Goal: Transaction & Acquisition: Obtain resource

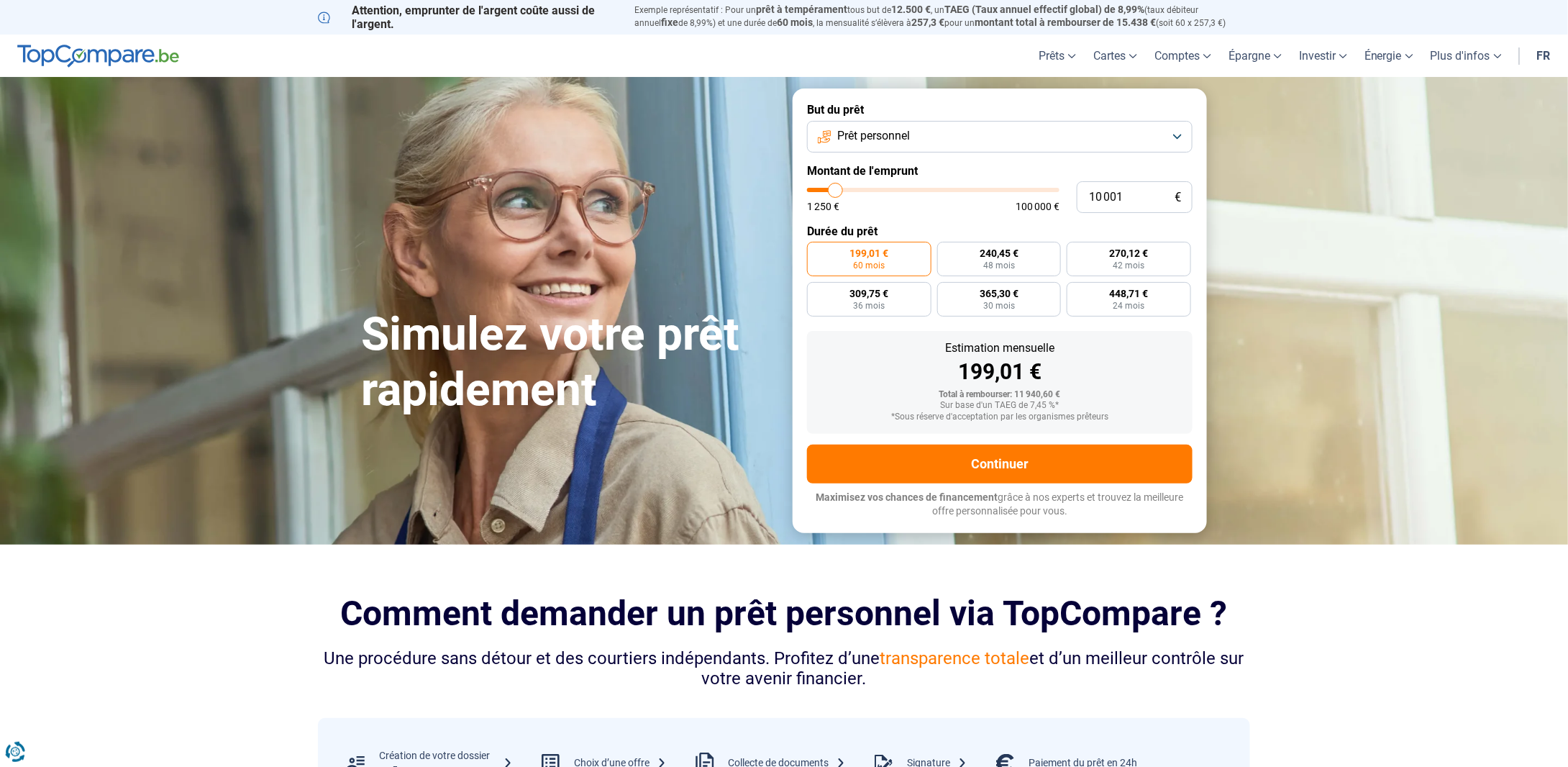
click at [1177, 135] on button "Prêt personnel" at bounding box center [999, 137] width 385 height 32
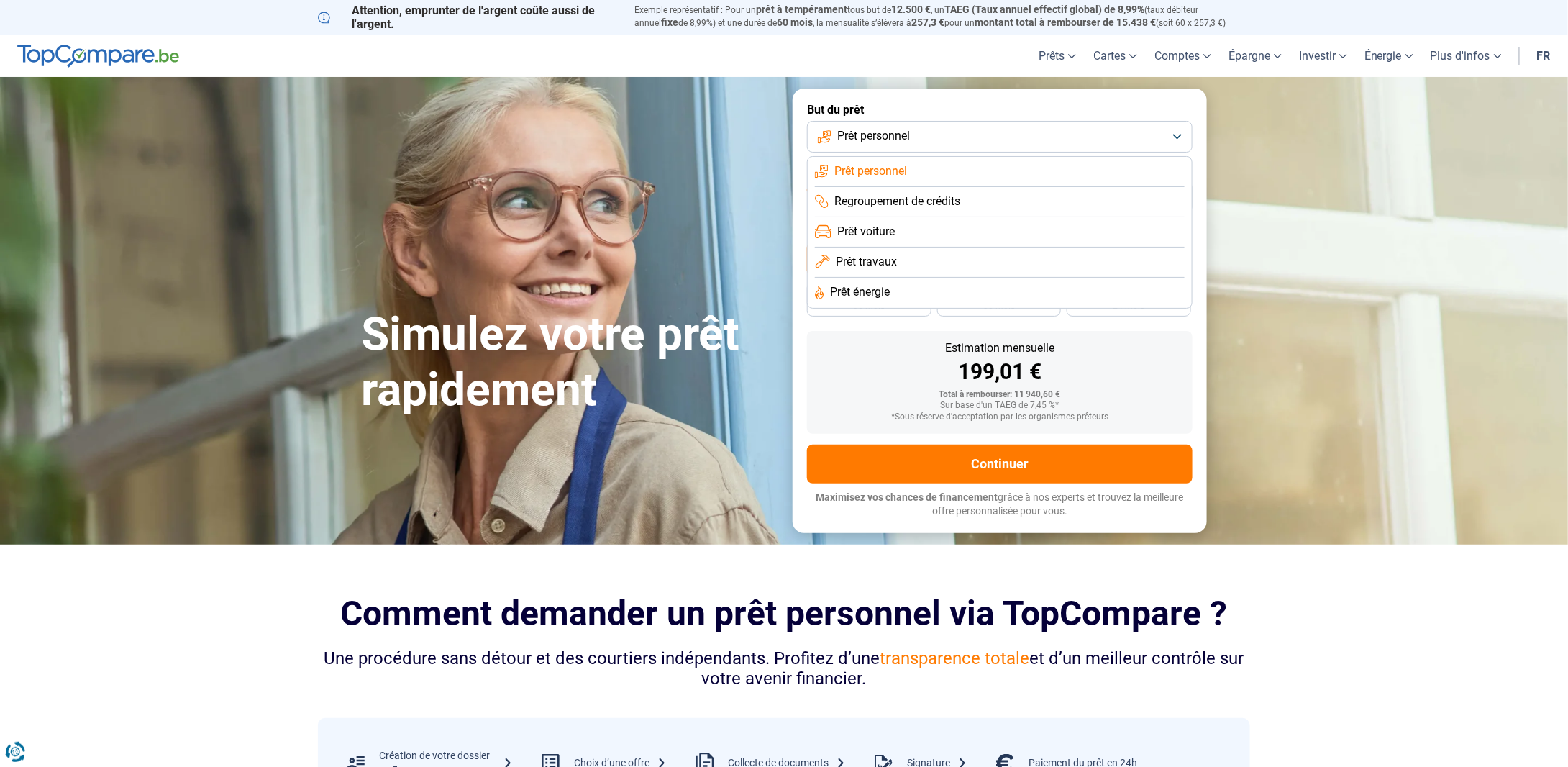
click at [937, 205] on span "Regroupement de crédits" at bounding box center [897, 201] width 126 height 16
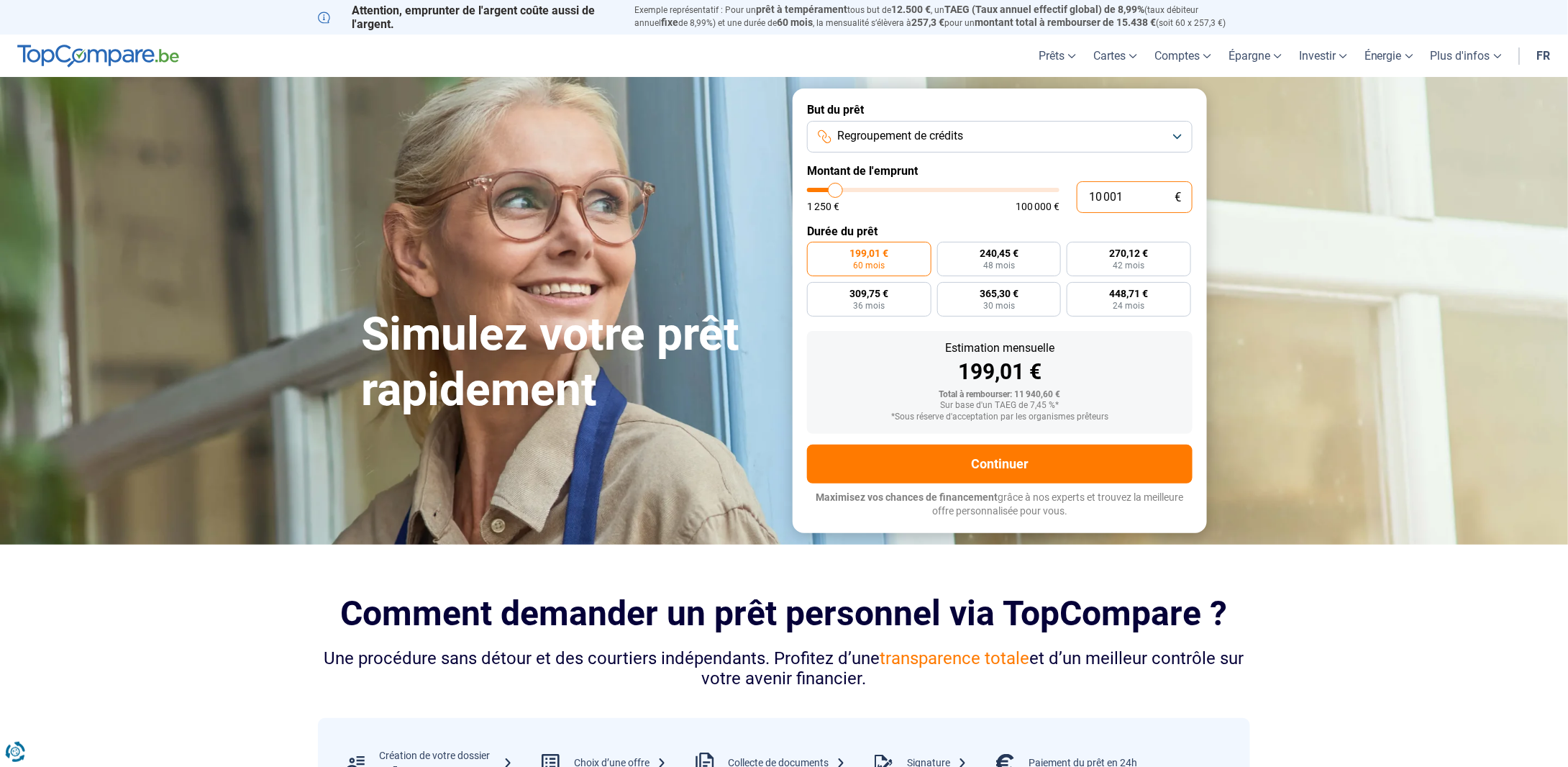
drag, startPoint x: 1030, startPoint y: 199, endPoint x: 1008, endPoint y: 193, distance: 22.8
click at [1018, 197] on div "10 001 € 1 250 € 100 000 €" at bounding box center [999, 196] width 385 height 32
type input "10000"
radio input "true"
type input "2"
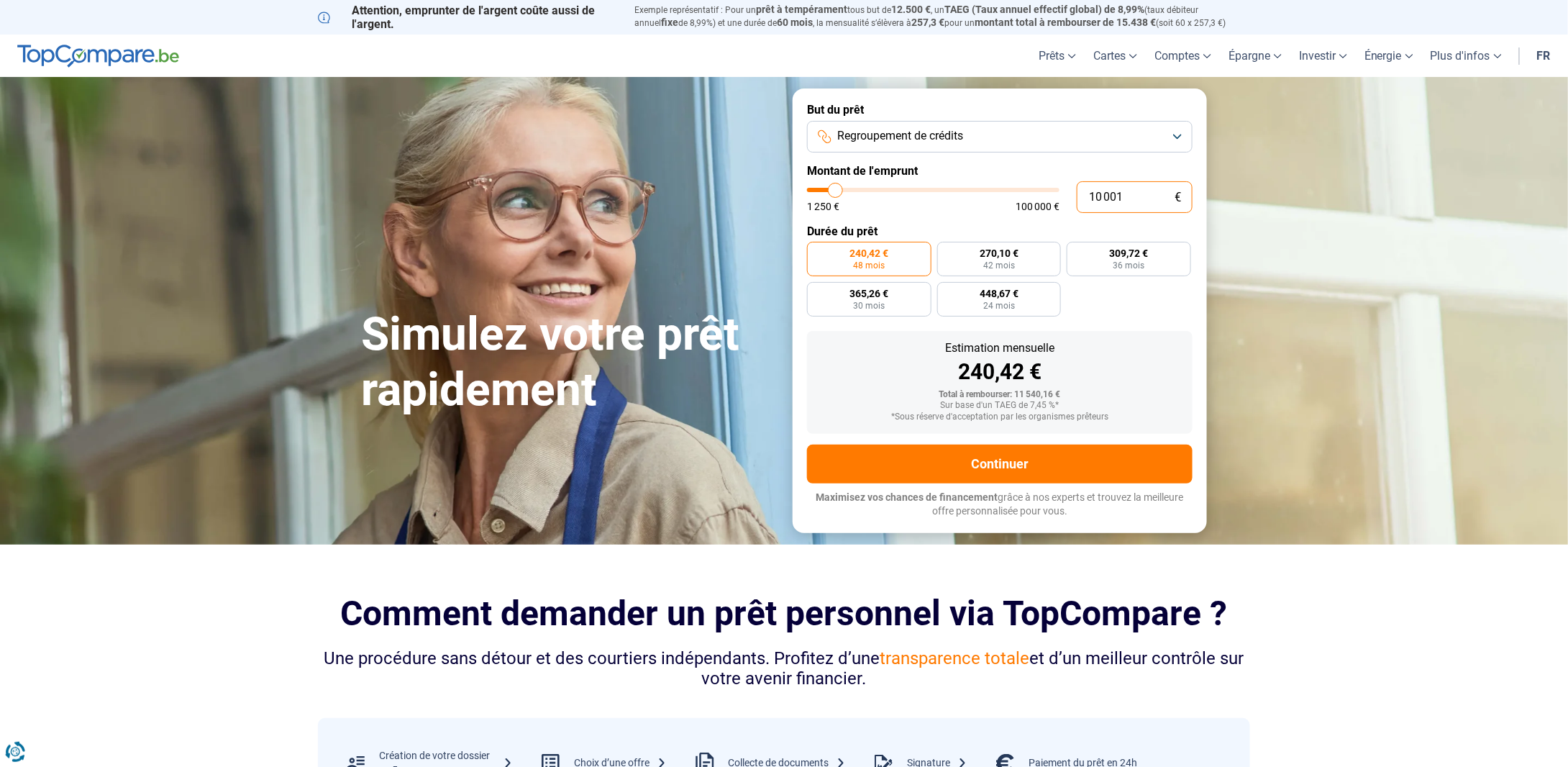
type input "1250"
type input "22"
type input "1250"
type input "220"
type input "1250"
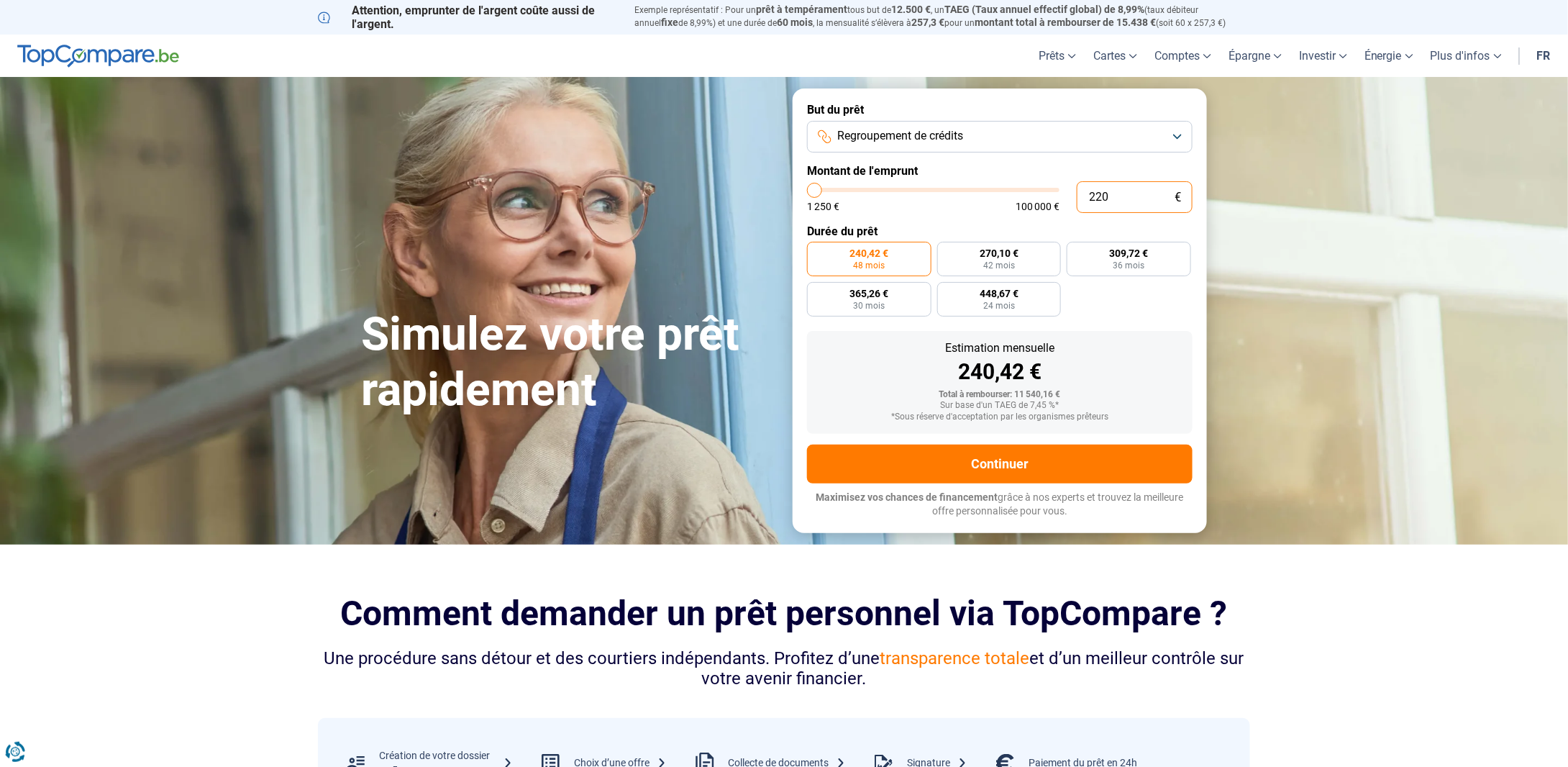
type input "2 200"
type input "2250"
type input "22 000"
type input "22000"
radio input "false"
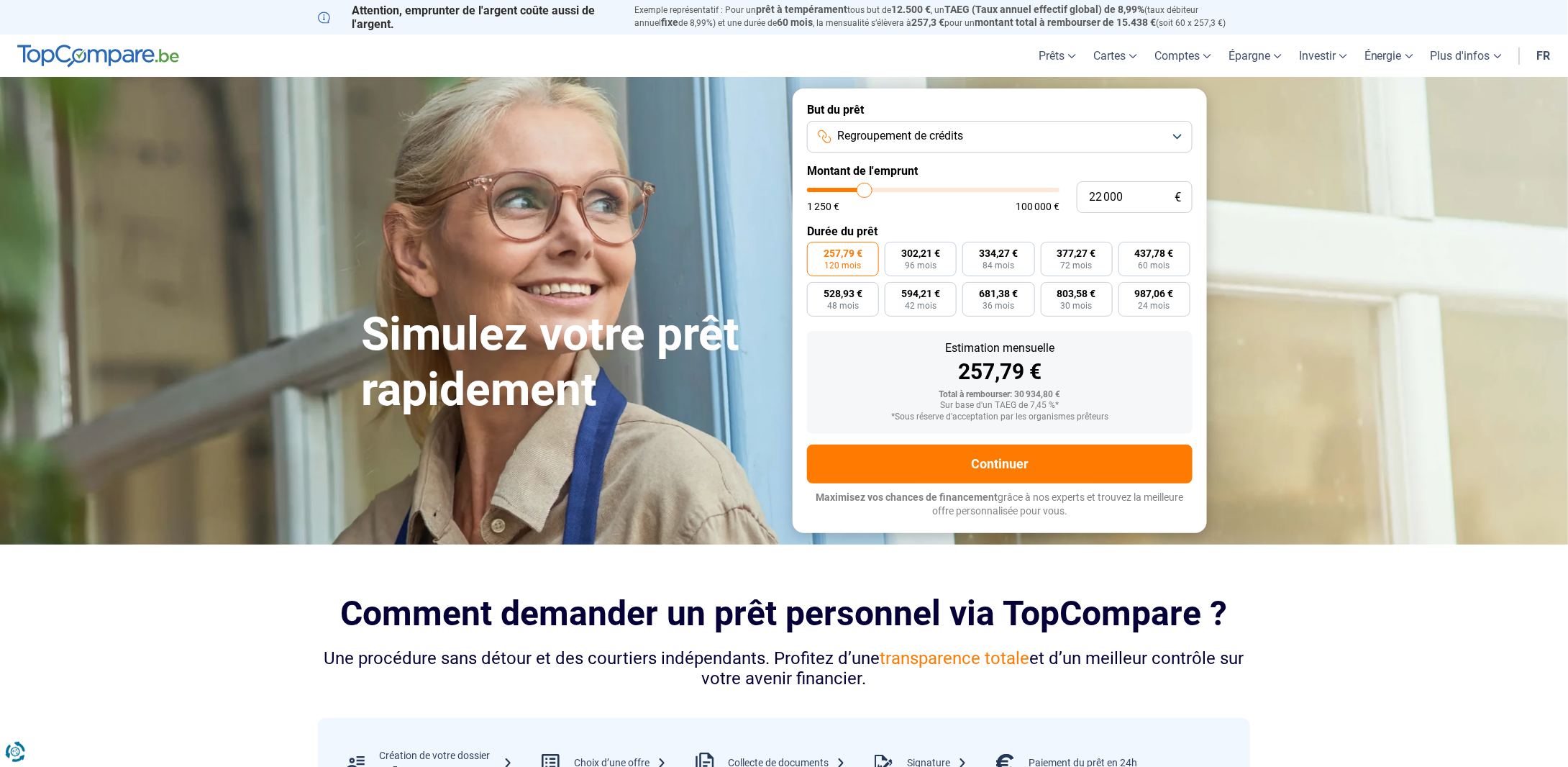
click at [840, 263] on span "120 mois" at bounding box center [843, 265] width 37 height 9
click at [816, 251] on input "257,79 € 120 mois" at bounding box center [811, 246] width 9 height 9
click at [1135, 193] on input "22 000" at bounding box center [1134, 196] width 115 height 32
type input "2 200"
type input "2250"
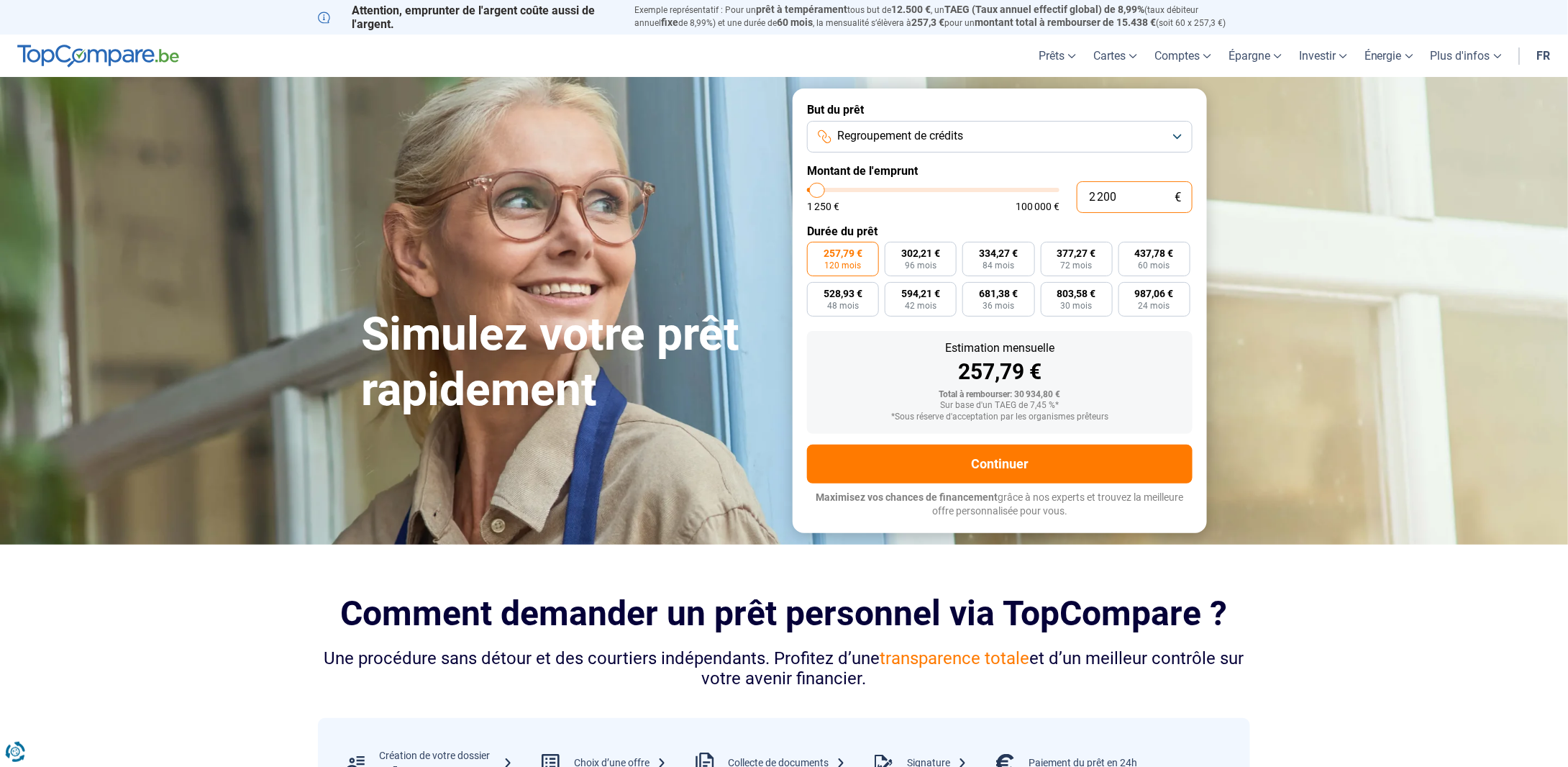
type input "22 001"
type input "22000"
type input "22 001"
type input "22000"
click at [964, 218] on form "But du prêt Regroupement de crédits Montant de l'emprunt 22 001 € 1 250 € 100 0…" at bounding box center [999, 310] width 414 height 444
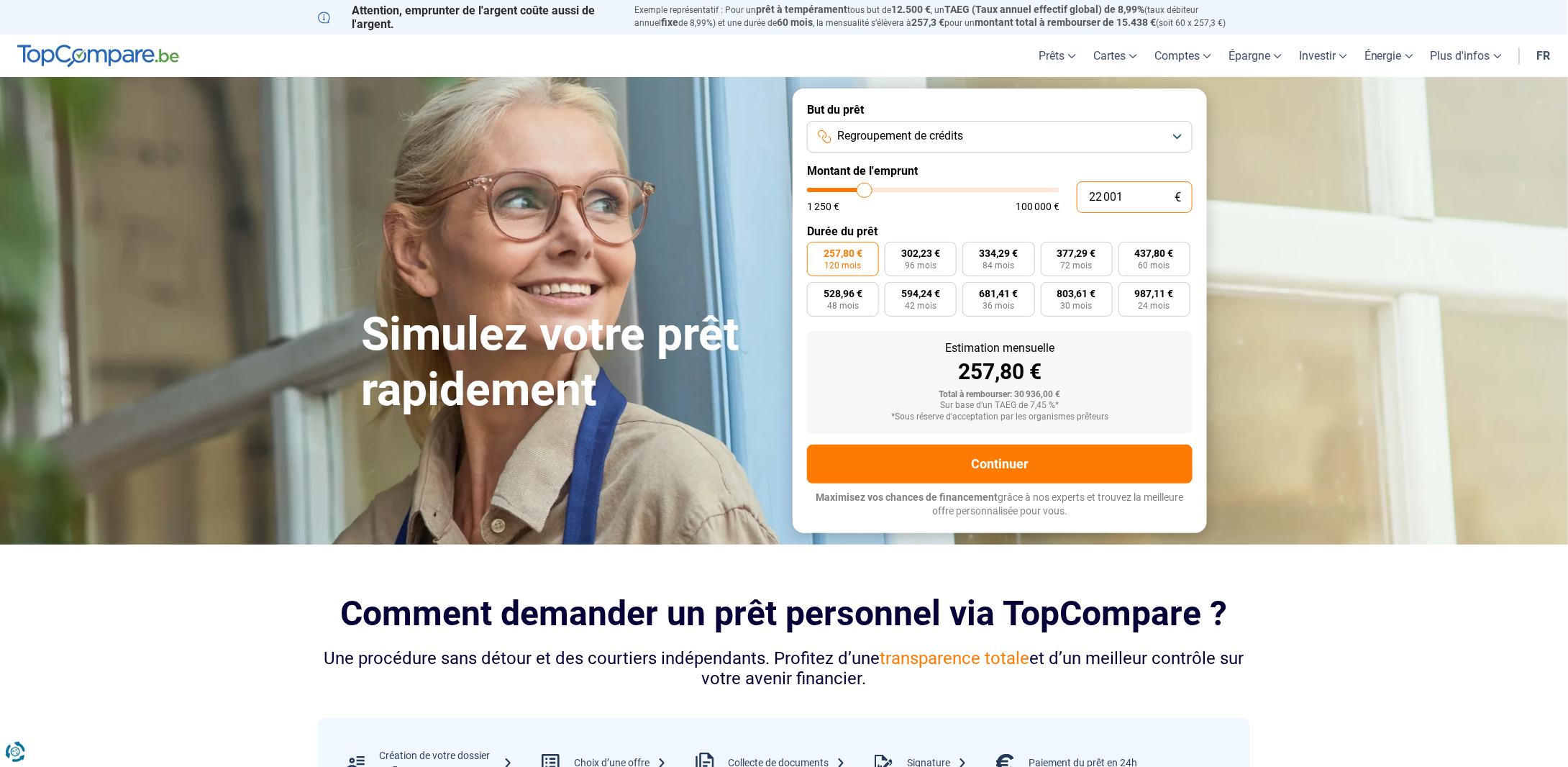
click at [1139, 197] on input "22 001" at bounding box center [1134, 196] width 115 height 32
type input "2 200"
type input "2250"
type input "22 000"
type input "22000"
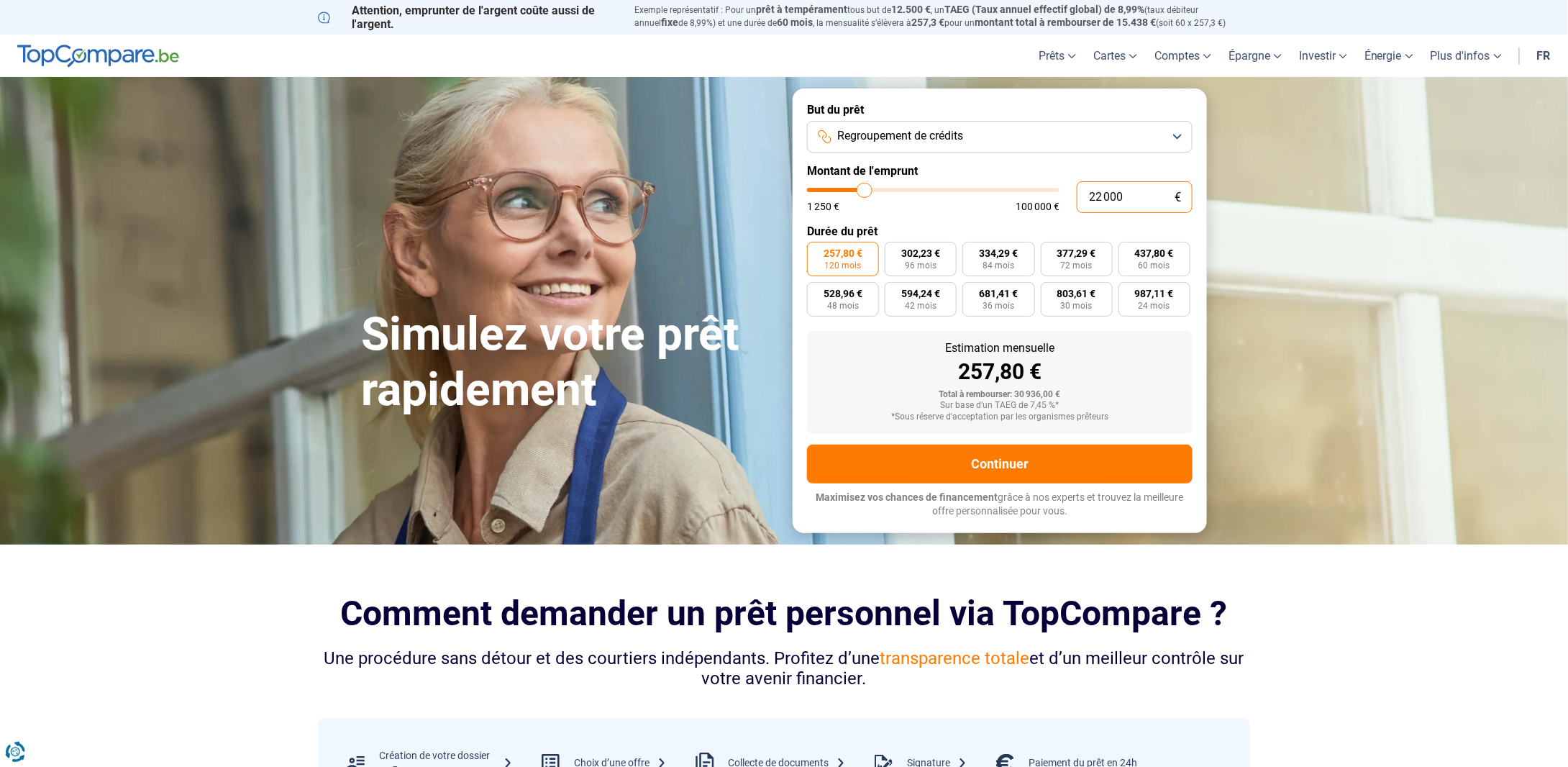
type input "22 000"
click at [1039, 175] on label "Montant de l'emprunt" at bounding box center [999, 170] width 385 height 14
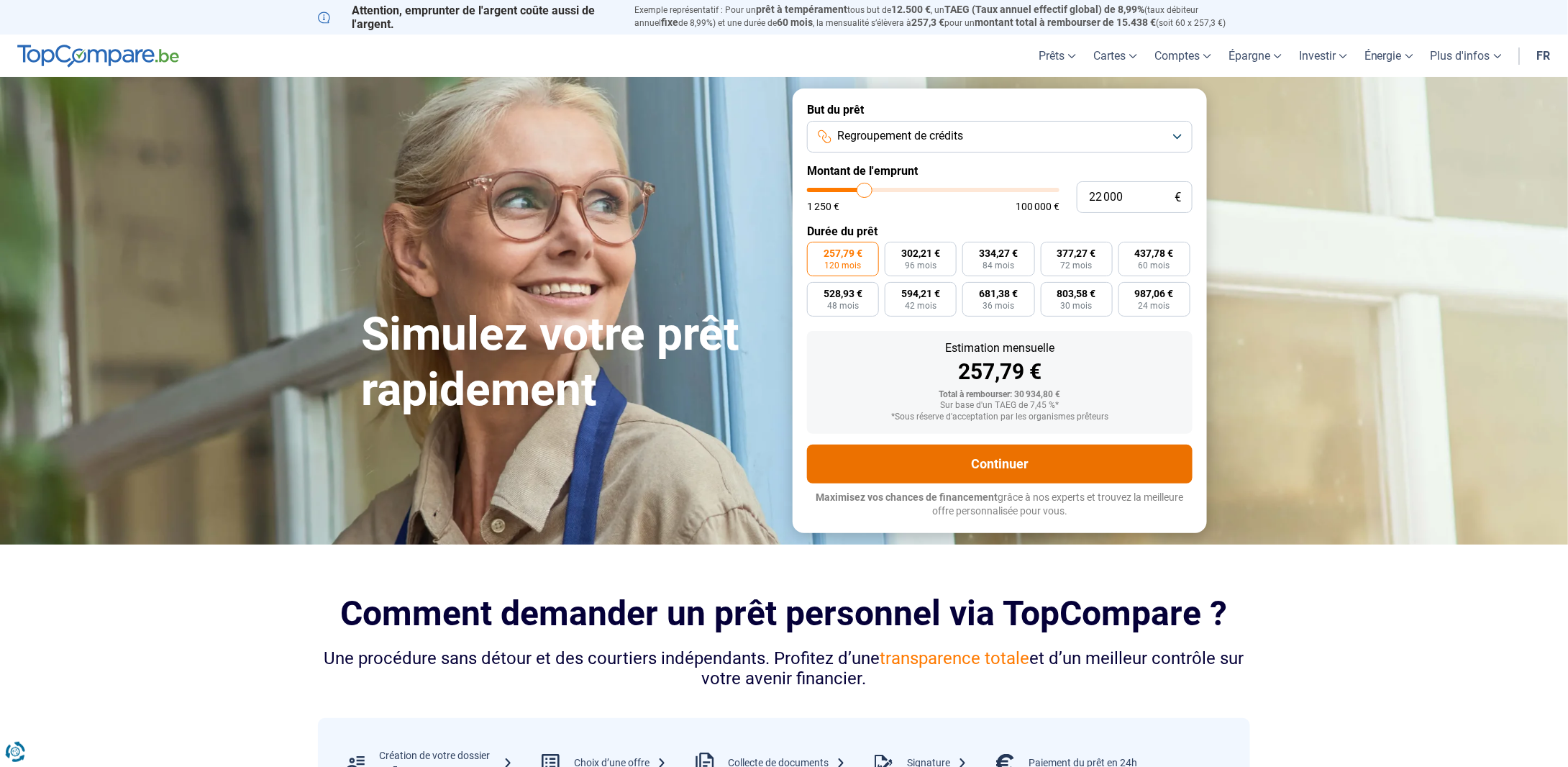
click at [1020, 467] on button "Continuer" at bounding box center [999, 463] width 385 height 38
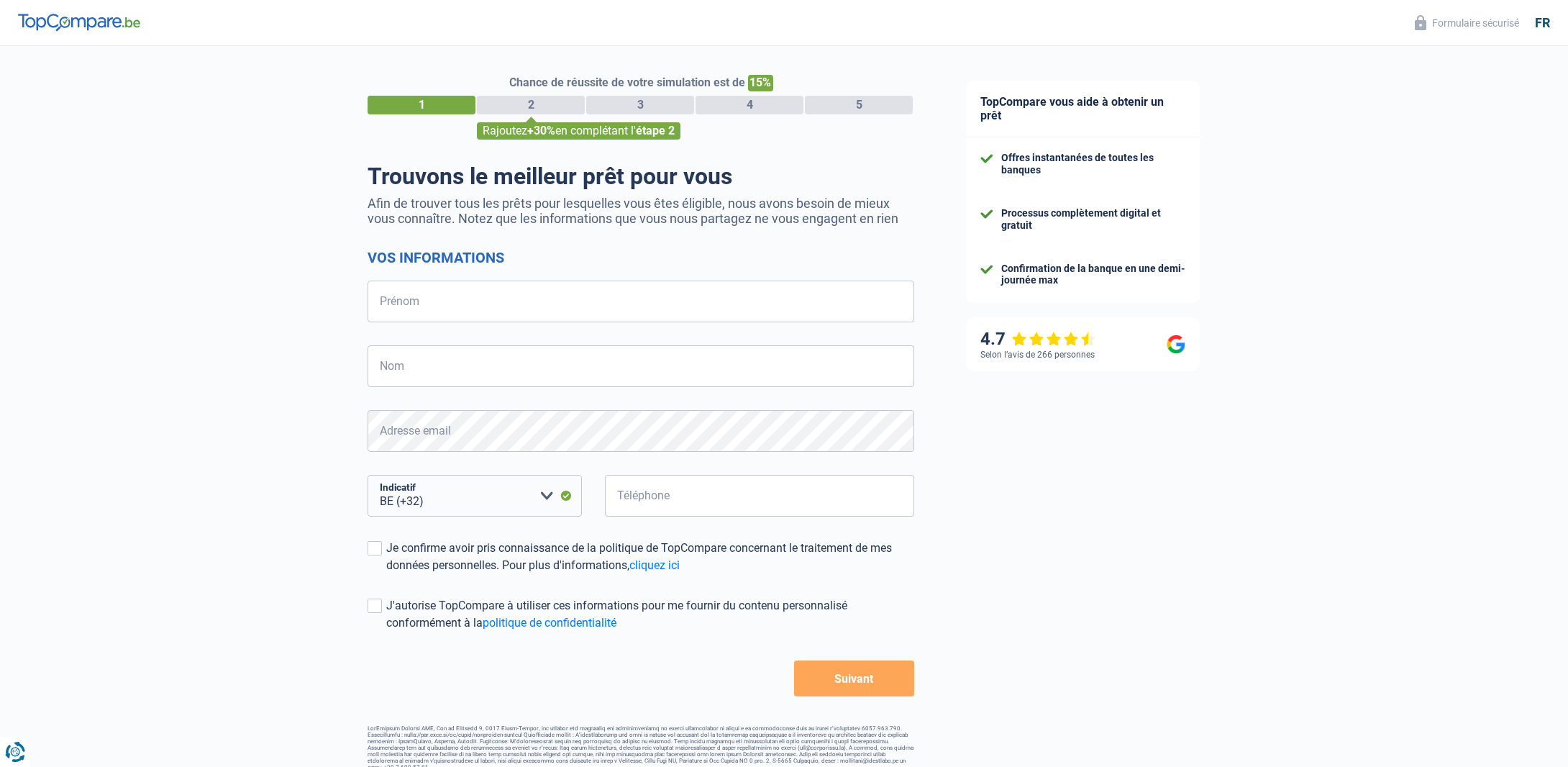
select select "32"
click at [558, 294] on input "Prénom" at bounding box center [641, 301] width 547 height 42
click at [591, 304] on input "Prénom" at bounding box center [641, 301] width 547 height 42
type input "[PERSON_NAME]"
type input "Compan Balinas"
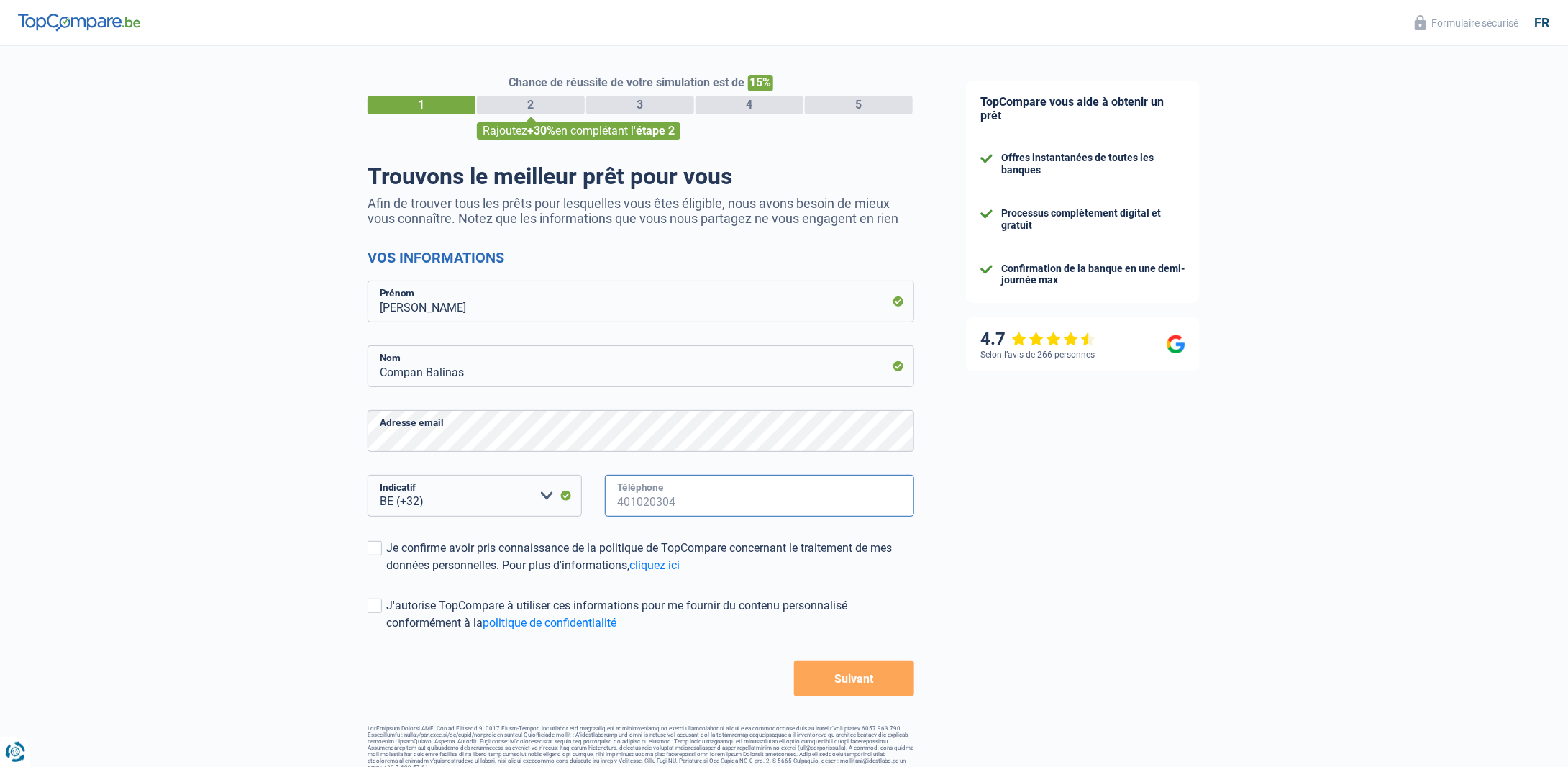
click at [677, 499] on input "Téléphone" at bounding box center [759, 495] width 309 height 42
click at [669, 510] on input "Téléphone" at bounding box center [759, 495] width 309 height 42
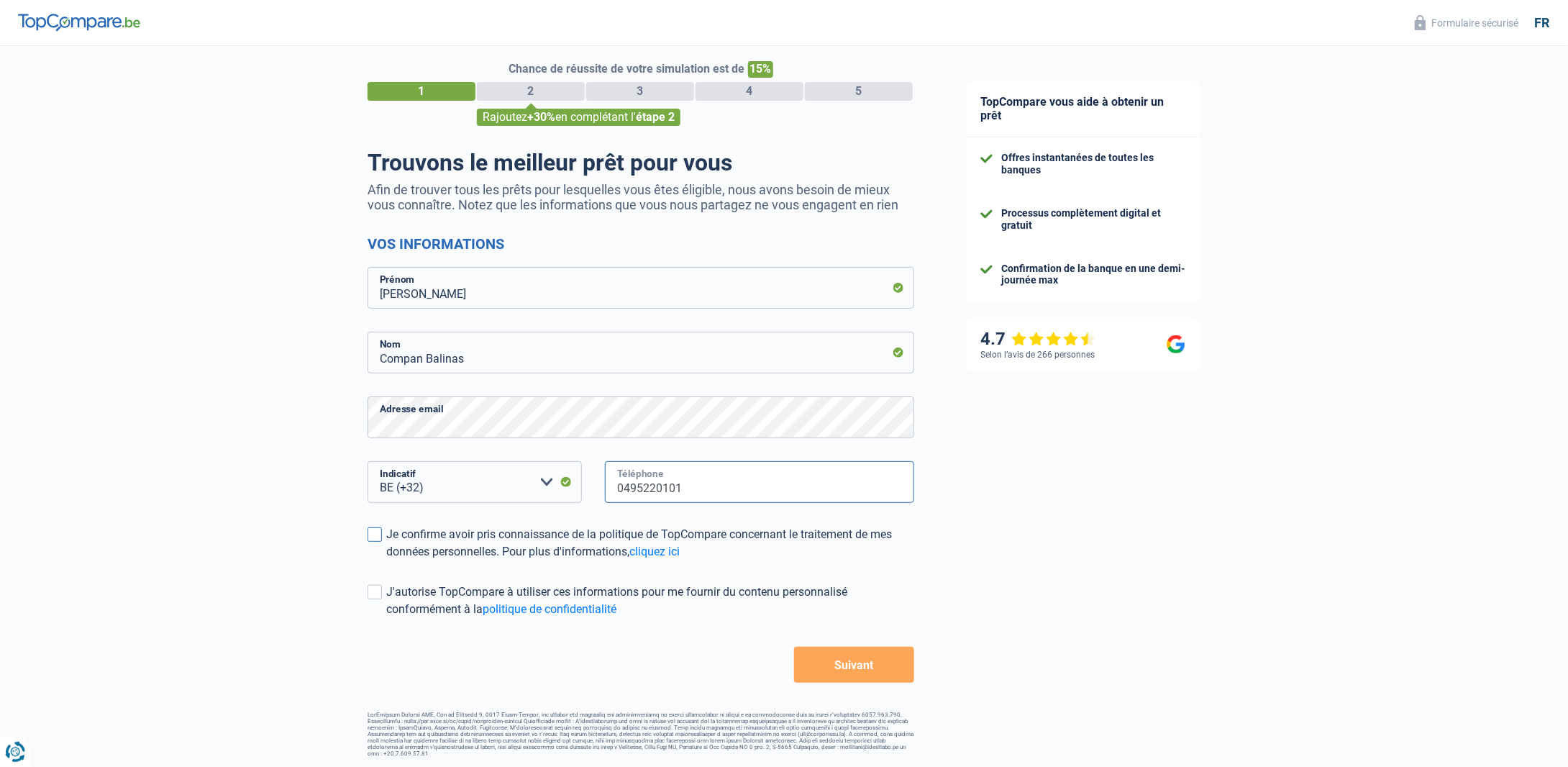
type input "0495220101"
click at [378, 538] on span at bounding box center [375, 535] width 15 height 15
click at [386, 561] on input "Je confirme avoir pris connaissance de la politique de TopCompare concernant le…" at bounding box center [386, 561] width 0 height 0
click at [865, 663] on button "Suivant" at bounding box center [854, 665] width 120 height 36
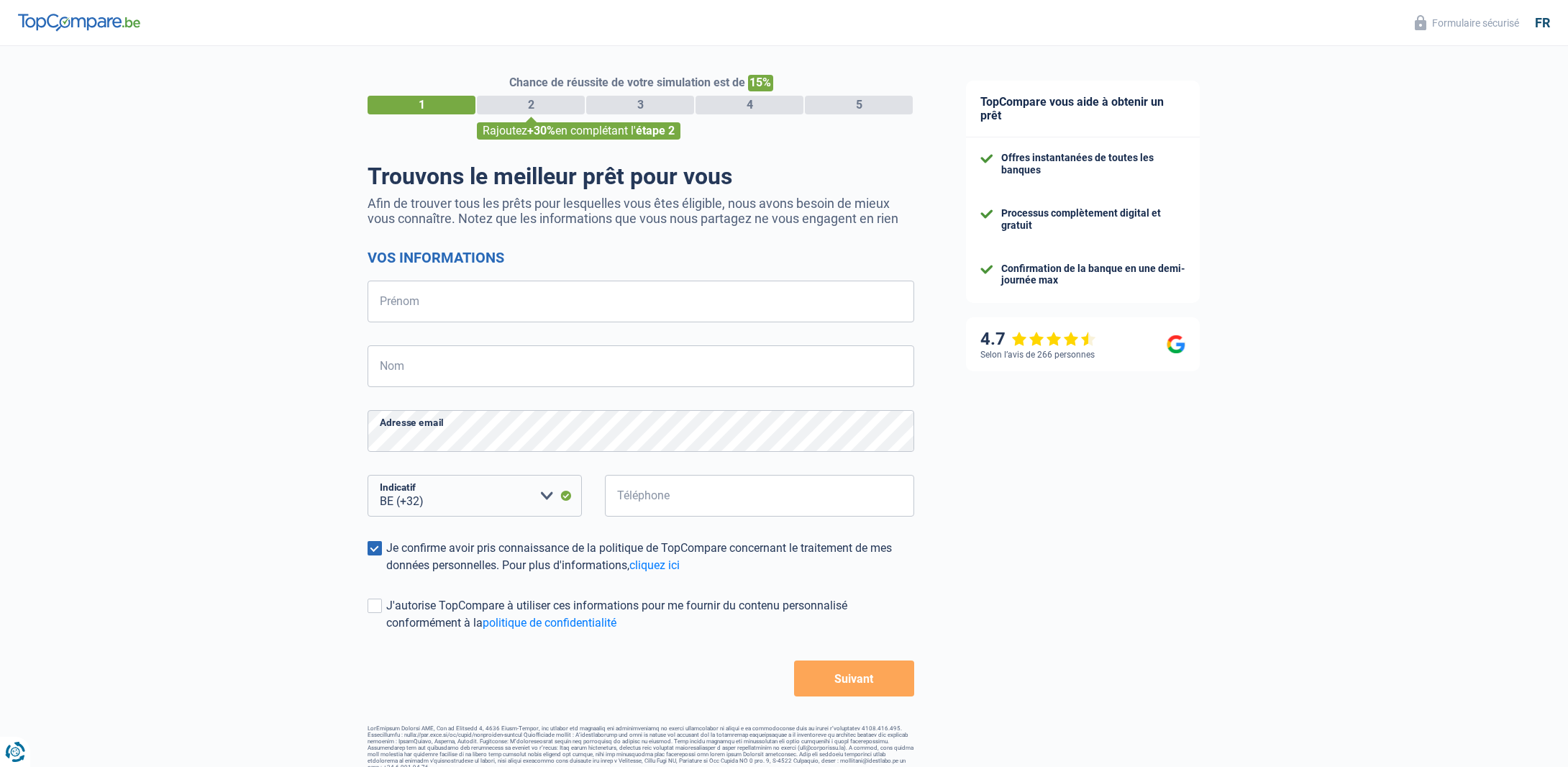
select select "32"
click at [472, 302] on input "Prénom" at bounding box center [641, 301] width 547 height 42
type input "[PERSON_NAME]"
type input "Compan Balinas"
click at [636, 501] on input "Téléphone" at bounding box center [759, 495] width 309 height 42
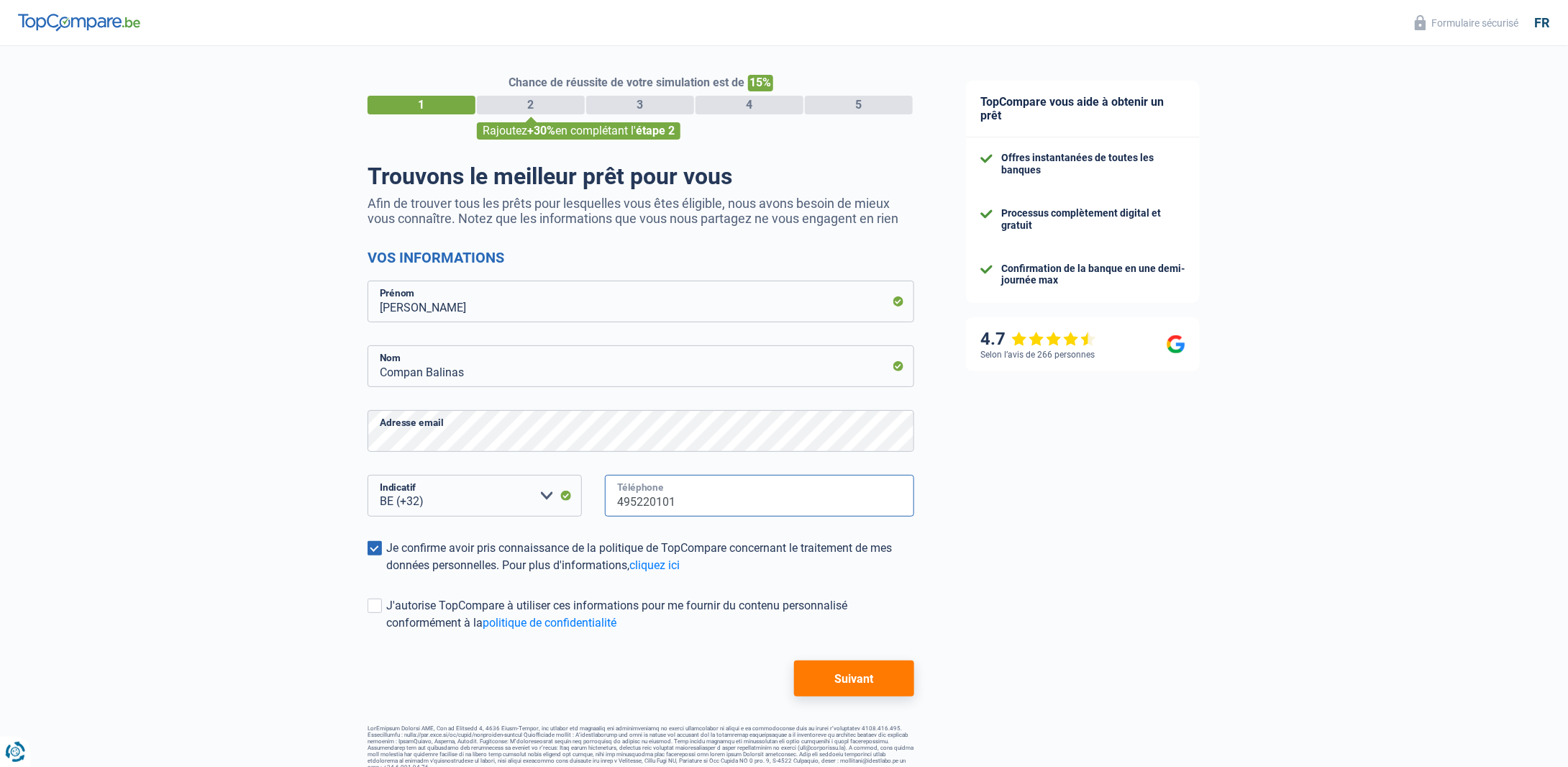
type input "495220101"
click at [1012, 518] on div "TopCompare vous aide à obtenir un prêt Offres instantanées de toutes les banque…" at bounding box center [1254, 413] width 628 height 736
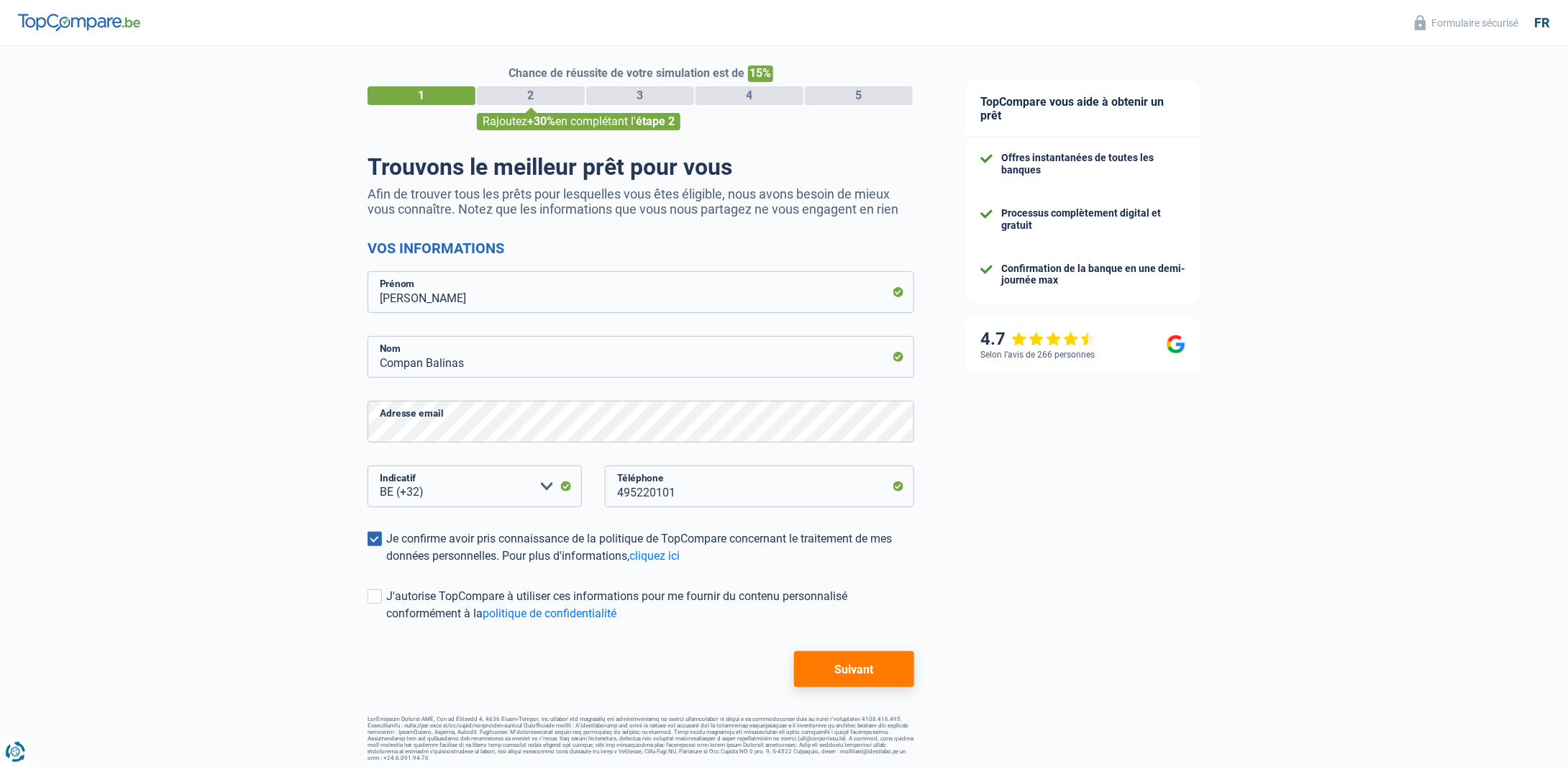
scroll to position [14, 0]
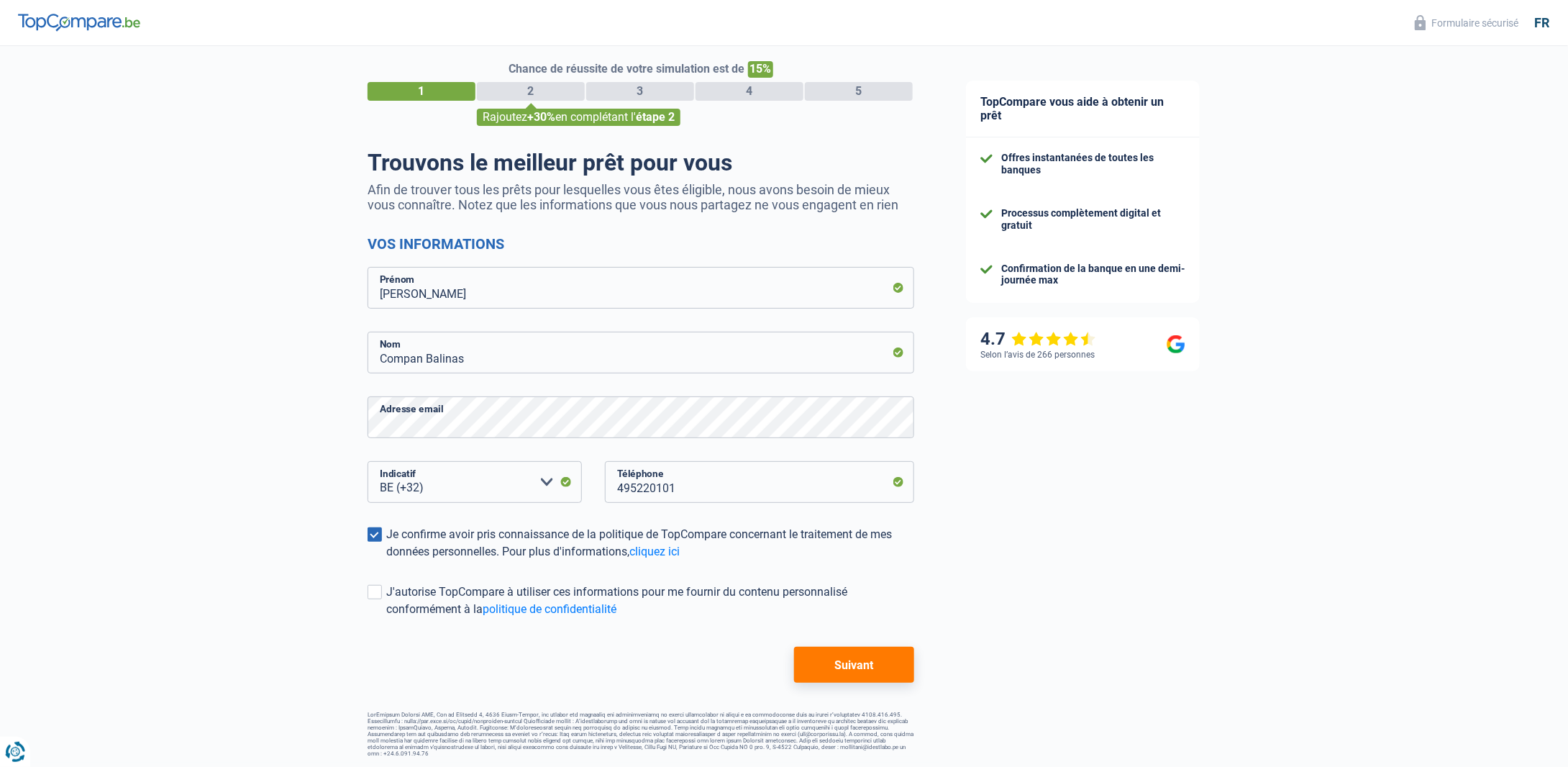
click at [863, 667] on button "Suivant" at bounding box center [854, 665] width 120 height 36
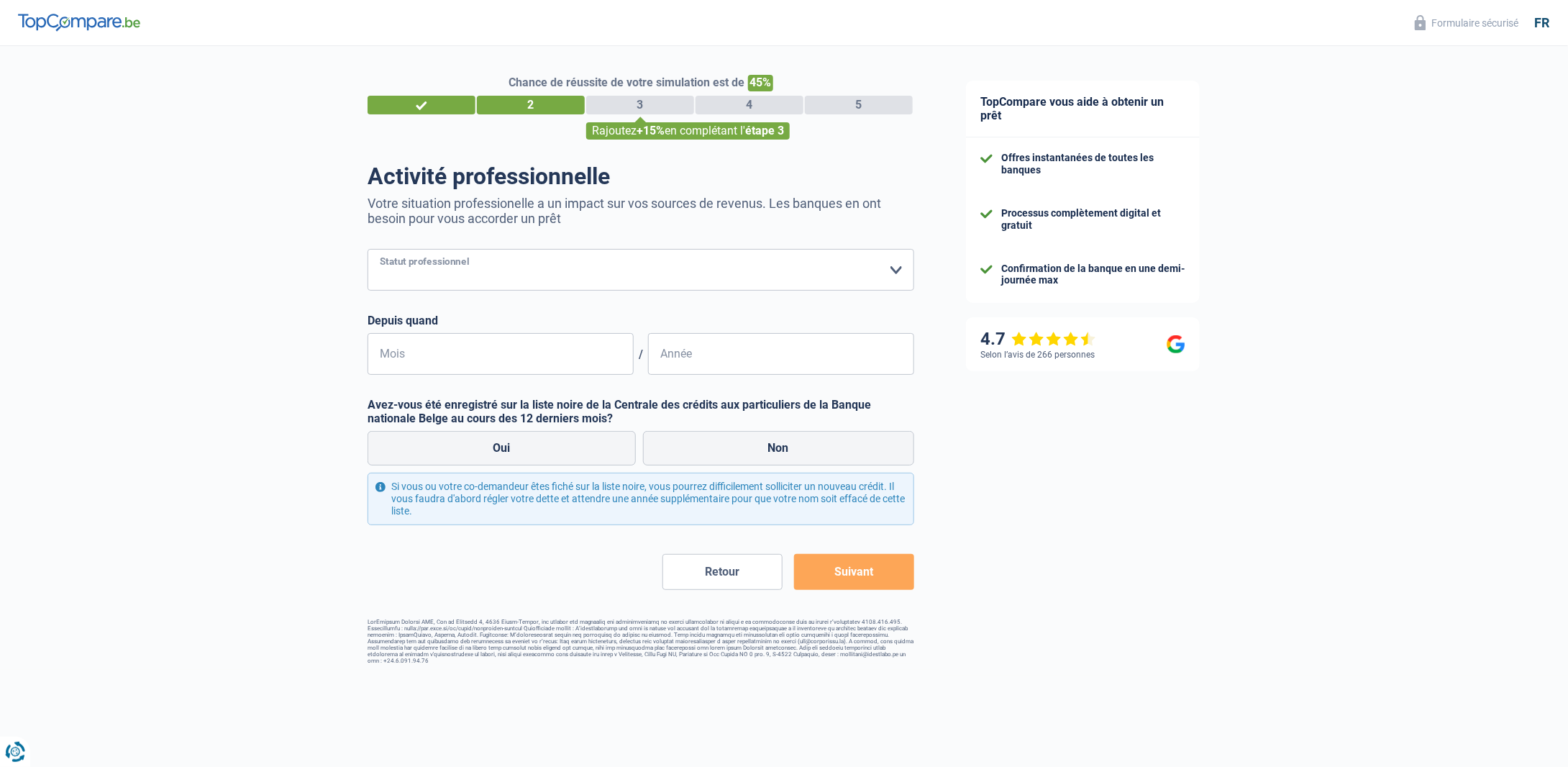
click at [902, 268] on select "Ouvrier Employé privé Employé public Invalide Indépendant Pensionné Chômeur Mut…" at bounding box center [641, 269] width 547 height 42
select select "unemployed"
click at [367, 250] on select "Ouvrier Employé privé Employé public Invalide Indépendant Pensionné Chômeur Mut…" at bounding box center [641, 269] width 547 height 42
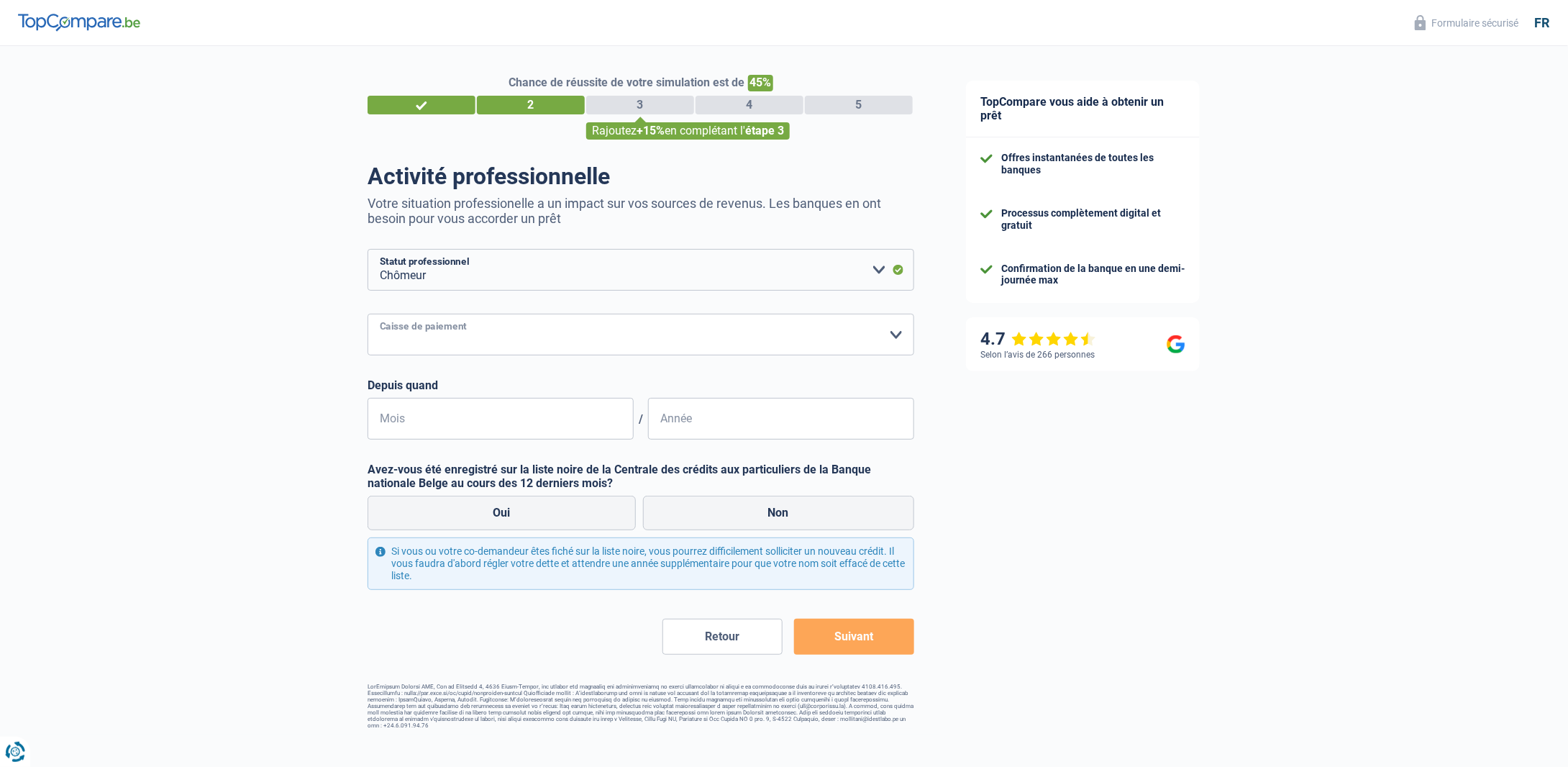
click at [613, 330] on select "CAPAC FGTB CSC CGSLB Autre Veuillez sélectionner une option" at bounding box center [641, 334] width 547 height 42
select select "fgtb"
click at [367, 314] on select "CAPAC FGTB CSC CGSLB Autre Veuillez sélectionner une option" at bounding box center [641, 334] width 547 height 42
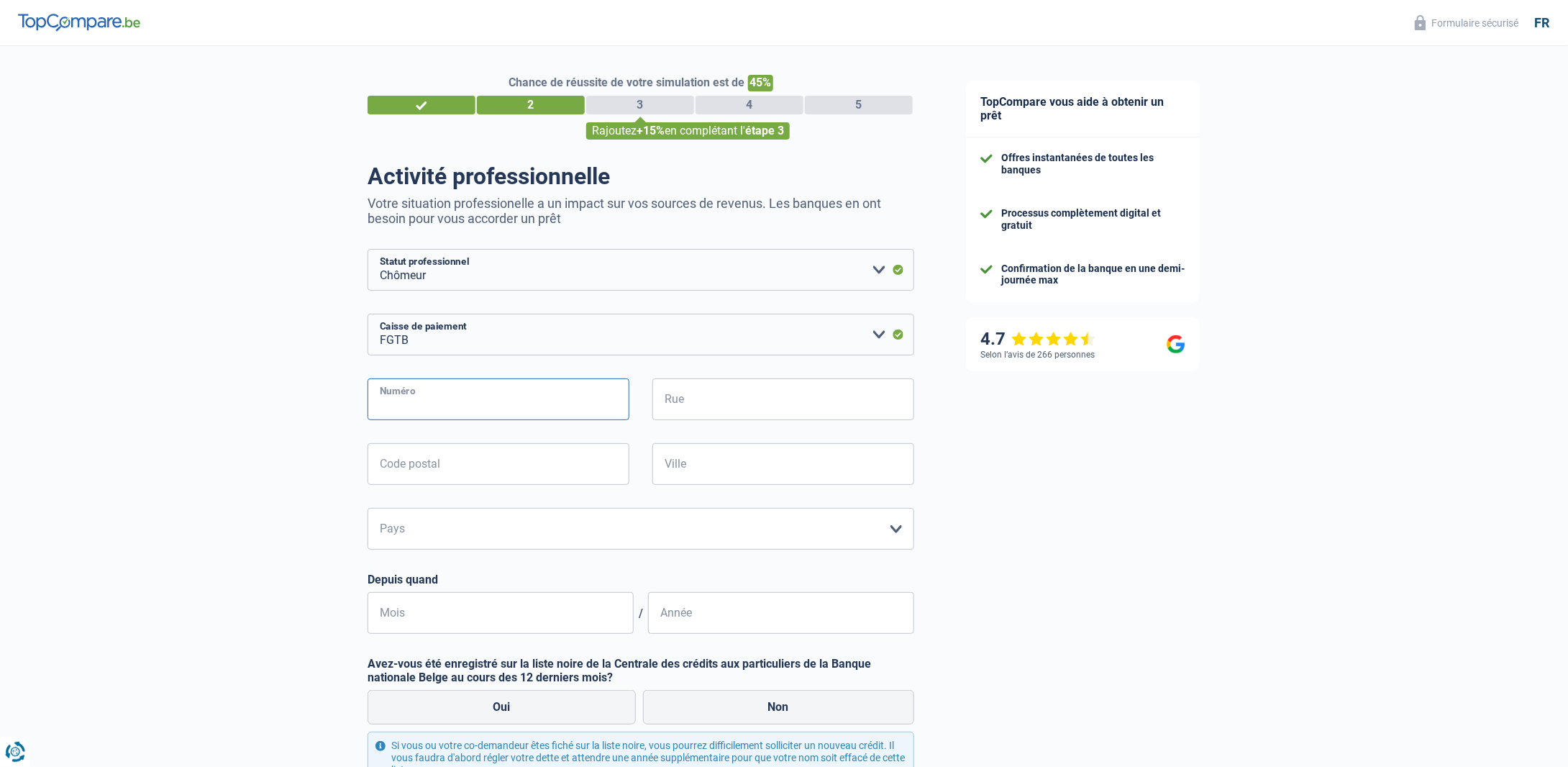
click at [525, 408] on input "Numéro" at bounding box center [498, 399] width 262 height 42
click at [676, 404] on input "Rue" at bounding box center [783, 399] width 262 height 42
paste input "Rue Henri Aubry 23"
drag, startPoint x: 674, startPoint y: 408, endPoint x: 734, endPoint y: 417, distance: 60.7
click at [710, 414] on input "Rue Henri Aubry 23" at bounding box center [783, 399] width 262 height 42
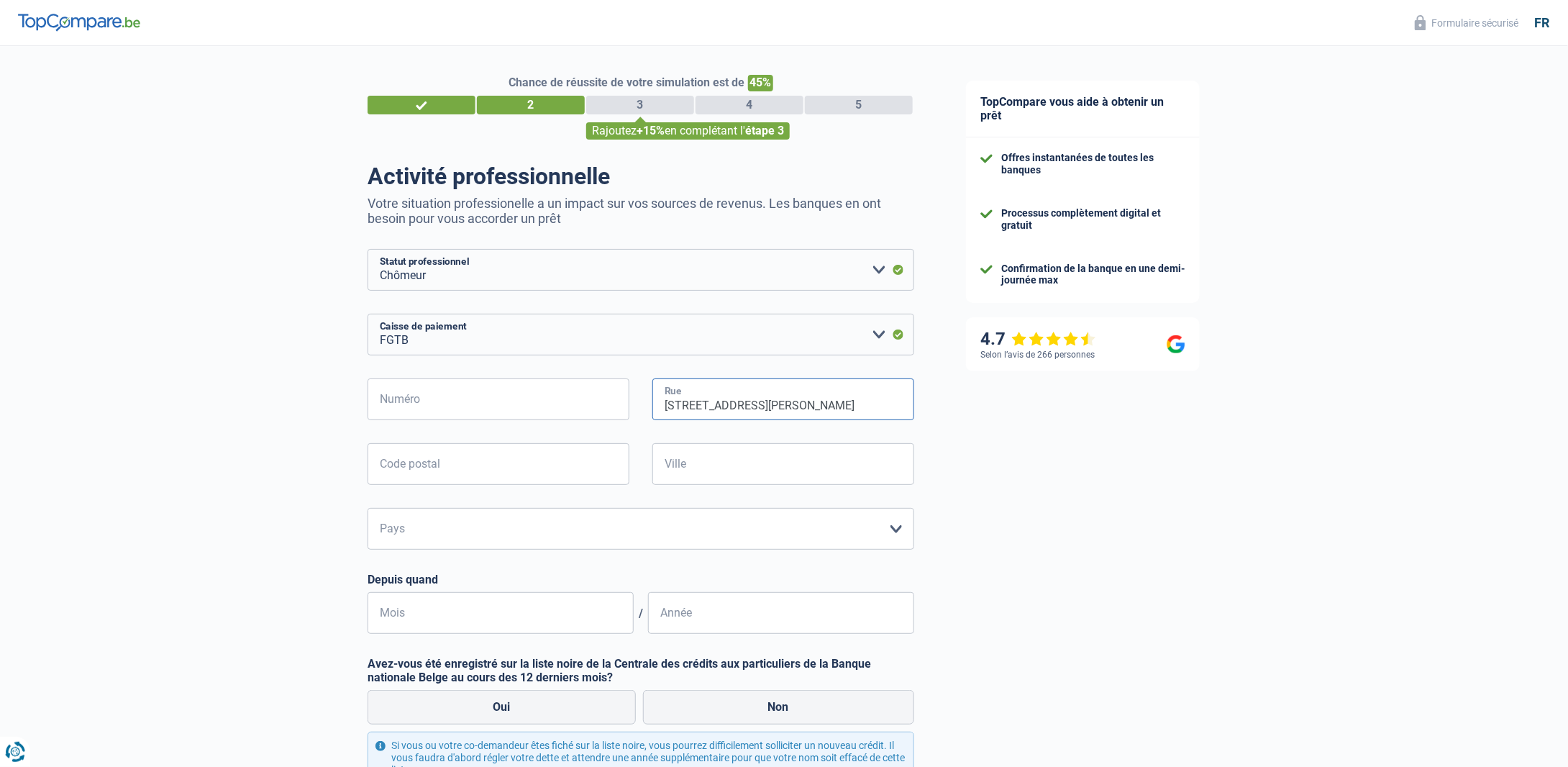
click at [769, 409] on input "Rue Henri Aubry 23" at bounding box center [783, 399] width 262 height 42
type input "Rue Henri Aubry"
click at [555, 408] on input "Numéro" at bounding box center [498, 399] width 262 height 42
type input "23"
click at [478, 463] on input "Code postal" at bounding box center [498, 463] width 262 height 42
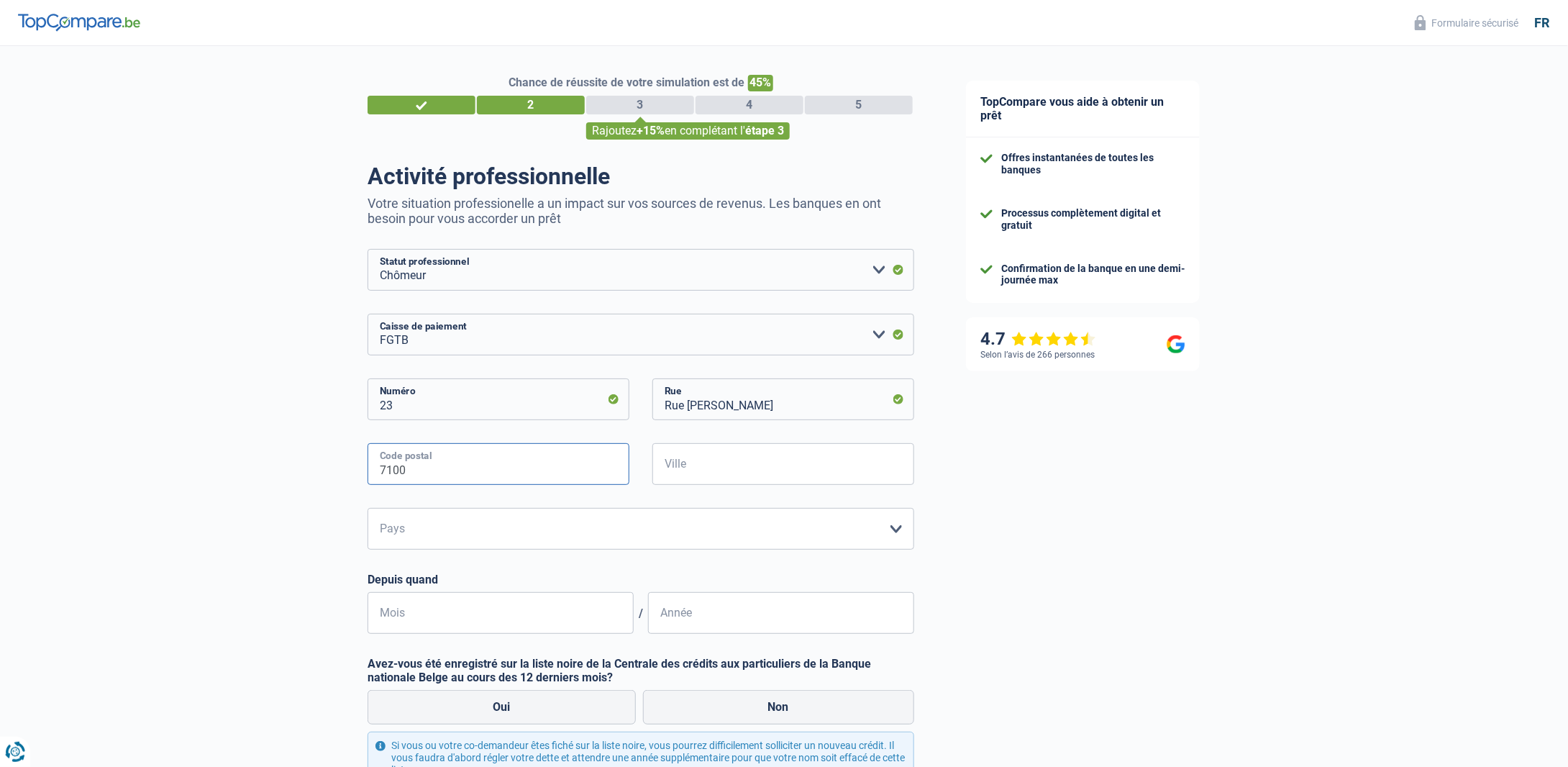
type input "7100"
click at [679, 471] on input "Ville" at bounding box center [783, 463] width 262 height 42
paste input "Haine-St-Paul"
type input "Haine-St-Paul"
click at [523, 529] on select "Belgique Luxembourg Veuillez sélectionner une option" at bounding box center [641, 528] width 547 height 42
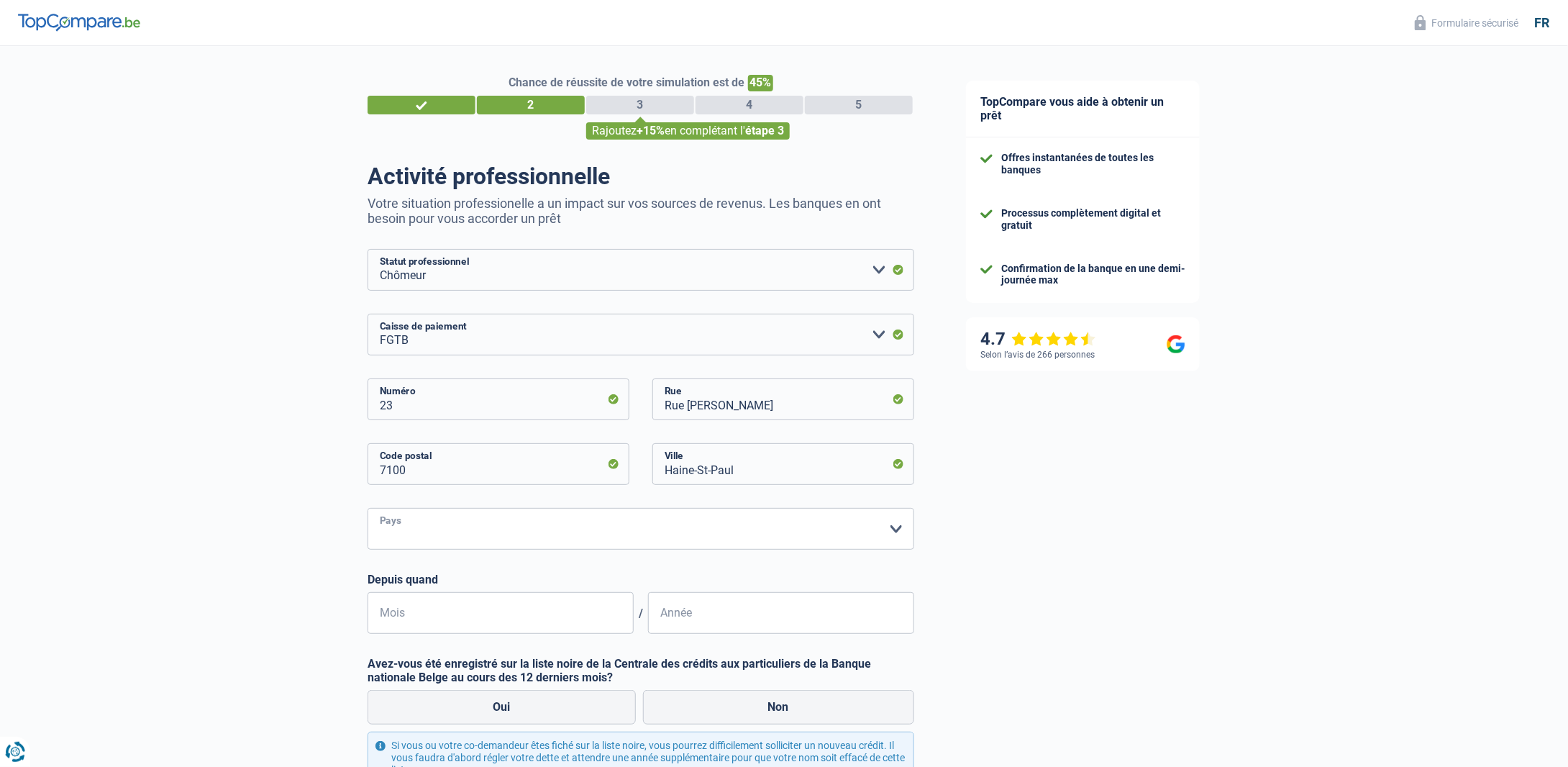
select select "BE"
click at [367, 508] on select "Belgique Luxembourg Veuillez sélectionner une option" at bounding box center [641, 528] width 547 height 42
click at [520, 620] on input "Mois" at bounding box center [500, 612] width 266 height 42
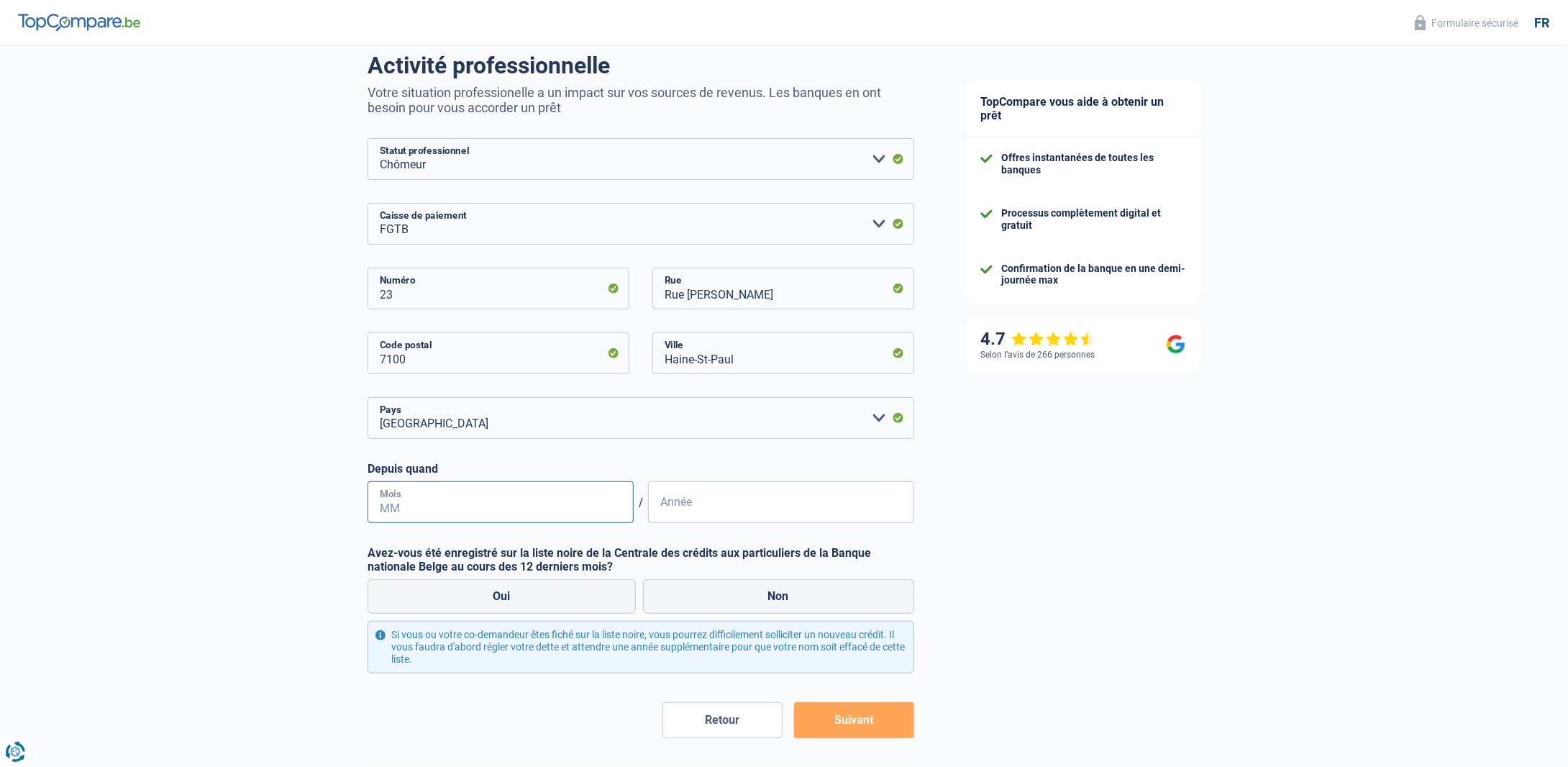
scroll to position [165, 0]
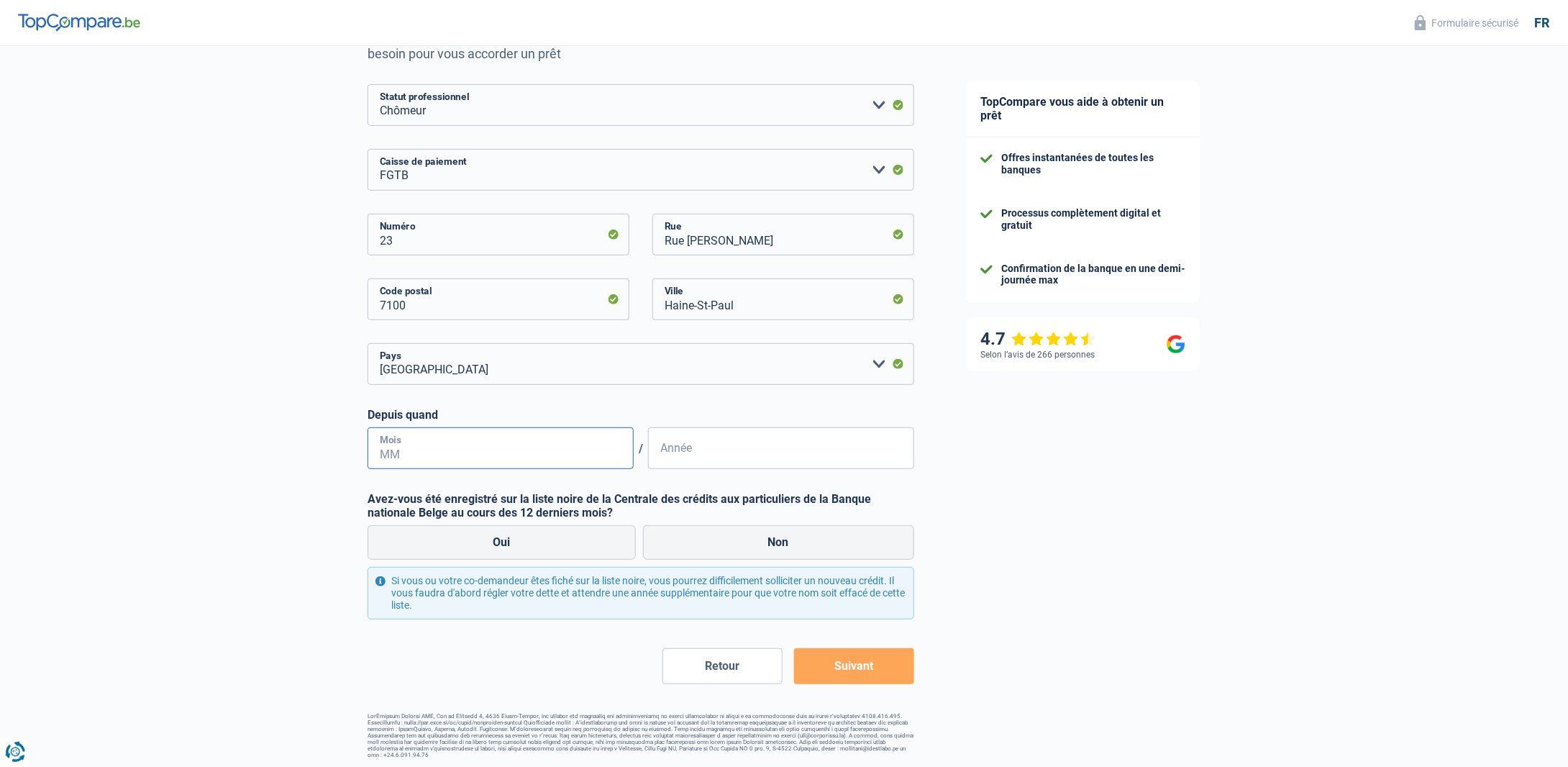
click at [478, 453] on input "Mois" at bounding box center [500, 448] width 266 height 42
type input "09"
drag, startPoint x: 707, startPoint y: 457, endPoint x: 613, endPoint y: 454, distance: 94.0
click at [614, 454] on div "09 Mois / 2024 Année" at bounding box center [641, 448] width 547 height 42
type input "2019"
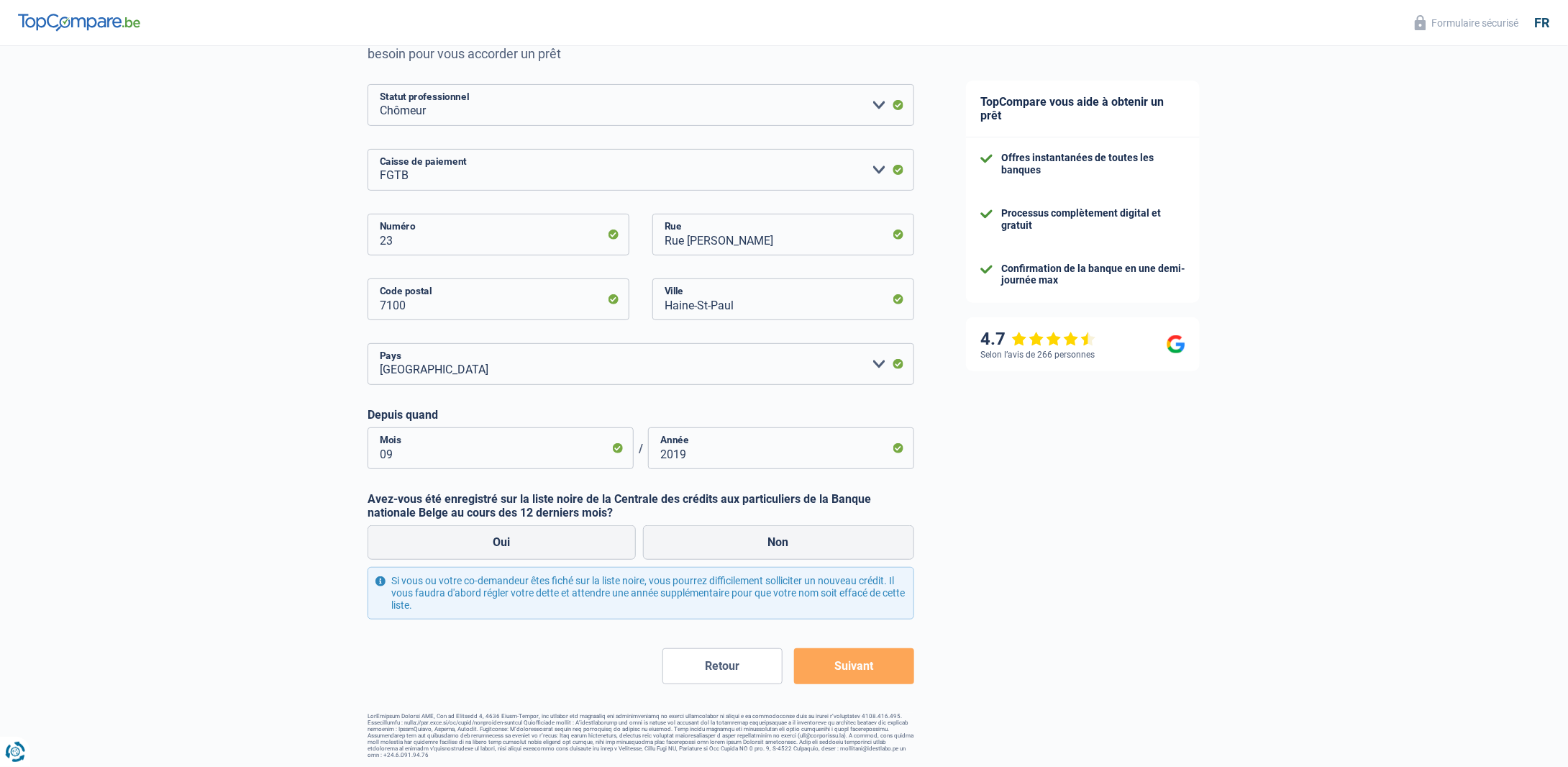
click at [1059, 530] on div "TopCompare vous aide à obtenir un prêt Offres instantanées de toutes les banque…" at bounding box center [1254, 325] width 628 height 888
click at [746, 546] on label "Non" at bounding box center [779, 543] width 272 height 34
click at [746, 546] on input "Non" at bounding box center [779, 543] width 272 height 34
radio input "true"
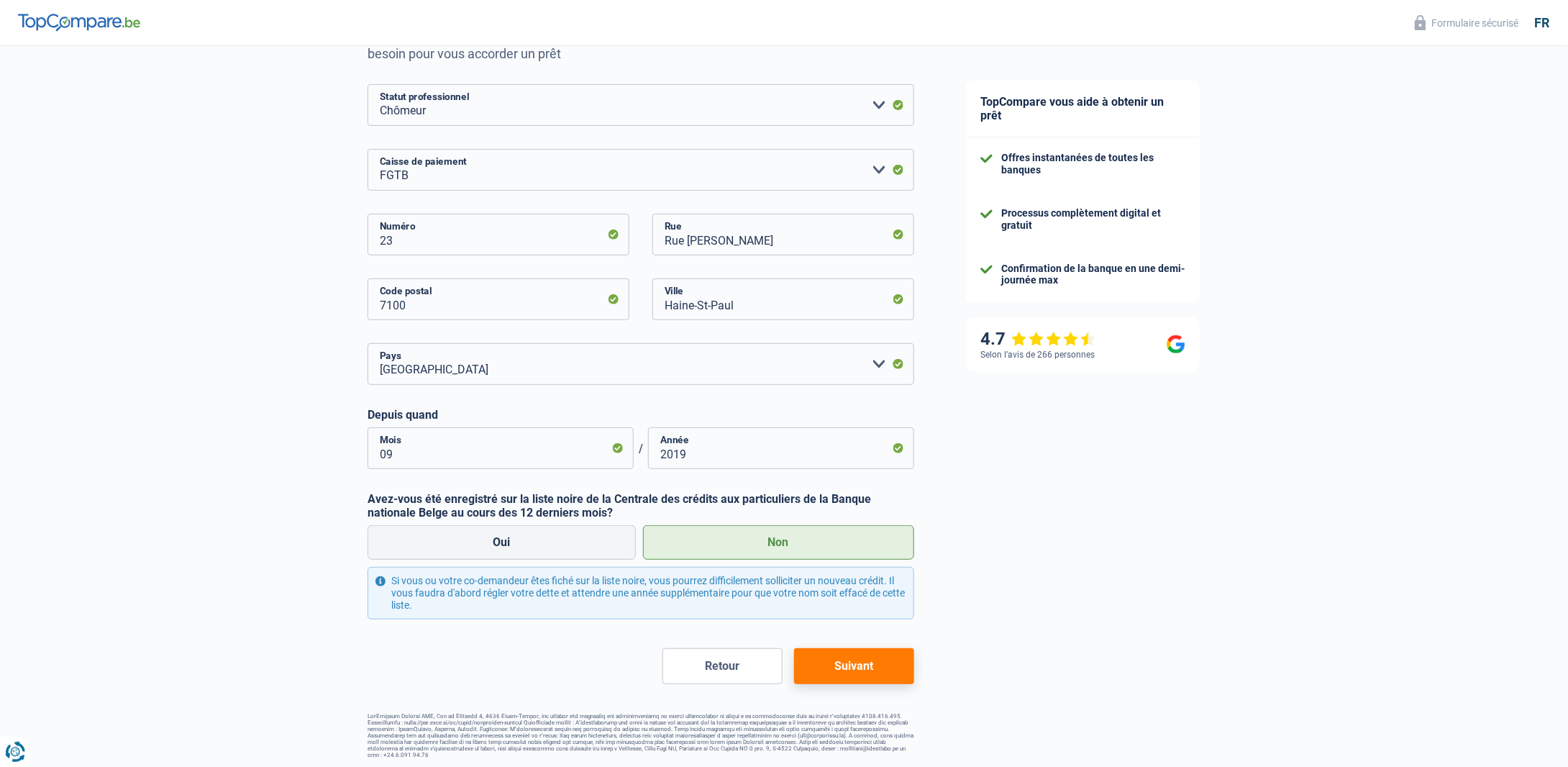
click at [876, 668] on button "Suivant" at bounding box center [854, 666] width 120 height 36
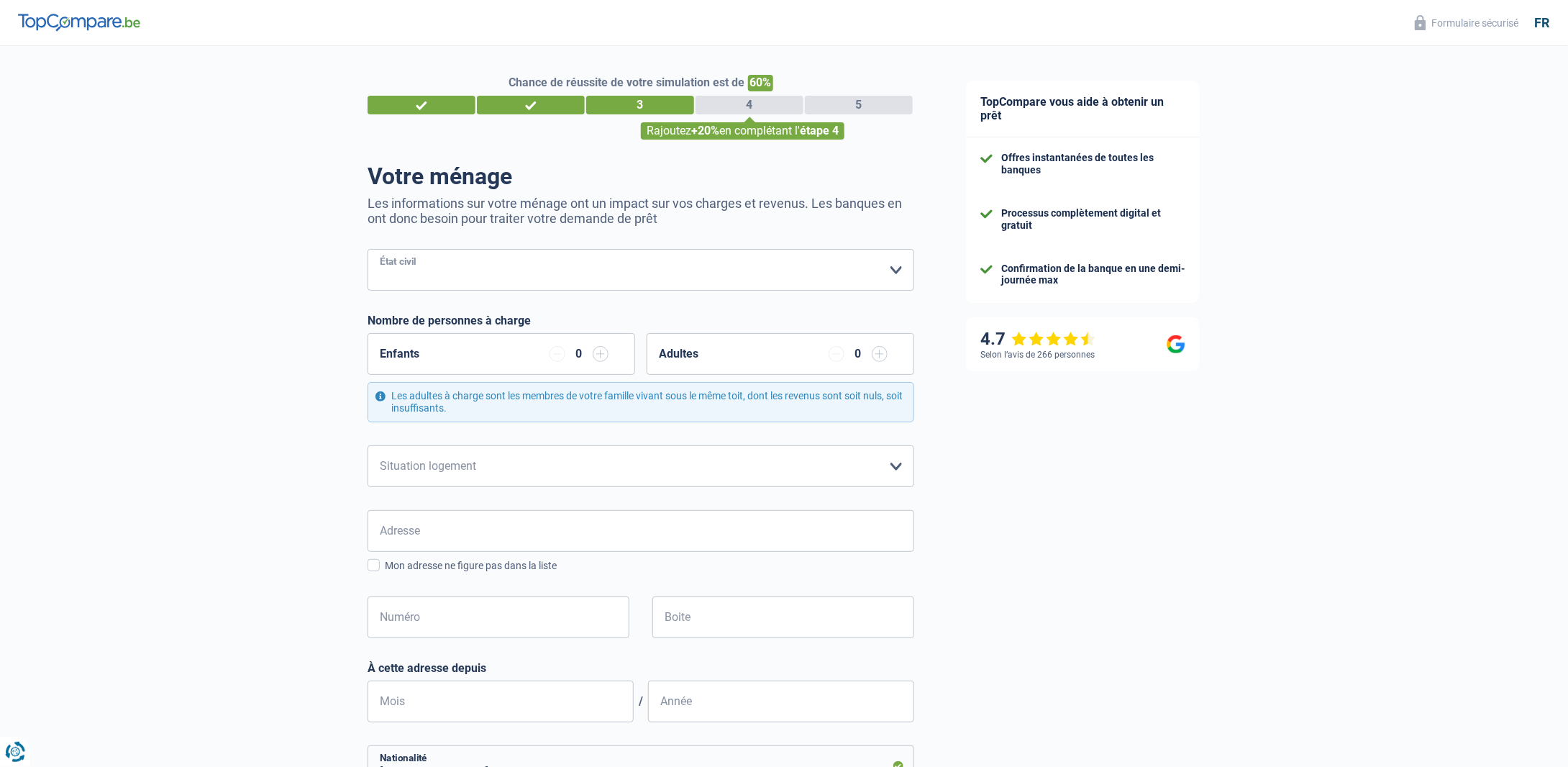
click at [662, 274] on select "Célibataire Marié(e) Cohabitant(e) légal(e) Divorcé(e) Veuf(ve) Séparé (de fait…" at bounding box center [641, 269] width 547 height 42
select select "married"
click at [367, 250] on select "Célibataire Marié(e) Cohabitant(e) légal(e) Divorcé(e) Veuf(ve) Séparé (de fait…" at bounding box center [641, 269] width 547 height 42
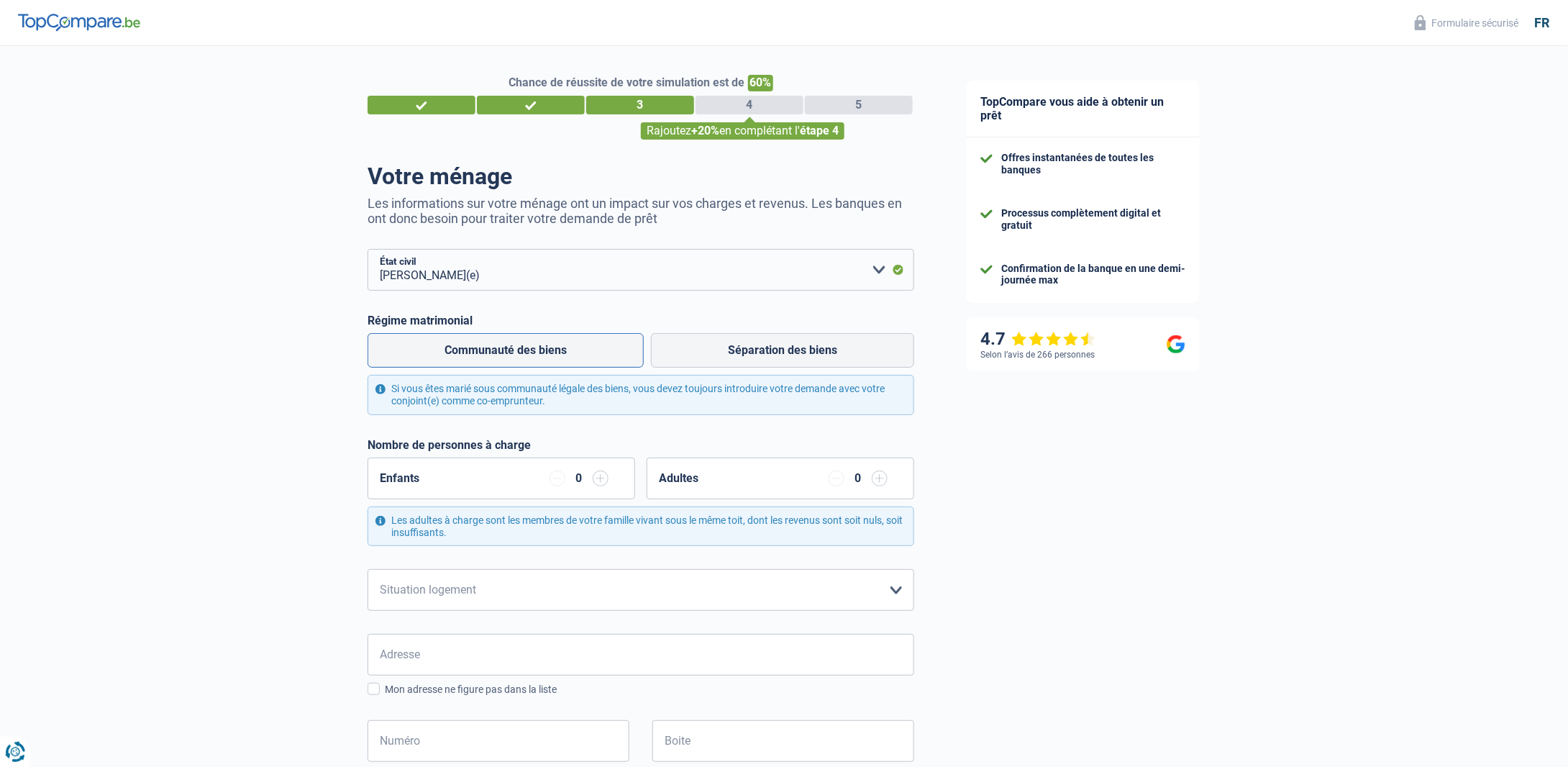
click at [551, 356] on label "Communauté des biens" at bounding box center [505, 350] width 276 height 34
click at [551, 356] on input "Communauté des biens" at bounding box center [505, 350] width 276 height 34
radio input "true"
click at [602, 481] on input "button" at bounding box center [600, 478] width 16 height 16
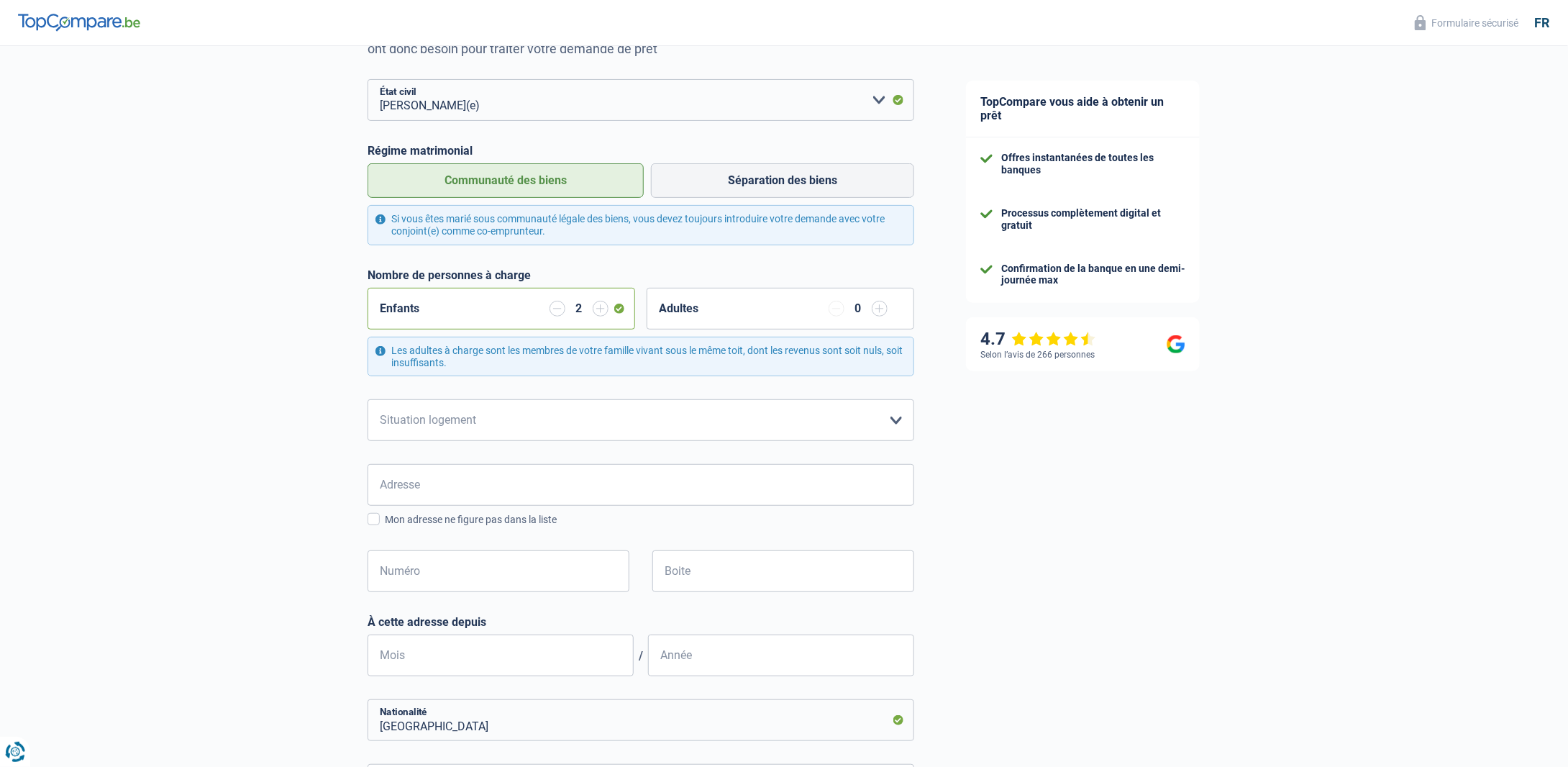
scroll to position [216, 0]
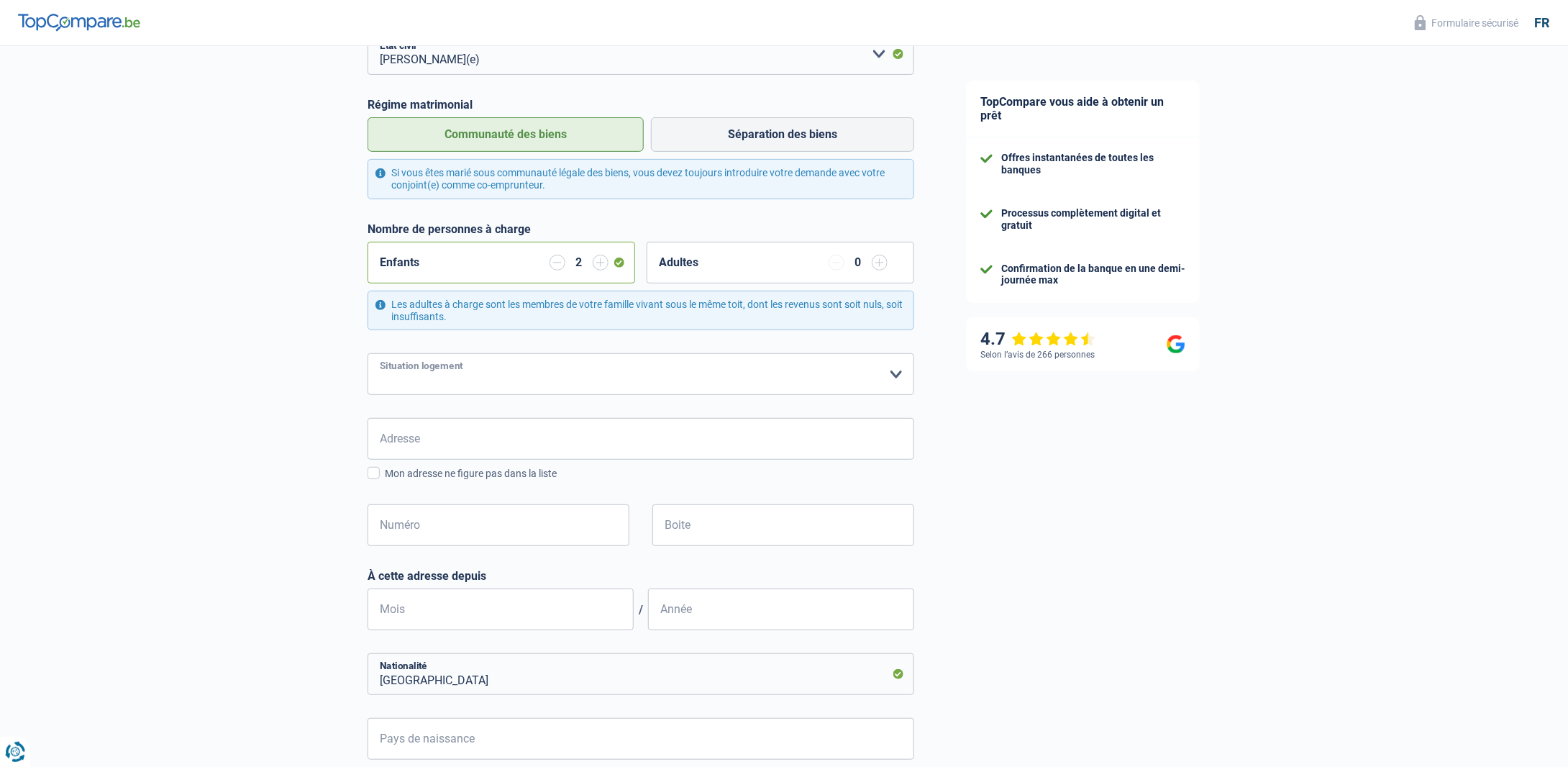
click at [899, 377] on select "Locataire Propriétaire avec prêt hypothécaire Propriétaire sans prêt hypothécai…" at bounding box center [641, 373] width 547 height 42
select select "rents"
click at [367, 353] on select "Locataire Propriétaire avec prêt hypothécaire Propriétaire sans prêt hypothécai…" at bounding box center [641, 373] width 547 height 42
click at [471, 447] on input "Adresse" at bounding box center [641, 439] width 547 height 42
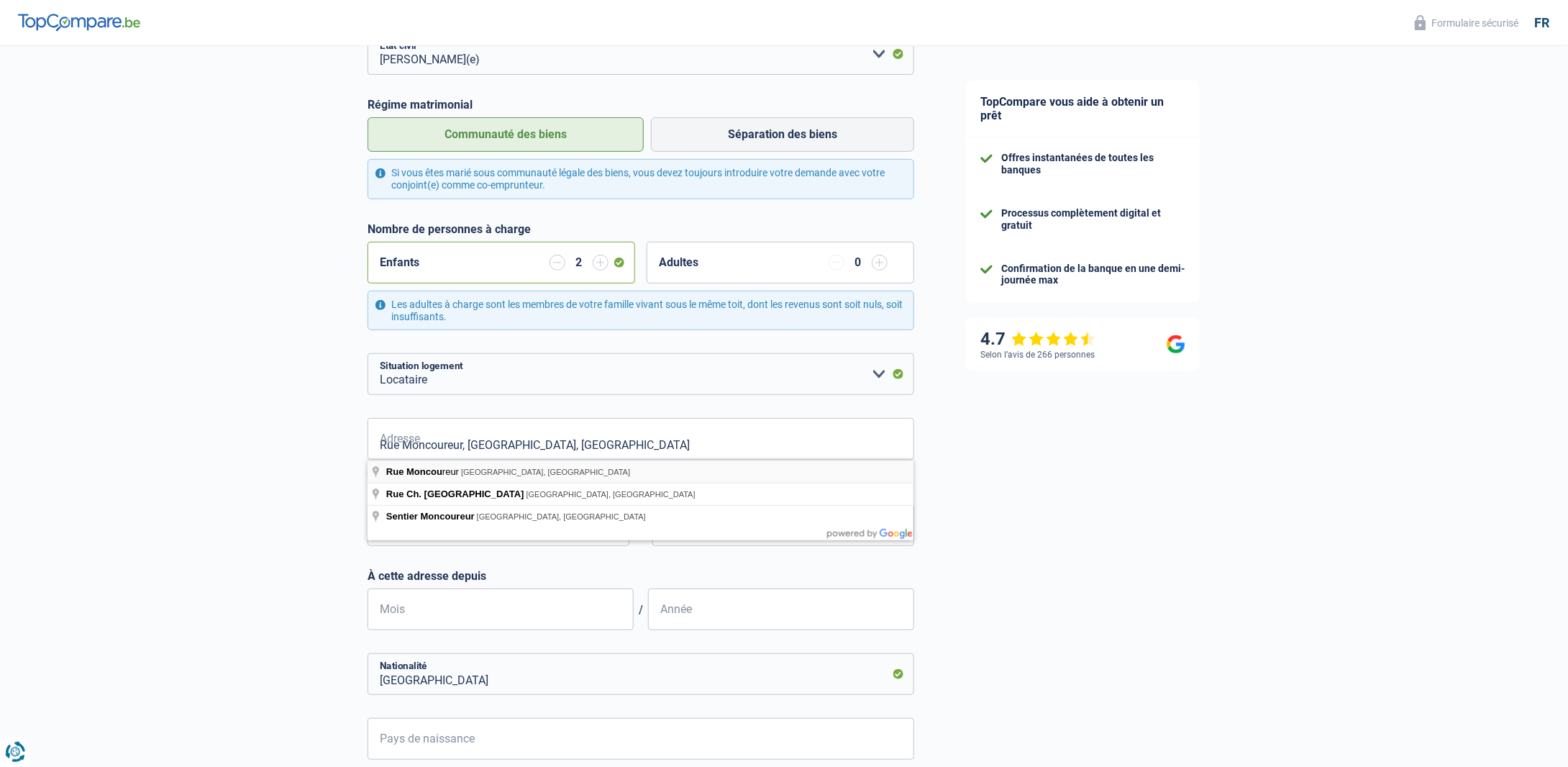
type input "Rue Moncoureur, 7011, Mons, BE"
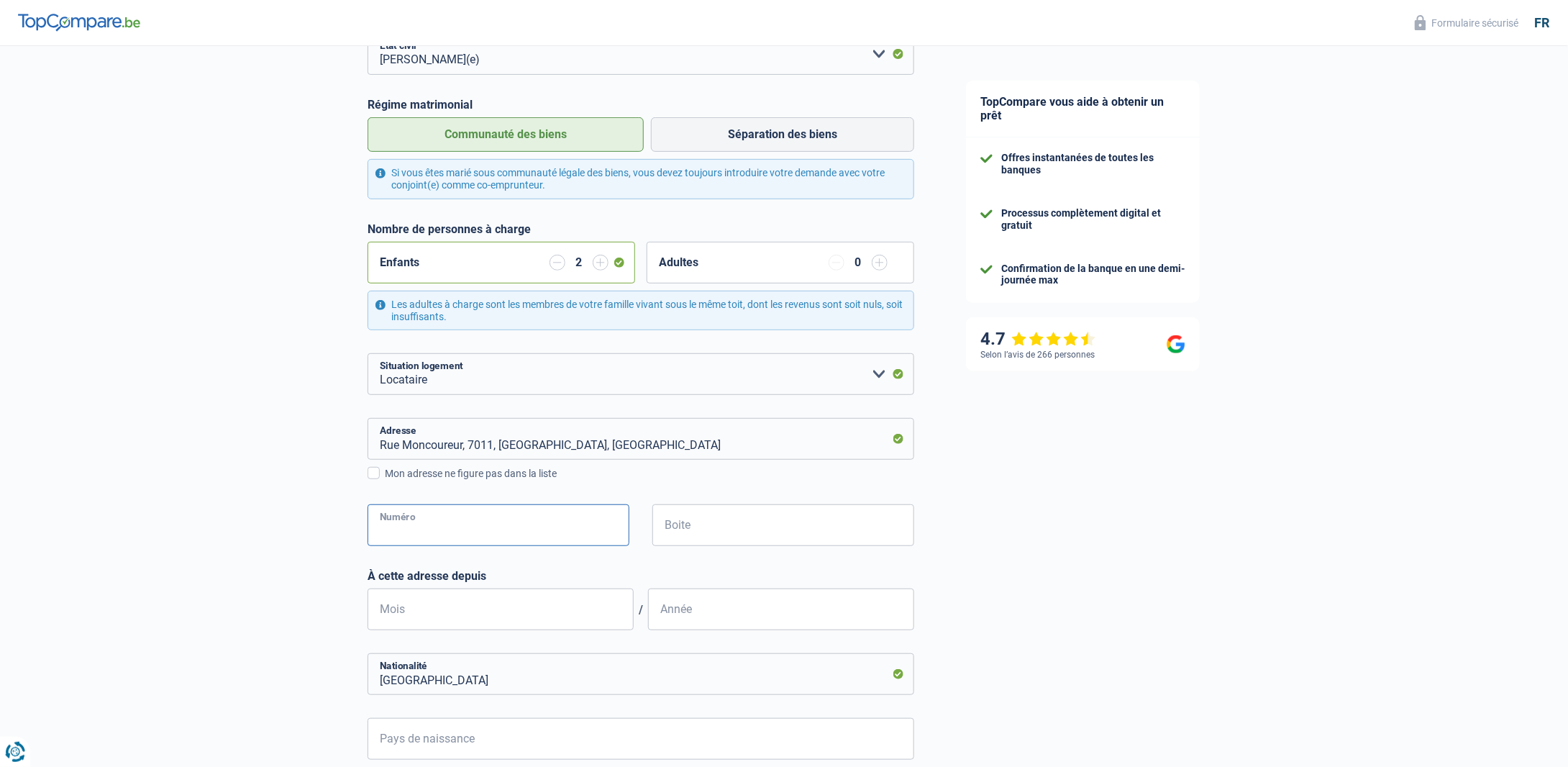
click at [517, 533] on input "Numéro" at bounding box center [498, 525] width 262 height 42
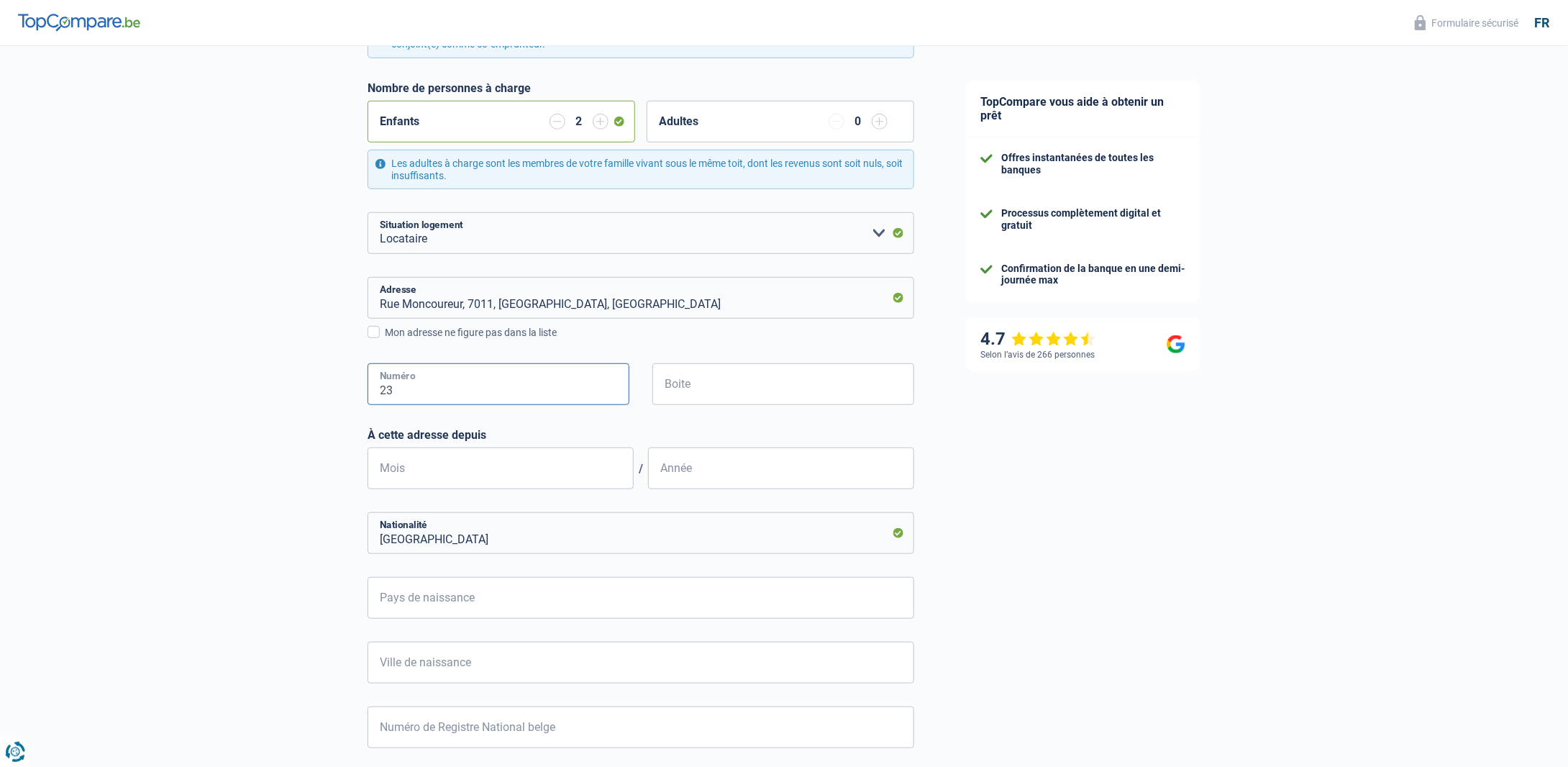
scroll to position [359, 0]
type input "23"
click at [449, 473] on input "Mois" at bounding box center [500, 465] width 266 height 42
type input "09"
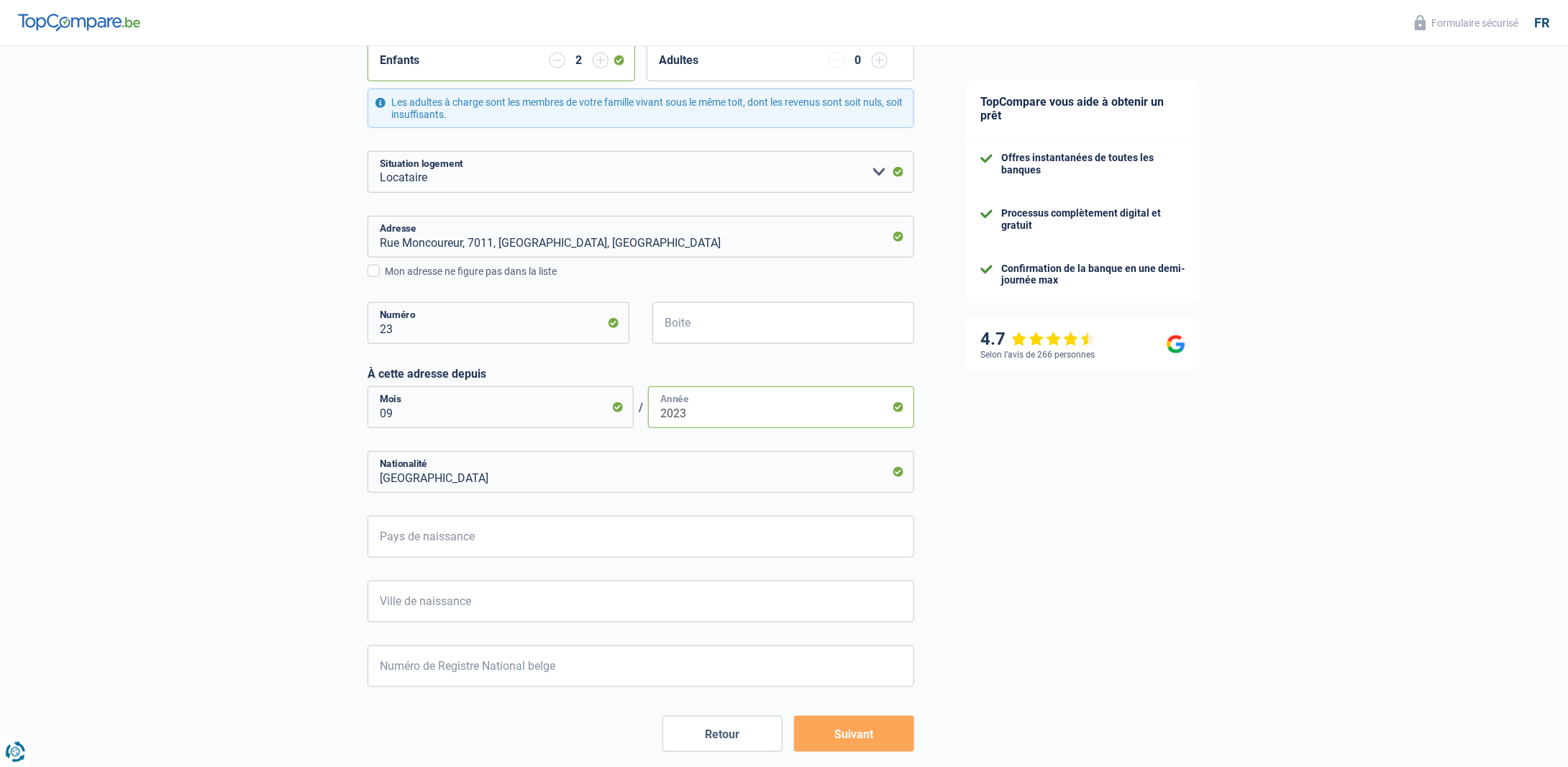
scroll to position [485, 0]
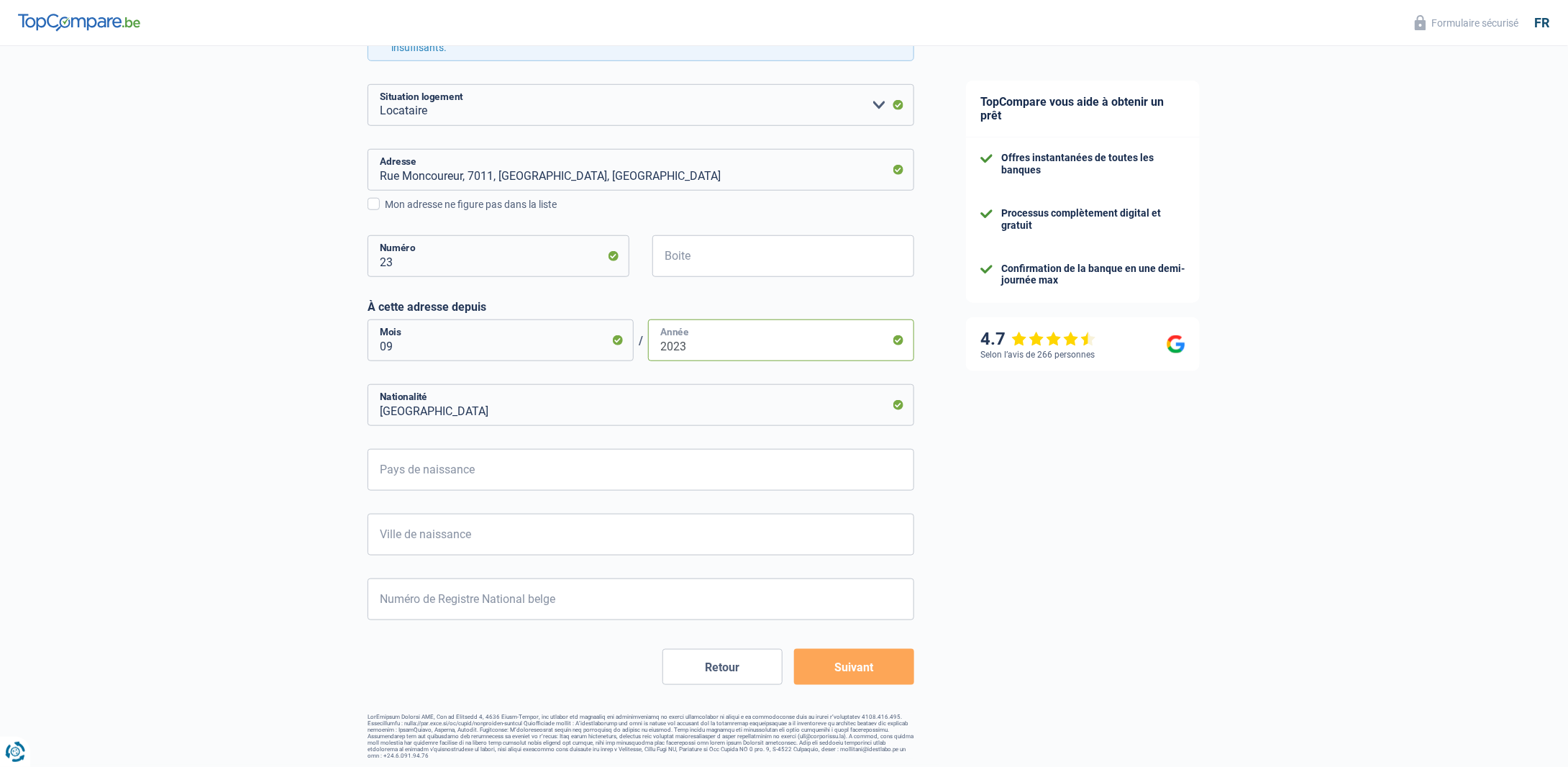
type input "2023"
click at [446, 464] on input "Pays de naissance" at bounding box center [641, 469] width 547 height 42
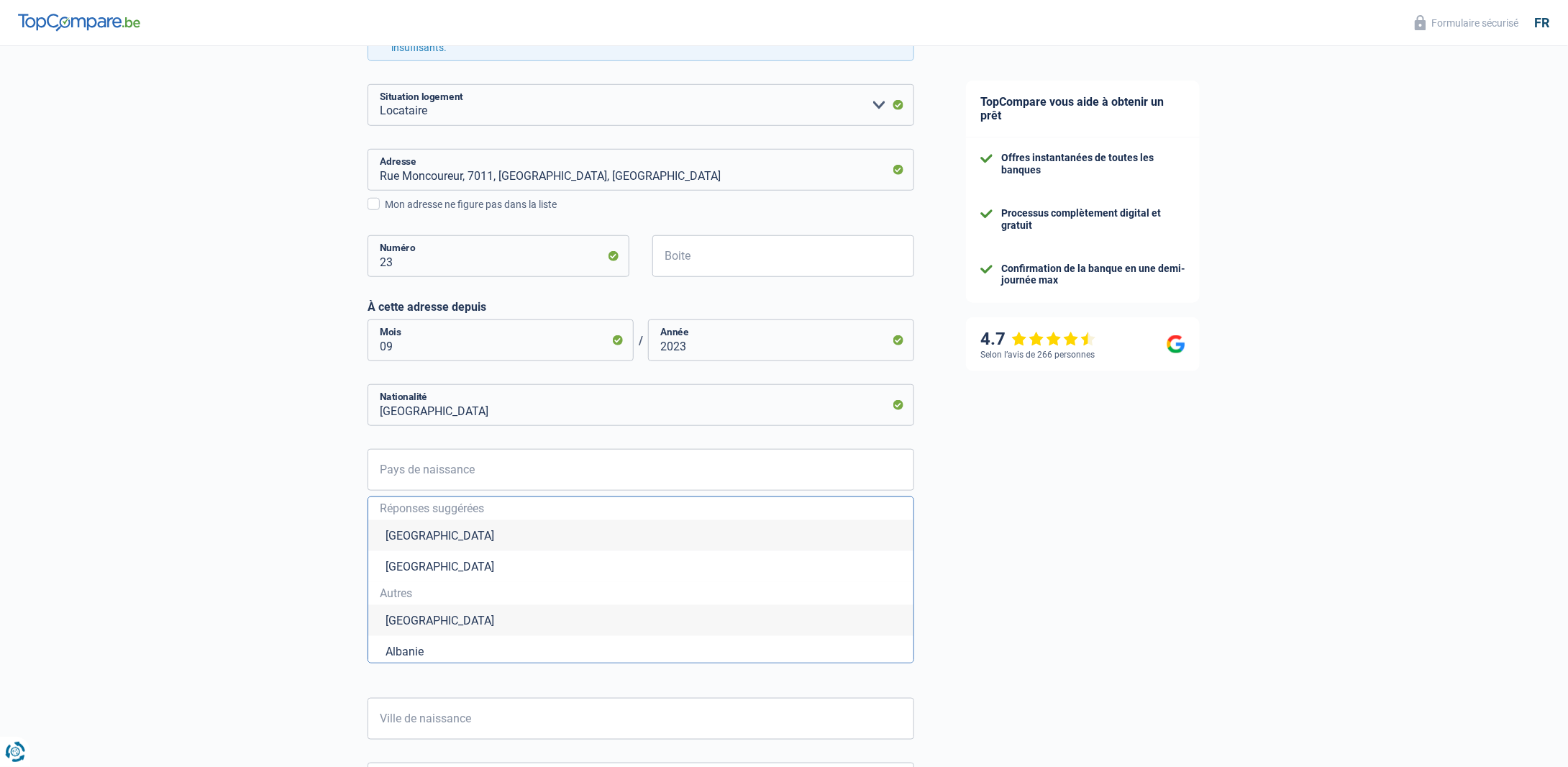
click at [433, 533] on li "Belgique" at bounding box center [641, 535] width 545 height 31
type input "Belgique"
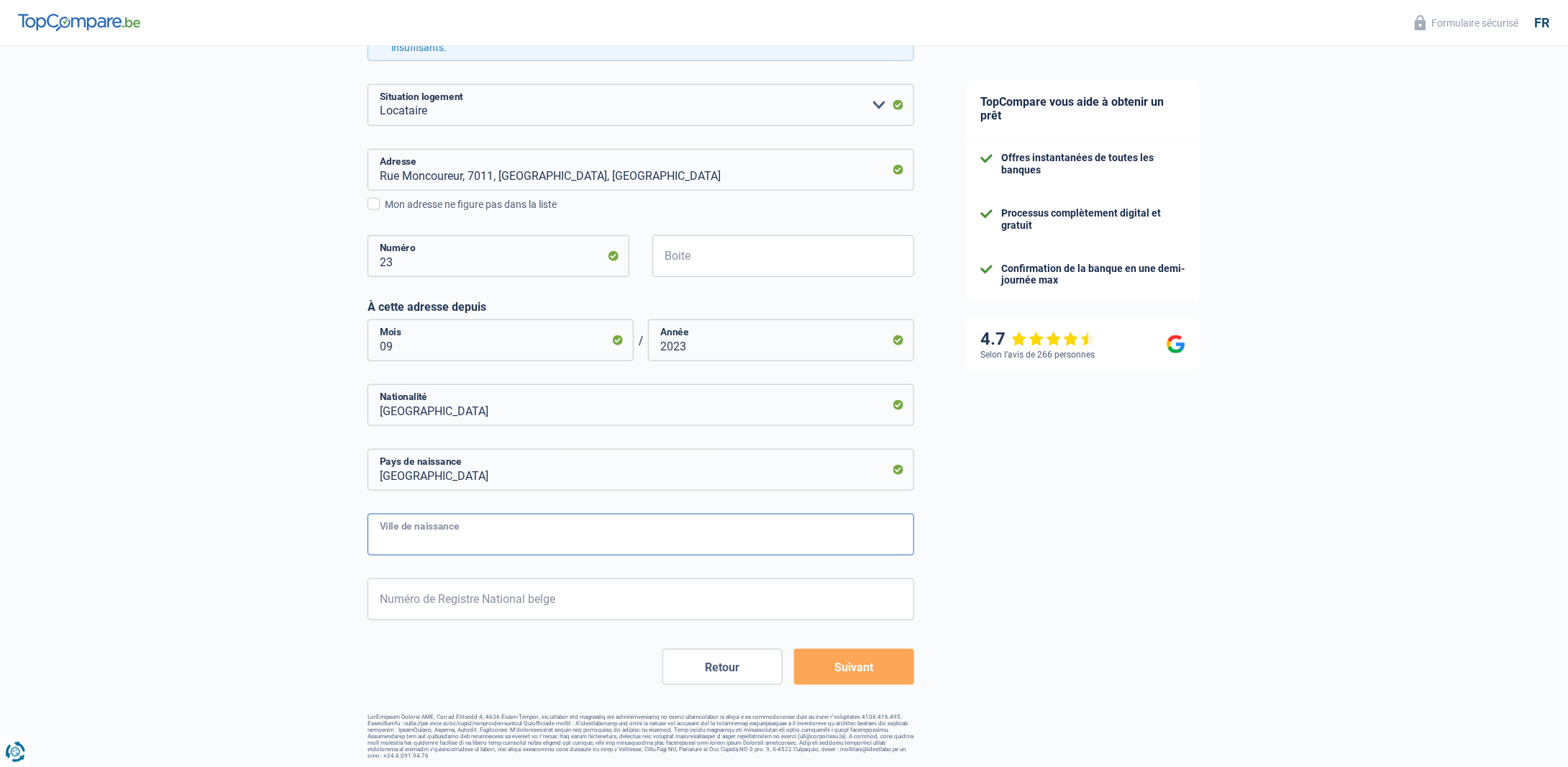
click at [439, 539] on input "Ville de naissance" at bounding box center [641, 534] width 547 height 42
type input "Bruxelles"
click at [516, 601] on input "Numéro de Registre National belge" at bounding box center [641, 599] width 547 height 42
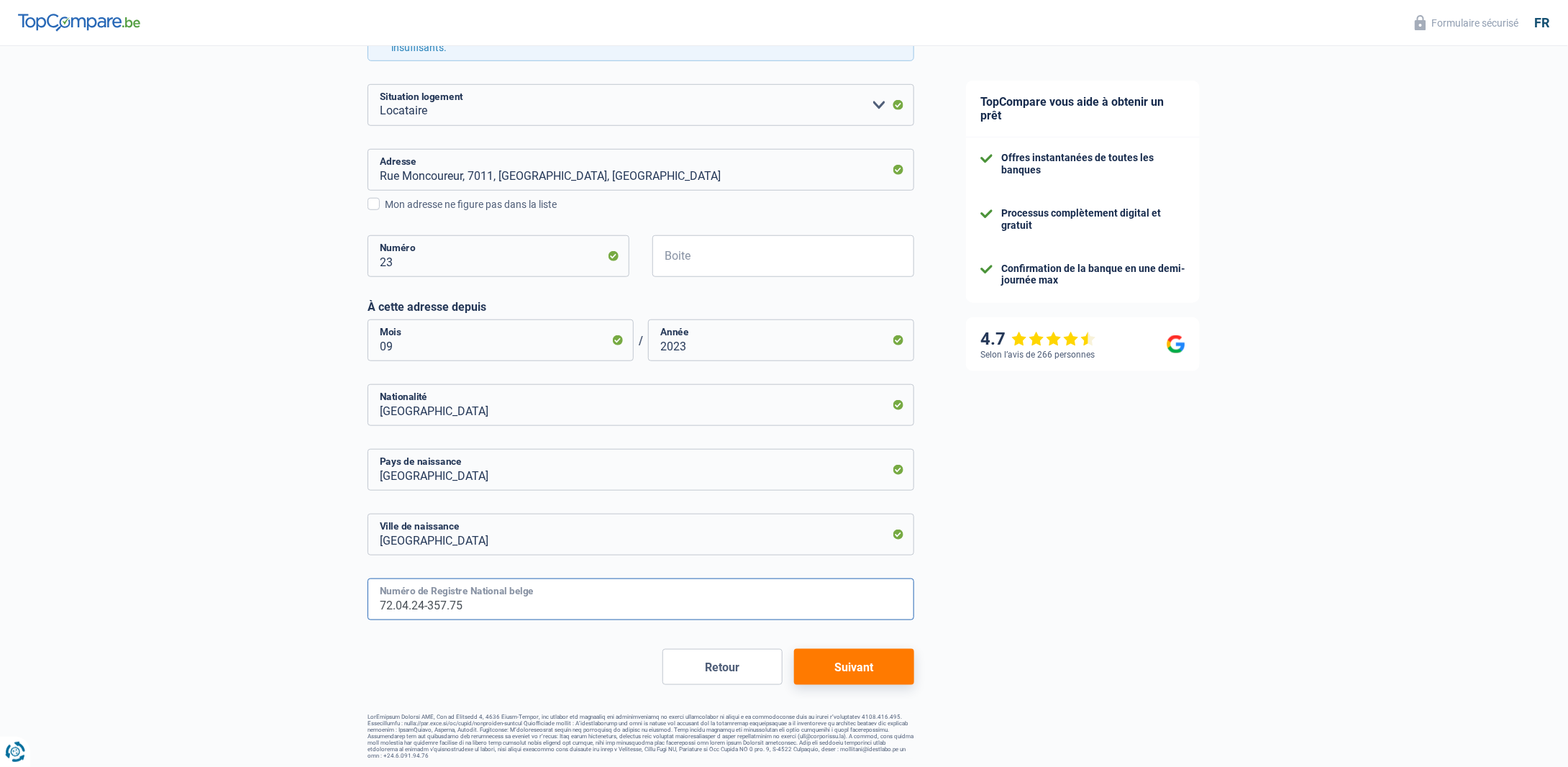
type input "72.04.24-357.75"
click at [1012, 633] on div "TopCompare vous aide à obtenir un prêt Offres instantanées de toutes les banque…" at bounding box center [1254, 165] width 628 height 1209
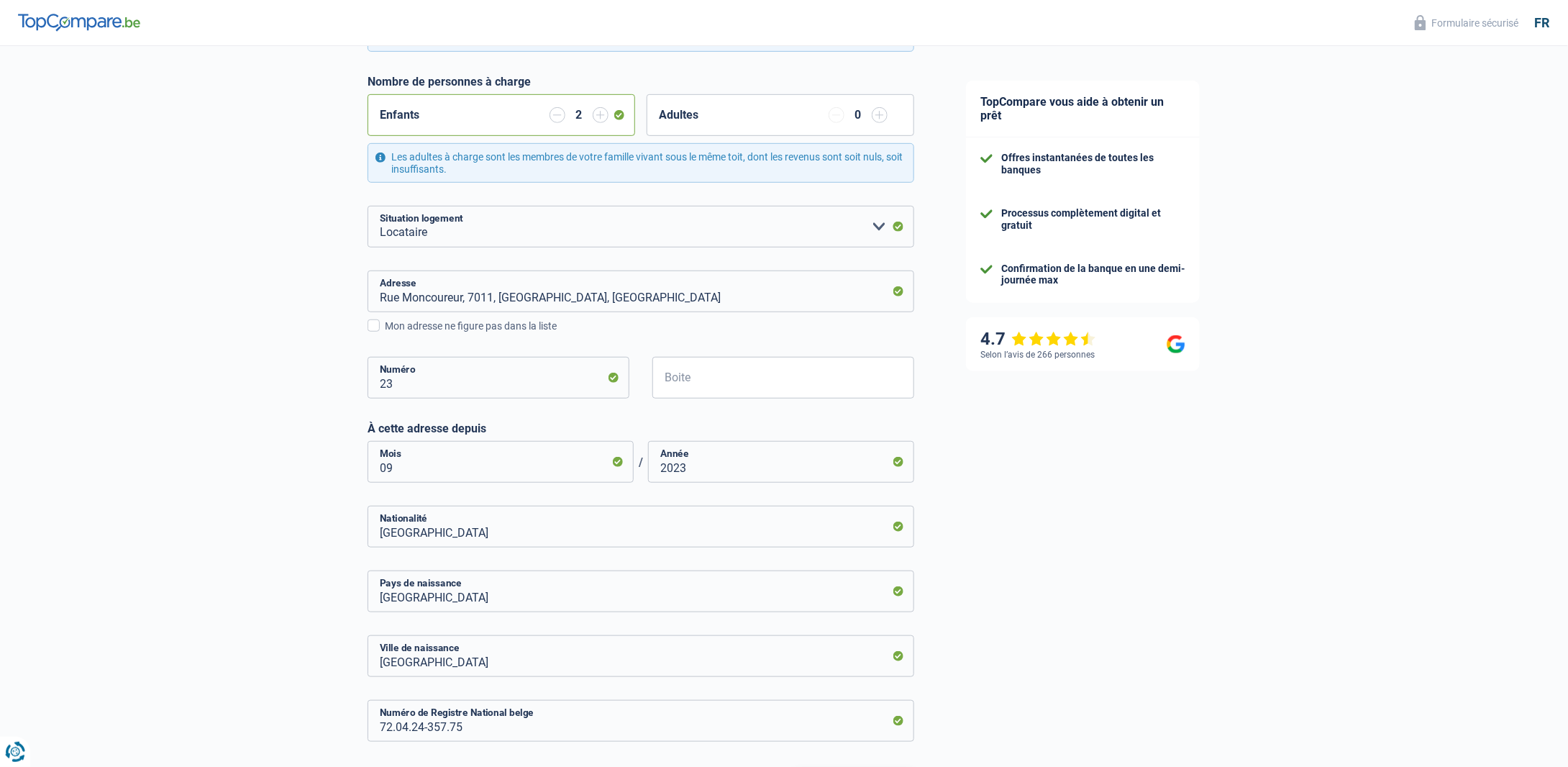
scroll to position [413, 0]
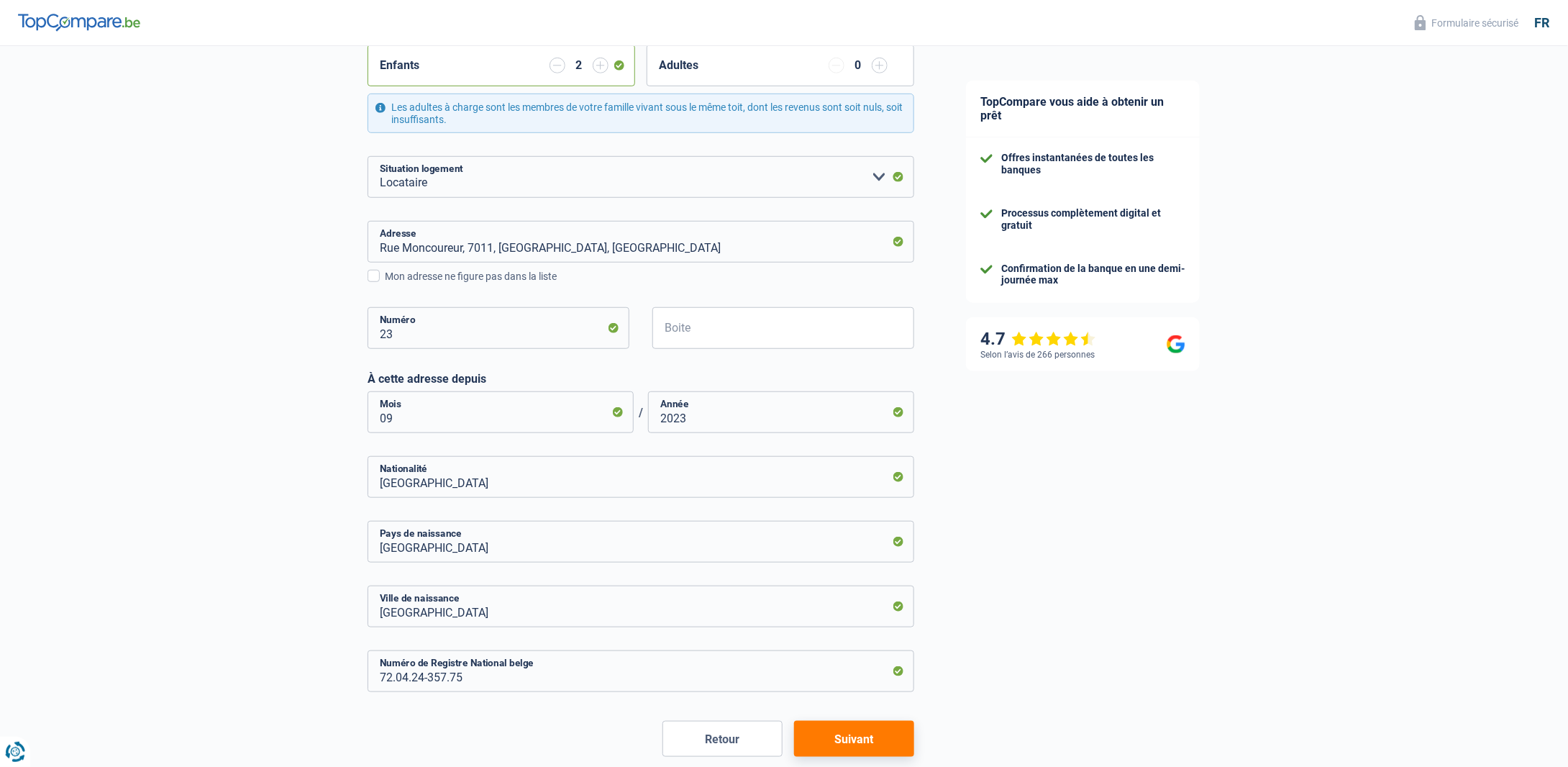
click at [869, 740] on button "Suivant" at bounding box center [854, 739] width 120 height 36
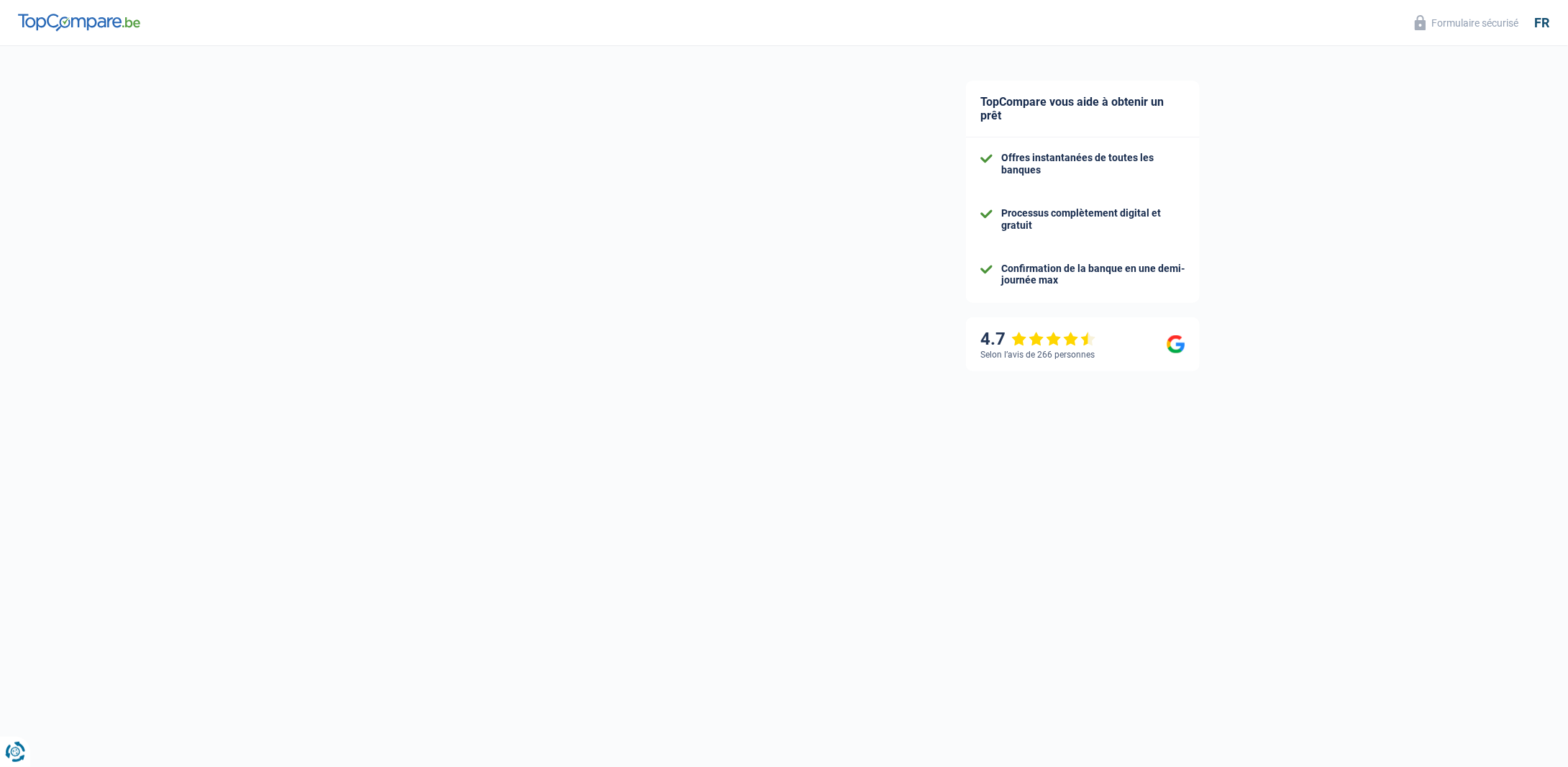
select select "familyAllowances"
select select "unemployment"
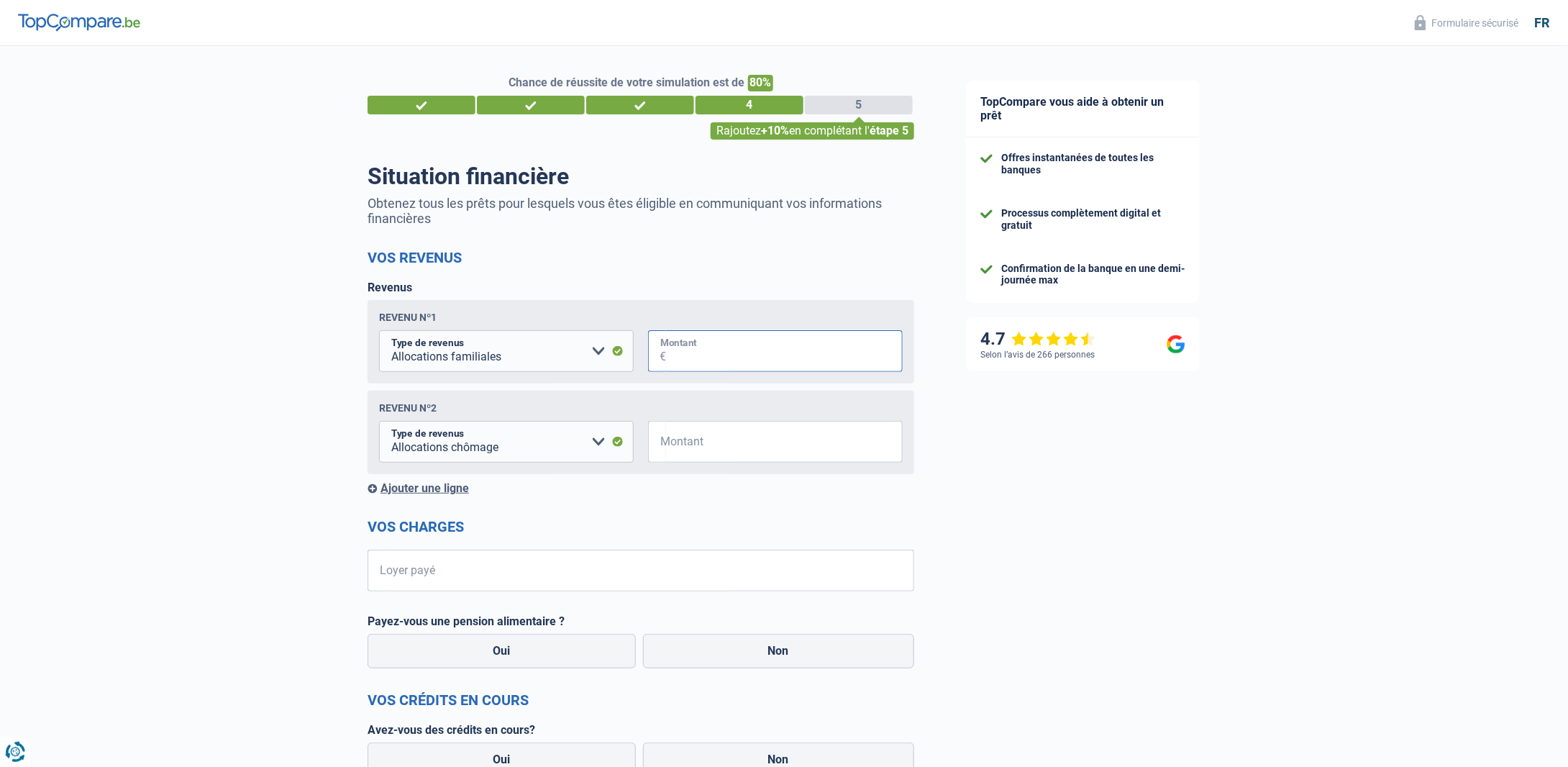
click at [722, 355] on input "Montant" at bounding box center [784, 350] width 237 height 42
click at [961, 449] on div "TopCompare vous aide à obtenir un prêt Offres instantanées de toutes les banque…" at bounding box center [1254, 510] width 628 height 929
click at [737, 362] on input "41.918" at bounding box center [784, 350] width 237 height 42
type input "4"
type input "439"
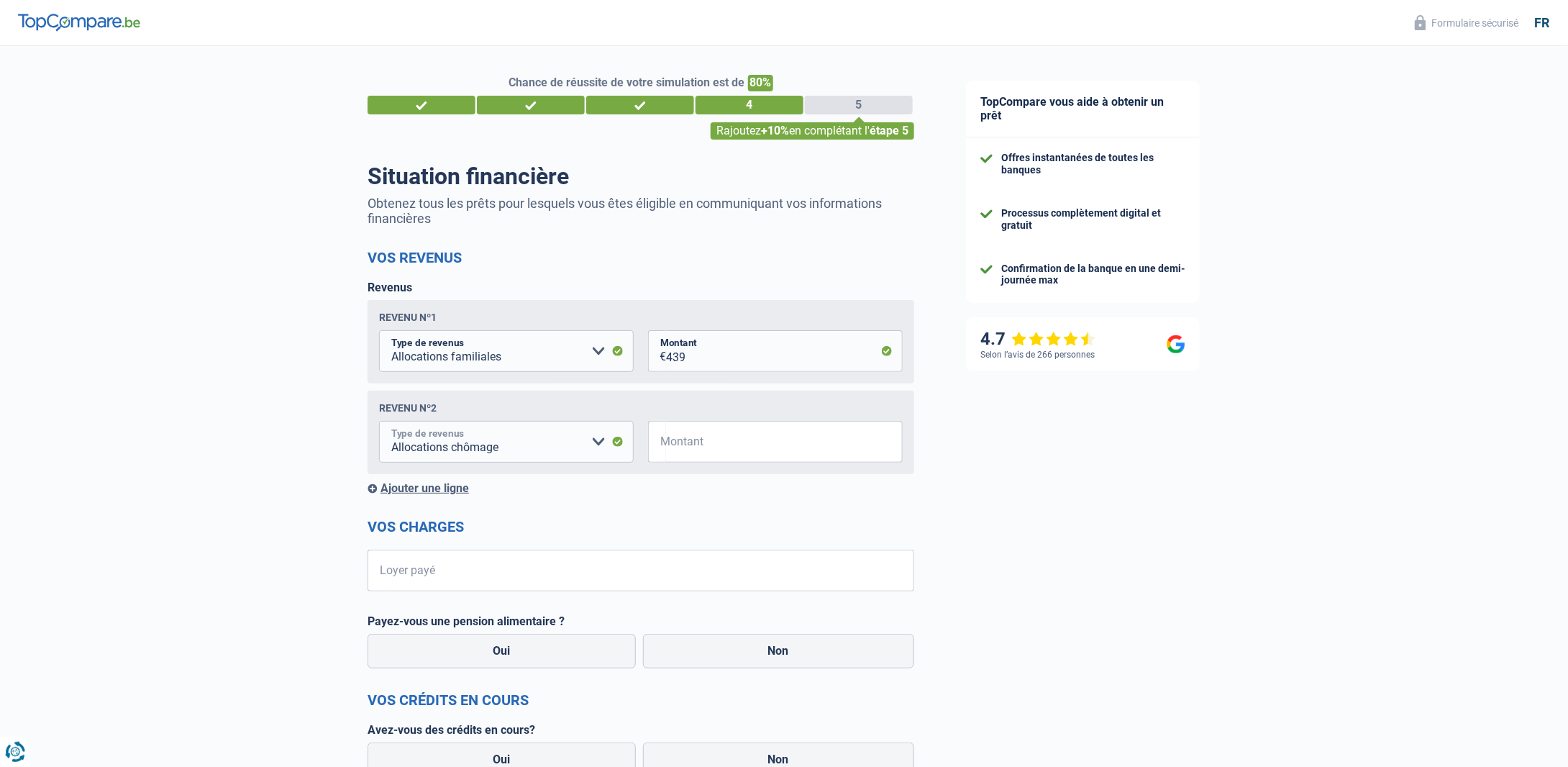
click at [597, 444] on select "Allocation d'handicap Allocations chômage Allocations familiales Chèques repas …" at bounding box center [506, 441] width 255 height 42
select select "other"
click at [783, 448] on input "Veuillez spécifier autre" at bounding box center [820, 441] width 164 height 42
type input "Merveille interim"
click at [608, 443] on input "Montant" at bounding box center [649, 441] width 146 height 42
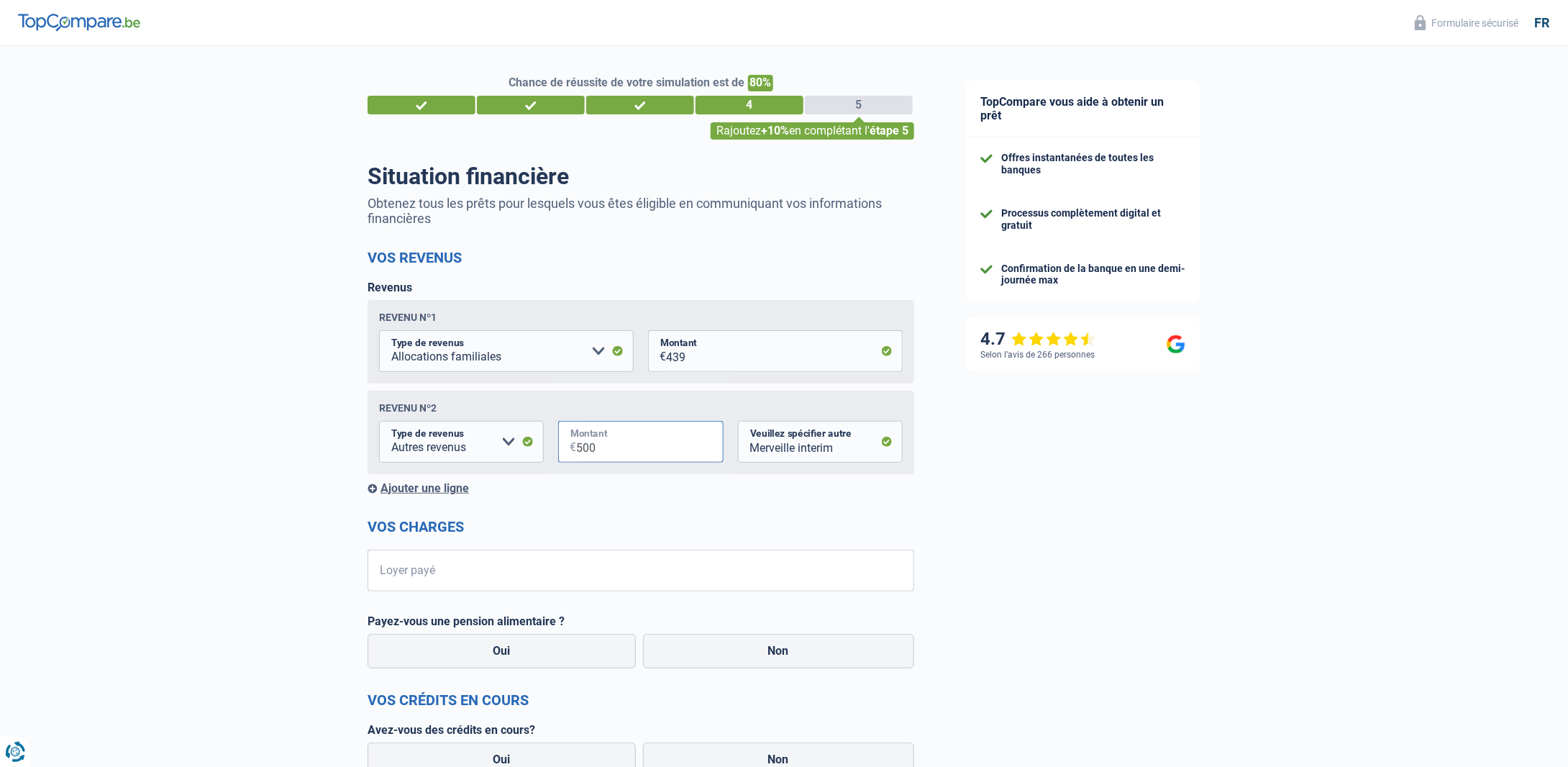
type input "500"
click at [1036, 490] on div "TopCompare vous aide à obtenir un prêt Offres instantanées de toutes les banque…" at bounding box center [1254, 510] width 628 height 929
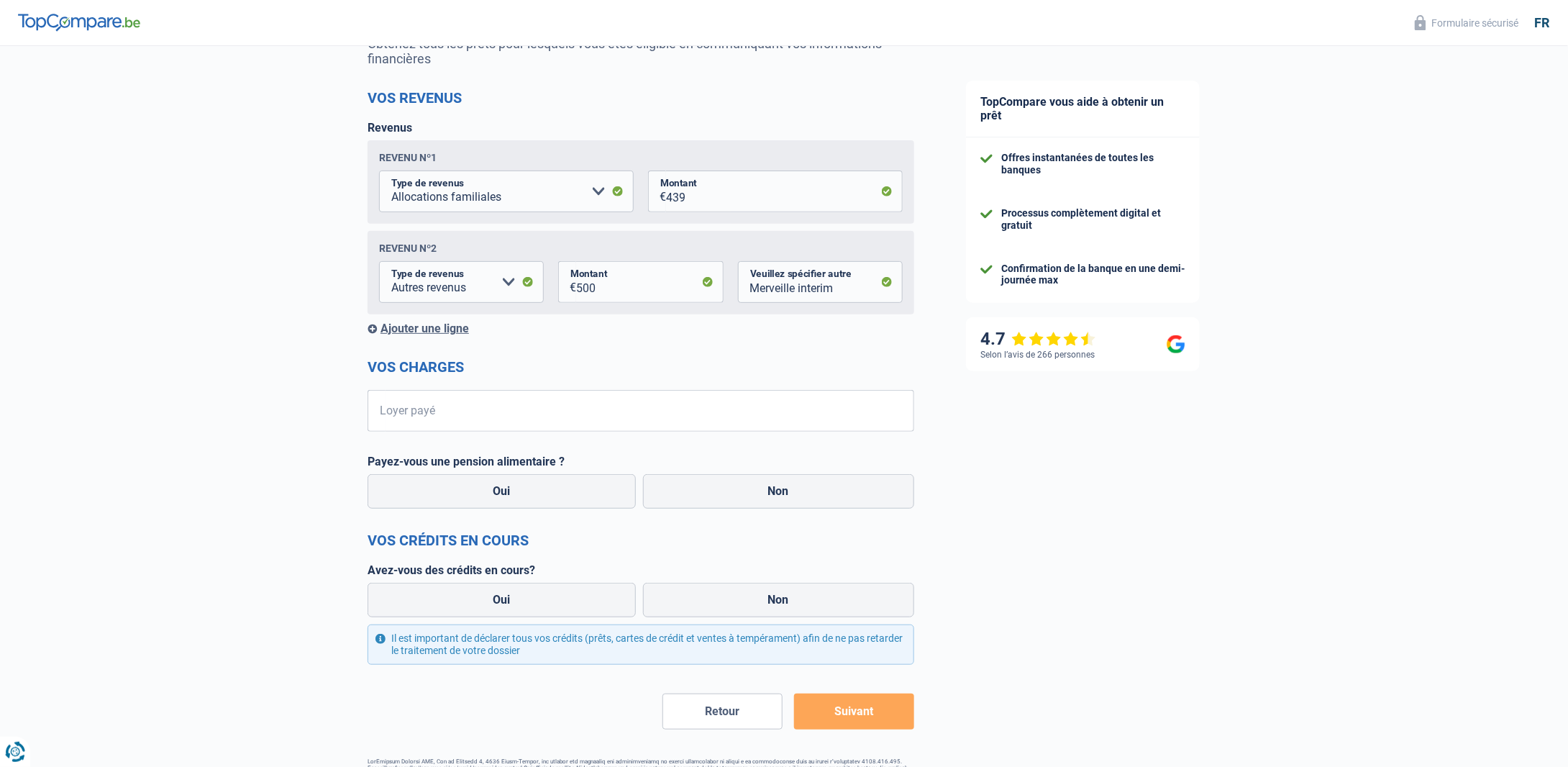
scroll to position [206, 0]
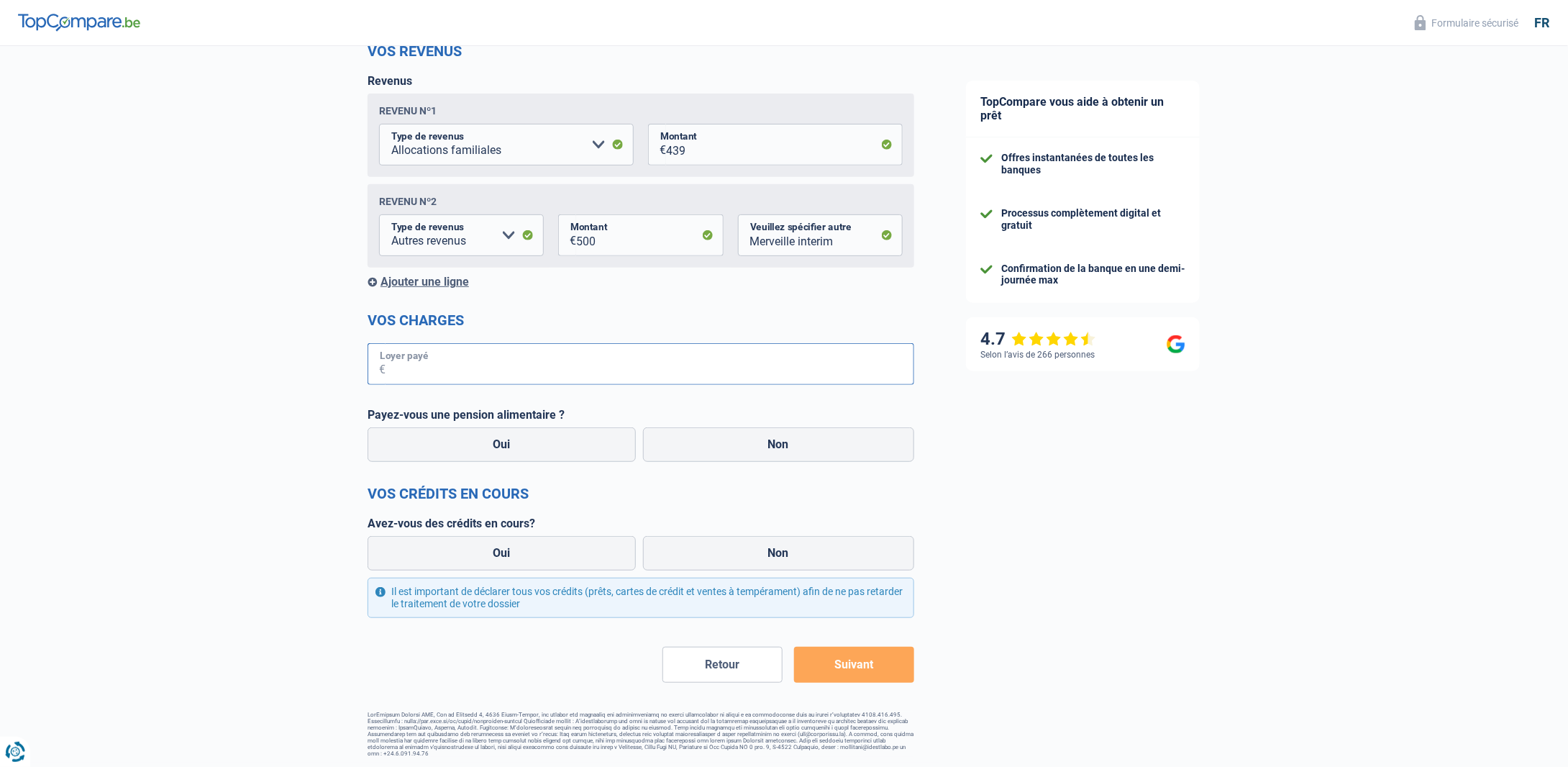
click at [400, 360] on input "Loyer payé" at bounding box center [650, 363] width 529 height 42
type input "1.050"
click at [1288, 421] on div "TopCompare vous aide à obtenir un prêt Offres instantanées de toutes les banque…" at bounding box center [1254, 304] width 628 height 929
click at [831, 454] on label "Non" at bounding box center [779, 444] width 272 height 34
click at [831, 454] on input "Non" at bounding box center [779, 444] width 272 height 34
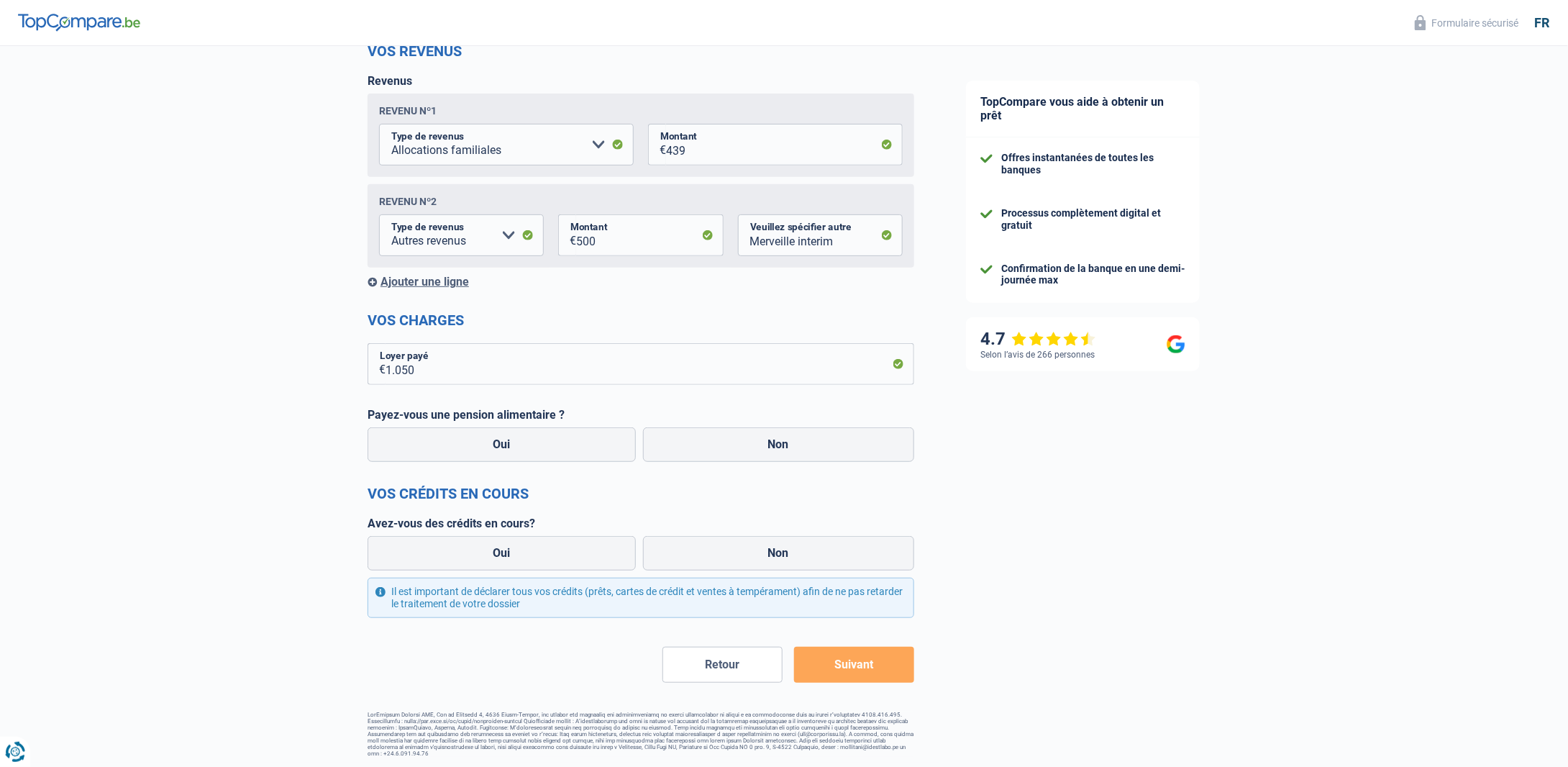
radio input "true"
select select "unemployment"
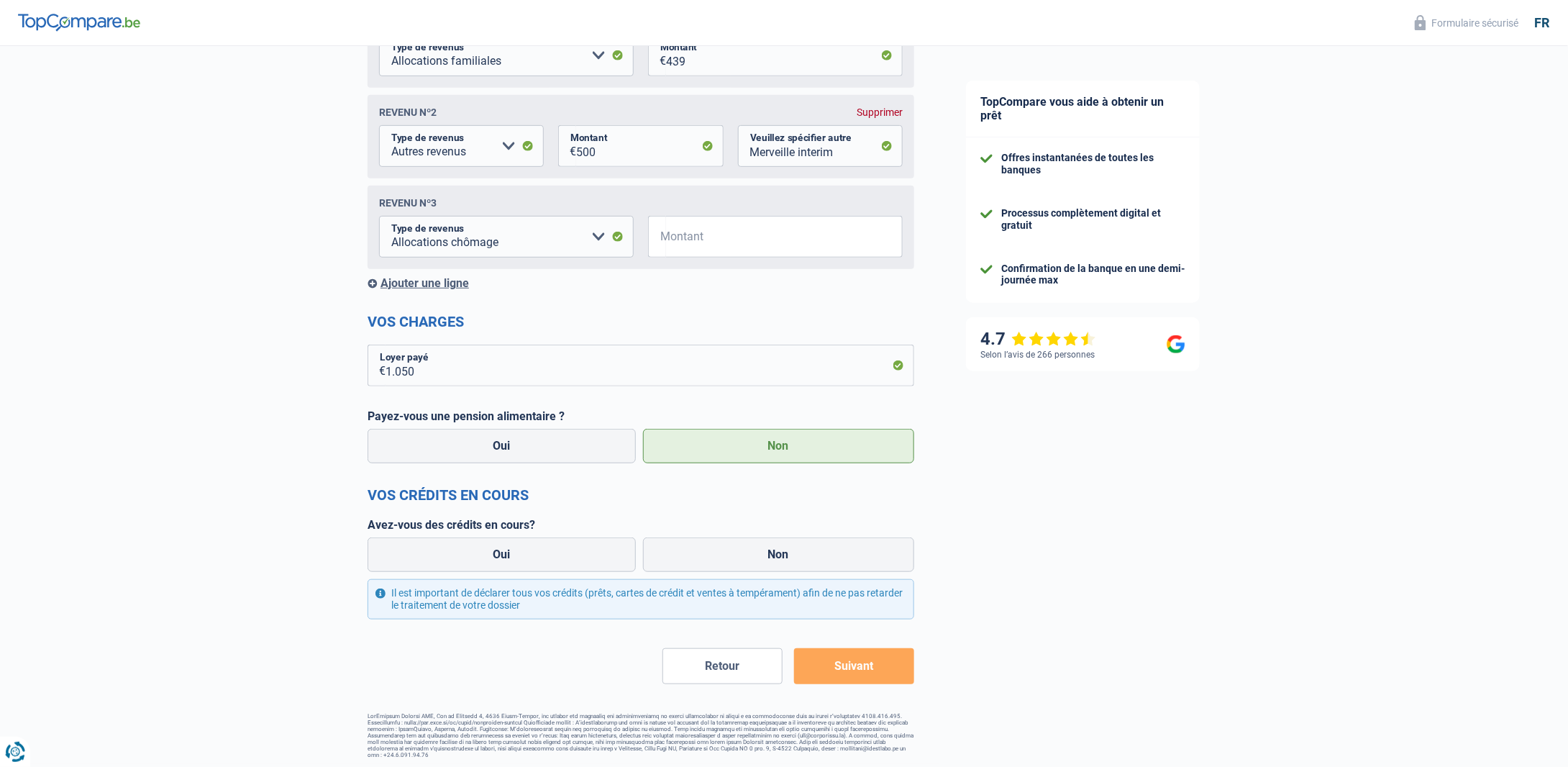
scroll to position [297, 0]
click at [511, 556] on label "Oui" at bounding box center [502, 553] width 268 height 34
click at [511, 556] on input "Oui" at bounding box center [502, 553] width 268 height 34
radio input "true"
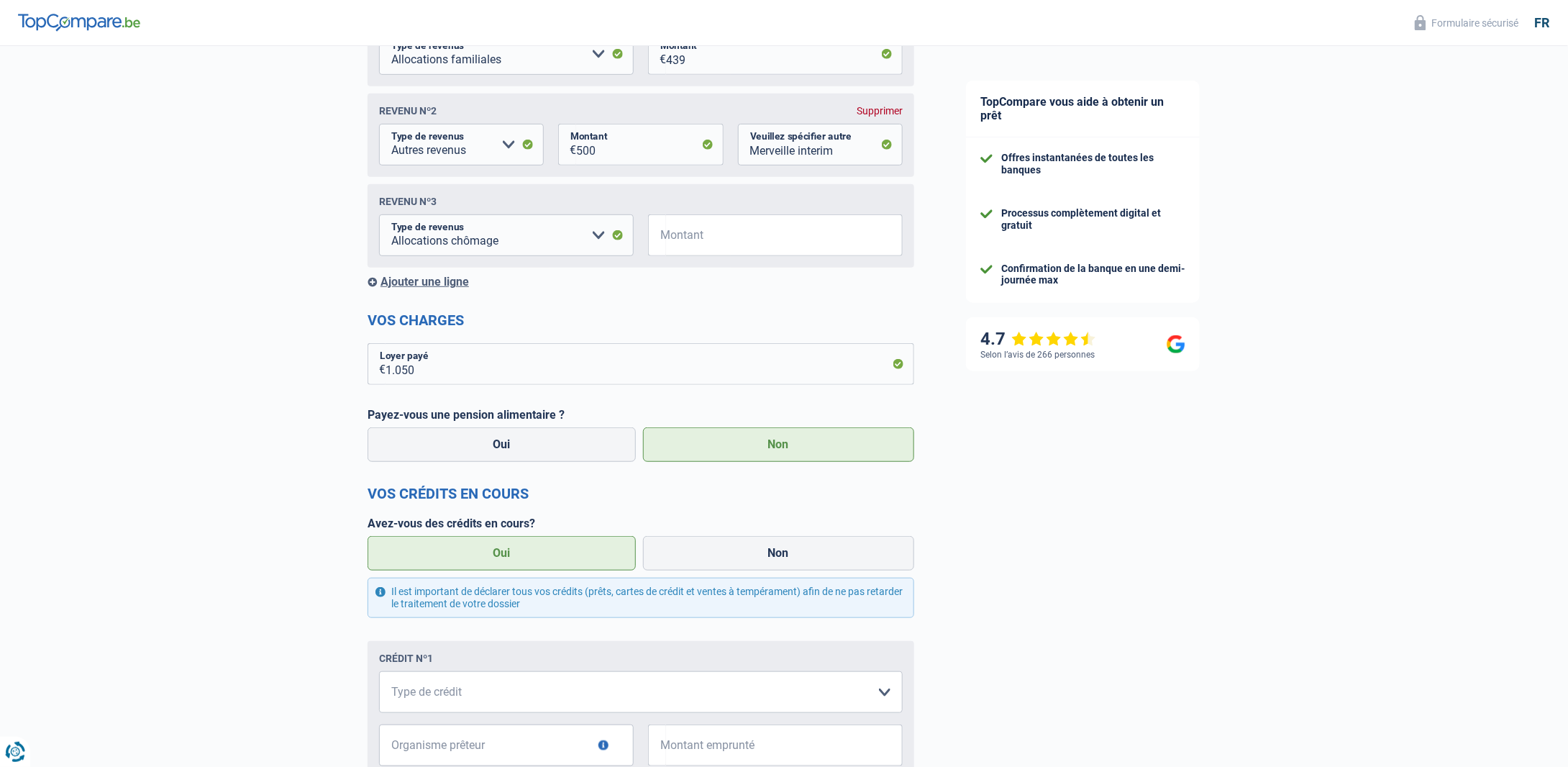
scroll to position [616, 0]
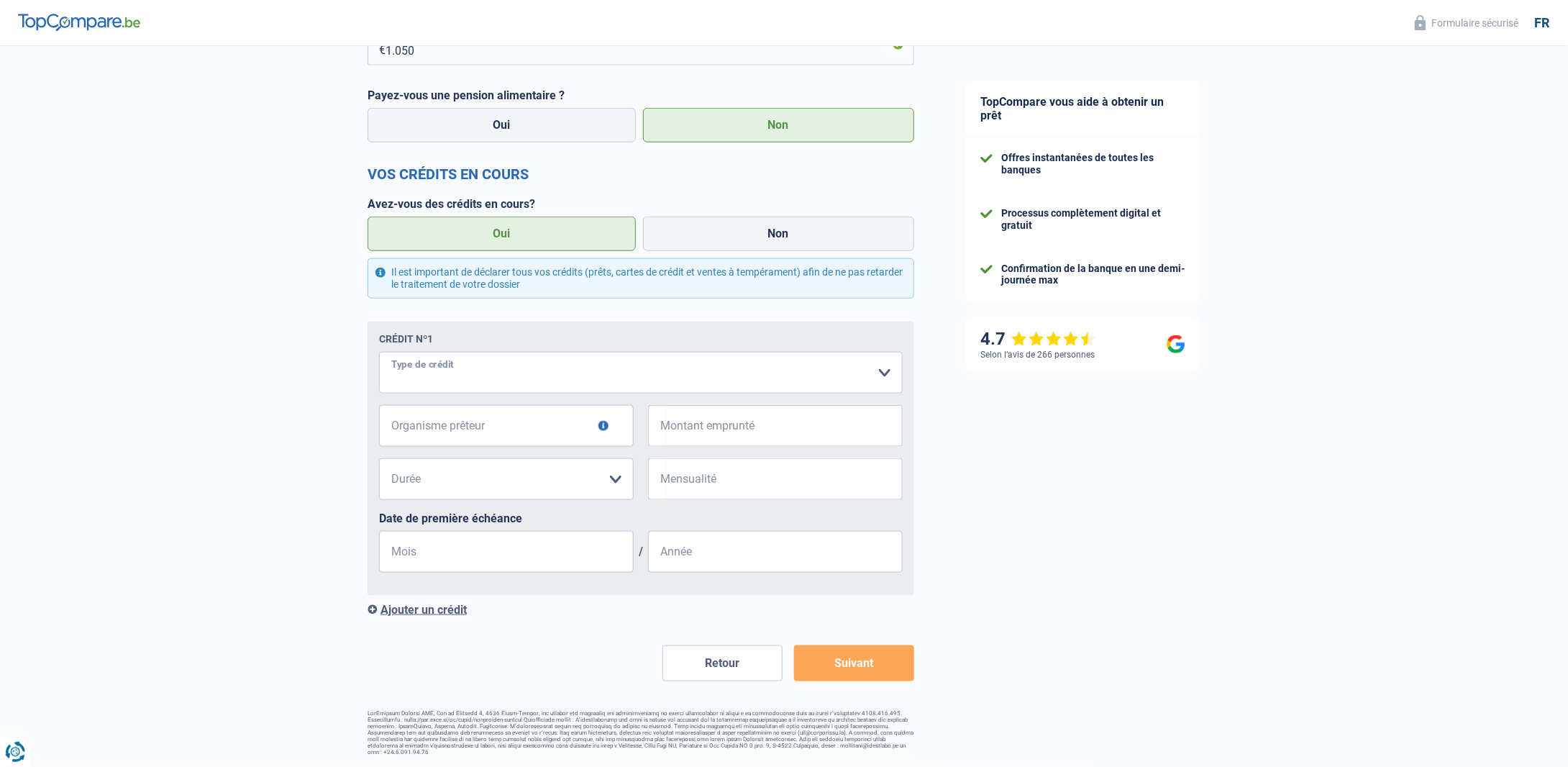
click at [872, 377] on select "Carte ou ouverture de crédit Prêt hypothécaire Vente à tempérament Prêt à tempé…" at bounding box center [641, 372] width 524 height 42
select select "cardOrCredit"
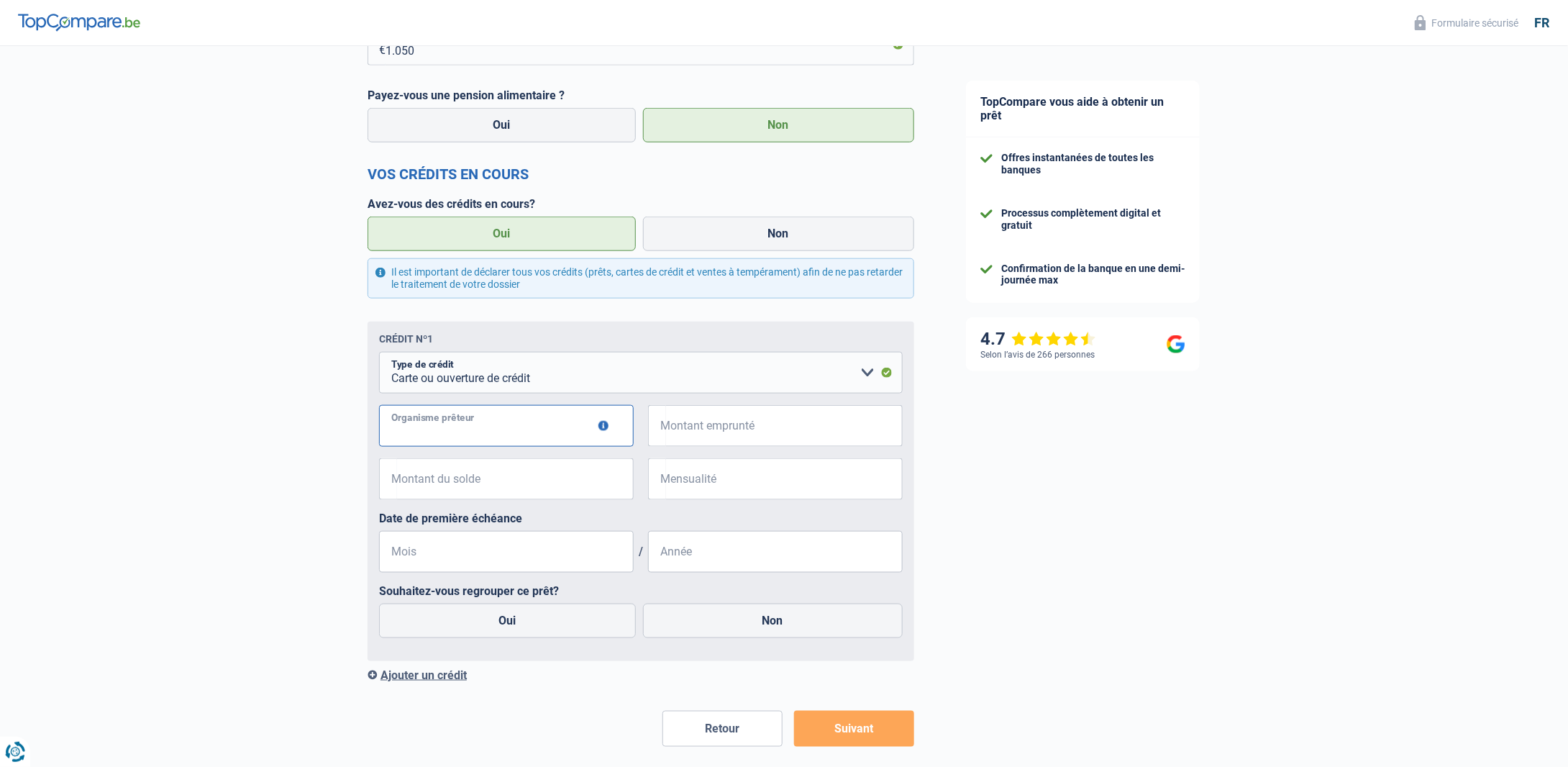
click at [525, 431] on input "Organisme prêteur" at bounding box center [506, 426] width 255 height 42
click at [490, 431] on input "Organisme prêteur" at bounding box center [506, 426] width 255 height 42
click at [468, 424] on input "Organisme prêteur" at bounding box center [506, 426] width 255 height 42
type input "Alpha Credit"
click at [679, 436] on input "Montant emprunté" at bounding box center [784, 426] width 237 height 42
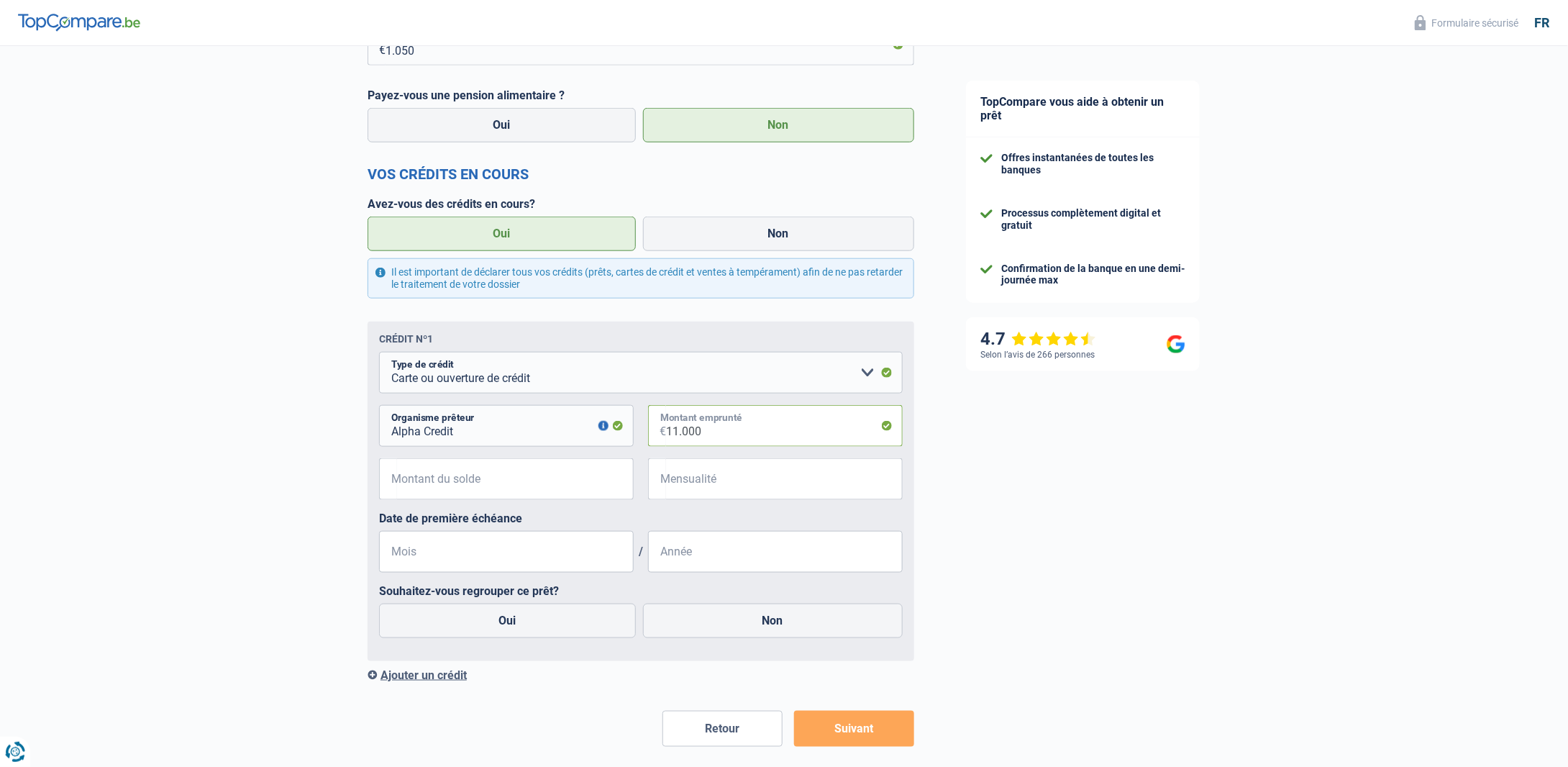
type input "11.000"
click at [478, 485] on input "Montant du solde" at bounding box center [515, 479] width 237 height 42
type input "13.298"
click at [824, 508] on div "13.298 € Montant du solde € Mensualité Tous les champs sont obligatoires. Veuil…" at bounding box center [641, 485] width 524 height 53
click at [739, 480] on input "Mensualité" at bounding box center [784, 479] width 237 height 42
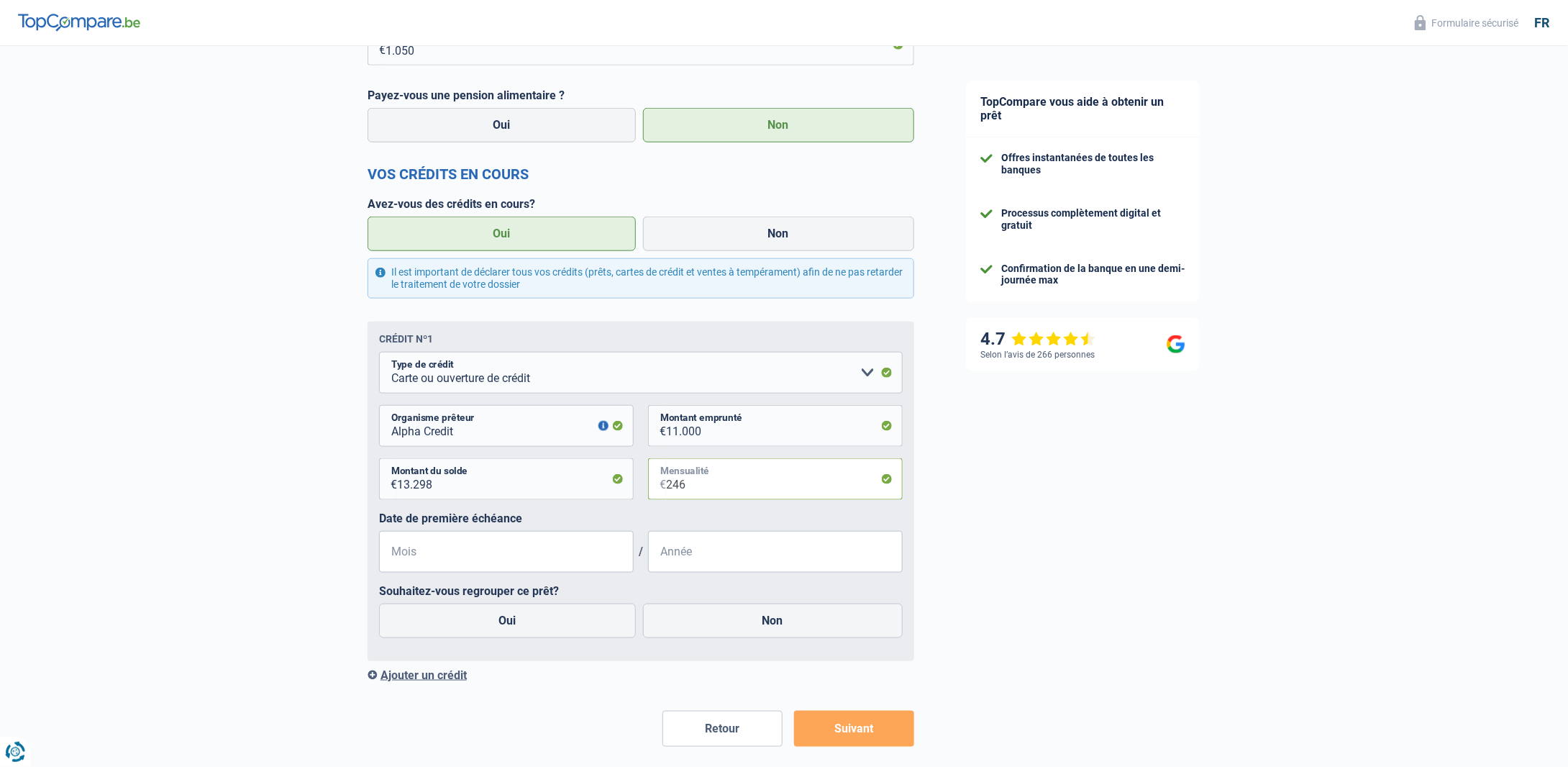
type input "246"
click at [493, 556] on input "Mois" at bounding box center [506, 552] width 255 height 42
click at [453, 553] on input "Mois" at bounding box center [506, 552] width 255 height 42
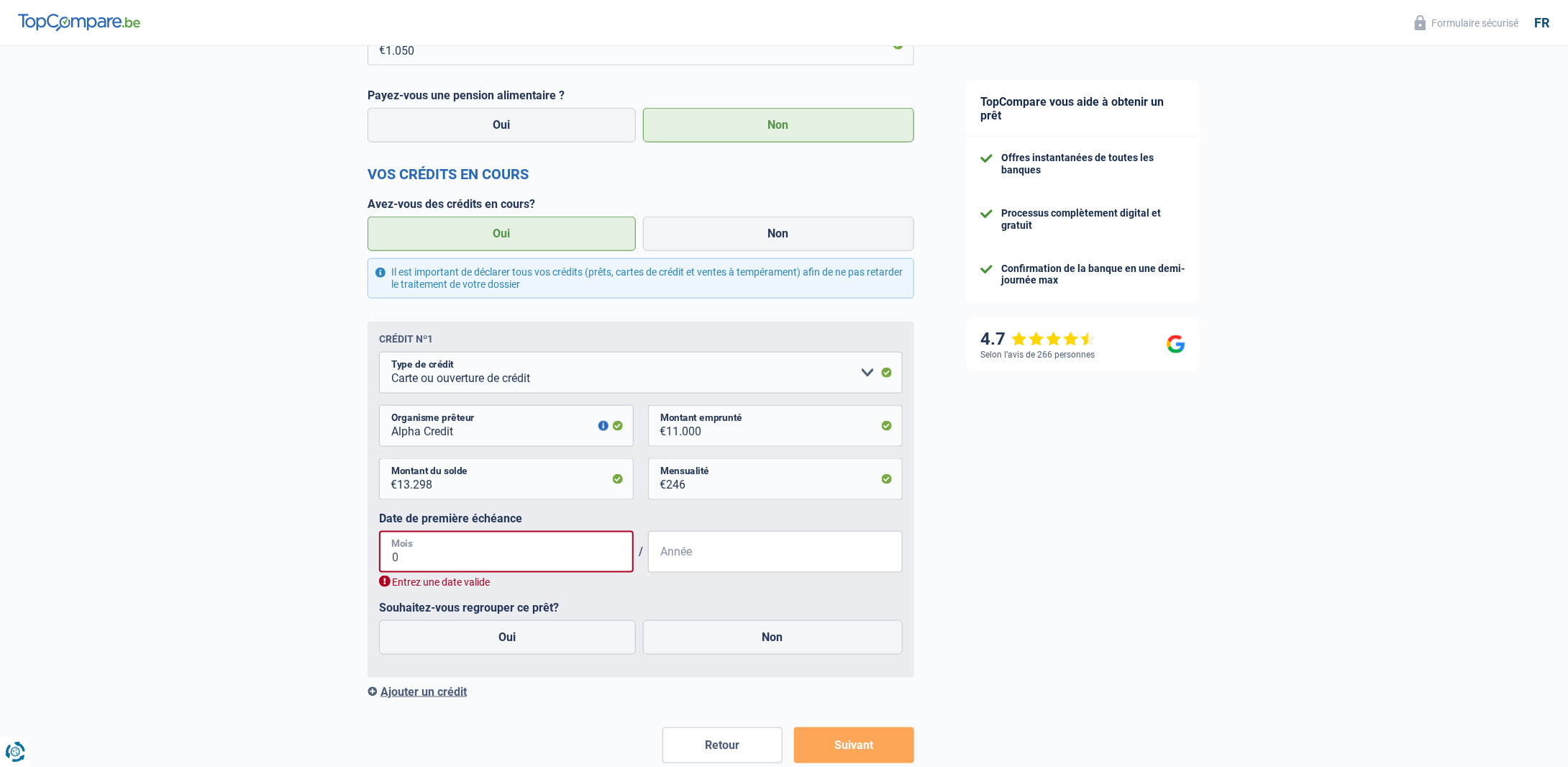
type input "08"
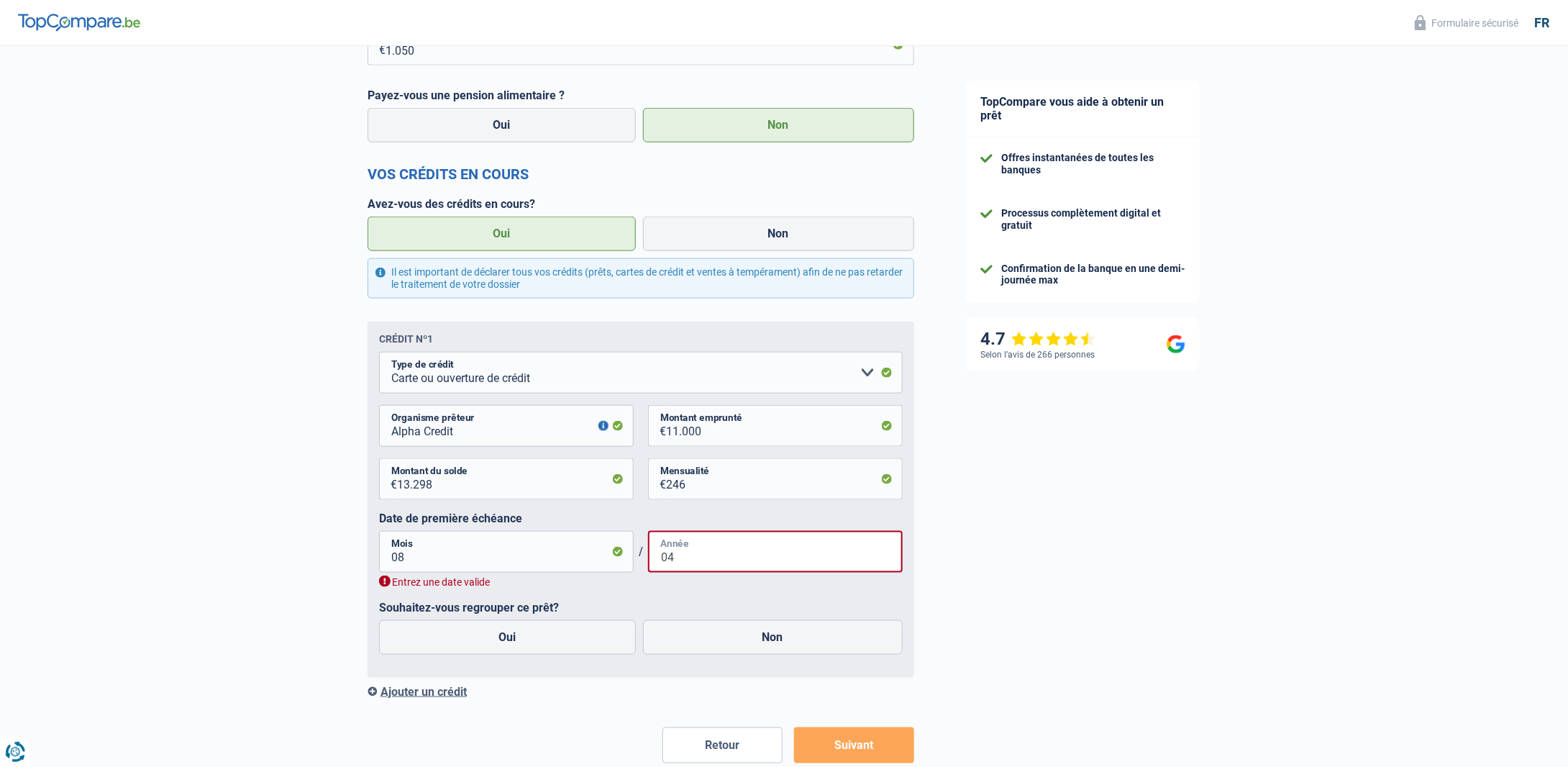
type input "04"
drag, startPoint x: 476, startPoint y: 547, endPoint x: 315, endPoint y: 553, distance: 161.1
click at [315, 553] on div "Chance de réussite de votre simulation est de 80% 1 2 3 4 5 Rajoutez +10% en co…" at bounding box center [470, 133] width 940 height 1419
type input "04"
click at [593, 556] on div "04 Mois / 04 Année" at bounding box center [641, 552] width 524 height 42
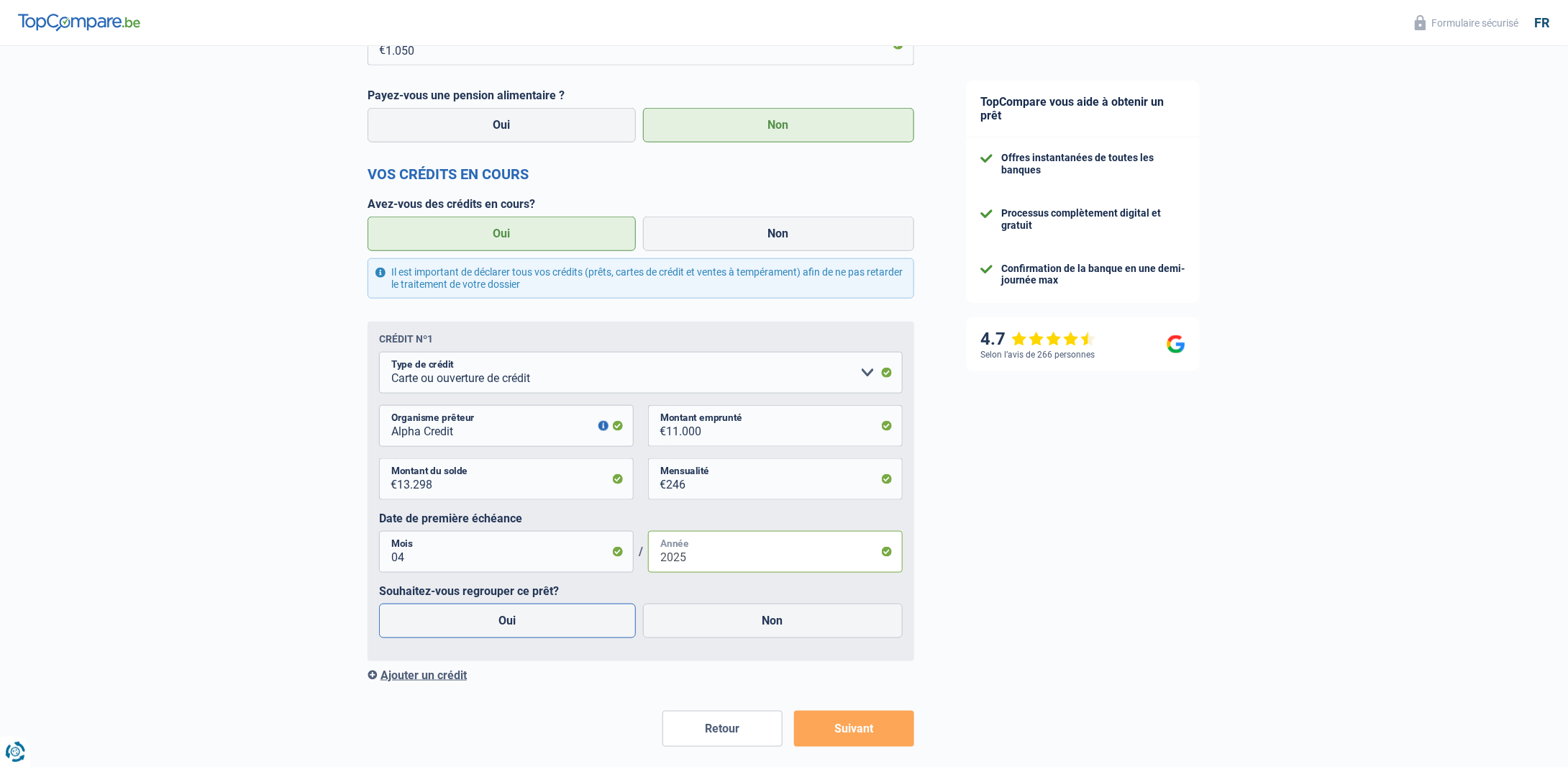
type input "2025"
click at [516, 626] on label "Oui" at bounding box center [507, 620] width 257 height 34
click at [516, 626] on input "Oui" at bounding box center [507, 620] width 257 height 34
radio input "true"
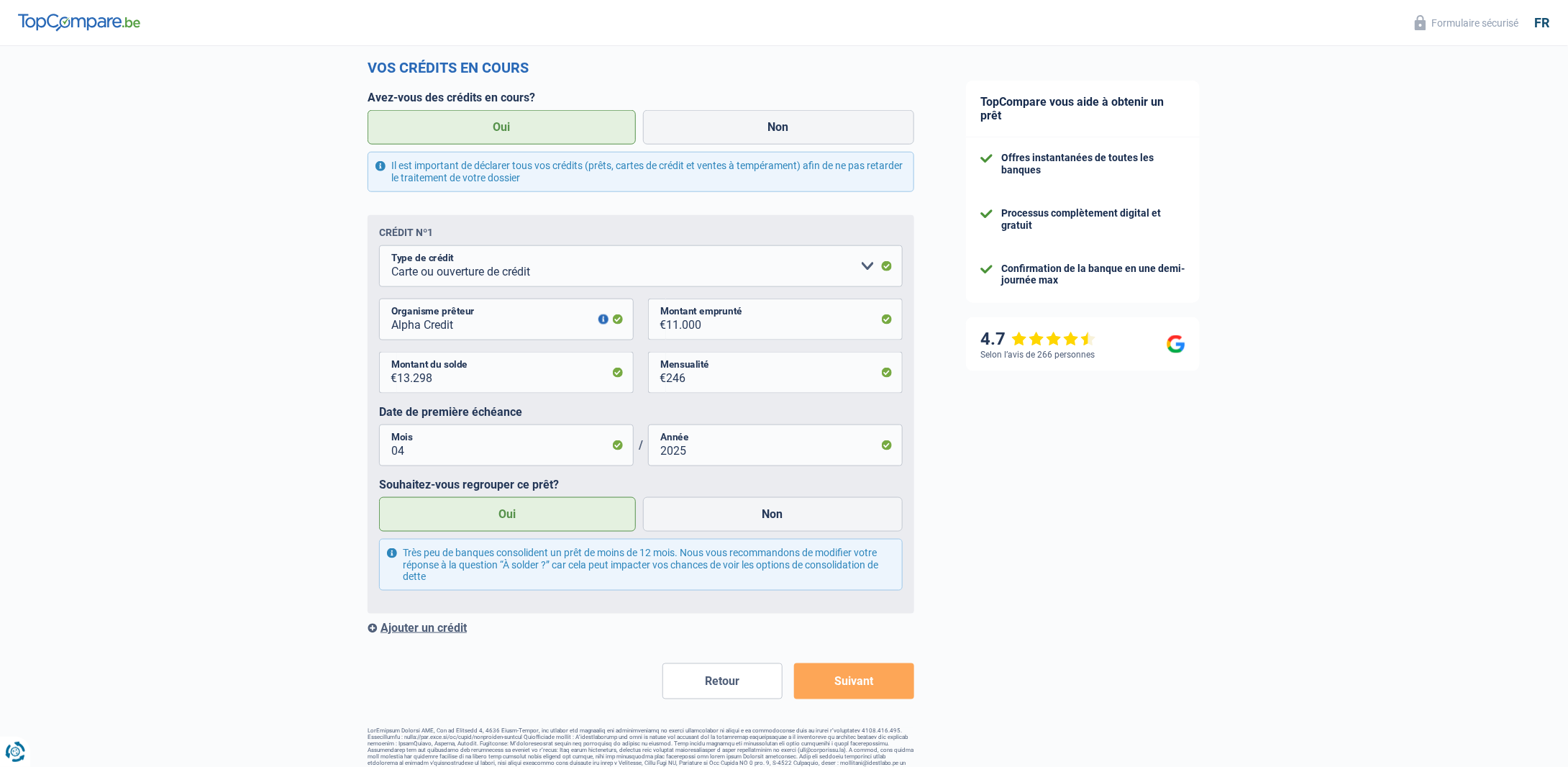
scroll to position [741, 0]
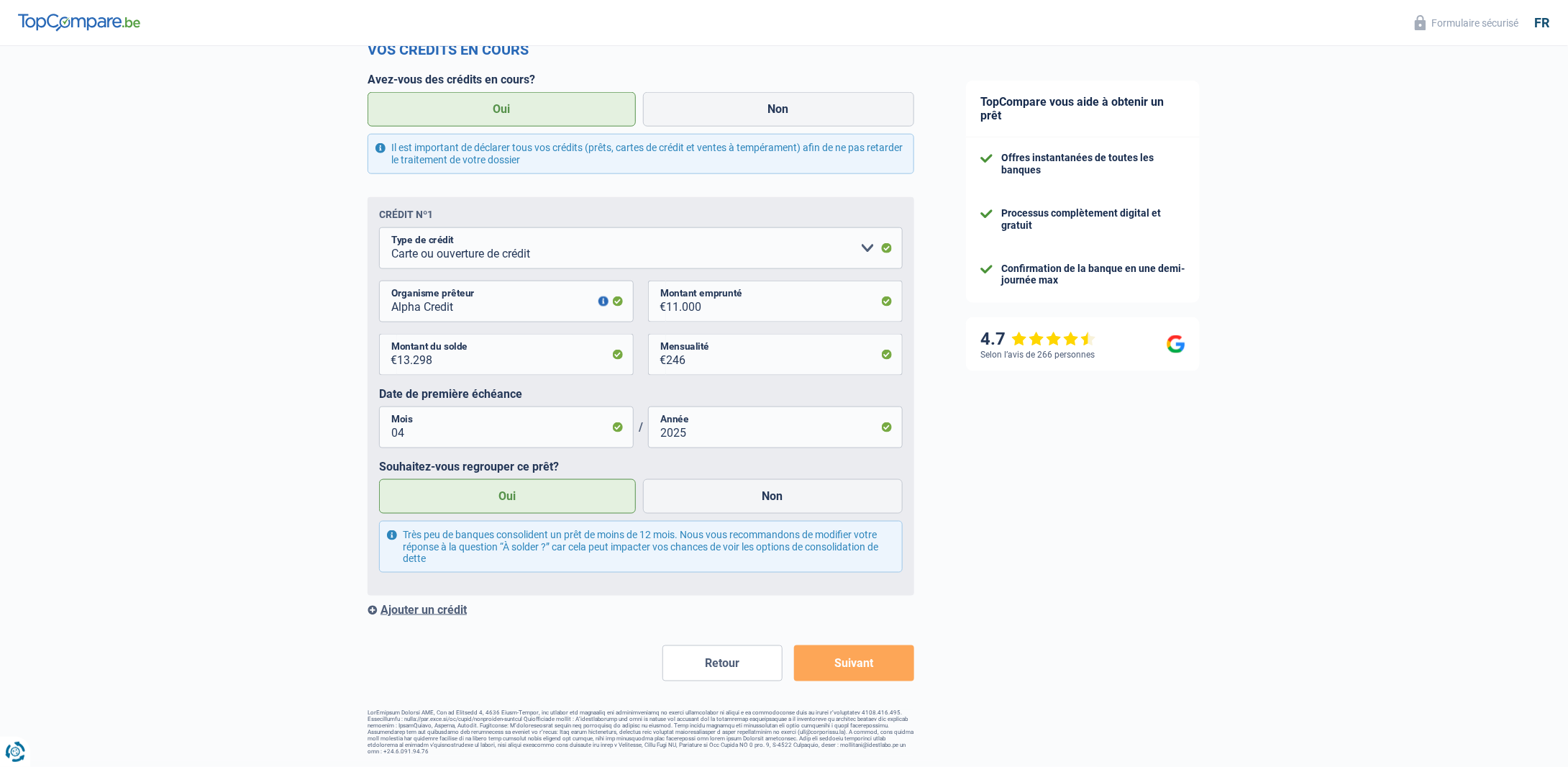
click at [448, 616] on div "Ajouter un crédit" at bounding box center [641, 609] width 547 height 14
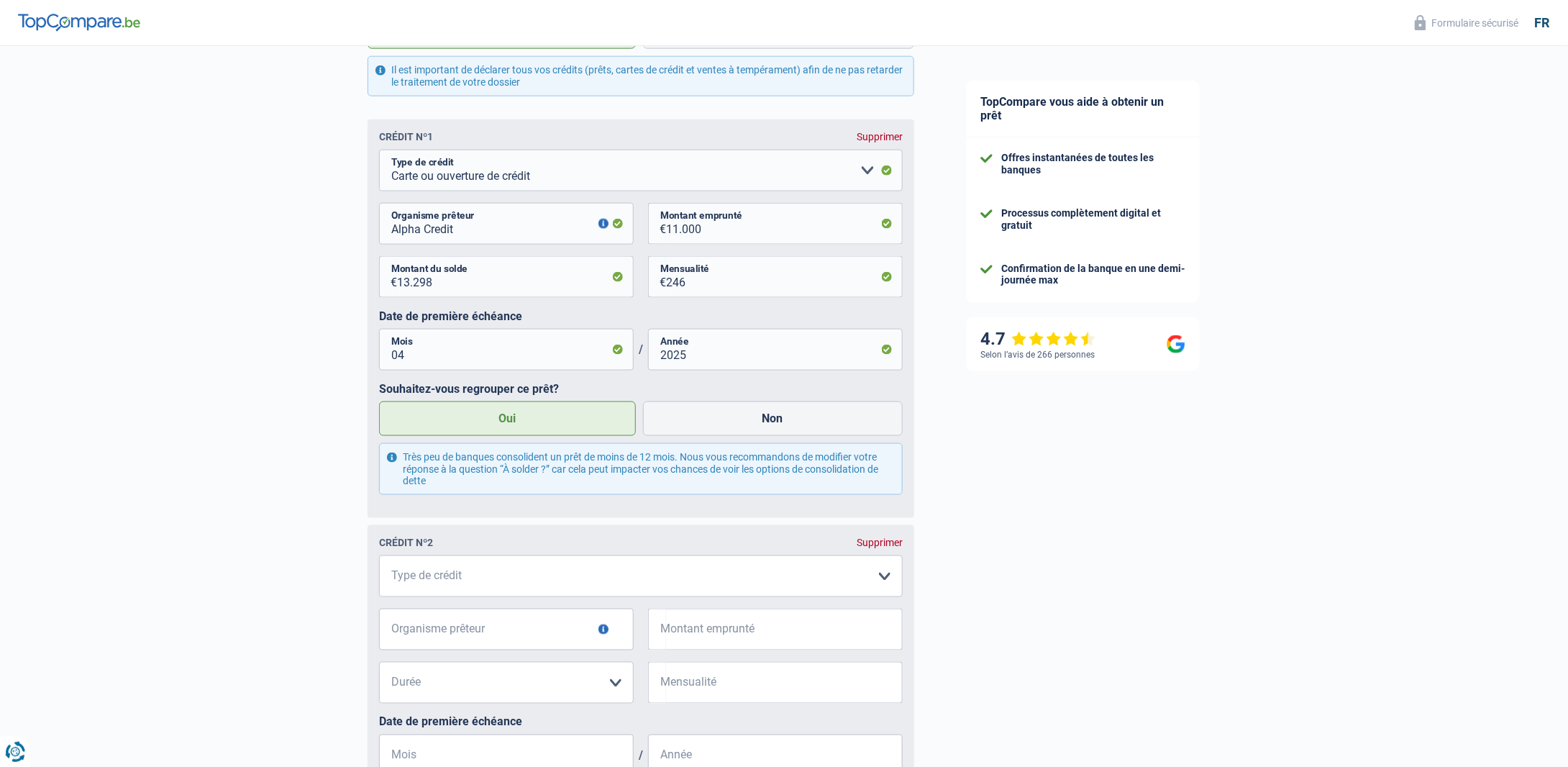
scroll to position [957, 0]
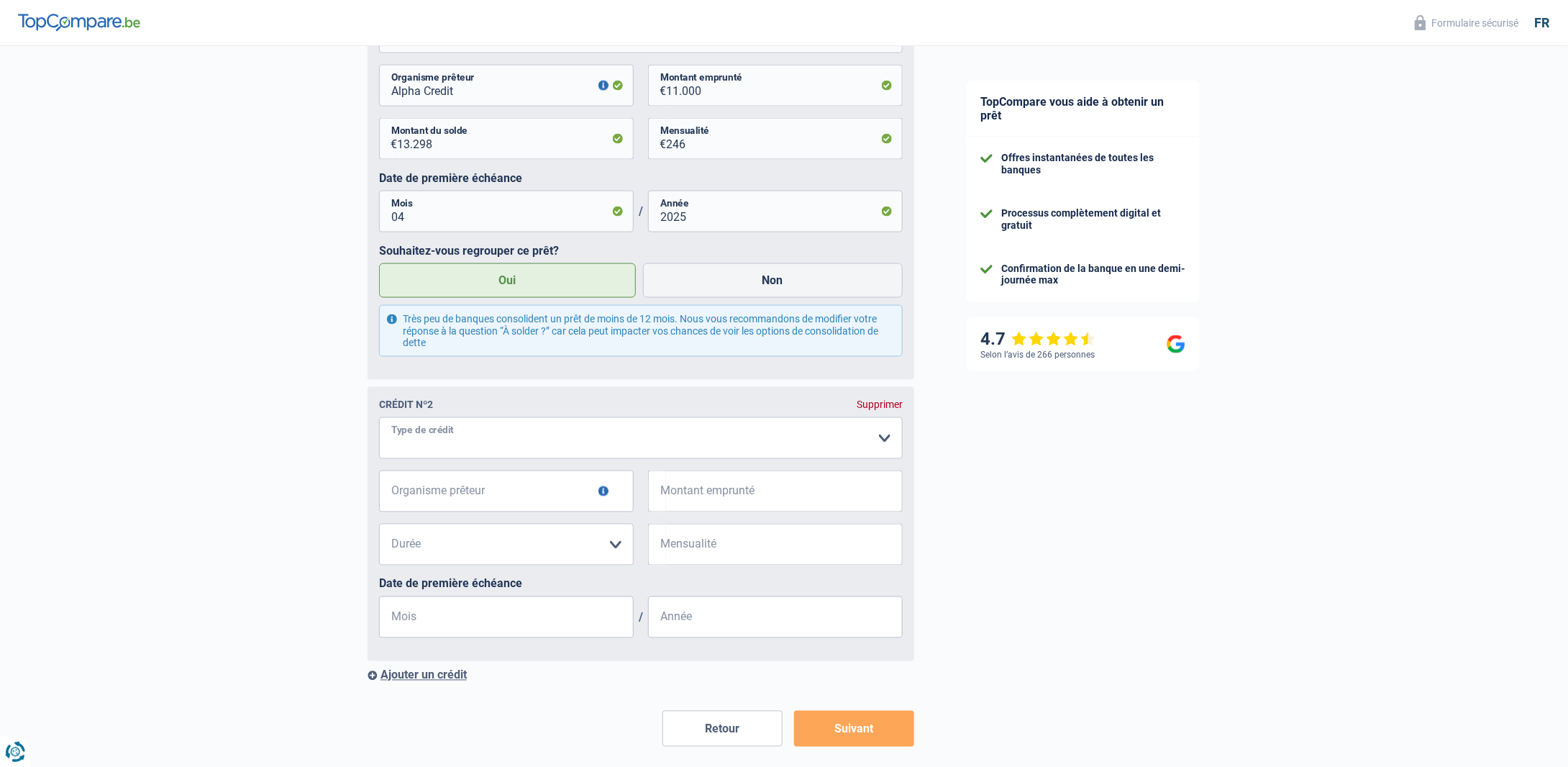
click at [881, 440] on select "Carte ou ouverture de crédit Prêt hypothécaire Vente à tempérament Prêt à tempé…" at bounding box center [641, 438] width 524 height 42
select select "cardOrCredit"
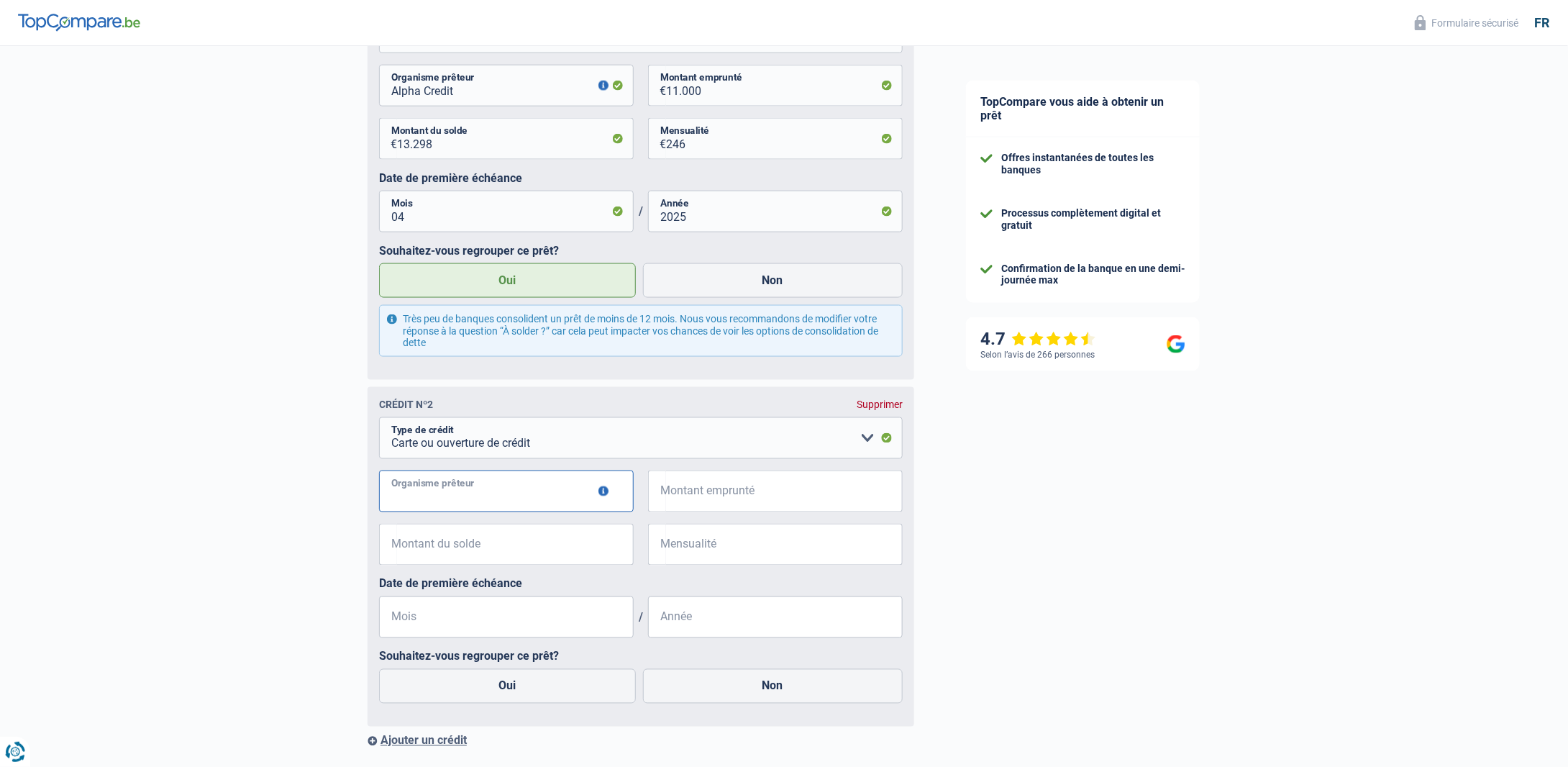
click at [476, 499] on input "Organisme prêteur" at bounding box center [506, 491] width 255 height 42
type input "ING"
click at [741, 493] on input "Montant emprunté" at bounding box center [784, 491] width 237 height 42
type input "1.250"
click at [471, 554] on input "Montant du solde" at bounding box center [515, 544] width 237 height 42
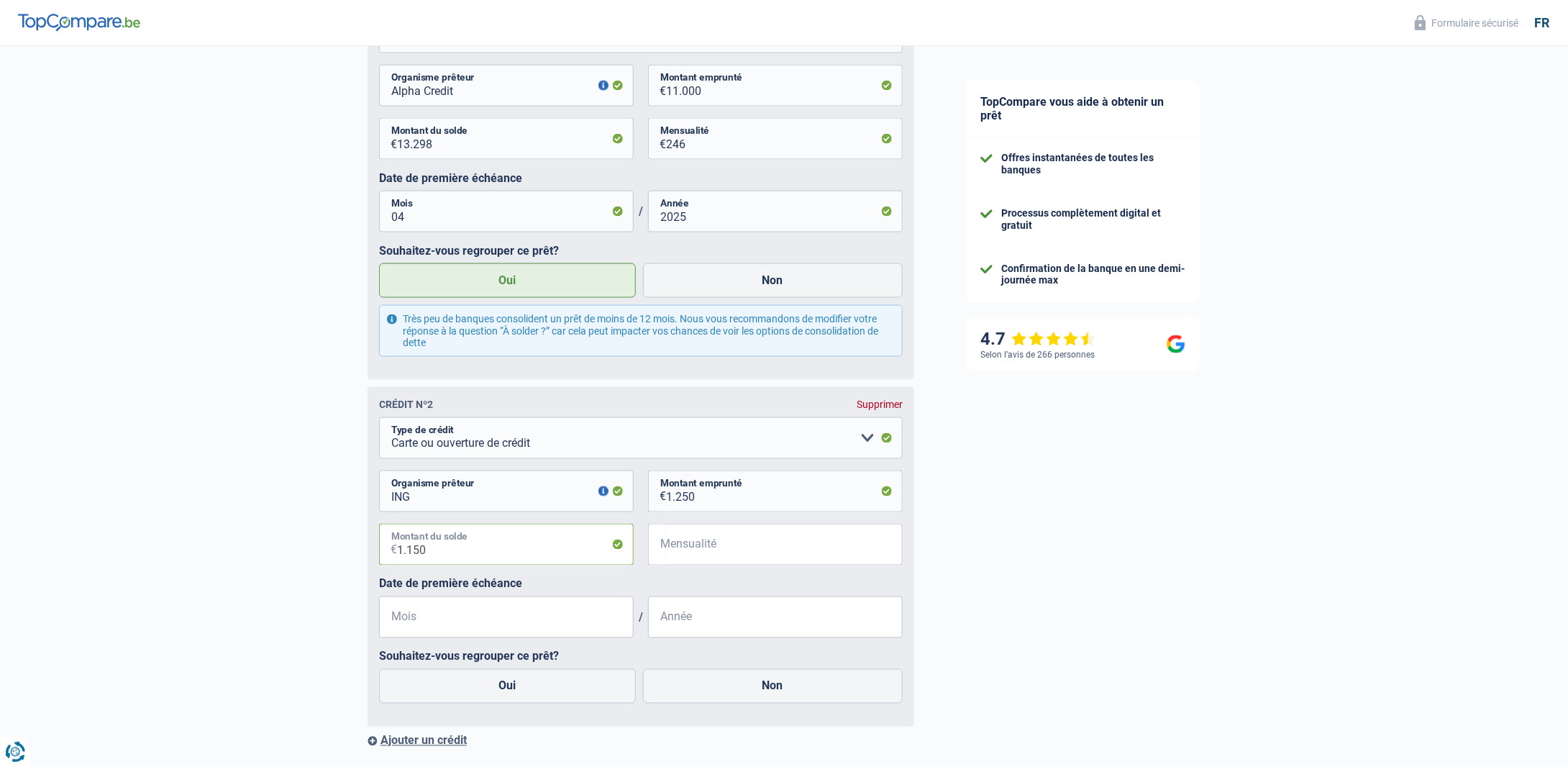
type input "1.150"
click at [698, 549] on input "Mensualité" at bounding box center [784, 544] width 237 height 42
type input "100"
click at [468, 615] on input "Mois" at bounding box center [506, 617] width 255 height 42
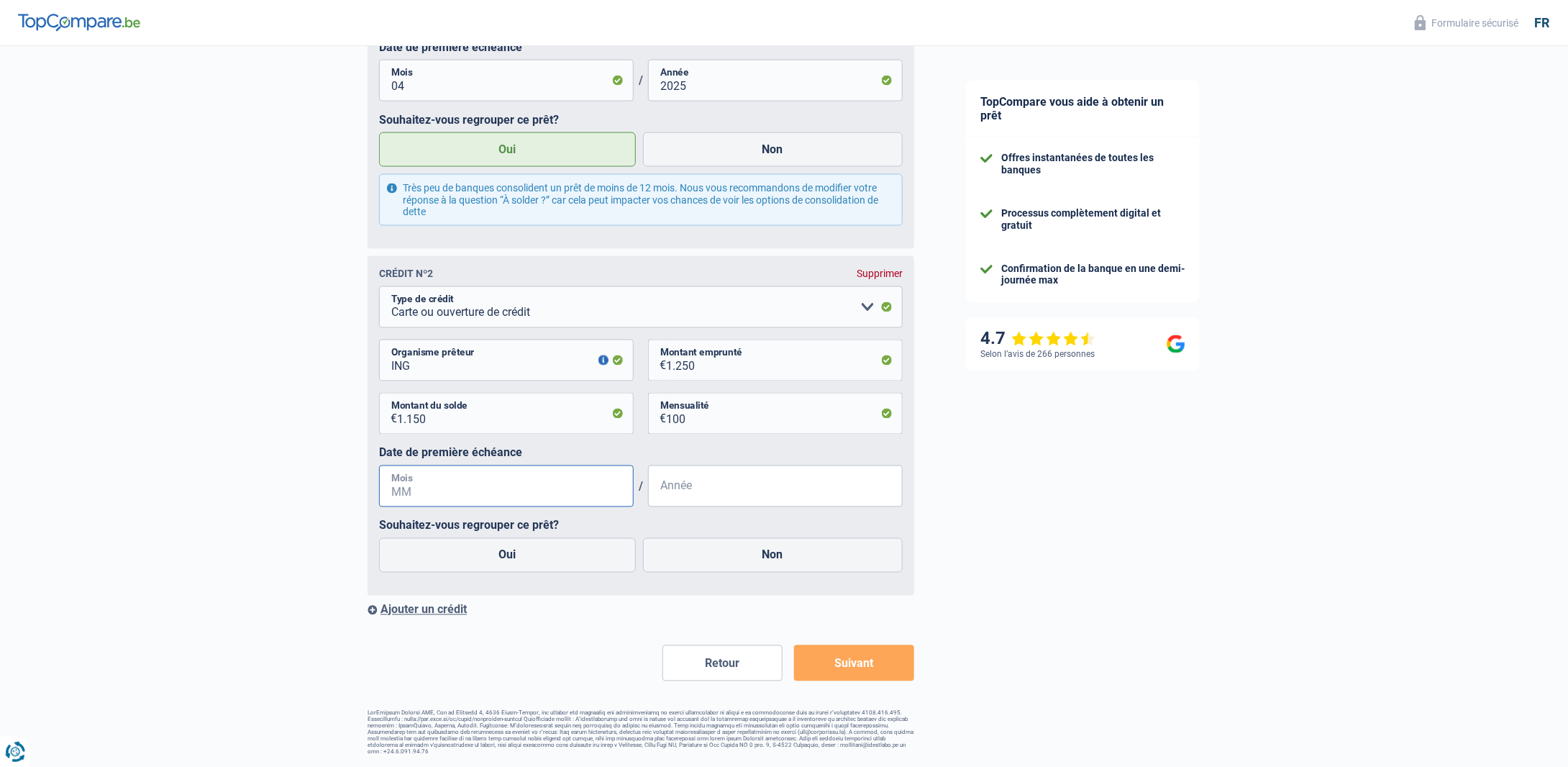
scroll to position [1089, 0]
click at [525, 555] on label "Oui" at bounding box center [507, 555] width 257 height 34
click at [525, 555] on input "Oui" at bounding box center [507, 555] width 257 height 34
radio input "true"
click at [420, 616] on div "Ajouter un crédit" at bounding box center [641, 609] width 547 height 14
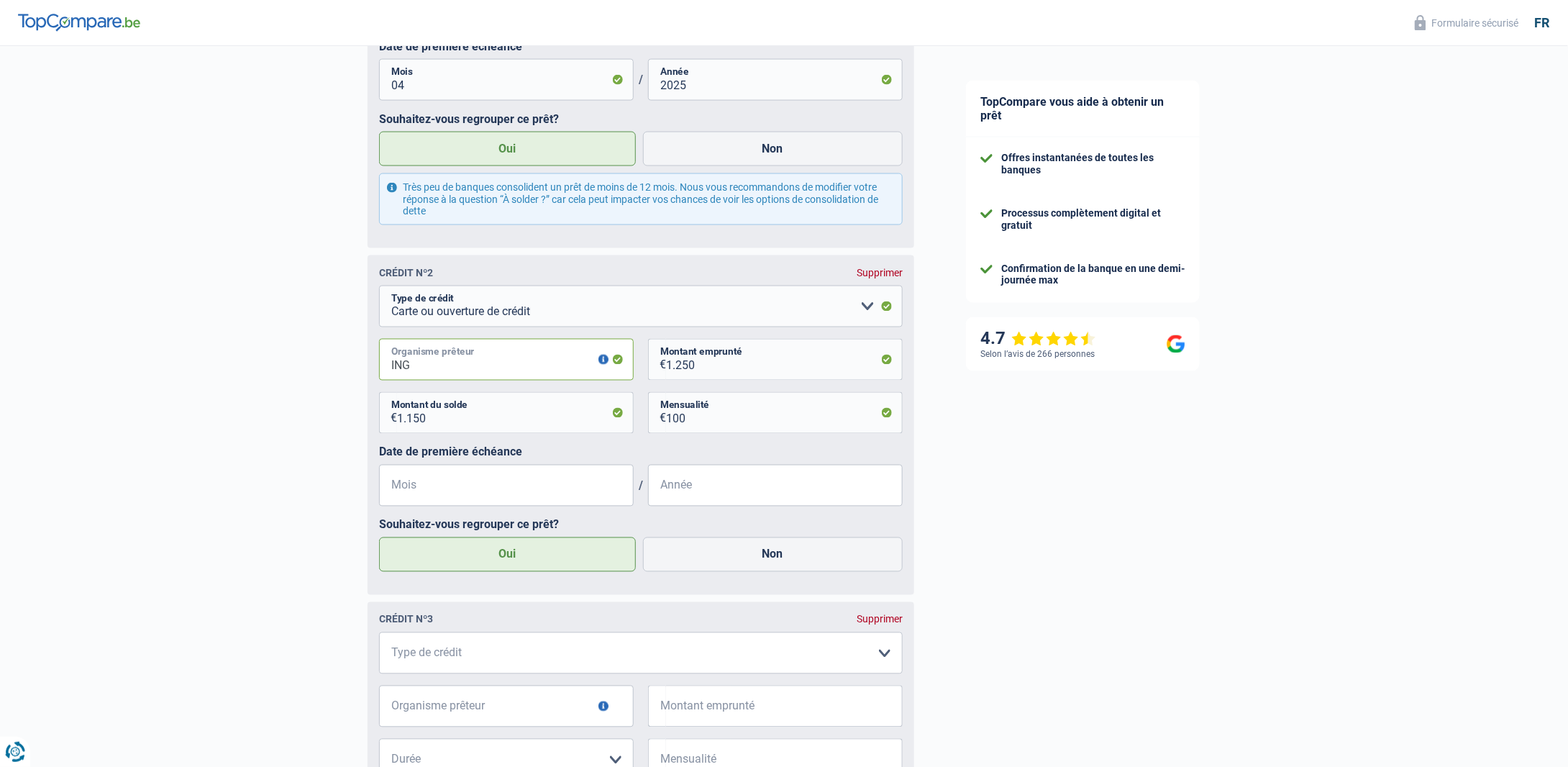
click at [443, 371] on input "ING" at bounding box center [506, 359] width 255 height 42
drag, startPoint x: 471, startPoint y: 372, endPoint x: 305, endPoint y: 383, distance: 166.4
click at [496, 370] on input "ING Master Card" at bounding box center [506, 359] width 255 height 42
drag, startPoint x: 475, startPoint y: 365, endPoint x: 365, endPoint y: 369, distance: 110.1
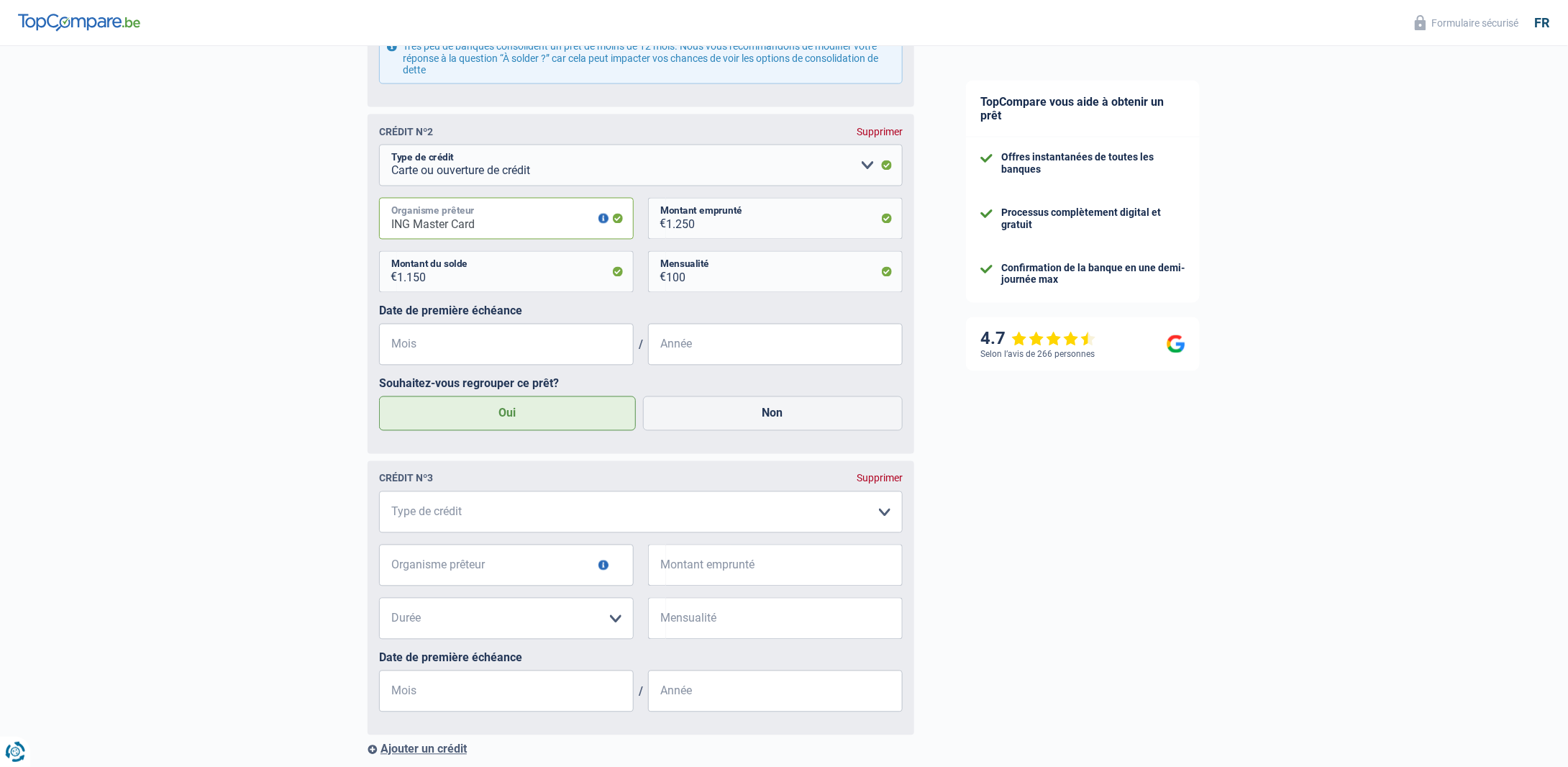
scroll to position [1232, 0]
type input "ING Master Card"
click at [451, 516] on select "Carte ou ouverture de crédit Prêt hypothécaire Vente à tempérament Prêt à tempé…" at bounding box center [641, 509] width 524 height 42
select select "cardOrCredit"
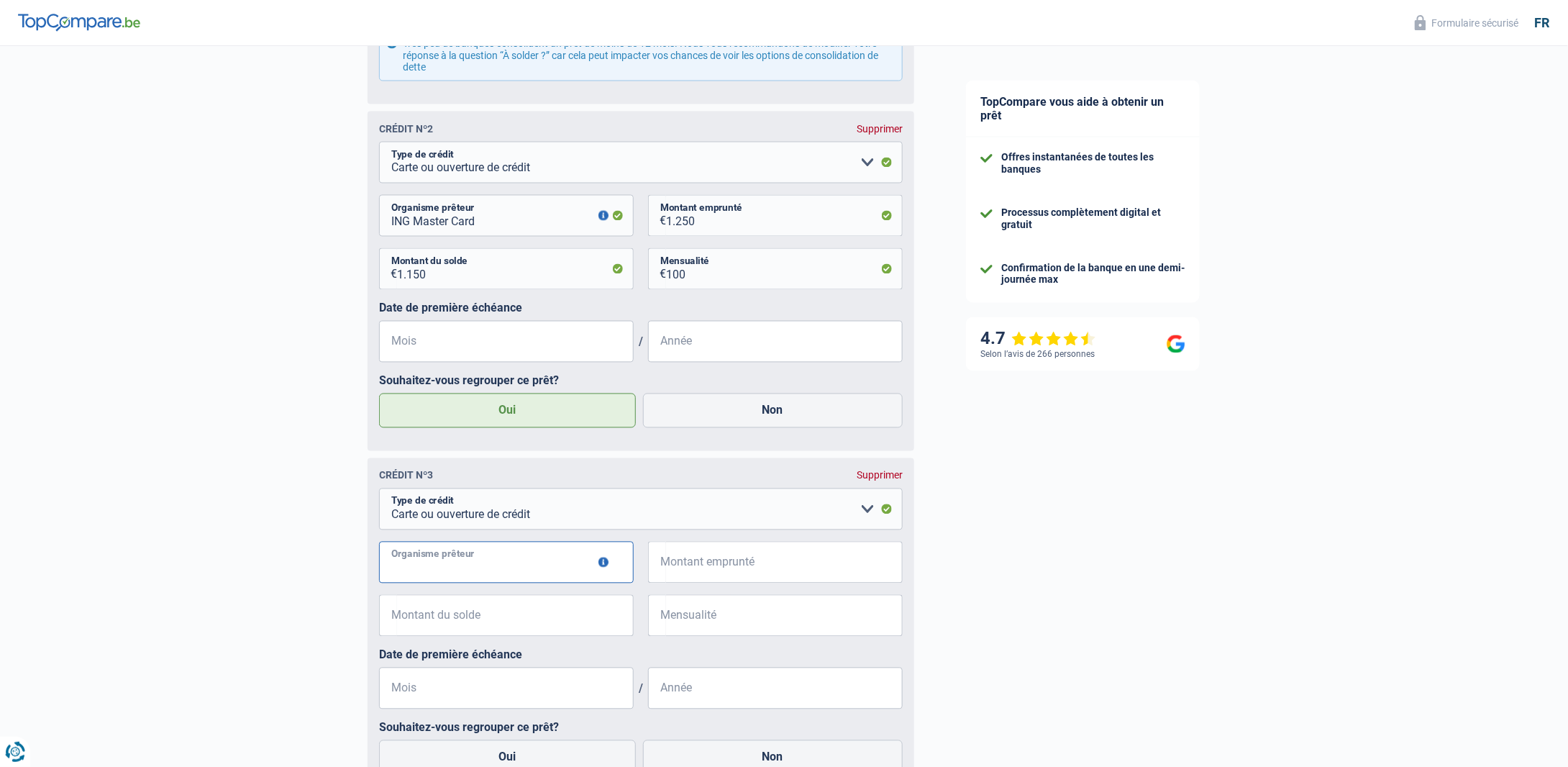
click at [424, 566] on input "Organisme prêteur" at bounding box center [506, 562] width 255 height 42
paste input "ING Master Card"
type input "ING Master Card"
click at [696, 563] on input "Montant emprunté" at bounding box center [784, 562] width 237 height 42
type input "1.250"
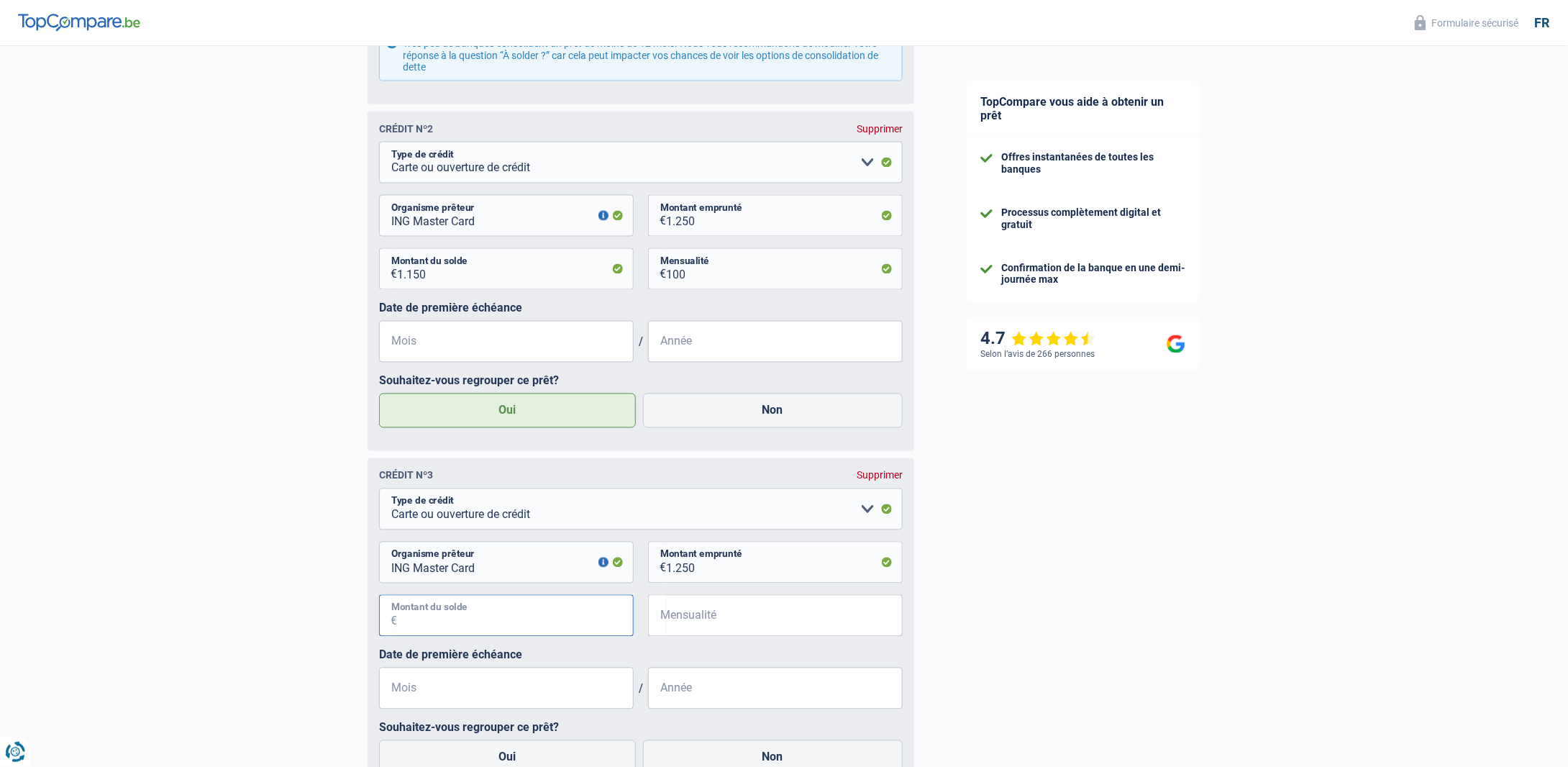
click at [493, 623] on input "Montant du solde" at bounding box center [515, 616] width 237 height 42
type input "1.150"
click at [715, 625] on input "Mensualité" at bounding box center [784, 616] width 237 height 42
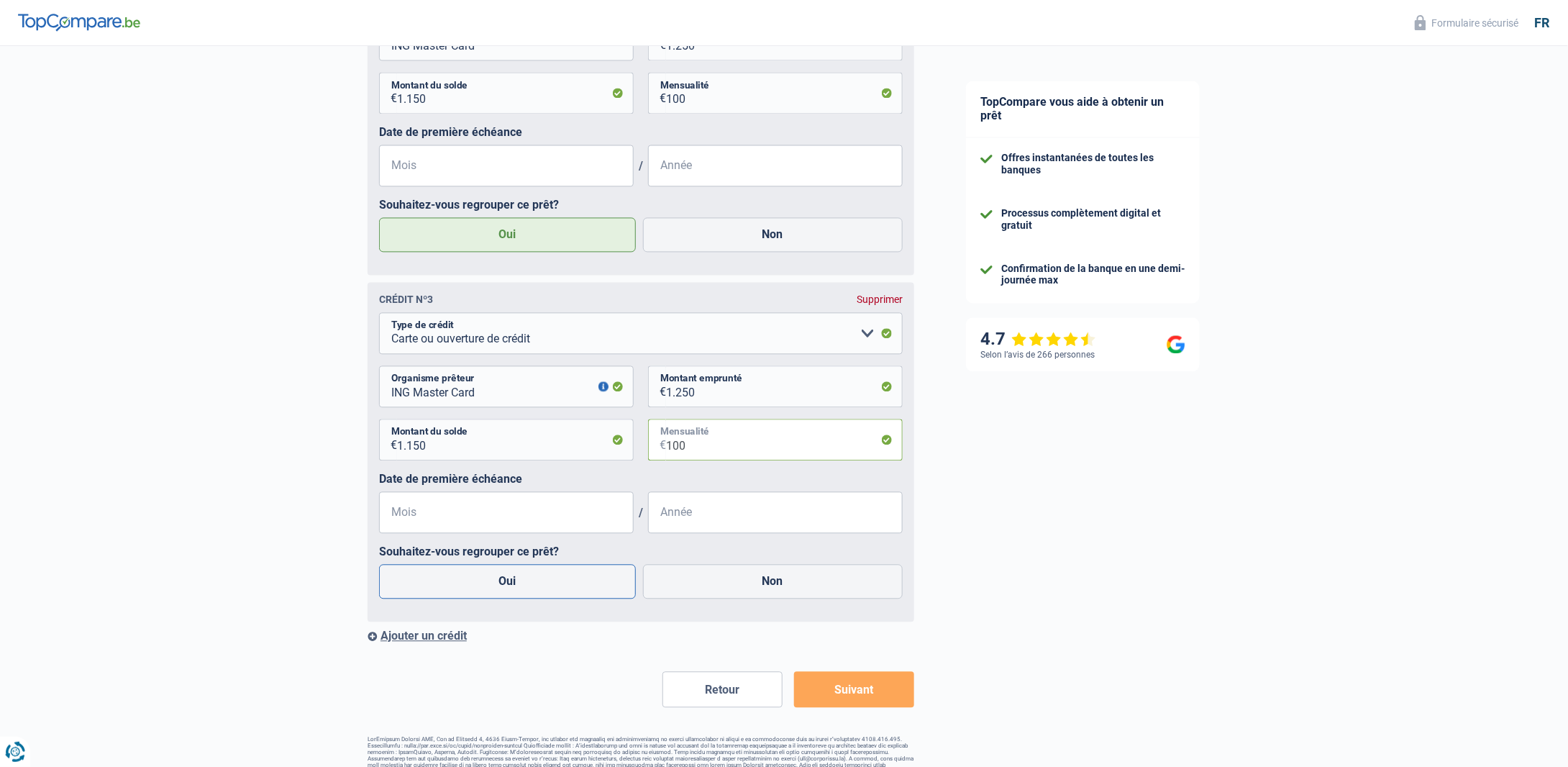
scroll to position [1437, 0]
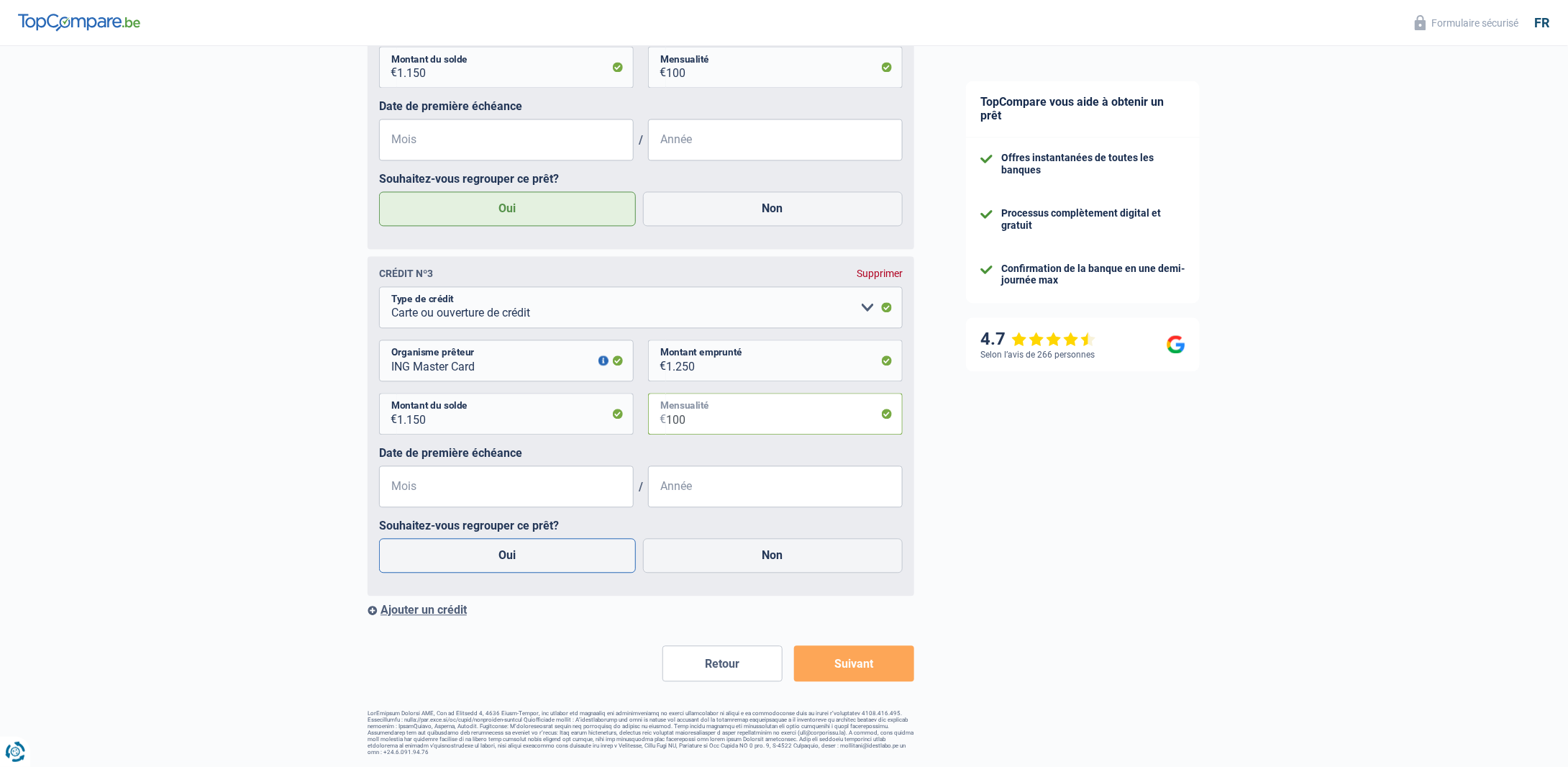
type input "100"
click at [520, 565] on label "Oui" at bounding box center [507, 555] width 257 height 34
click at [520, 565] on input "Oui" at bounding box center [507, 555] width 257 height 34
radio input "true"
click at [435, 616] on div "Ajouter un crédit" at bounding box center [641, 609] width 547 height 14
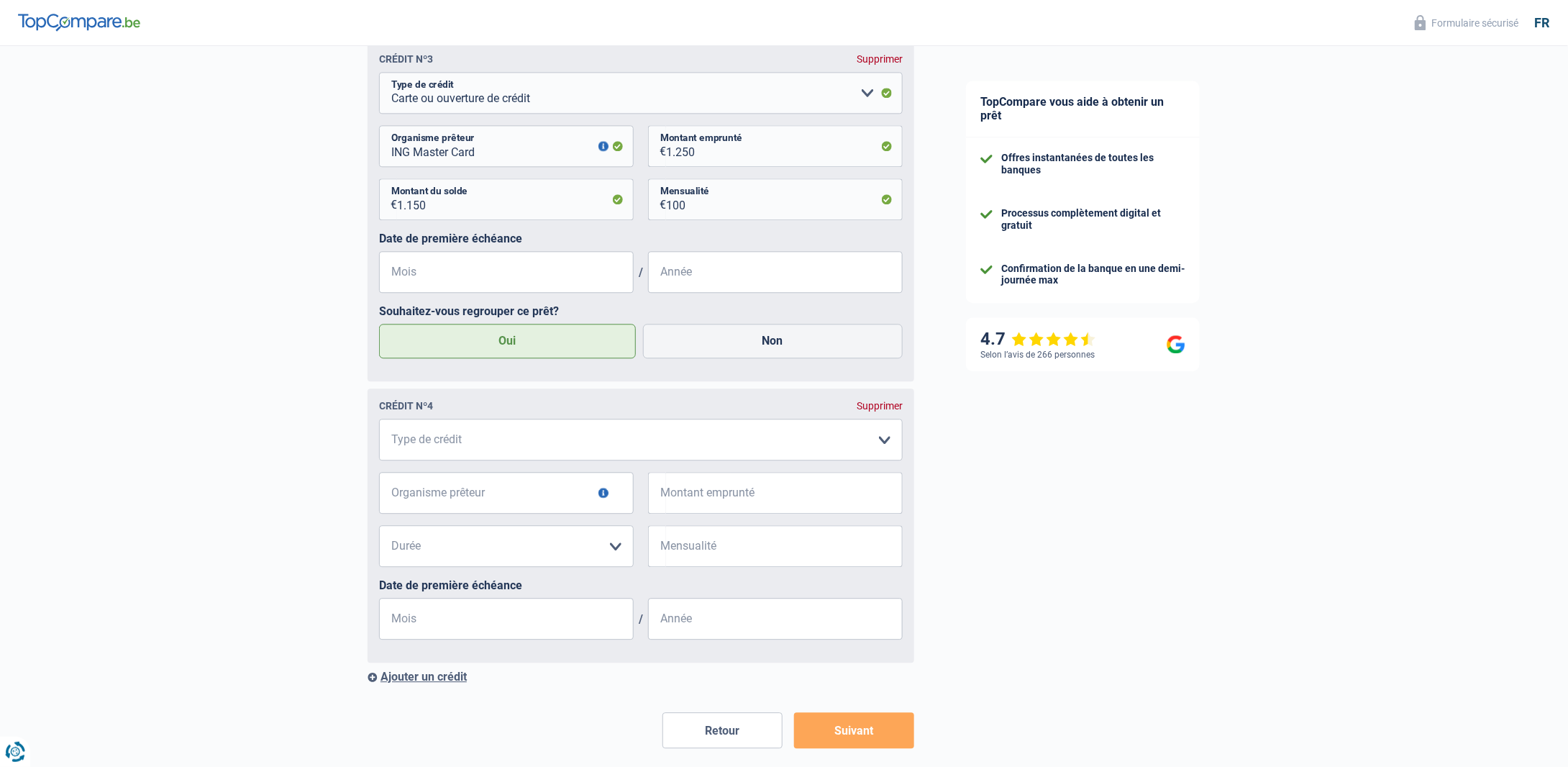
scroll to position [1653, 0]
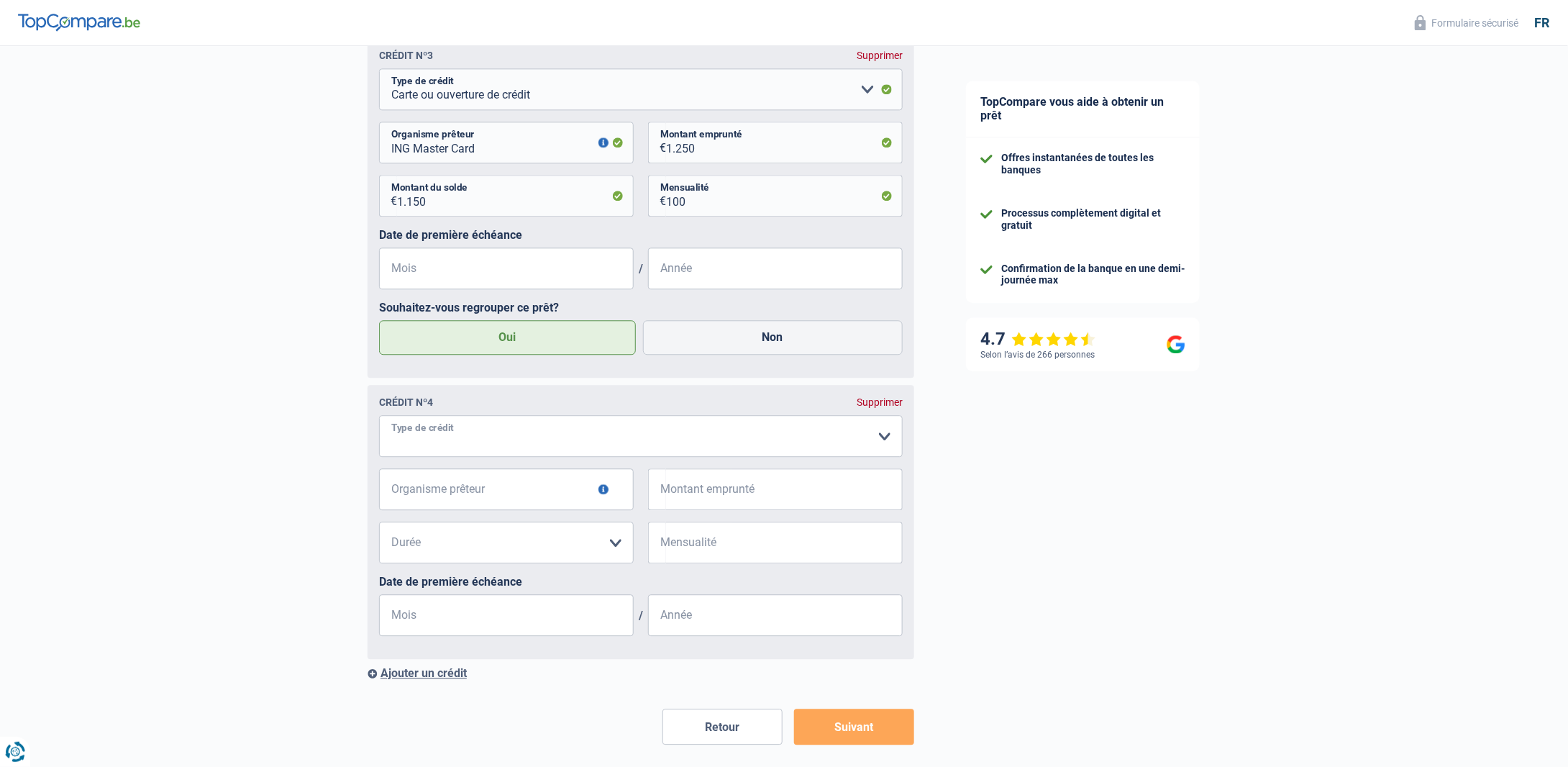
click at [489, 441] on select "Carte ou ouverture de crédit Prêt hypothécaire Vente à tempérament Prêt à tempé…" at bounding box center [641, 435] width 524 height 42
select select "cardOrCredit"
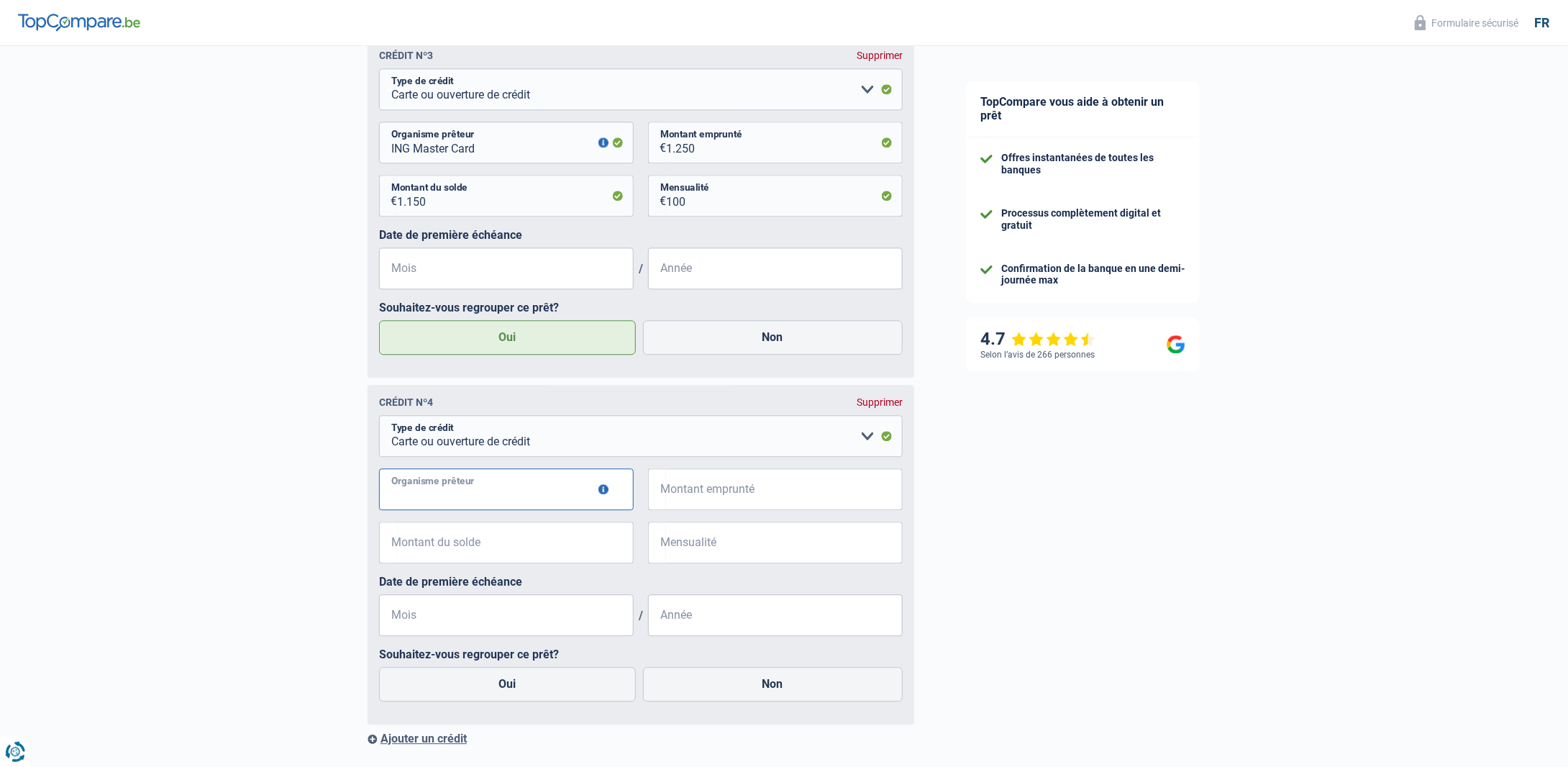
click at [471, 496] on input "Organisme prêteur" at bounding box center [506, 489] width 255 height 42
type input "Cofidis"
click at [745, 500] on input "Montant emprunté" at bounding box center [784, 489] width 237 height 42
drag, startPoint x: 745, startPoint y: 501, endPoint x: 597, endPoint y: 495, distance: 148.1
click at [597, 495] on div "Cofidis Organisme prêteur Veillez à ne pas indiquer le nom du courtier, mais bi…" at bounding box center [641, 494] width 524 height 53
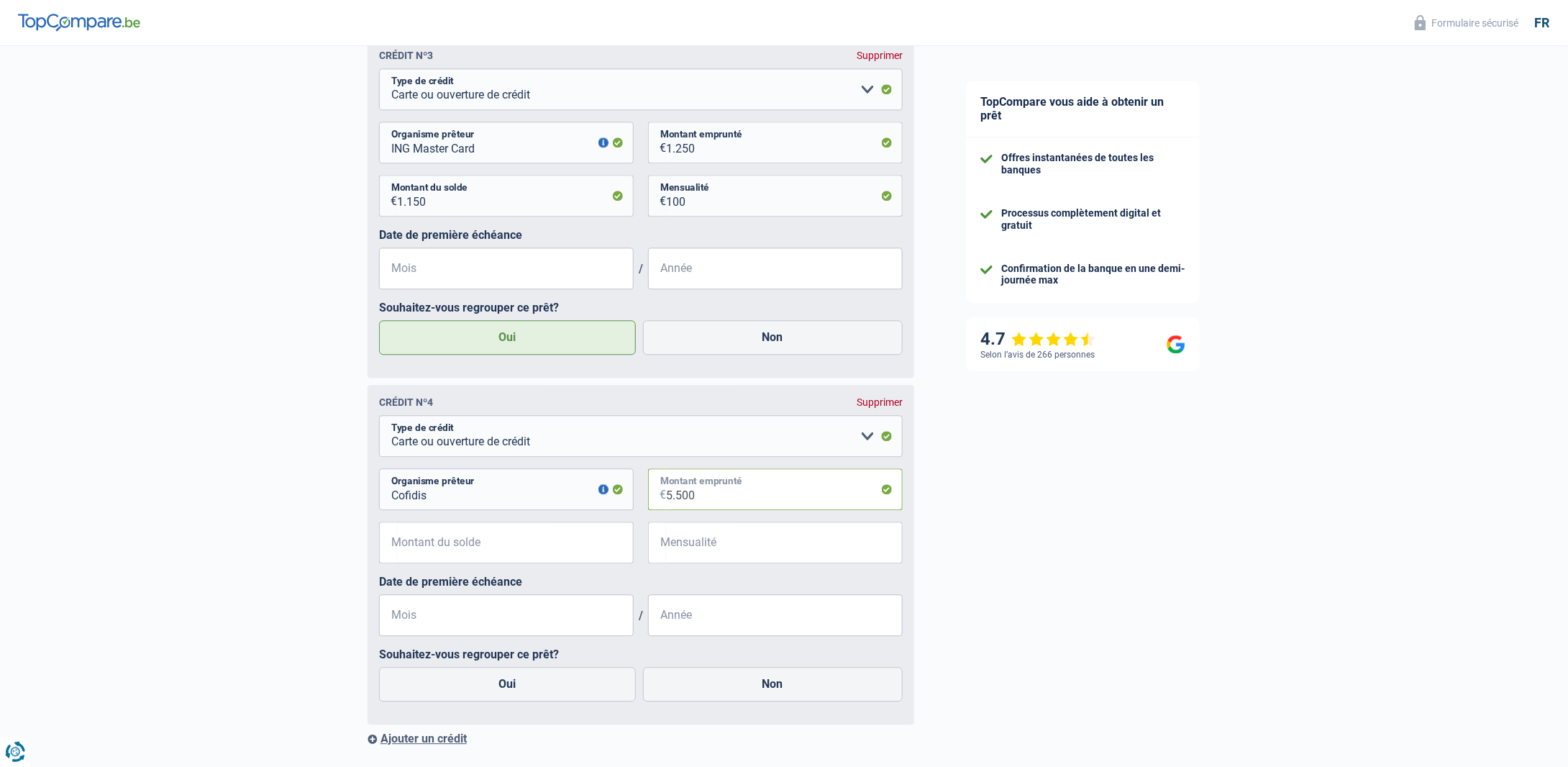
type input "5.500"
drag, startPoint x: 439, startPoint y: 550, endPoint x: 447, endPoint y: 546, distance: 8.9
click at [440, 550] on input "Montant du solde" at bounding box center [515, 542] width 237 height 42
click at [460, 548] on input "Montant du solde" at bounding box center [515, 542] width 237 height 42
type input "4.517"
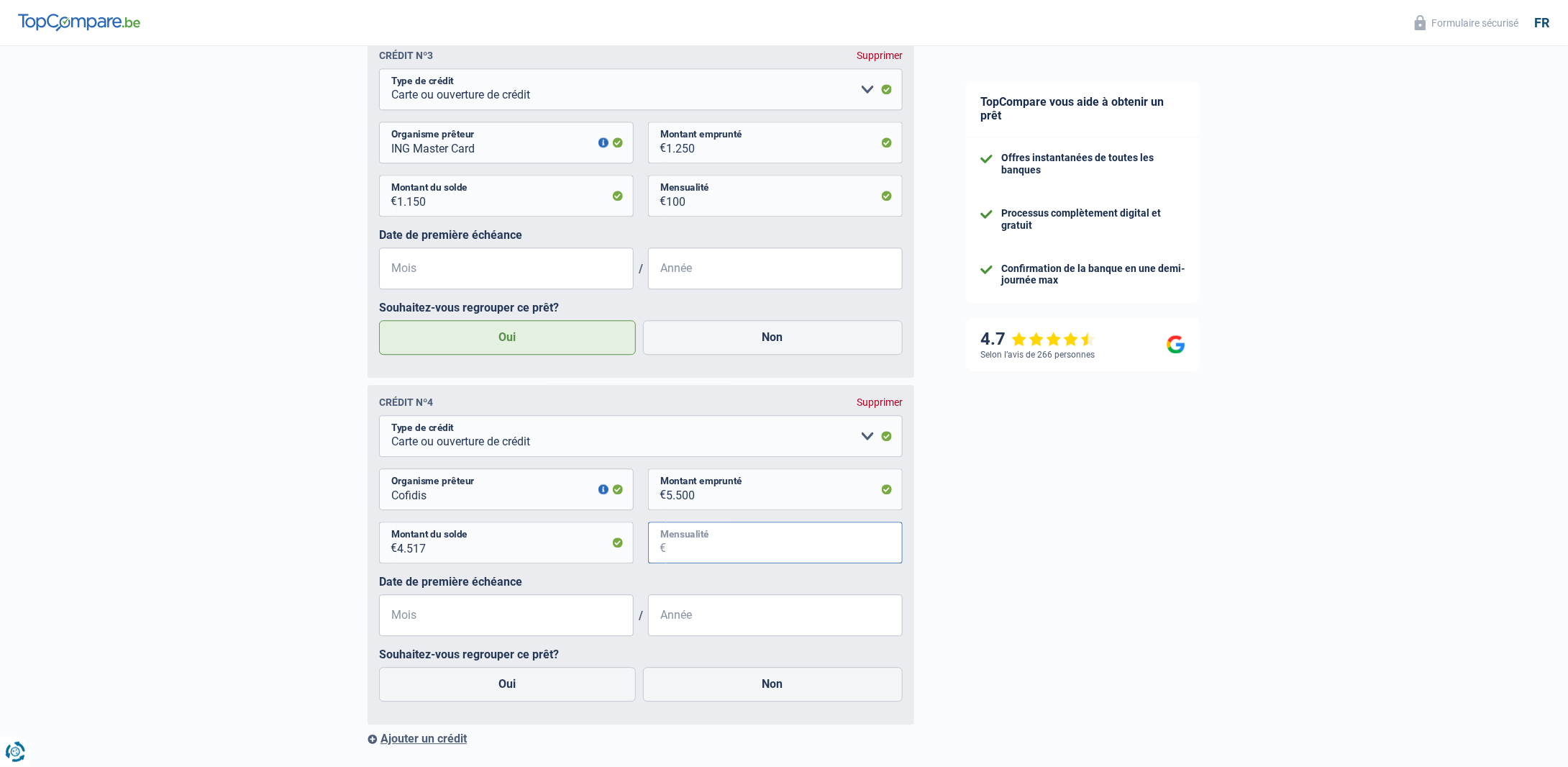
click at [801, 554] on input "Mensualité" at bounding box center [784, 542] width 237 height 42
type input "186"
click at [466, 629] on input "Mois" at bounding box center [506, 615] width 255 height 42
click at [710, 619] on input "Année" at bounding box center [775, 615] width 255 height 42
click at [407, 621] on input "Mois" at bounding box center [506, 615] width 255 height 42
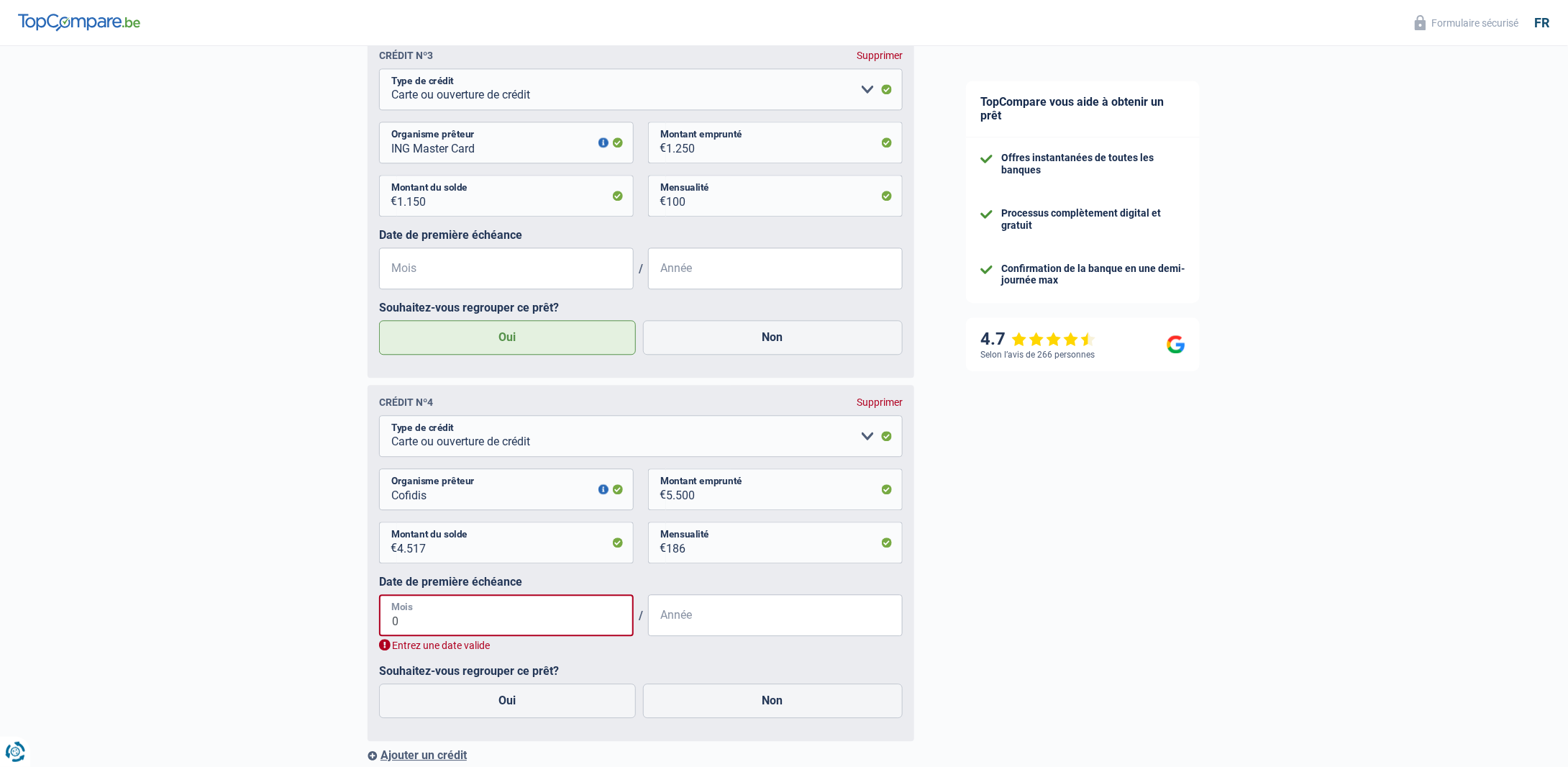
type input "04"
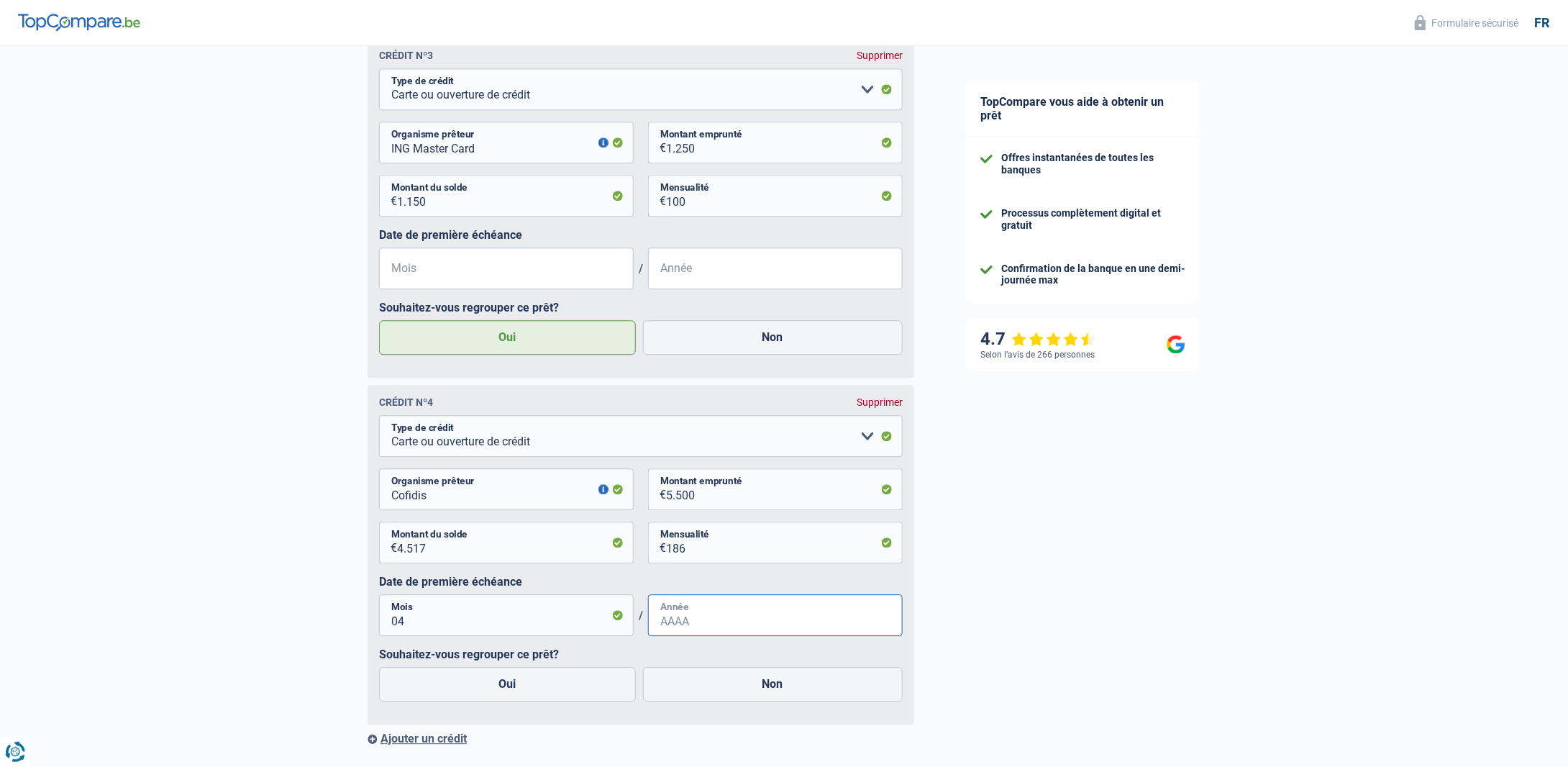
click at [768, 625] on input "Année" at bounding box center [775, 615] width 255 height 42
type input "2014"
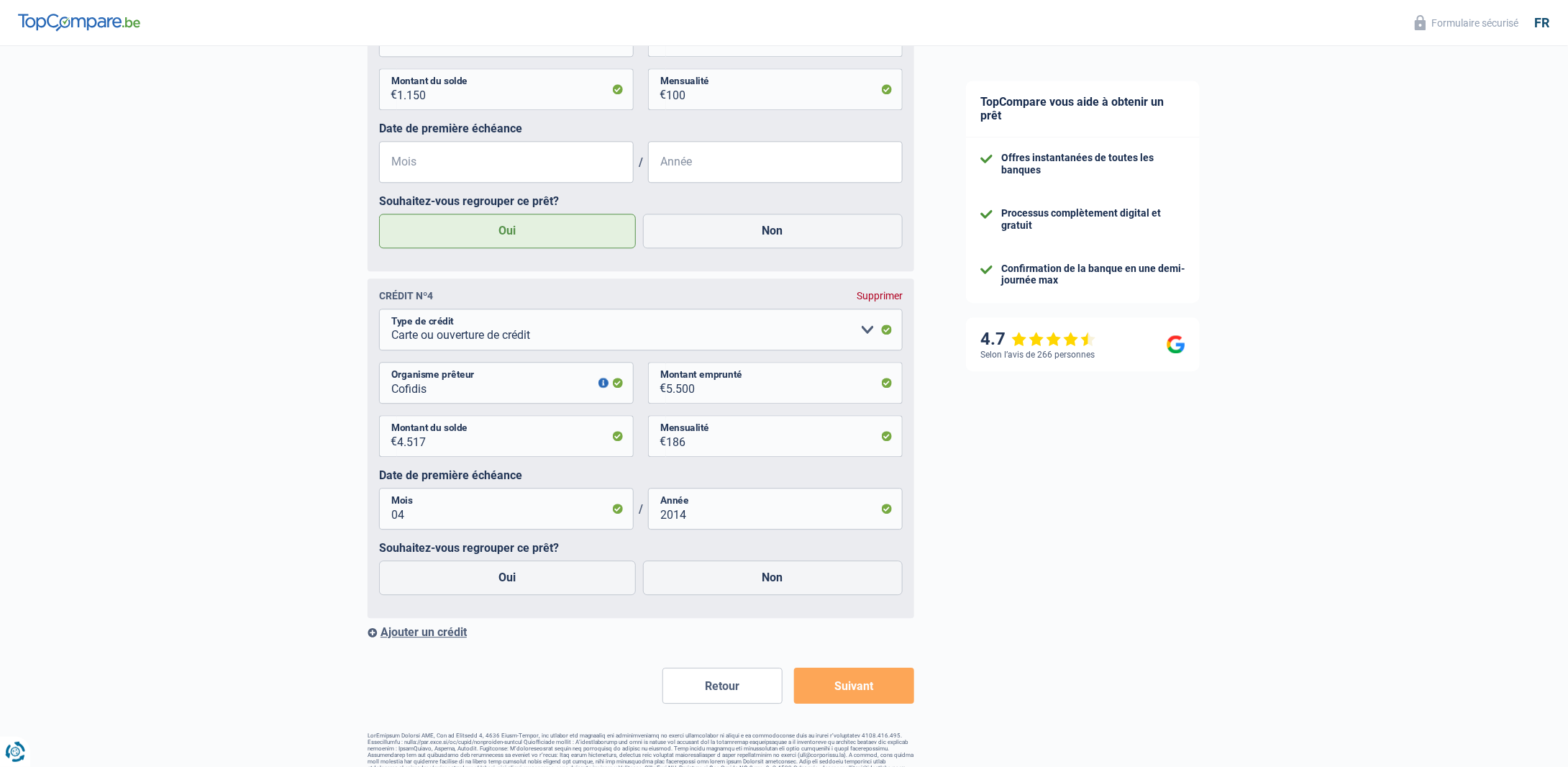
scroll to position [1784, 0]
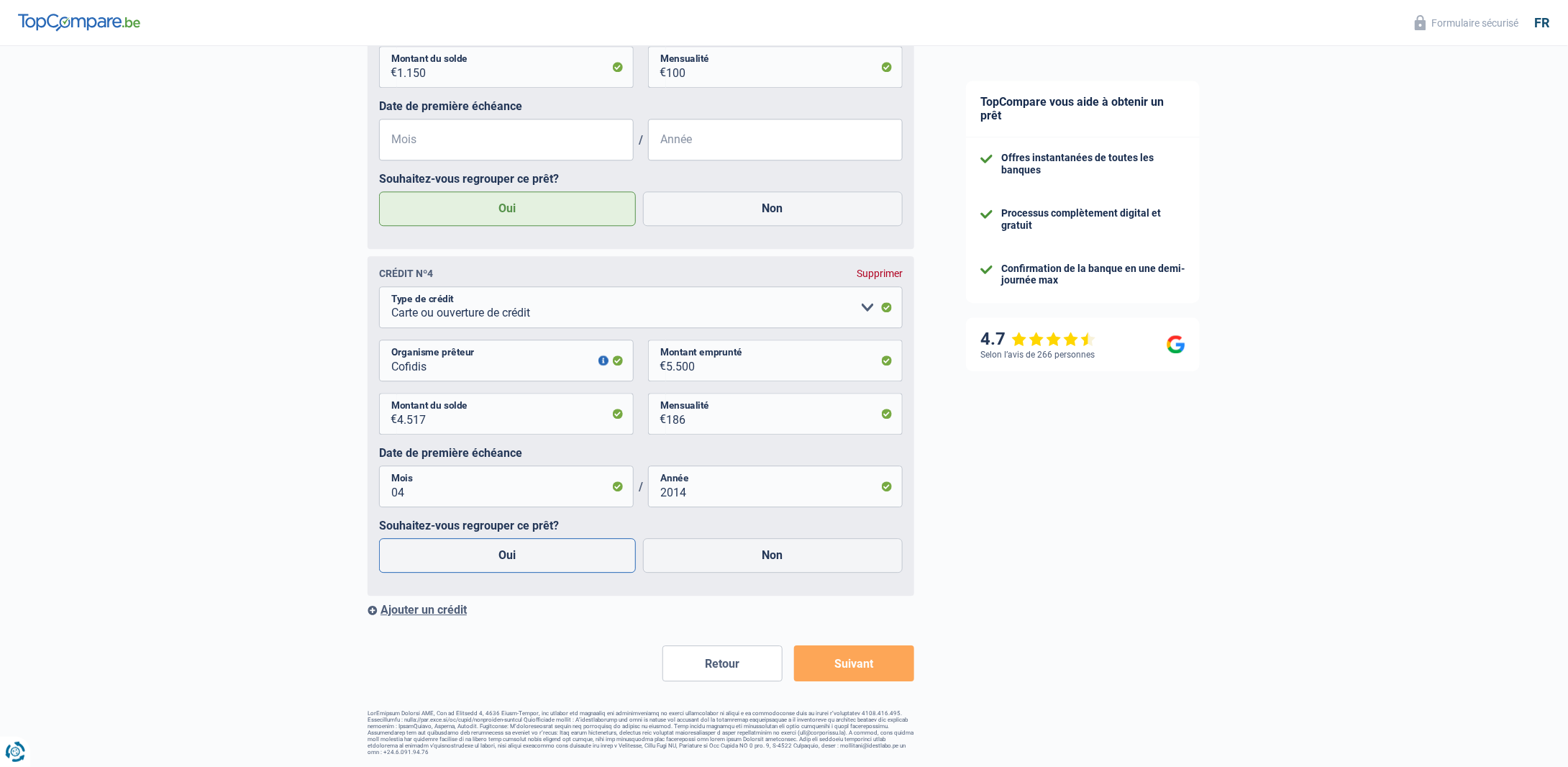
click at [525, 554] on label "Oui" at bounding box center [507, 555] width 257 height 34
click at [525, 554] on input "Oui" at bounding box center [507, 555] width 257 height 34
radio input "true"
click at [872, 668] on button "Suivant" at bounding box center [854, 663] width 120 height 36
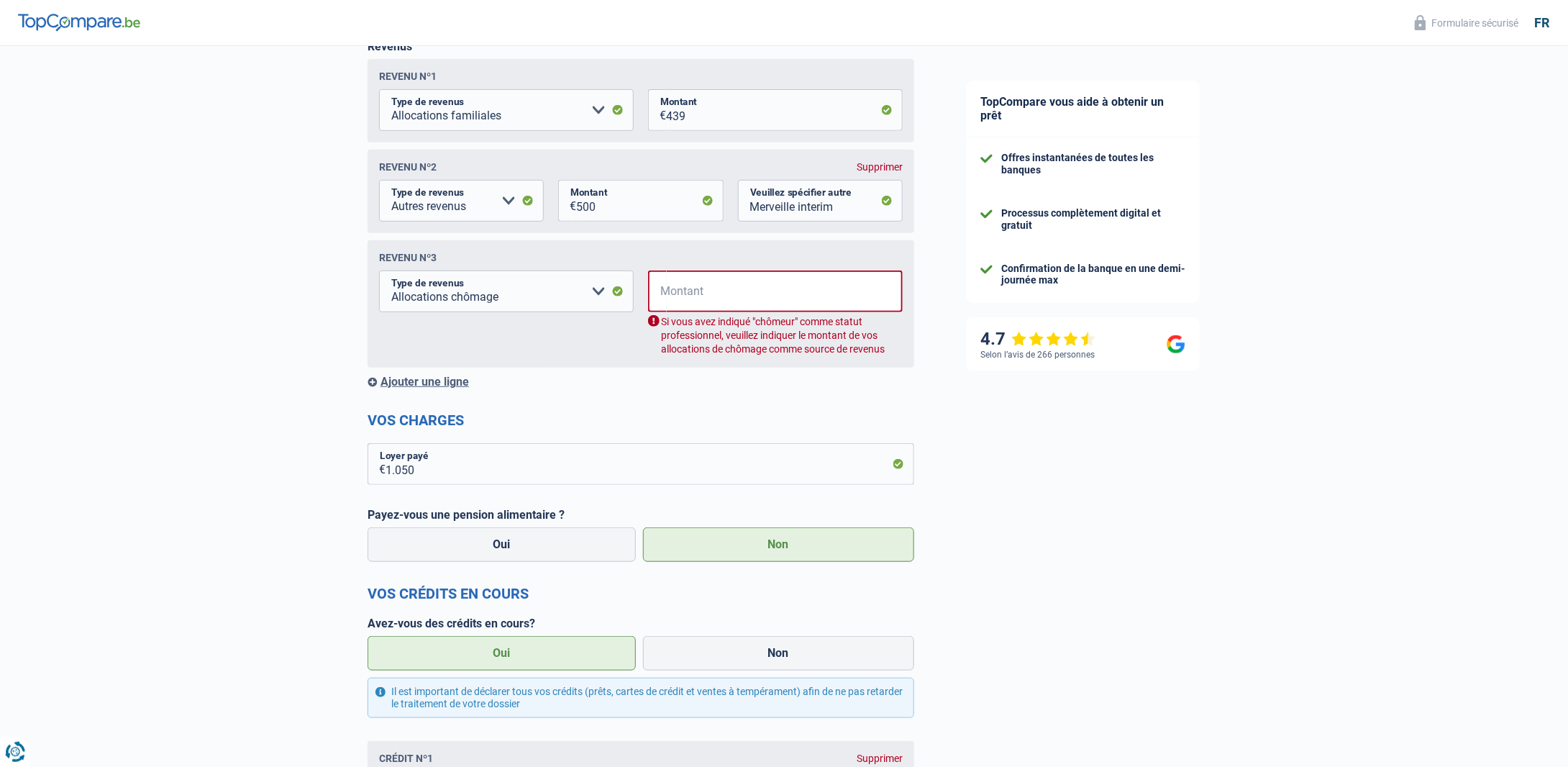
scroll to position [232, 0]
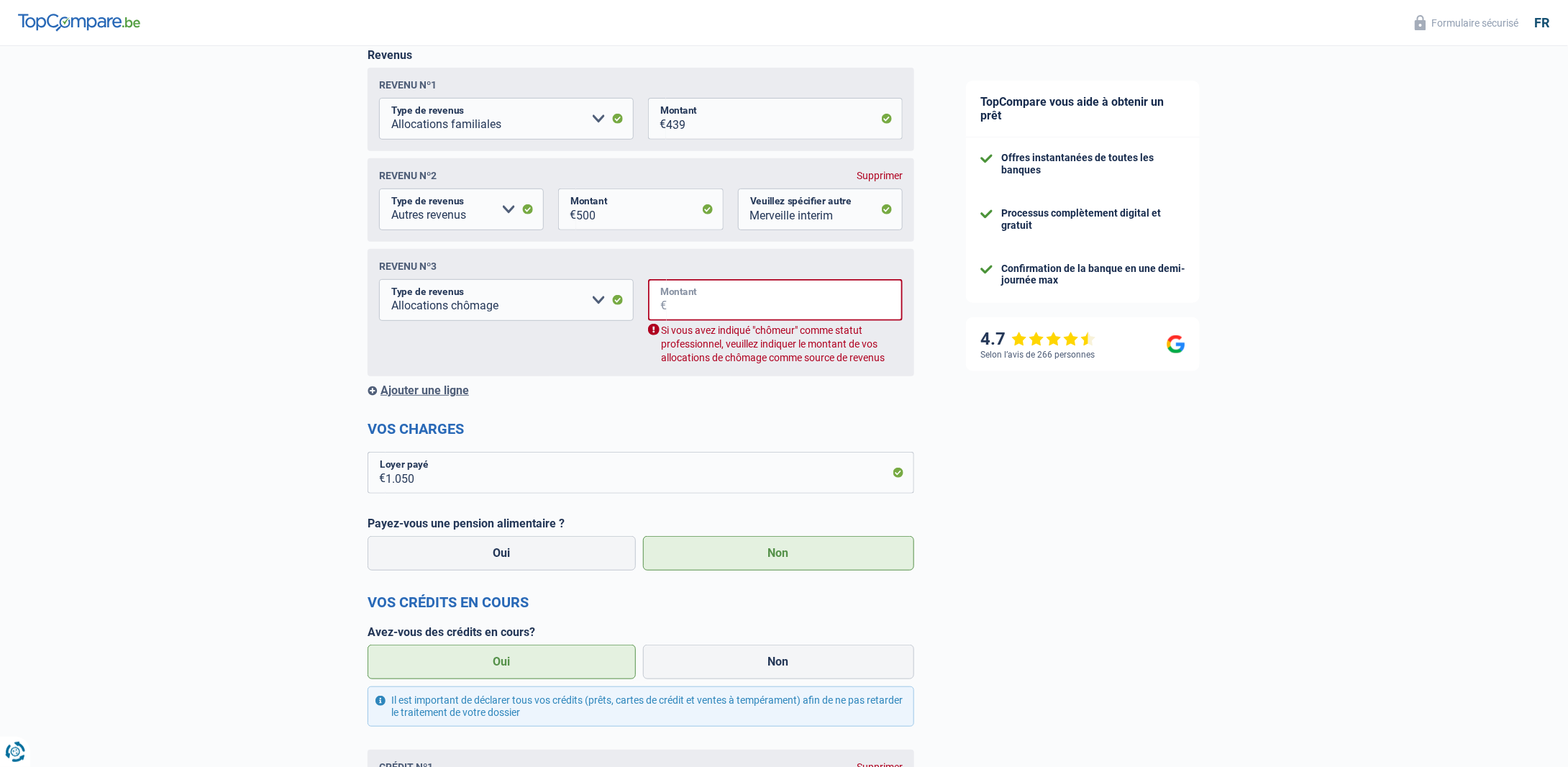
click at [751, 312] on input "Montant" at bounding box center [785, 300] width 236 height 42
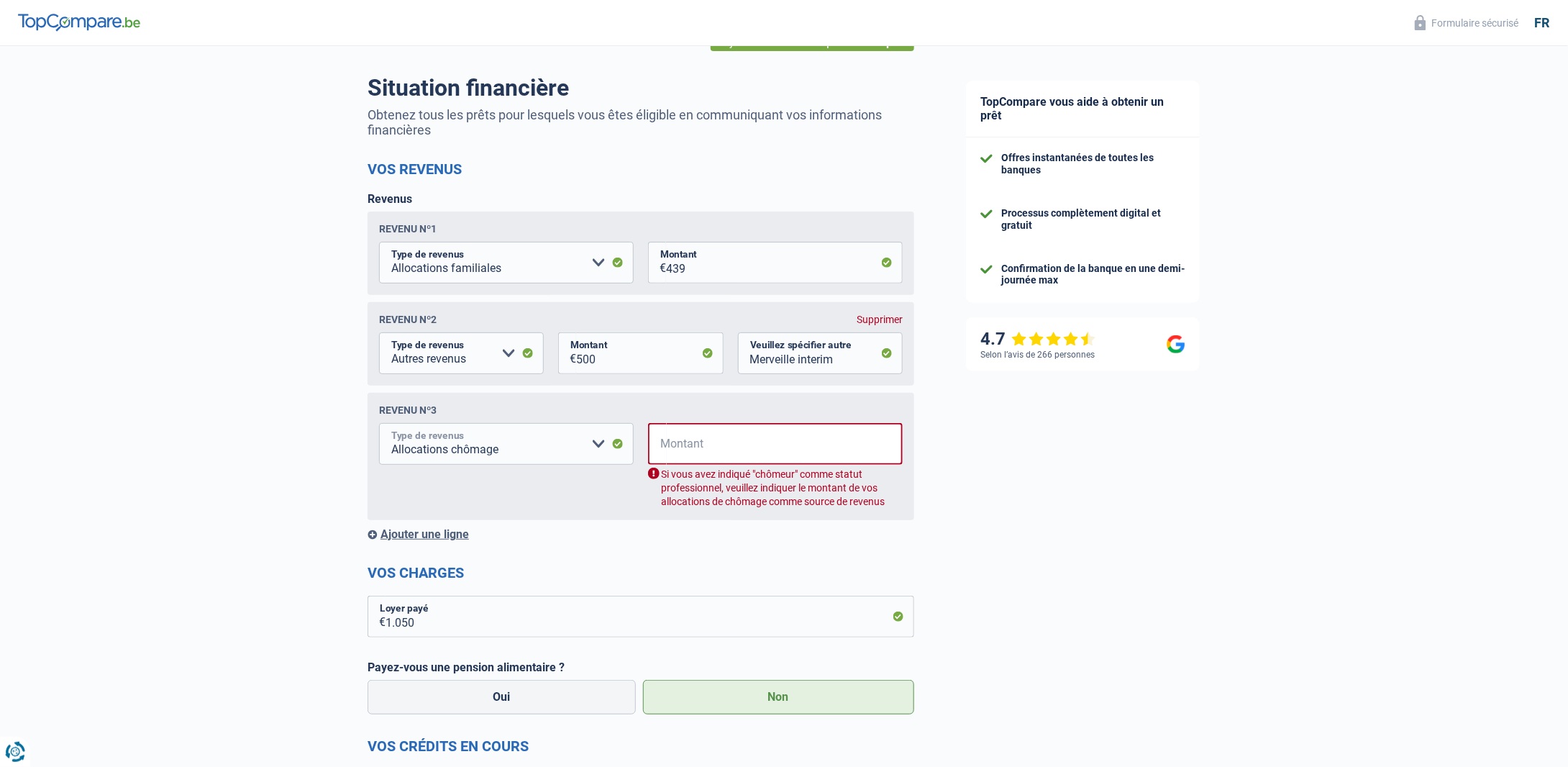
click at [603, 446] on select "Allocation d'handicap Allocations chômage Allocations familiales Chèques repas …" at bounding box center [506, 444] width 255 height 42
click at [865, 416] on div "Revenu nº3" at bounding box center [641, 410] width 524 height 11
click at [786, 442] on input "Montant" at bounding box center [785, 444] width 236 height 42
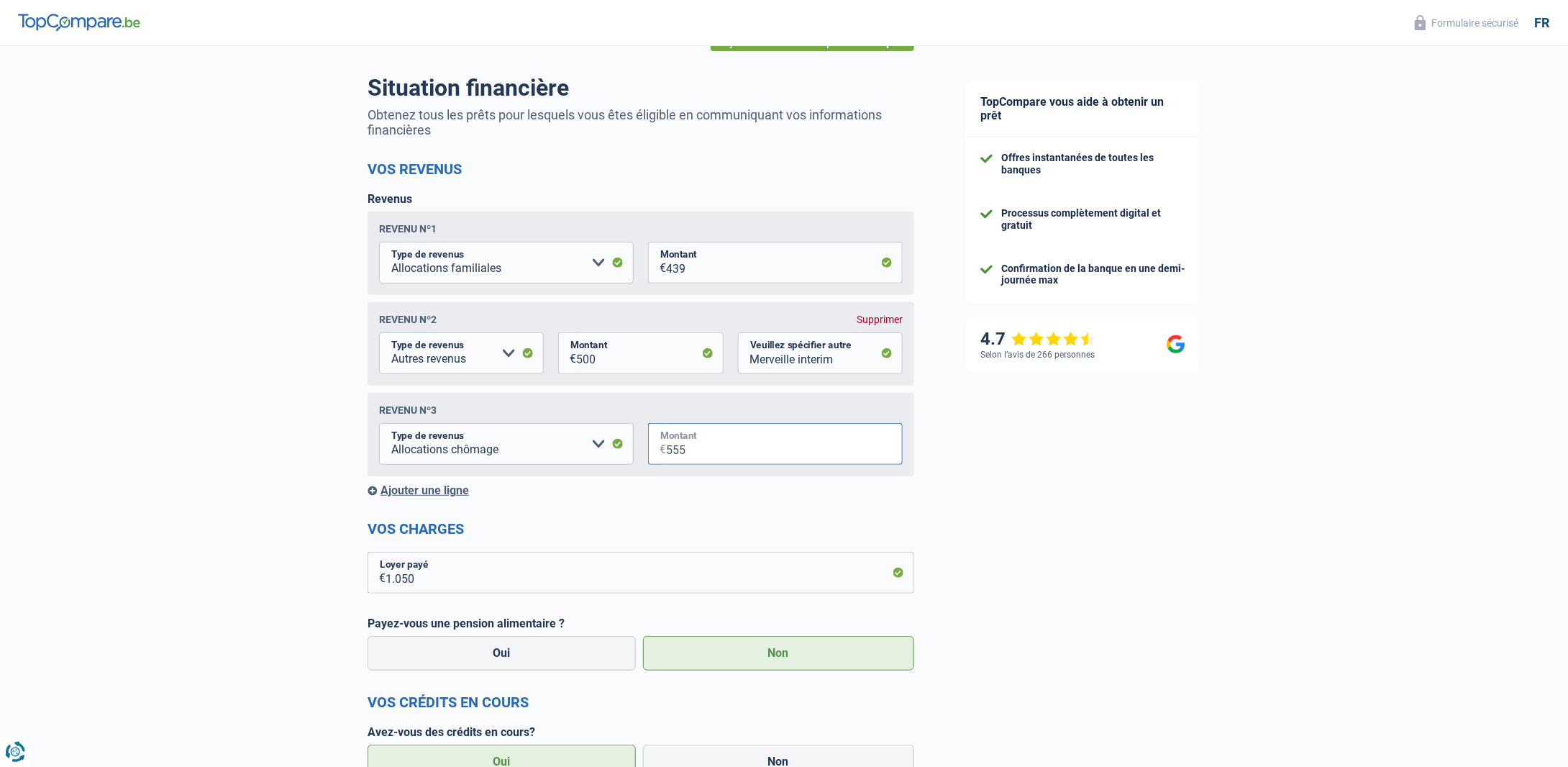
type input "555"
drag, startPoint x: 697, startPoint y: 450, endPoint x: 660, endPoint y: 447, distance: 37.1
click at [660, 447] on div "555 € Montant" at bounding box center [775, 444] width 255 height 42
type input "1.033"
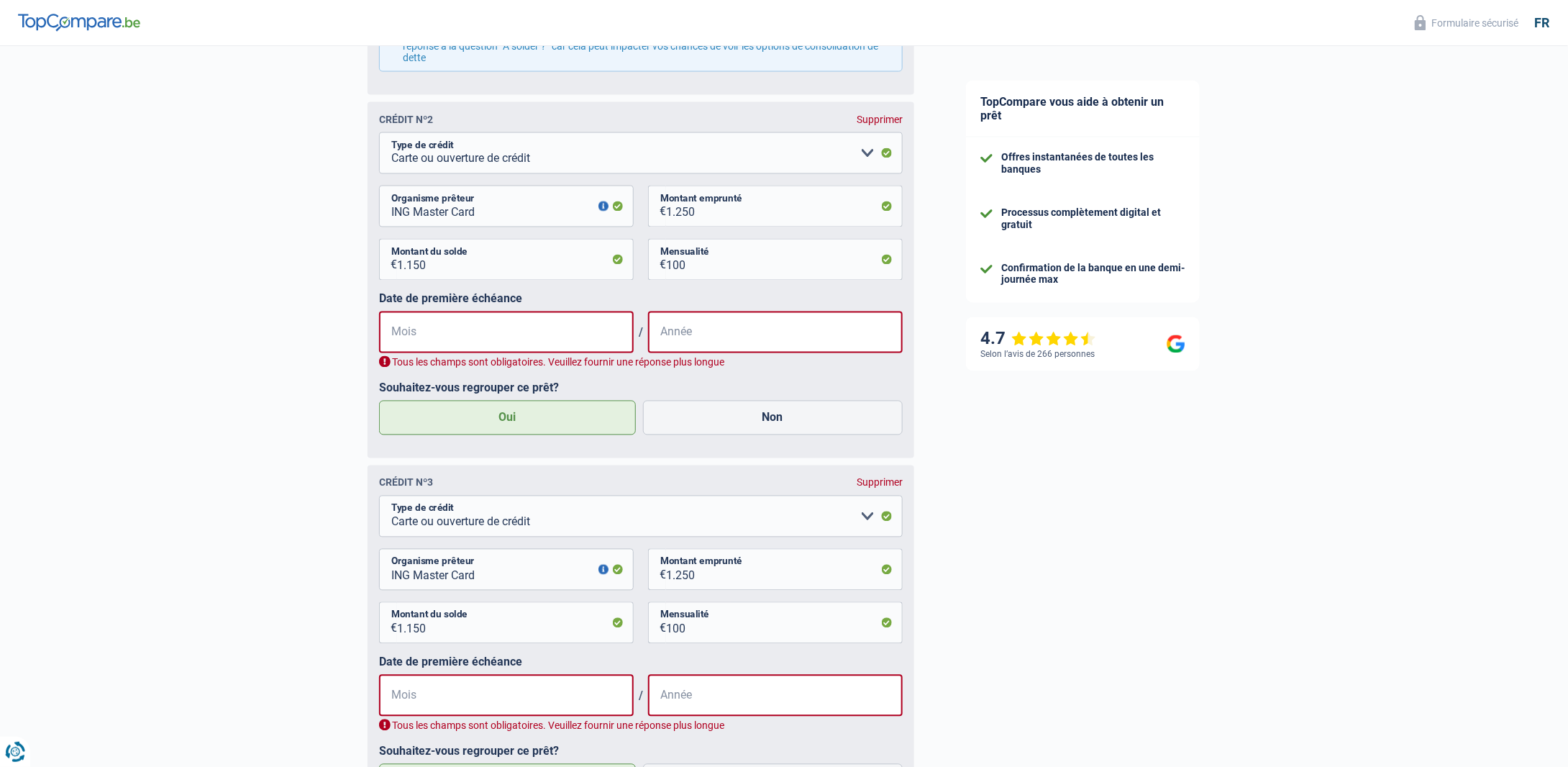
scroll to position [1239, 0]
click at [480, 347] on input "Mois" at bounding box center [506, 334] width 255 height 42
type input "09"
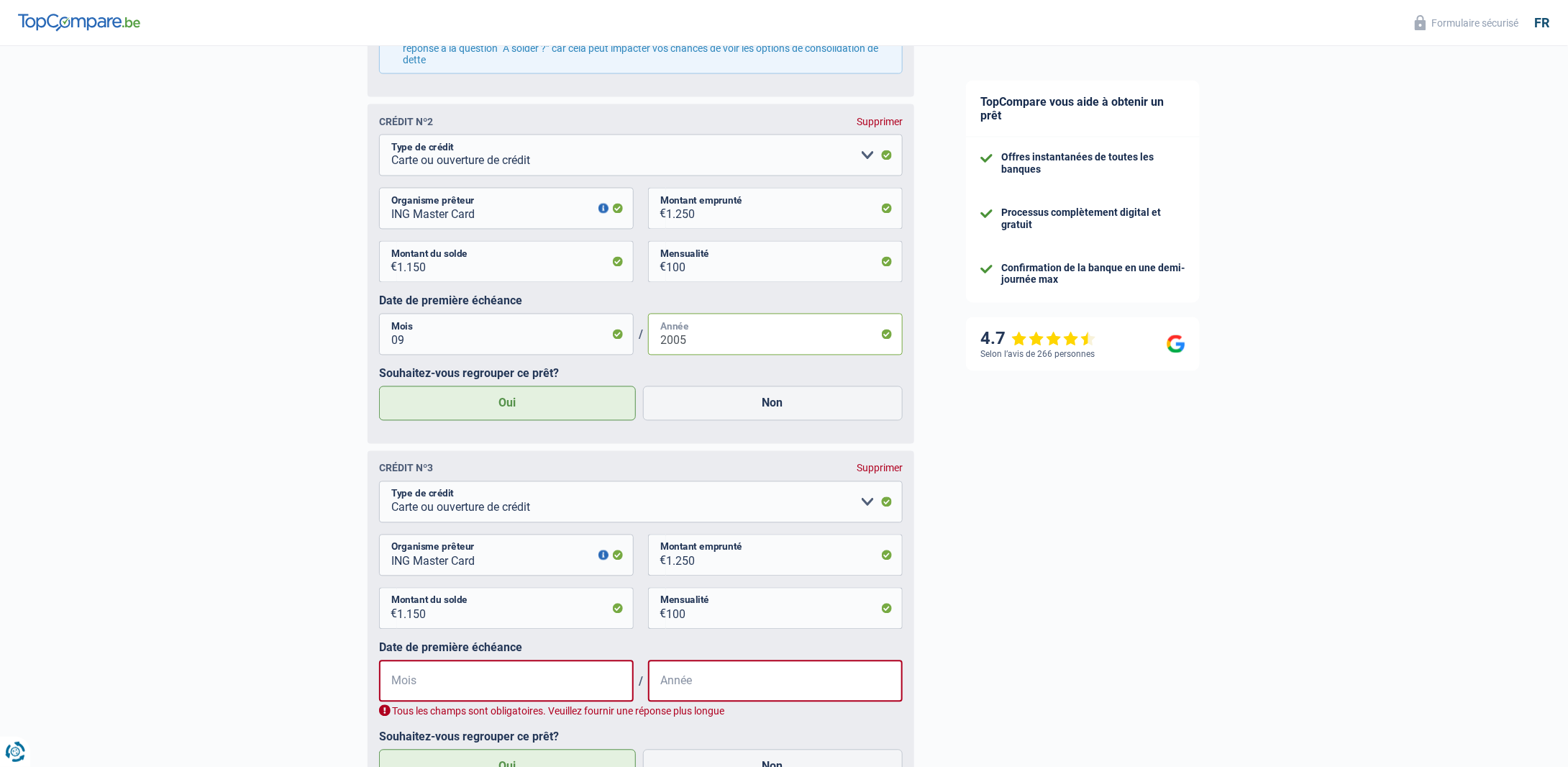
type input "2005"
click at [444, 684] on input "Mois" at bounding box center [506, 681] width 255 height 42
type input "09"
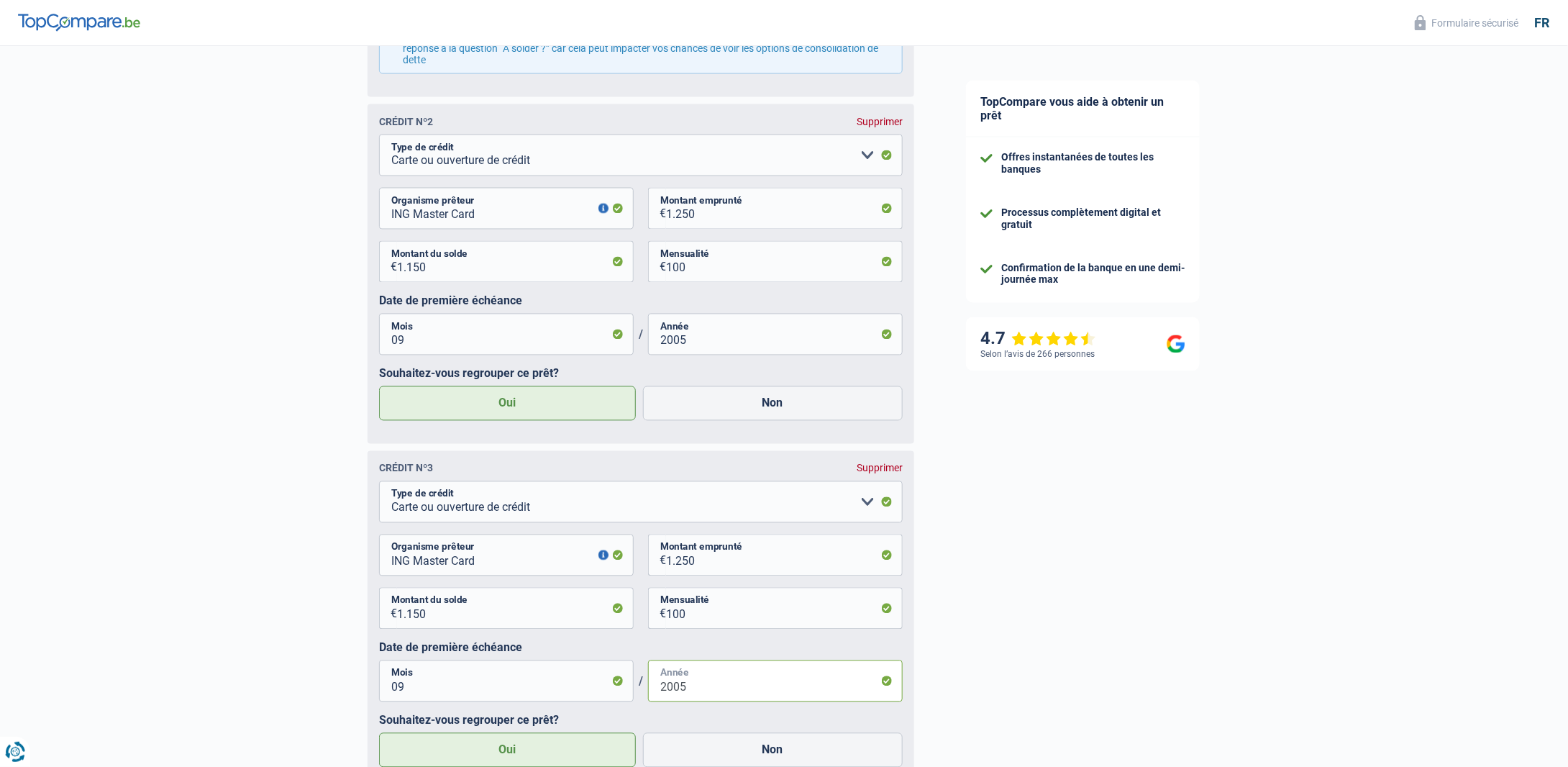
type input "2005"
click at [1066, 498] on div "TopCompare vous aide à obtenir un prêt Offres instantanées de toutes les banque…" at bounding box center [1254, 57] width 628 height 2502
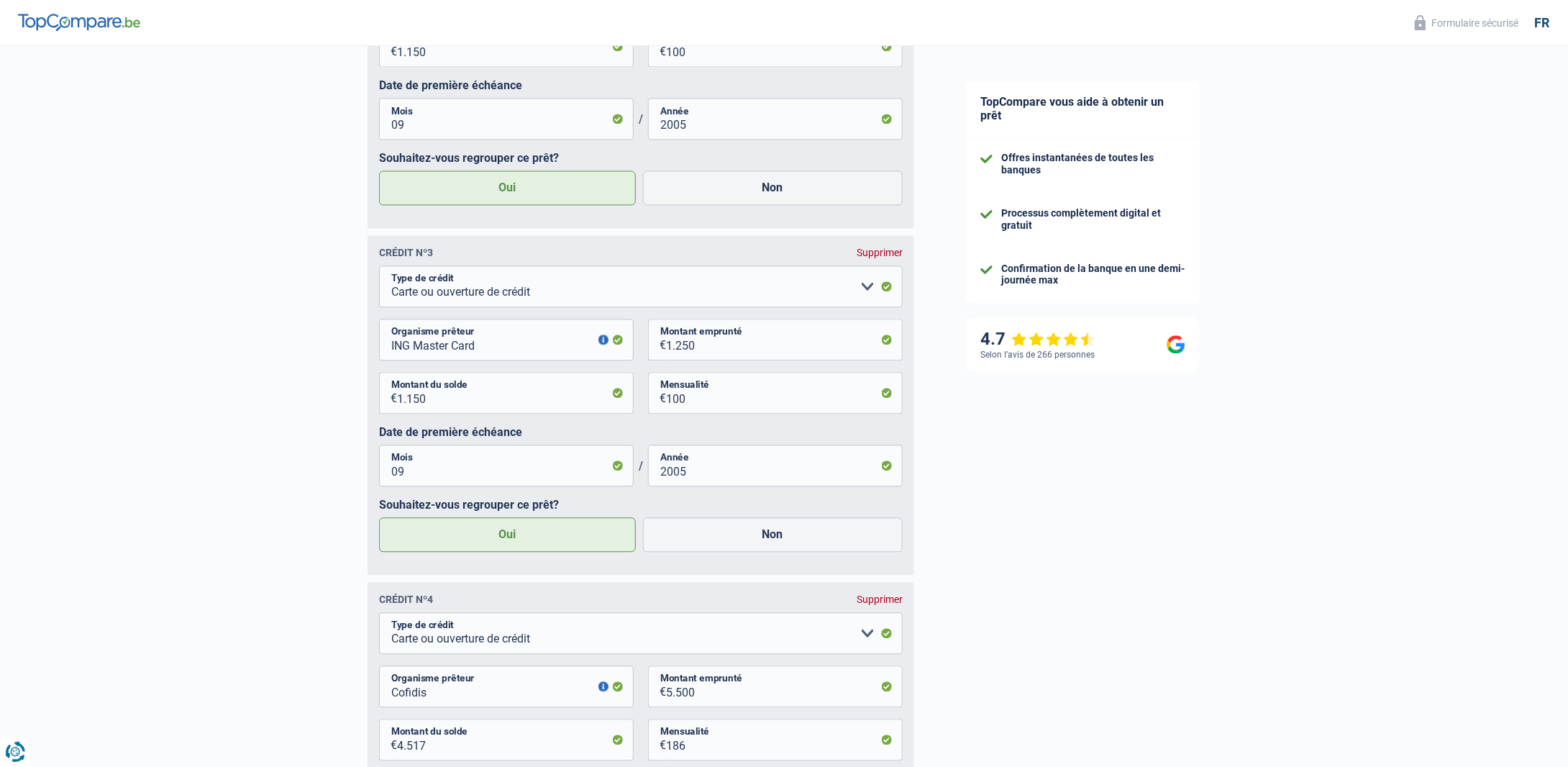
scroll to position [1784, 0]
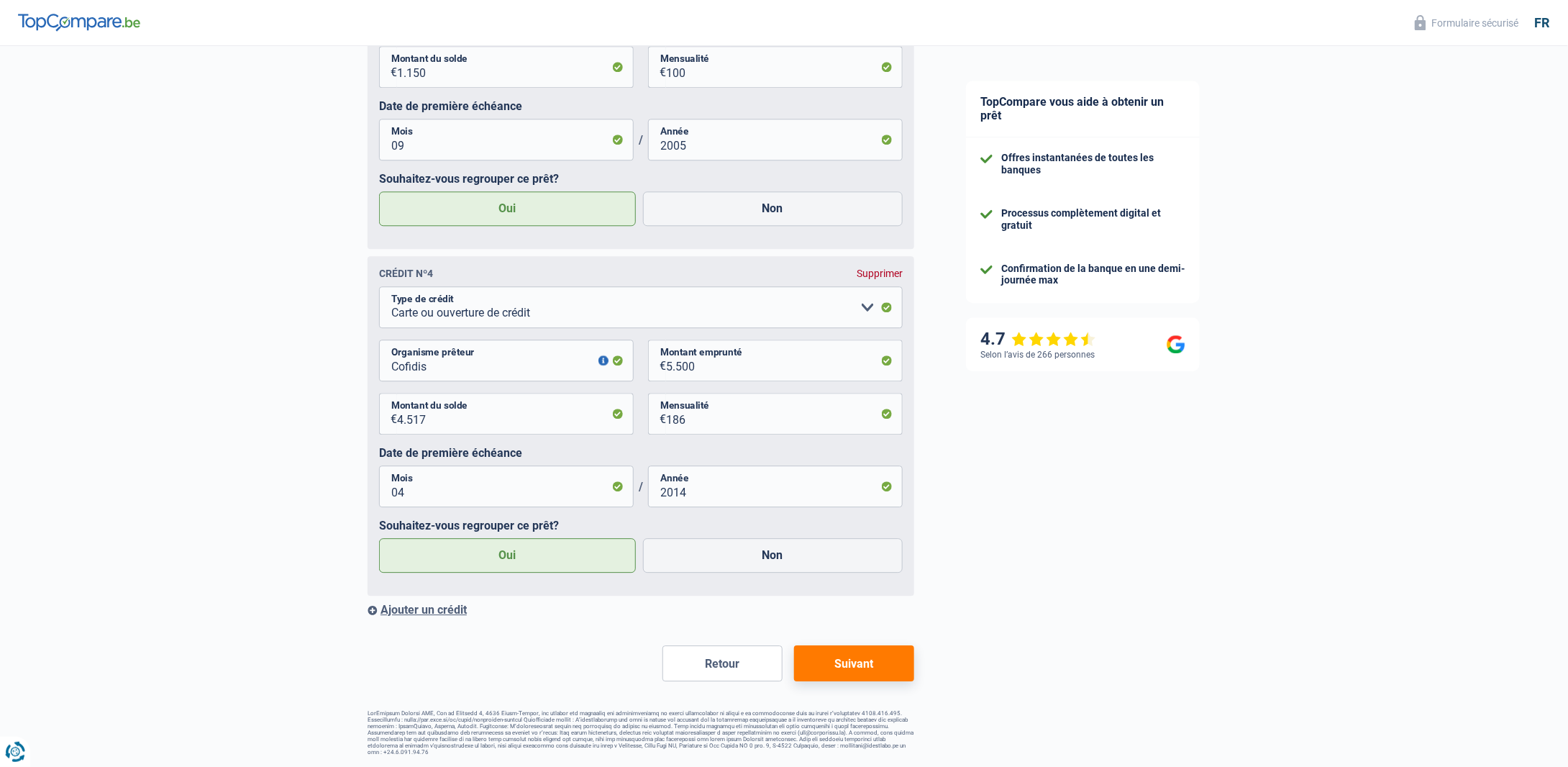
click at [846, 659] on button "Suivant" at bounding box center [854, 663] width 120 height 36
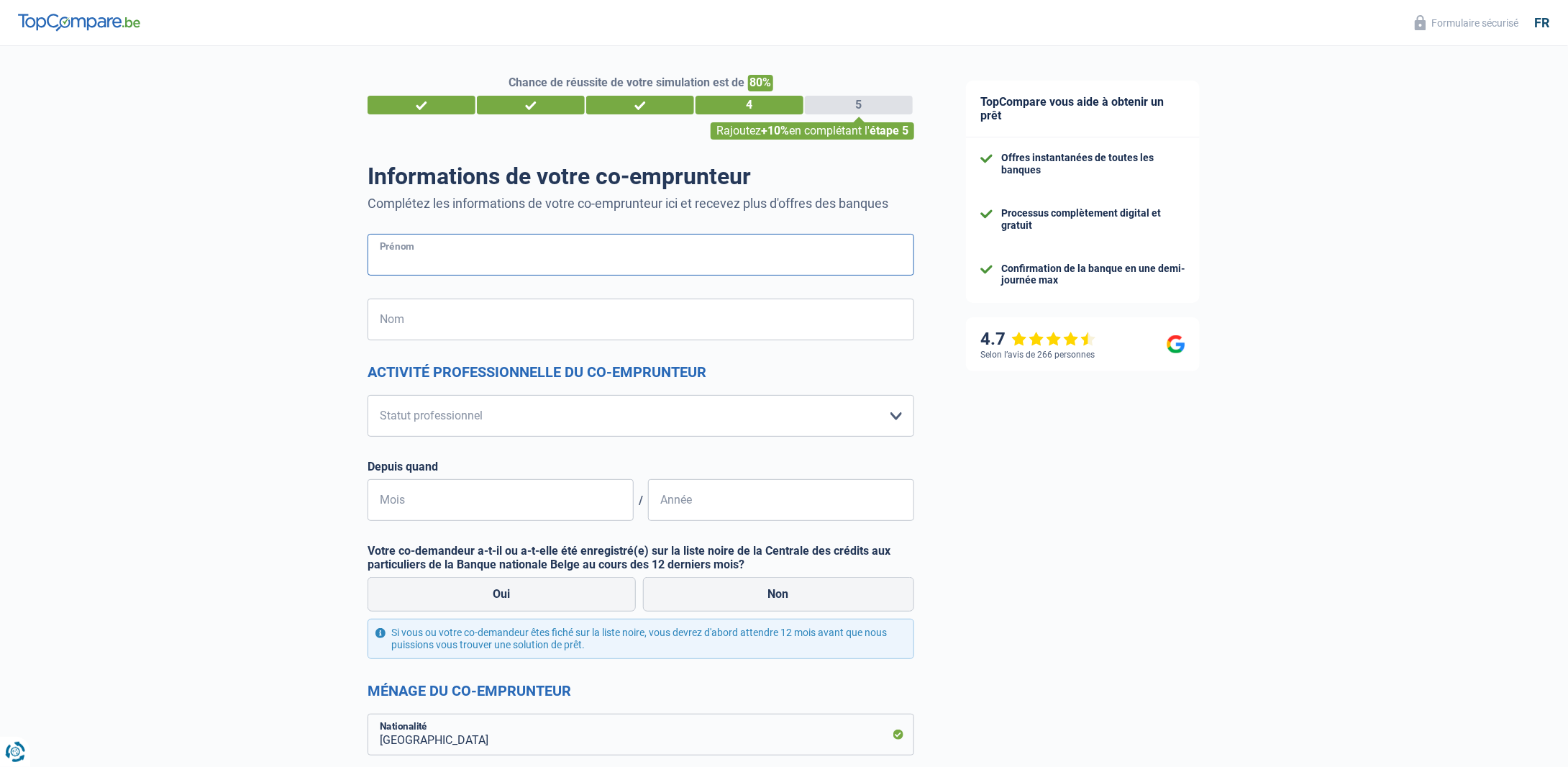
click at [538, 262] on input "Prénom" at bounding box center [641, 255] width 547 height 42
type input "Stéphanie"
click at [424, 326] on input "Nom" at bounding box center [641, 319] width 547 height 42
type input "Van de Velde"
click at [416, 422] on select "Ouvrier Employé privé Employé public Invalide Indépendant Pensionné Chômeur Mut…" at bounding box center [641, 415] width 547 height 42
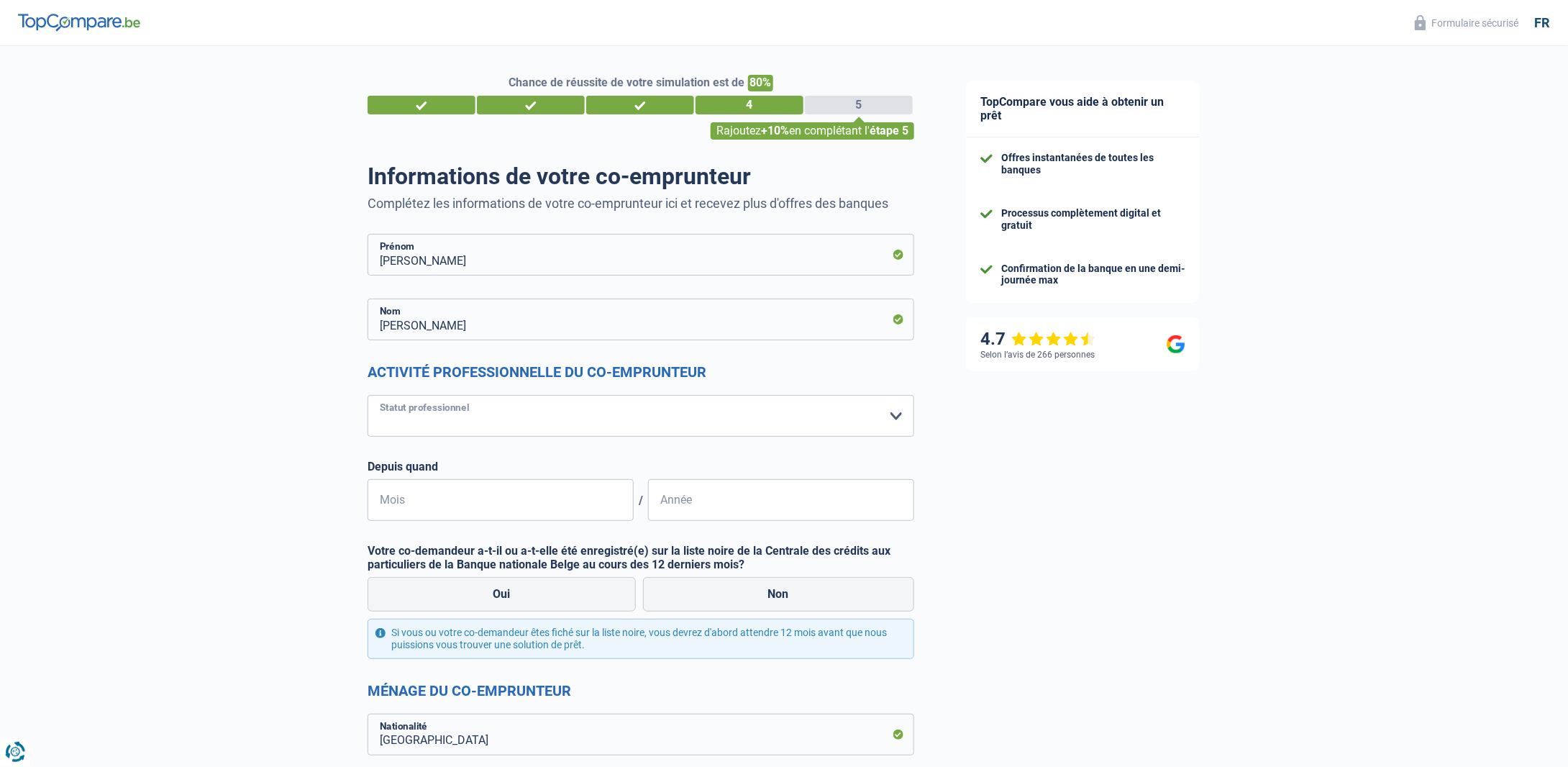
select select "privateEmployee"
click at [367, 395] on select "Ouvrier Employé privé Employé public Invalide Indépendant Pensionné Chômeur Mut…" at bounding box center [641, 415] width 547 height 42
select select "netSalary"
select select "mealVouchers"
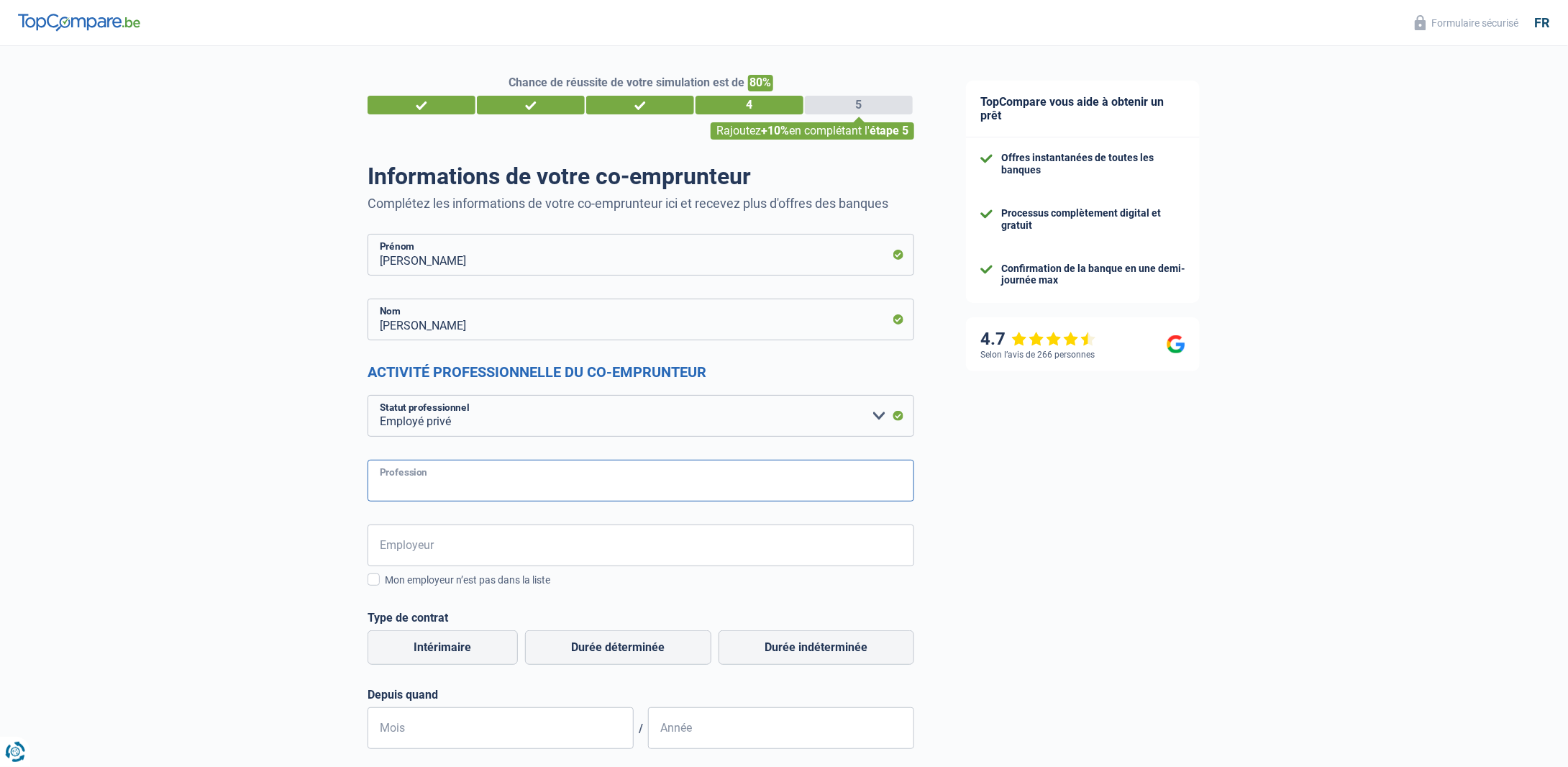
click at [531, 480] on input "Profession" at bounding box center [641, 481] width 547 height 42
click at [554, 418] on select "Ouvrier Employé privé Employé public Invalide Indépendant Pensionné Chômeur Mut…" at bounding box center [641, 415] width 547 height 42
click at [367, 395] on select "Ouvrier Employé privé Employé public Invalide Indépendant Pensionné Chômeur Mut…" at bounding box center [641, 415] width 547 height 42
click at [552, 490] on input "Profession" at bounding box center [641, 481] width 547 height 42
click at [533, 428] on select "Ouvrier Employé privé Employé public Invalide Indépendant Pensionné Chômeur Mut…" at bounding box center [641, 415] width 547 height 42
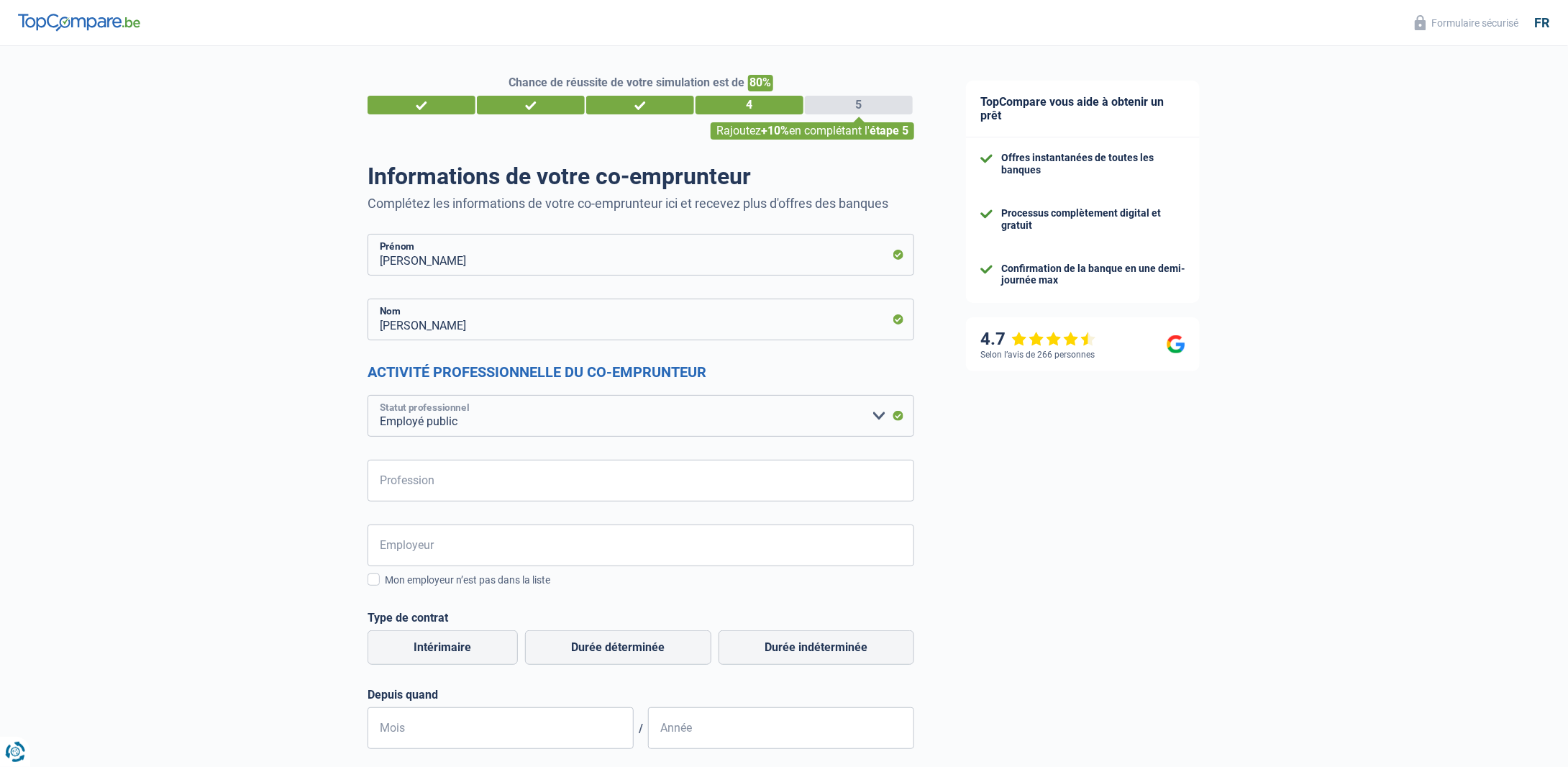
select select "privateEmployee"
click at [367, 395] on select "Ouvrier Employé privé Employé public Invalide Indépendant Pensionné Chômeur Mut…" at bounding box center [641, 415] width 547 height 42
click at [456, 476] on input "Profession" at bounding box center [641, 481] width 547 height 42
type input "Libraire"
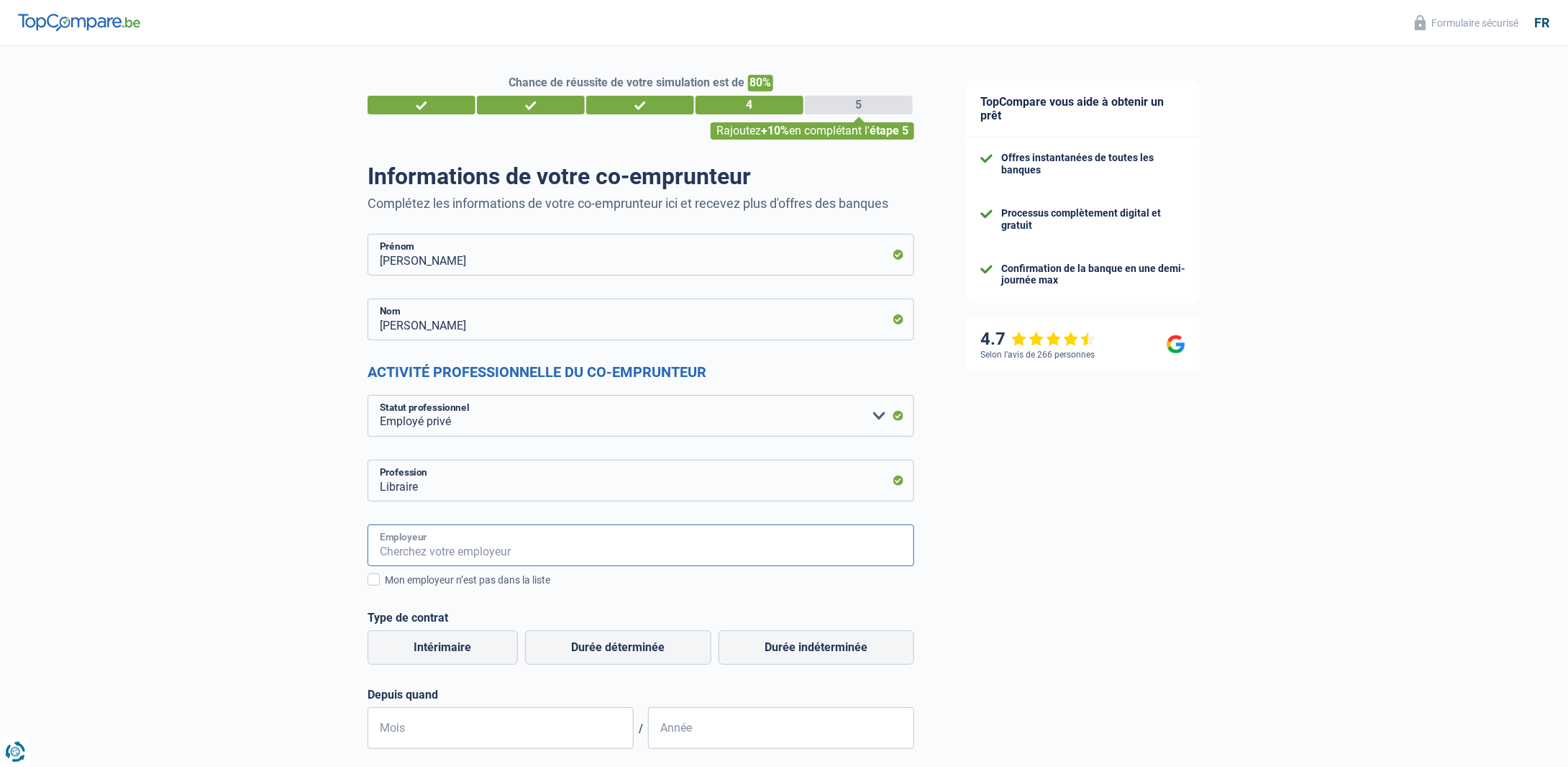
click at [459, 543] on input "Employeur" at bounding box center [641, 545] width 547 height 42
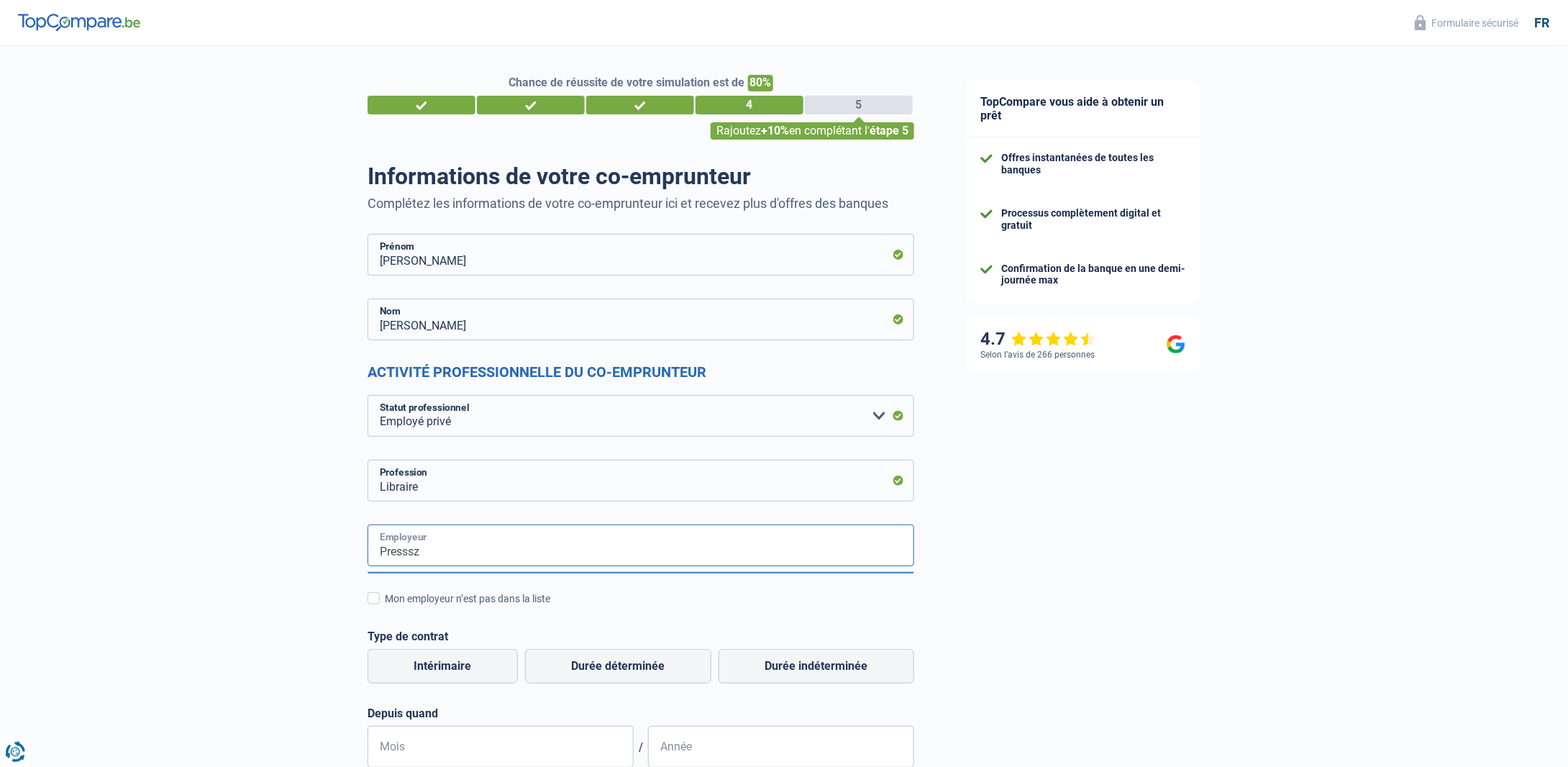
drag, startPoint x: 438, startPoint y: 557, endPoint x: 358, endPoint y: 550, distance: 80.3
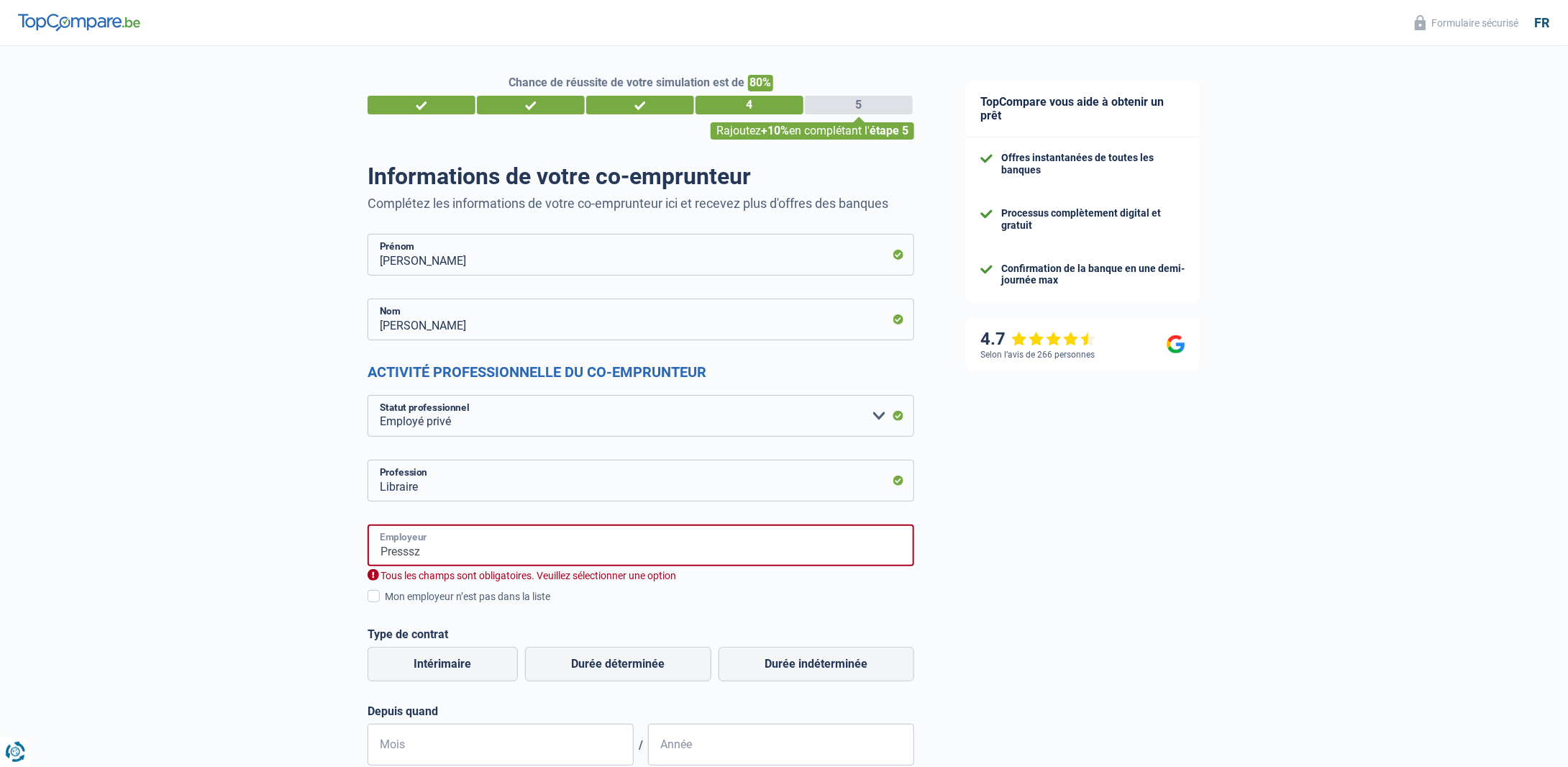
paste input "es Universitaires De Bruxelles ASBL"
type input "Presses Universitaires De Bruxelles ASBL"
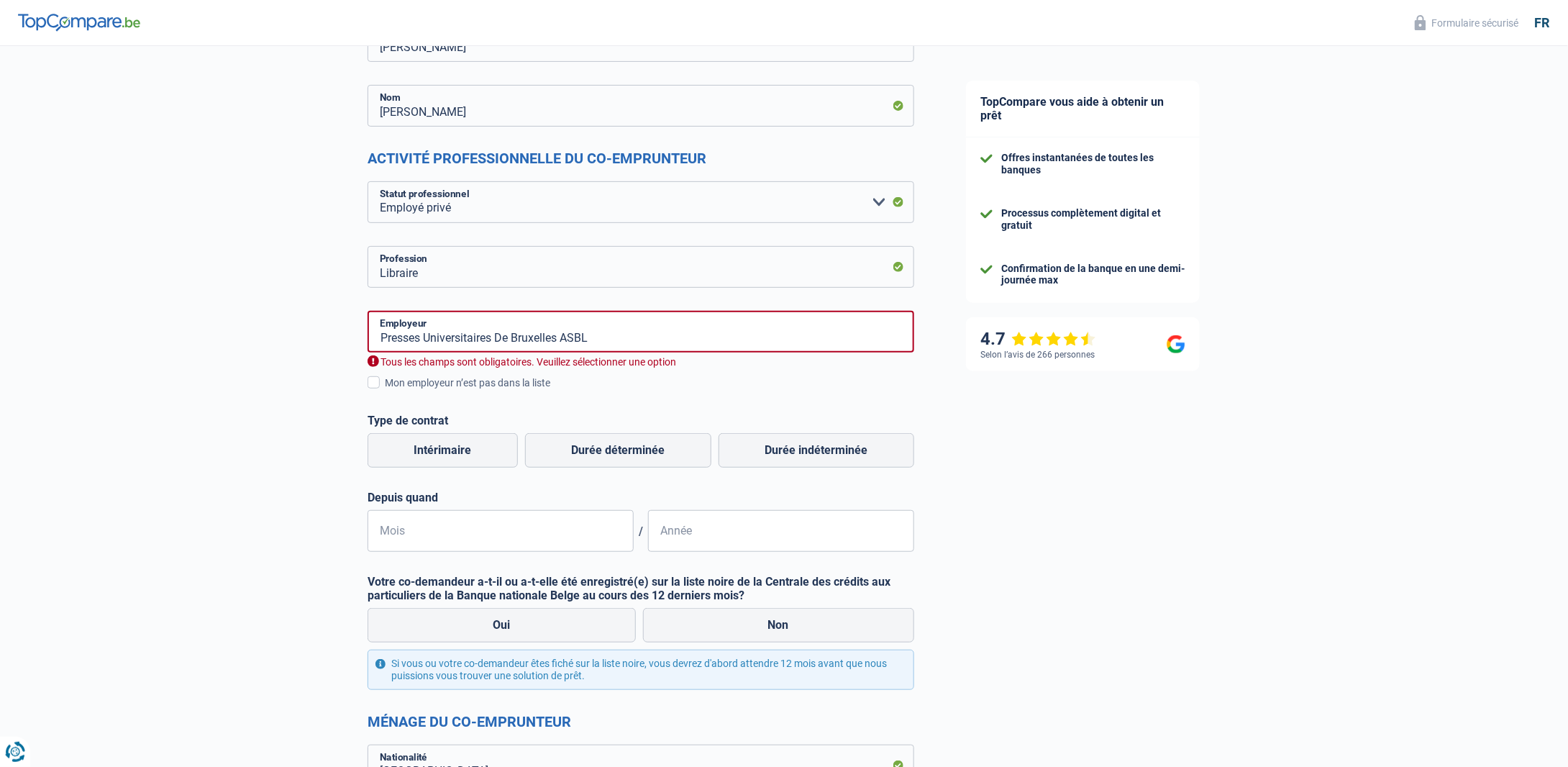
scroll to position [216, 0]
click at [376, 379] on span at bounding box center [373, 380] width 12 height 12
click at [385, 389] on input "Mon employeur n’est pas dans la liste" at bounding box center [385, 389] width 0 height 0
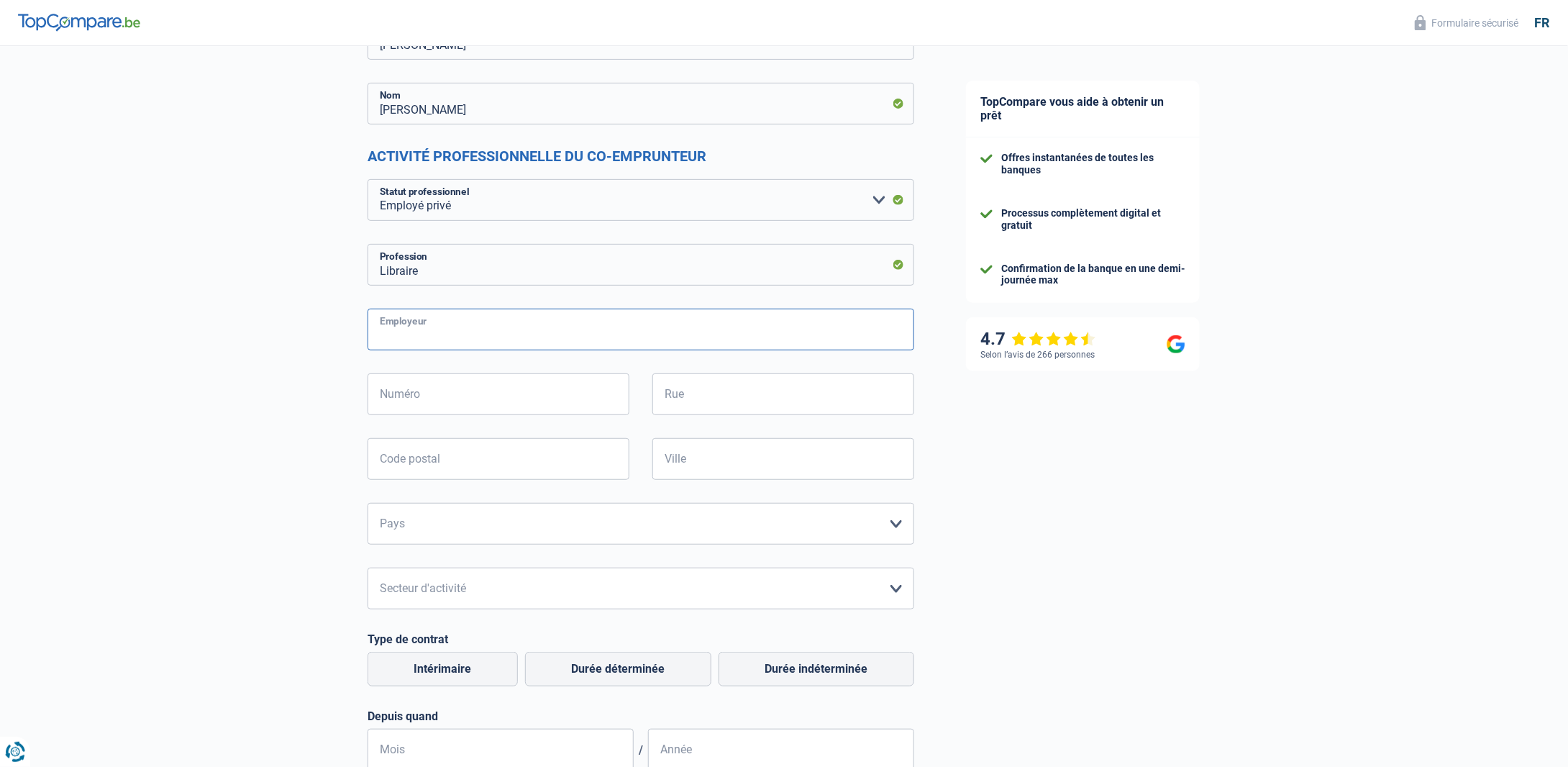
click at [417, 329] on input "Employeur" at bounding box center [641, 329] width 547 height 42
paste input "Presses Universitaires De Bruxelles ASBL"
type input "Presses Universitaires De Bruxelles ASBL"
click at [467, 404] on input "Numéro" at bounding box center [498, 394] width 262 height 42
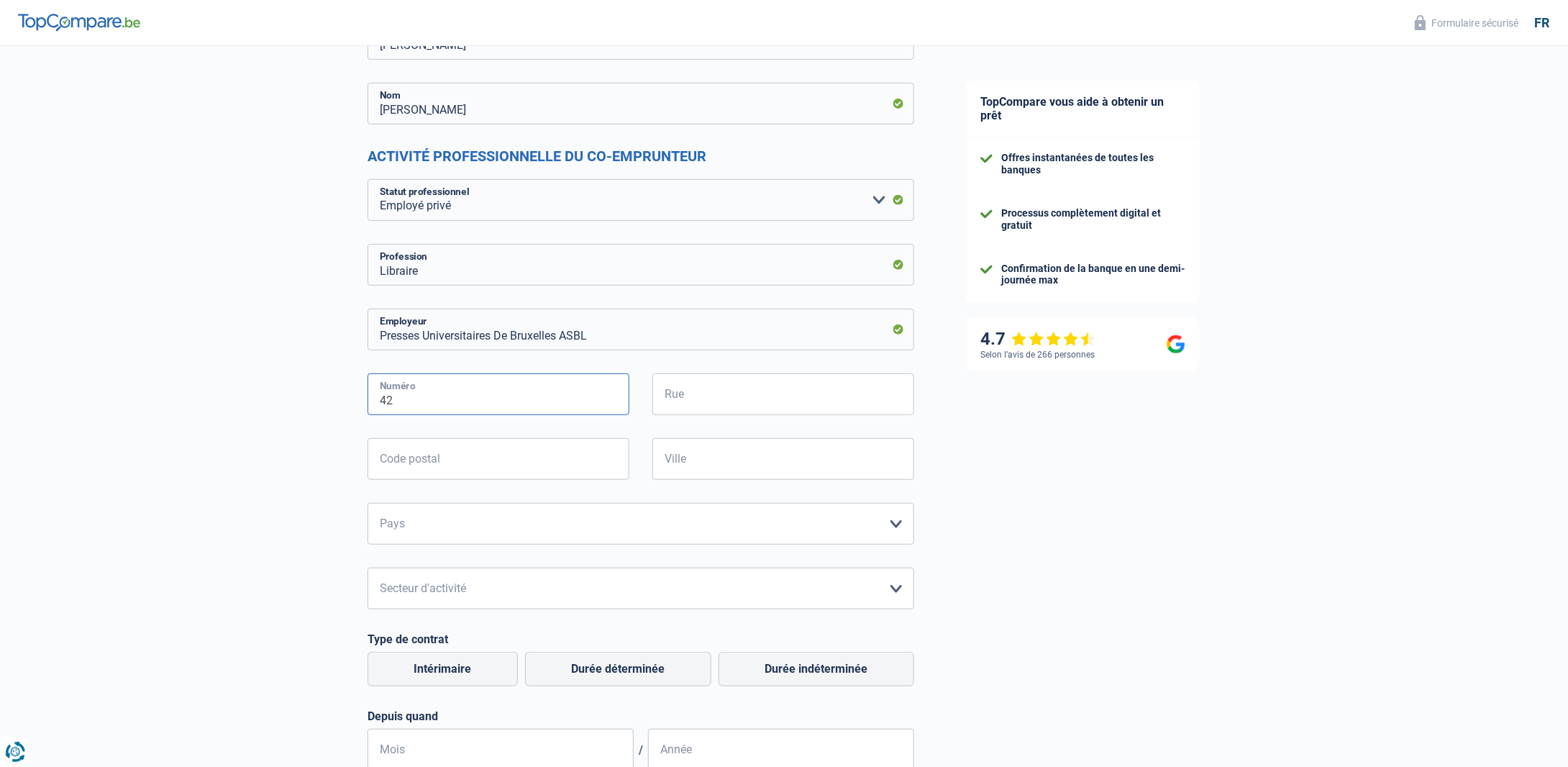
type input "42"
click at [687, 394] on input "Rue" at bounding box center [783, 394] width 262 height 42
paste input "Av.Paul Heger"
type input "Av.Paul Heger"
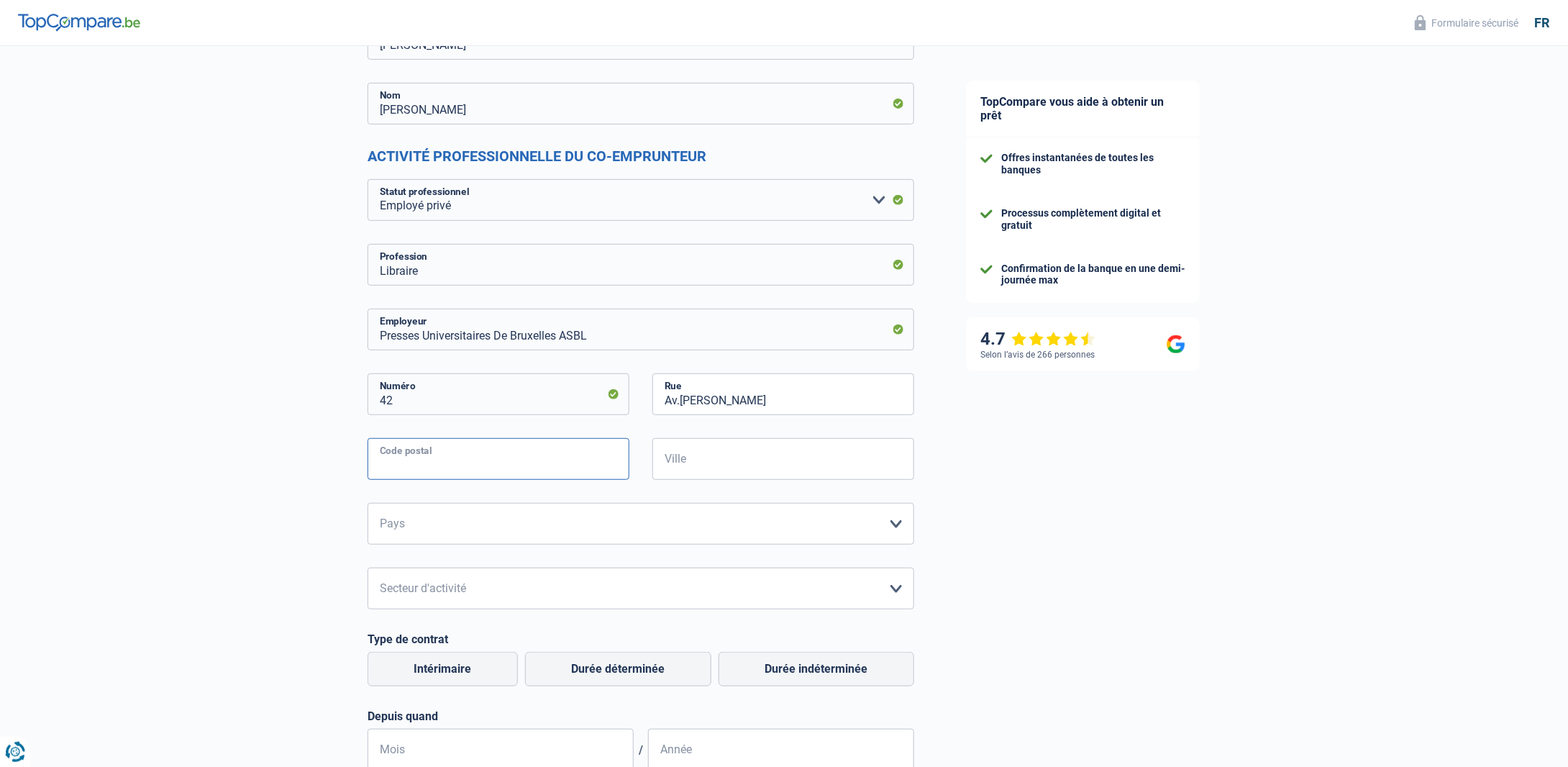
click at [543, 457] on input "Code postal" at bounding box center [498, 458] width 262 height 42
type input "1000"
click at [789, 448] on input "Ville" at bounding box center [783, 458] width 262 height 42
click at [693, 454] on input "Ville" at bounding box center [783, 458] width 262 height 42
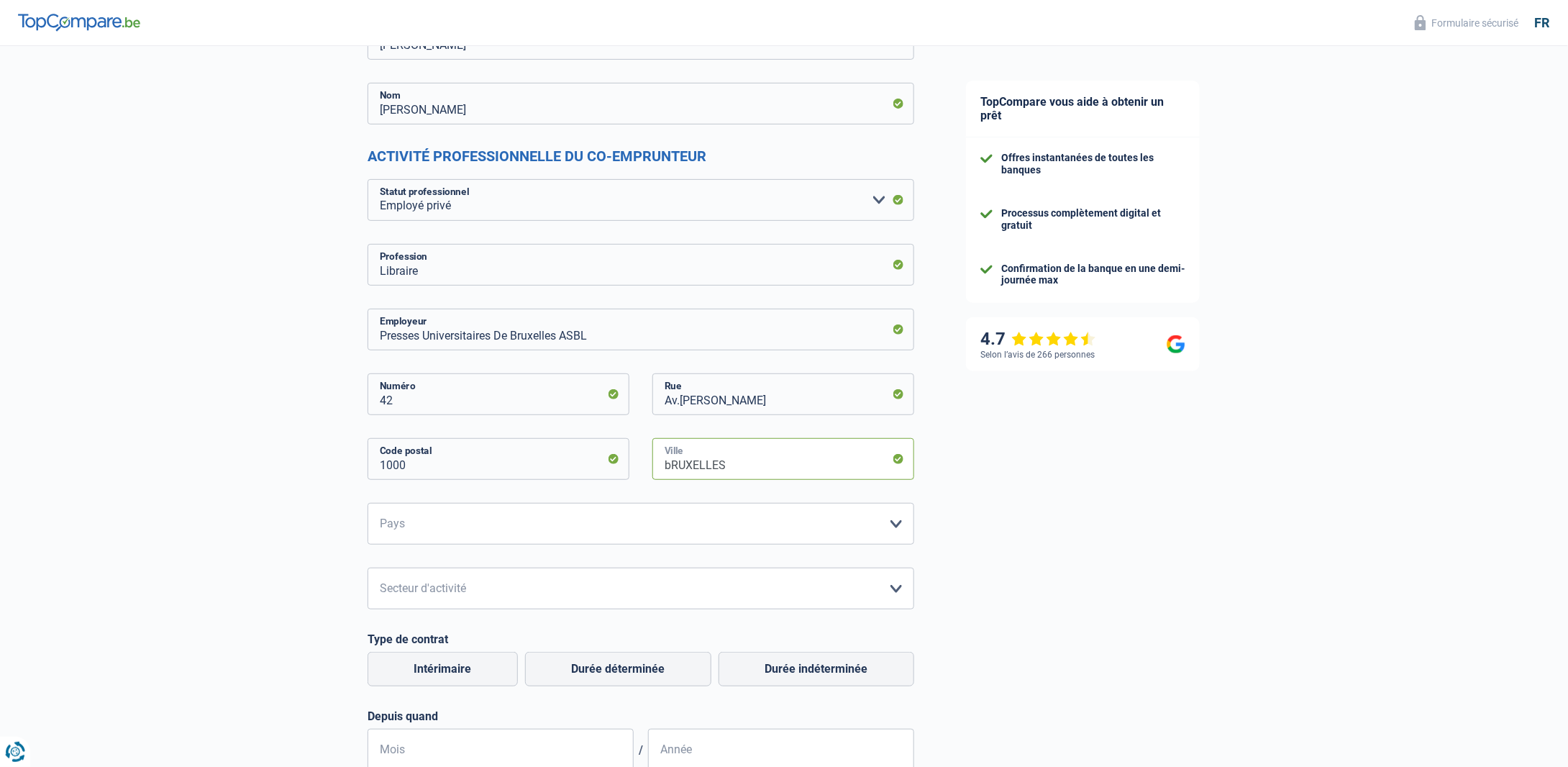
drag, startPoint x: 670, startPoint y: 468, endPoint x: 627, endPoint y: 462, distance: 43.4
click at [627, 462] on div "1000 Code postal bRUXELLES Ville" at bounding box center [641, 470] width 568 height 65
type input "BRUXELLES"
drag, startPoint x: 424, startPoint y: 527, endPoint x: 418, endPoint y: 523, distance: 7.2
click at [424, 527] on select "Belgique France Allemagne Italie Luxembourg Pays-Bas Espagne Suisse Veuillez sé…" at bounding box center [641, 523] width 547 height 42
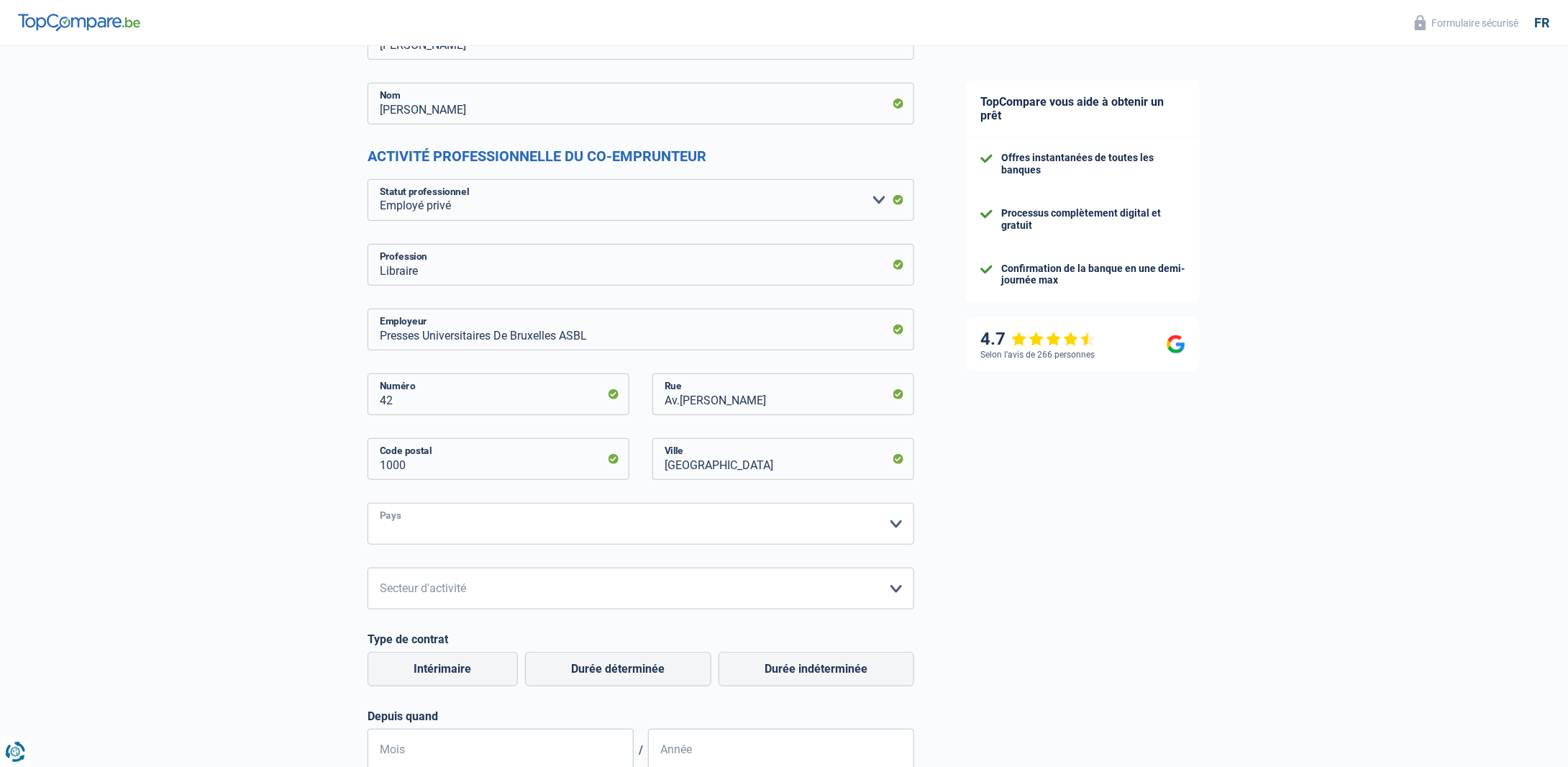
select select "BE"
click at [367, 503] on select "Belgique France Allemagne Italie Luxembourg Pays-Bas Espagne Suisse Veuillez sé…" at bounding box center [641, 523] width 547 height 42
click at [429, 584] on select "Agriculture/Pêche Industrie Horeca Courier/Fitness/Taxi Construction Banques/As…" at bounding box center [641, 588] width 547 height 42
select select "smallCompanies"
click at [367, 567] on select "Agriculture/Pêche Industrie Horeca Courier/Fitness/Taxi Construction Banques/As…" at bounding box center [641, 588] width 547 height 42
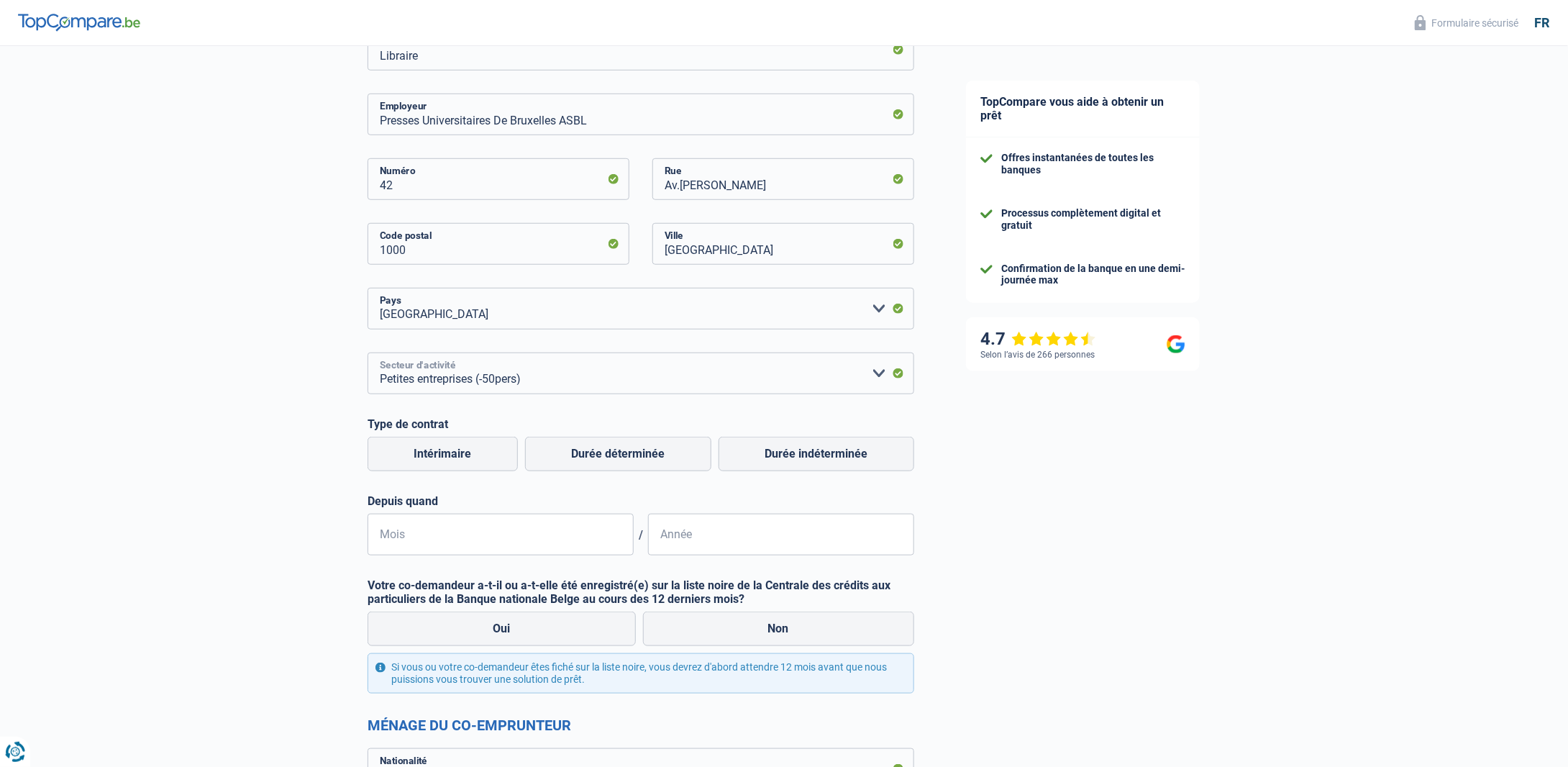
scroll to position [431, 0]
click at [804, 460] on label "Durée indéterminée" at bounding box center [816, 453] width 196 height 34
click at [804, 460] on input "Durée indéterminée" at bounding box center [816, 453] width 196 height 34
radio input "true"
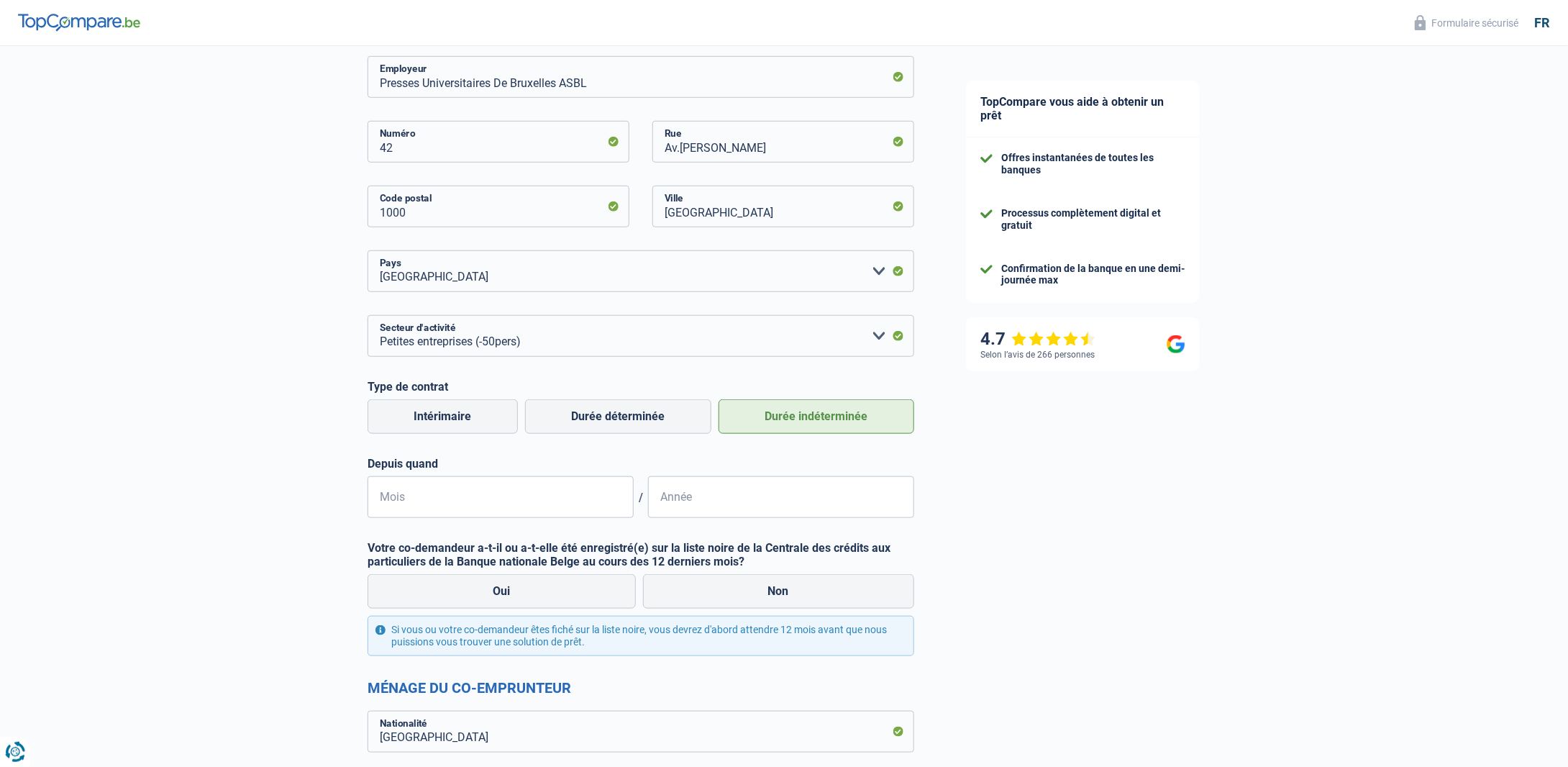
scroll to position [575, 0]
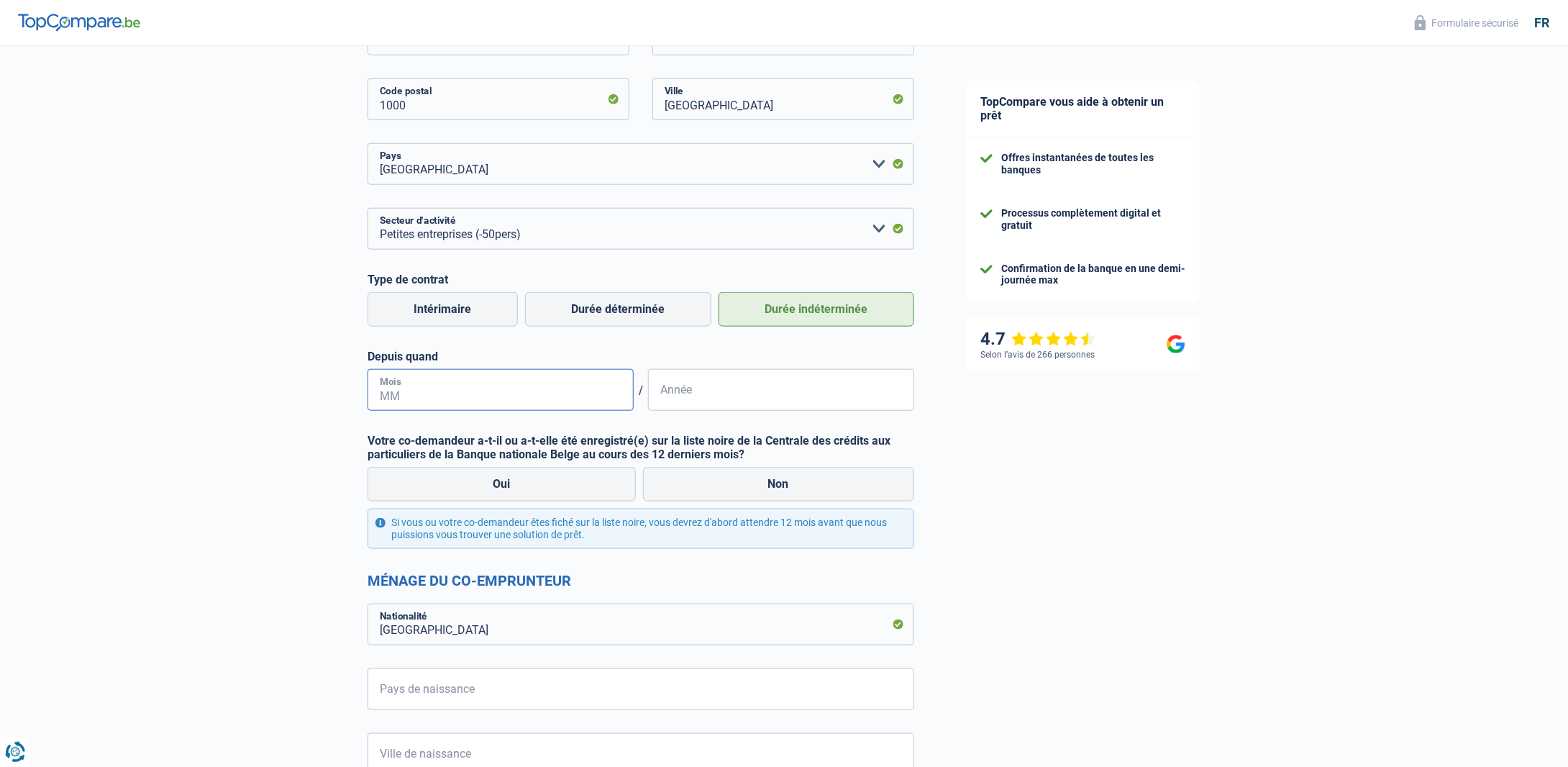
click at [421, 394] on input "Mois" at bounding box center [500, 390] width 266 height 42
drag, startPoint x: 411, startPoint y: 395, endPoint x: 358, endPoint y: 390, distance: 53.2
click at [358, 390] on div "Chance de réussite de votre simulation est de 80% 1 2 3 4 5 Rajoutez +10% en co…" at bounding box center [470, 490] width 940 height 2052
type input "11"
type input "1999"
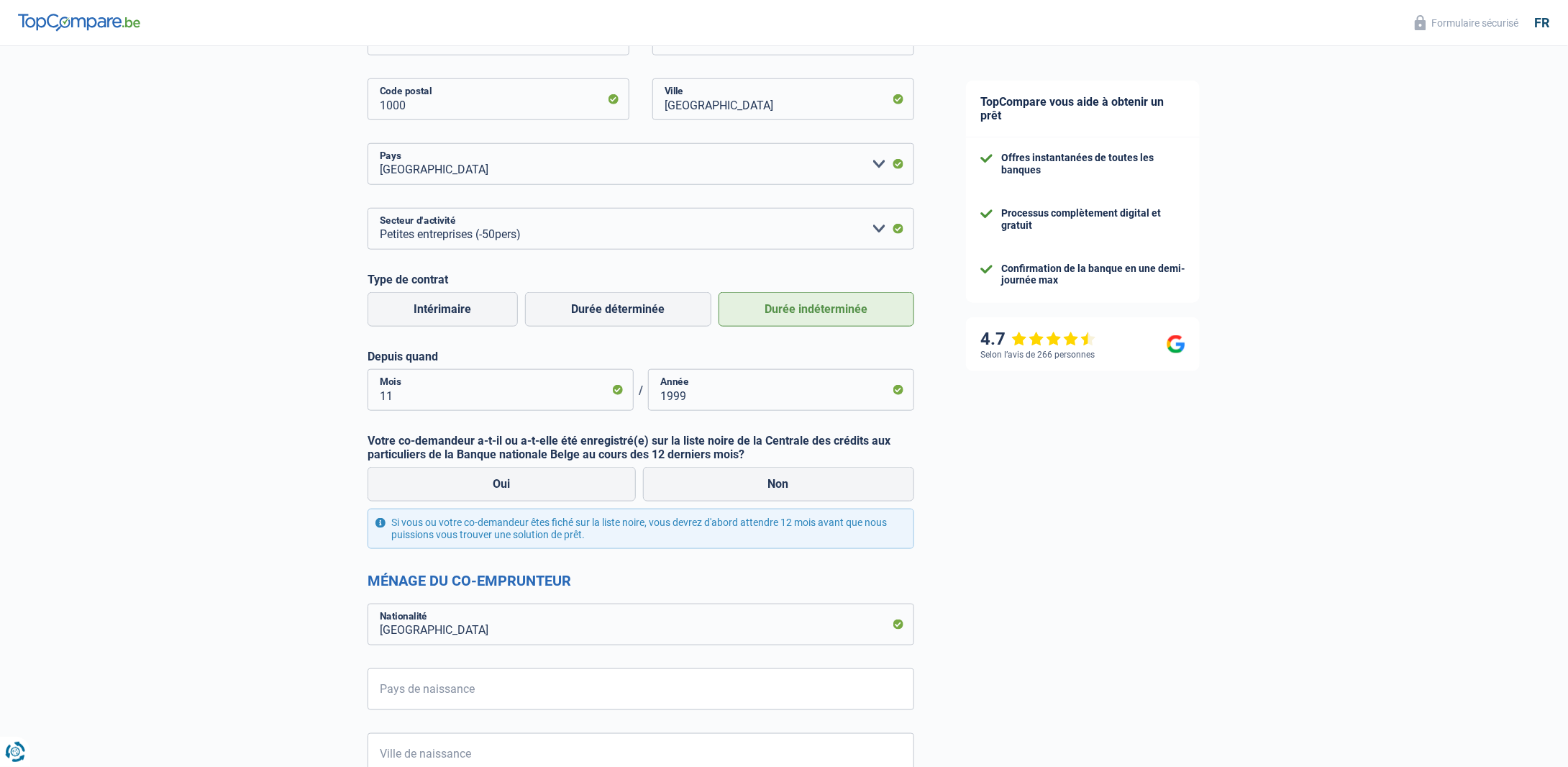
click at [1184, 478] on div "TopCompare vous aide à obtenir un prêt Offres instantanées de toutes les banque…" at bounding box center [1254, 496] width 628 height 2052
click at [798, 490] on label "Non" at bounding box center [779, 484] width 272 height 34
click at [798, 490] on input "Non" at bounding box center [779, 484] width 272 height 34
radio input "true"
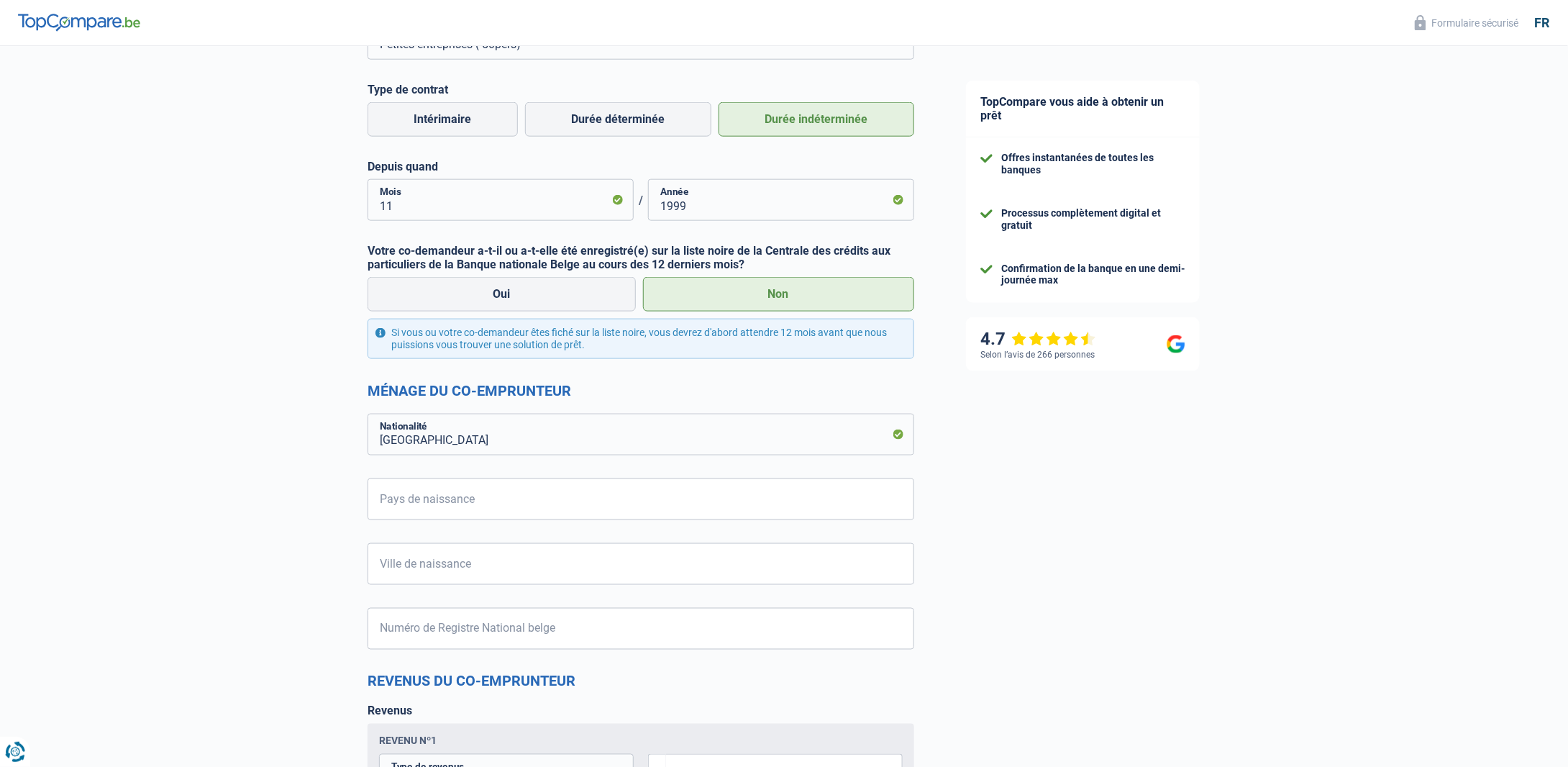
scroll to position [792, 0]
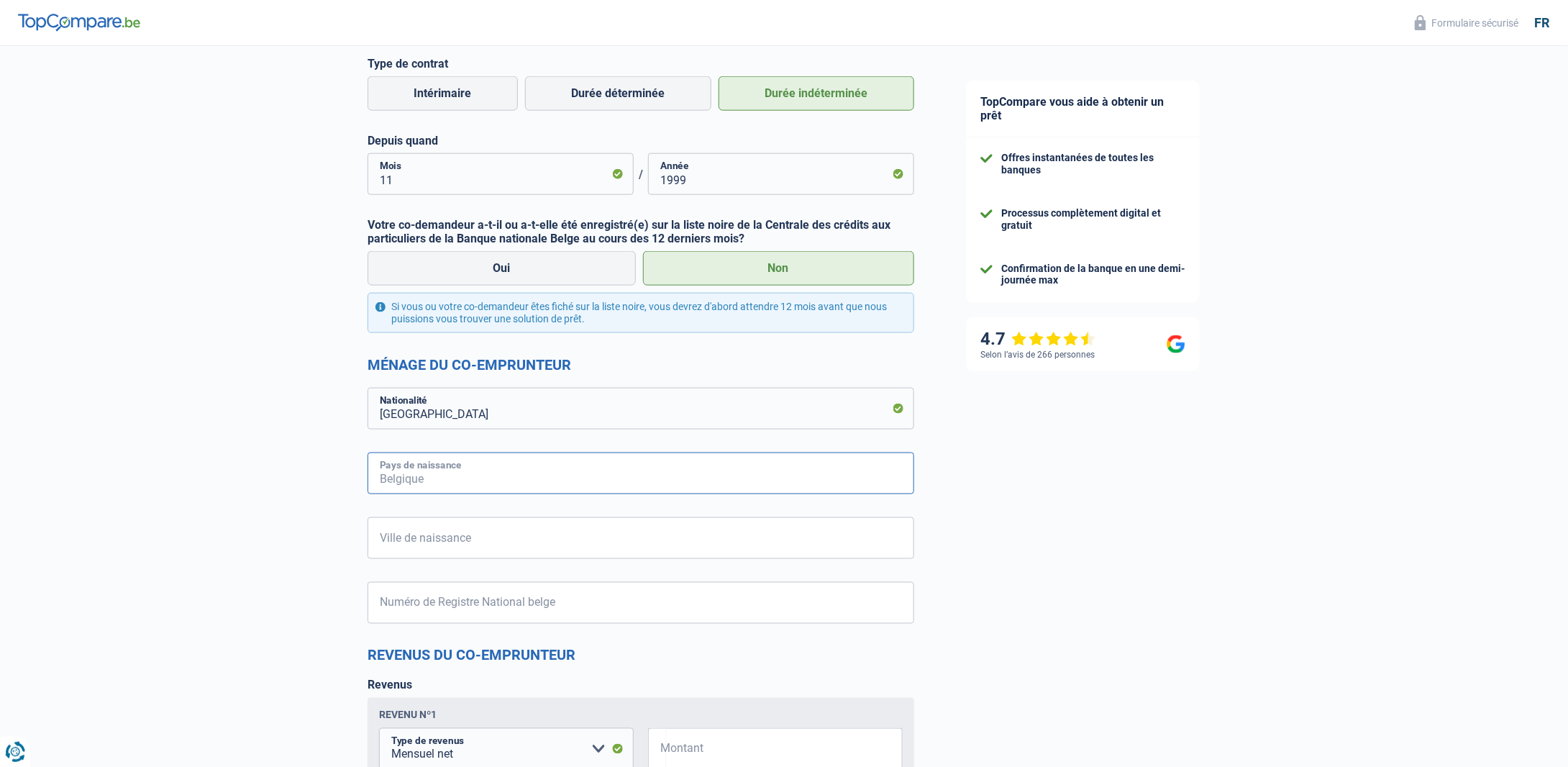
click at [523, 472] on input "Pays de naissance" at bounding box center [641, 473] width 547 height 42
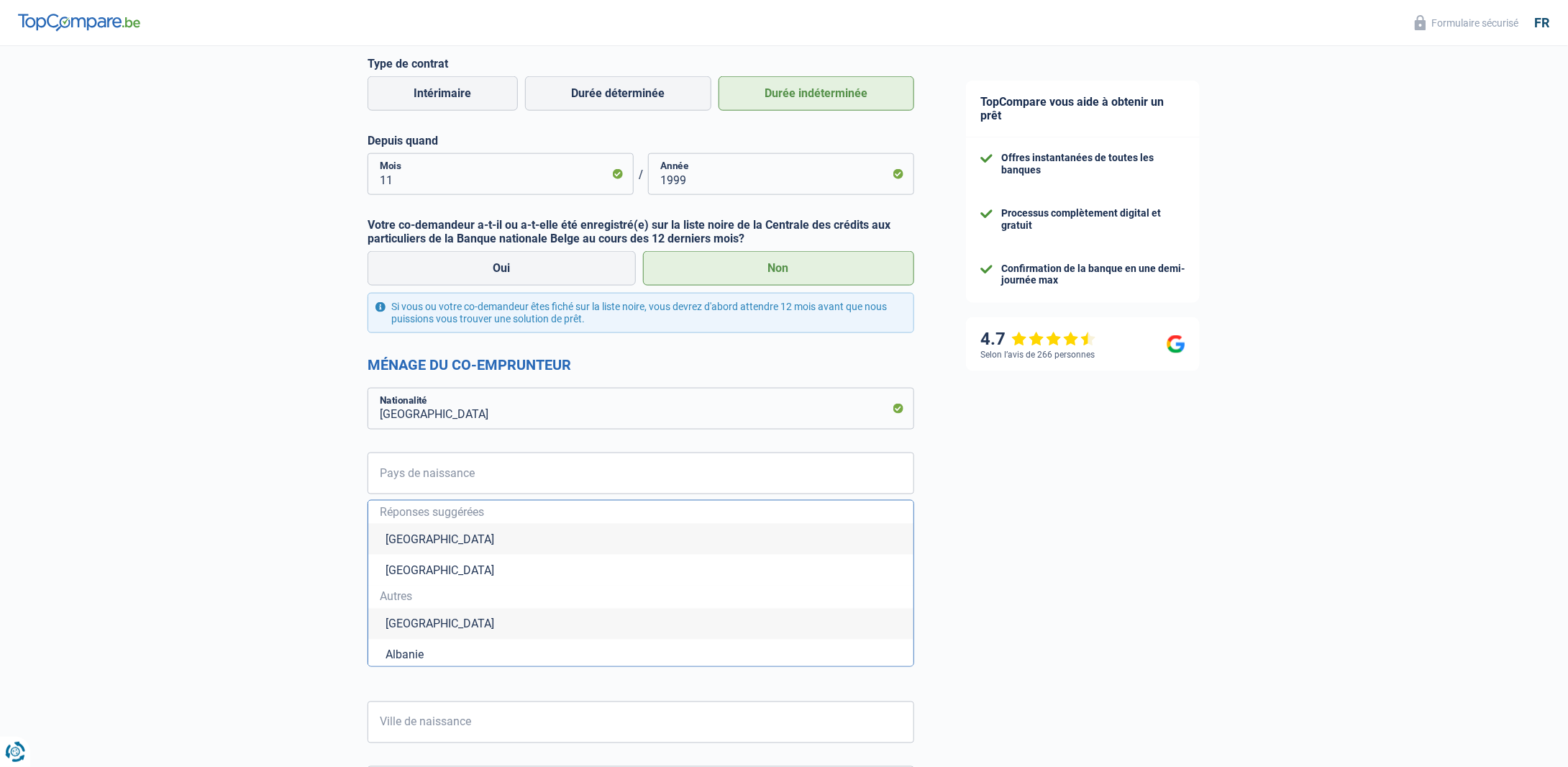
click at [470, 539] on li "Belgique" at bounding box center [641, 539] width 545 height 31
type input "Belgique"
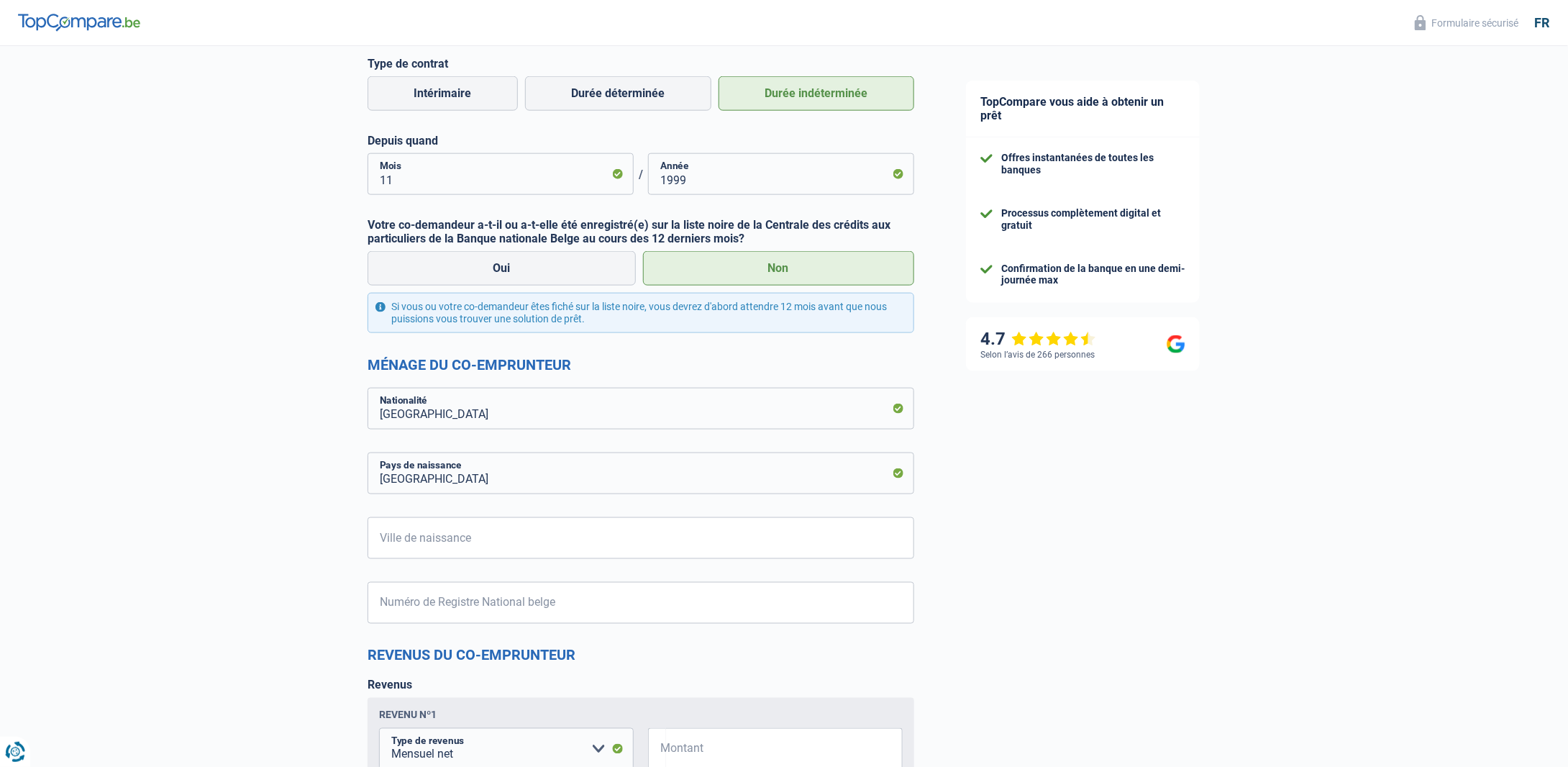
scroll to position [864, 0]
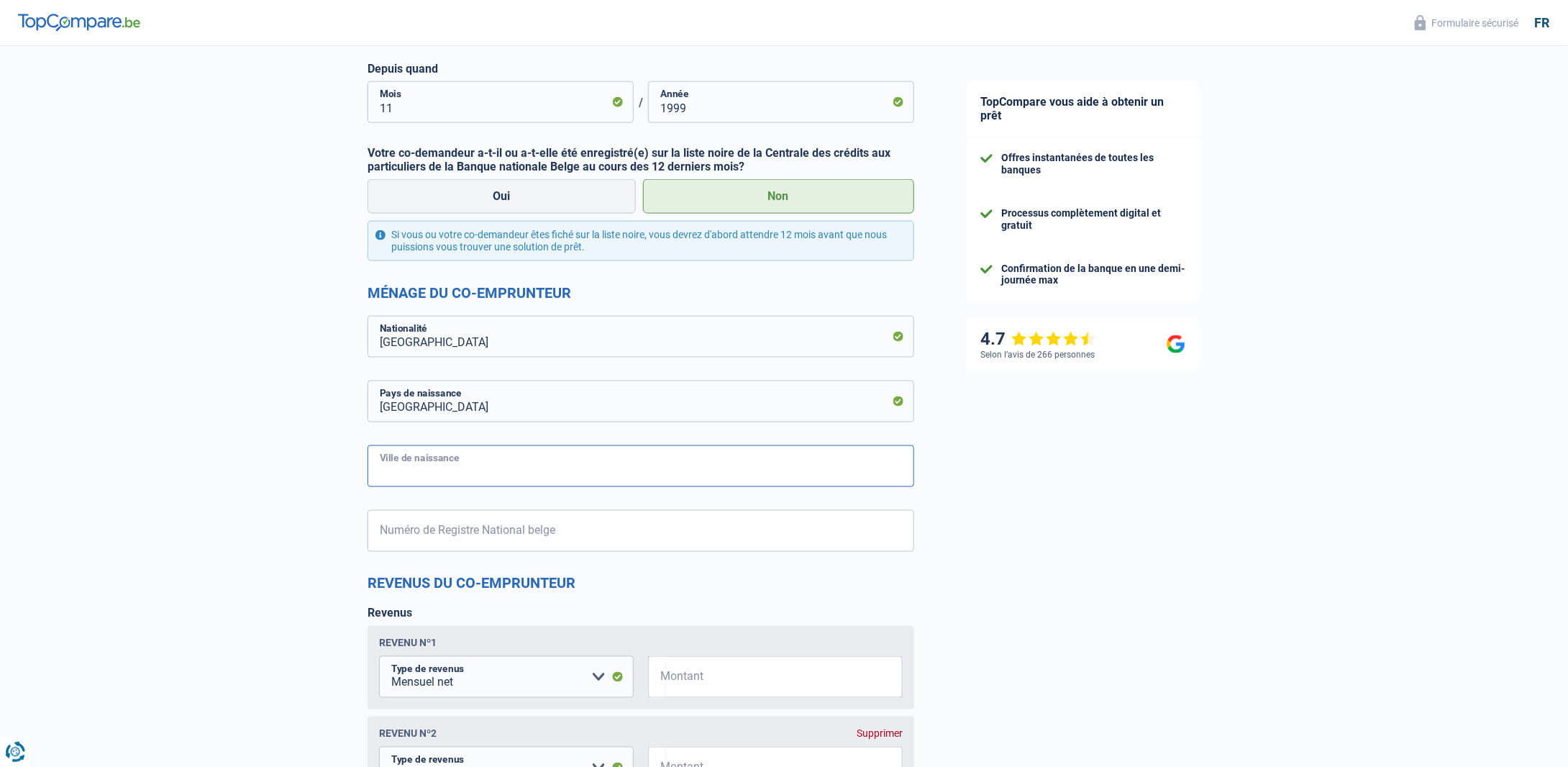
click at [484, 477] on input "Ville de naissance" at bounding box center [641, 466] width 547 height 42
drag, startPoint x: 487, startPoint y: 474, endPoint x: 181, endPoint y: 443, distance: 307.6
click at [181, 443] on div "Chance de réussite de votre simulation est de 80% 1 2 3 4 5 Rajoutez +10% en co…" at bounding box center [470, 203] width 940 height 2052
drag, startPoint x: 340, startPoint y: 460, endPoint x: 326, endPoint y: 460, distance: 14.0
click at [326, 460] on div "Chance de réussite de votre simulation est de 80% 1 2 3 4 5 Rajoutez +10% en co…" at bounding box center [470, 203] width 940 height 2052
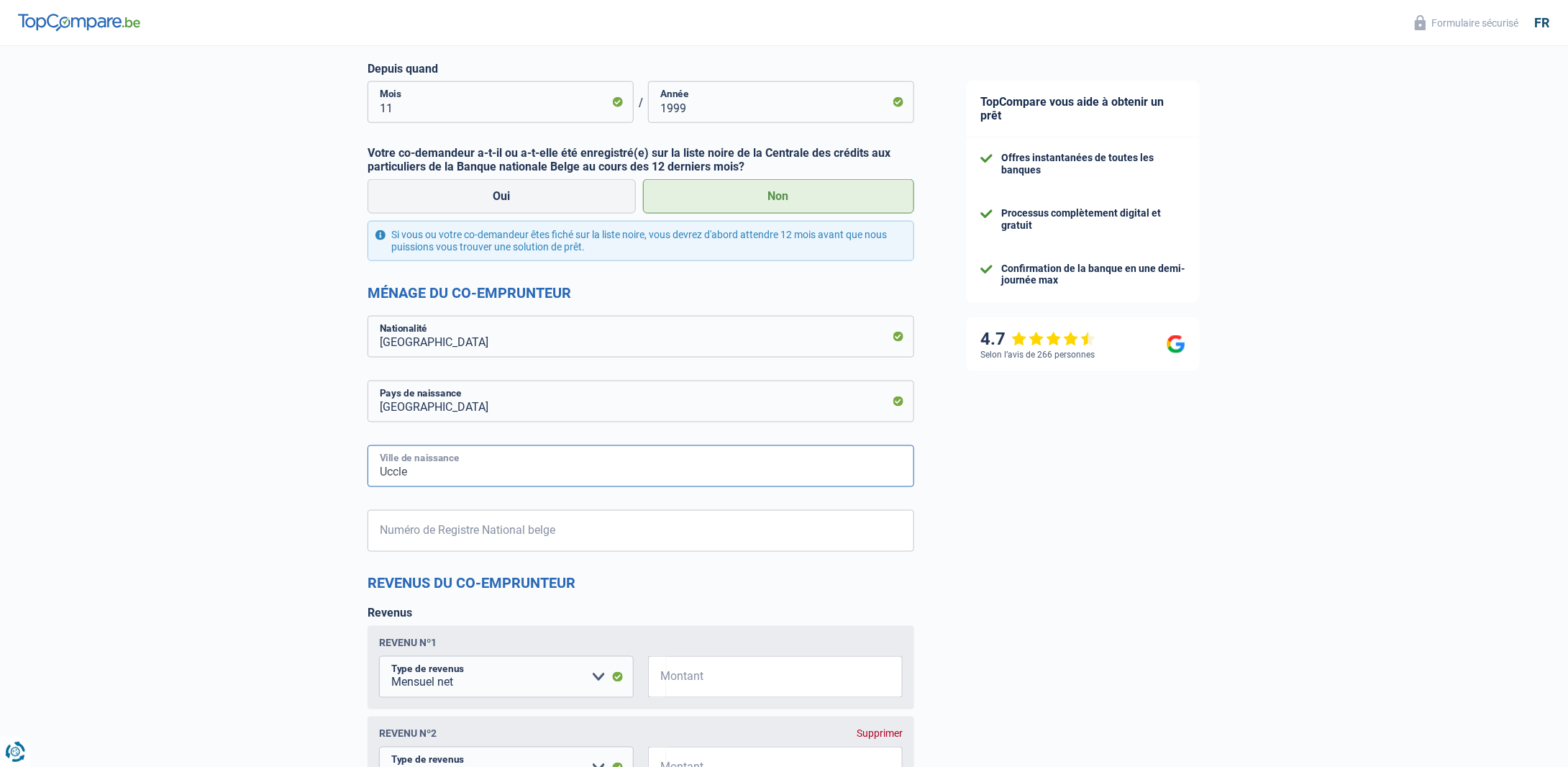
type input "Uccle"
click at [488, 533] on input "Numéro de Registre National belge" at bounding box center [641, 530] width 547 height 42
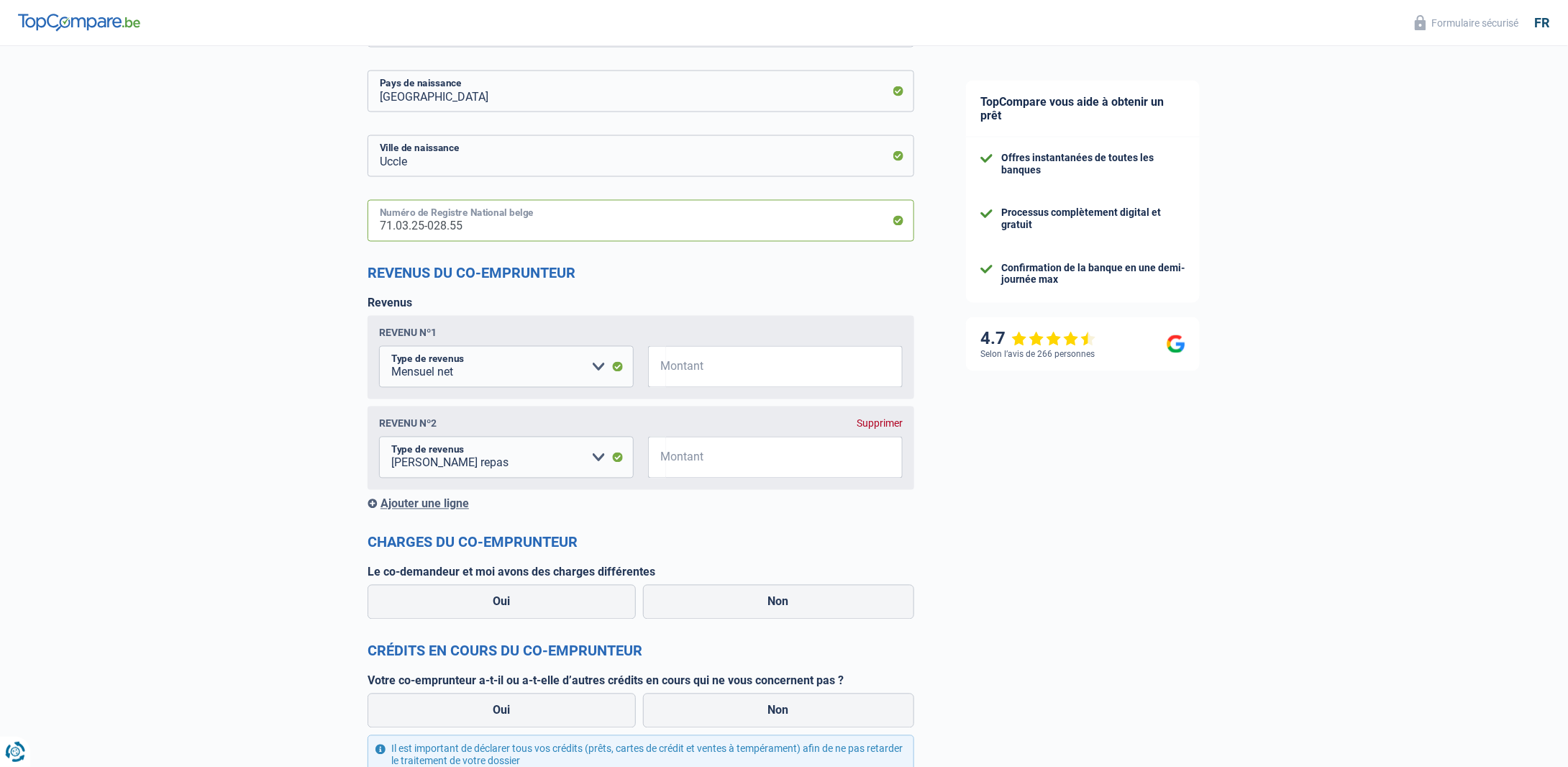
scroll to position [1223, 0]
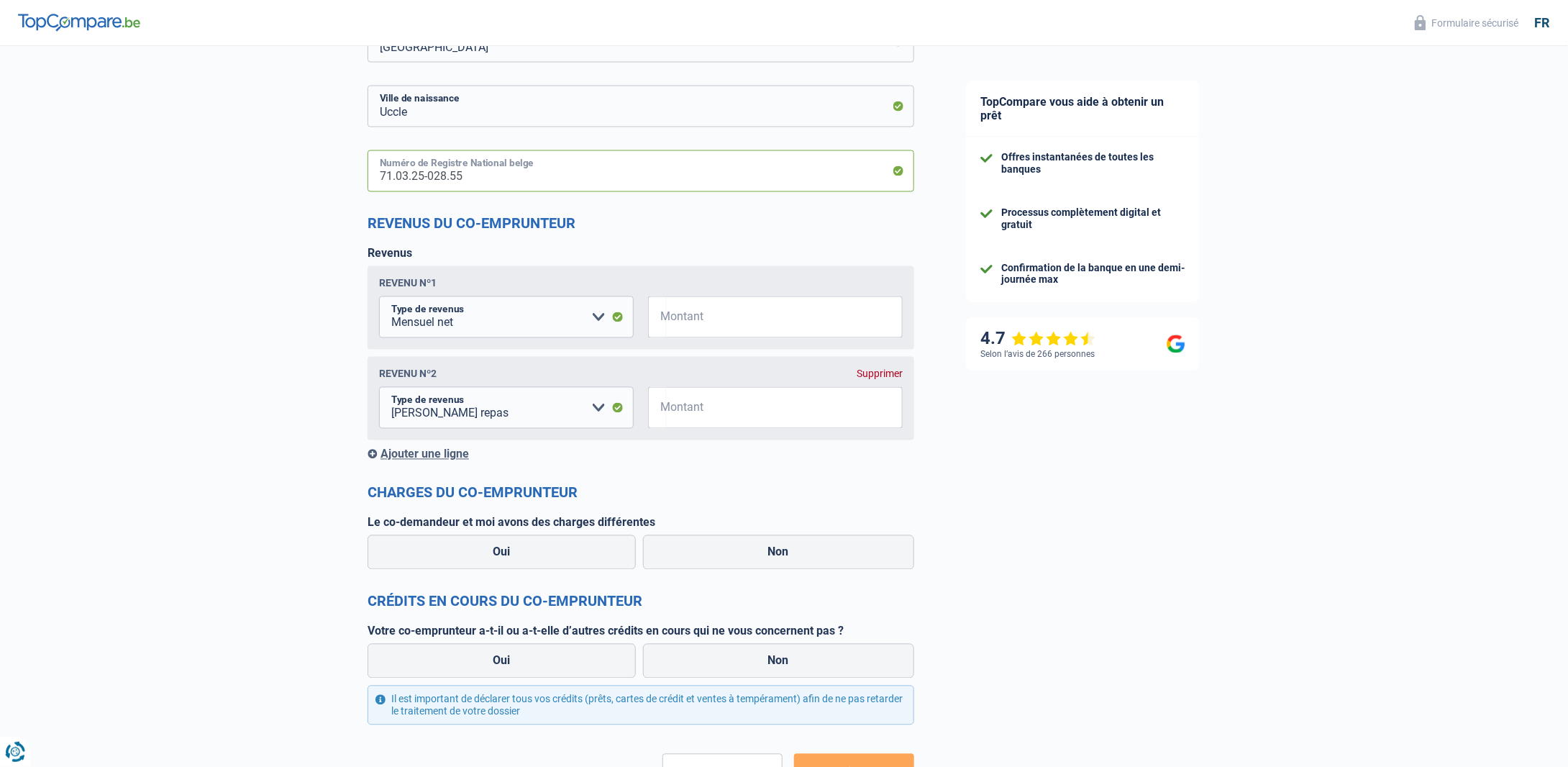
type input "71.03.25-028.55"
click at [746, 317] on input "Montant" at bounding box center [784, 317] width 237 height 42
type input "2.576"
click at [715, 413] on input "Montant" at bounding box center [784, 408] width 237 height 42
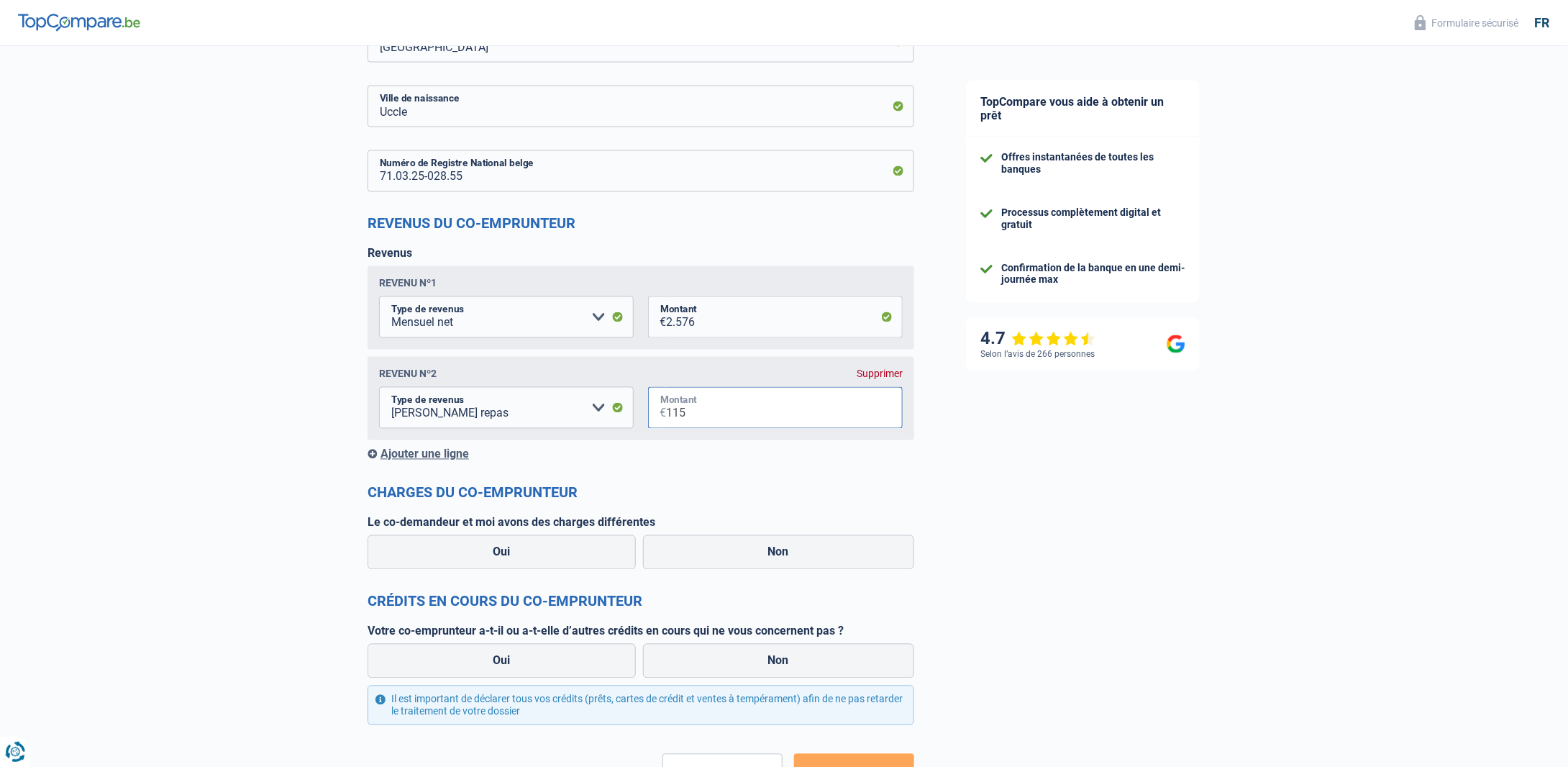
type input "115"
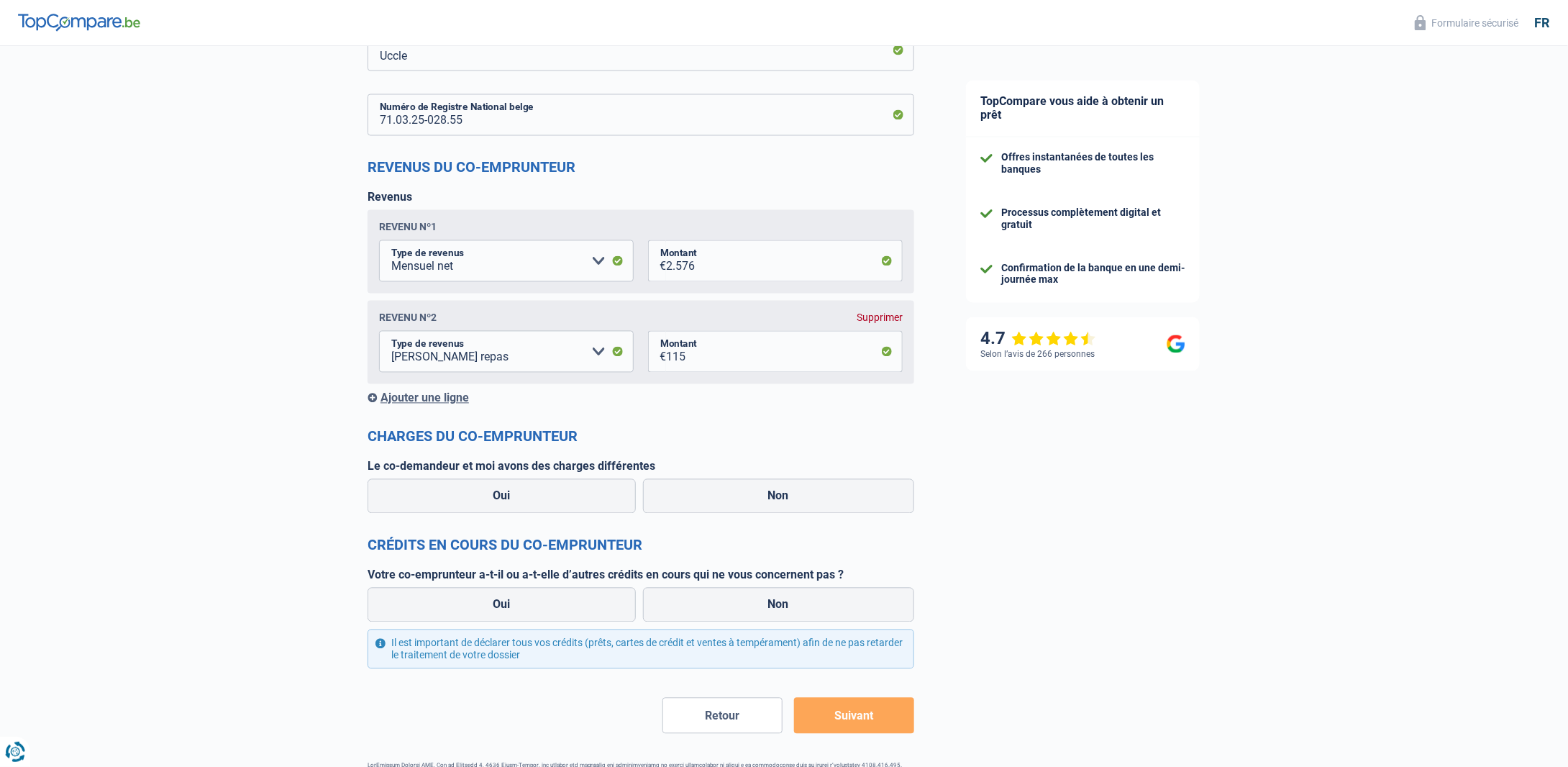
scroll to position [1331, 0]
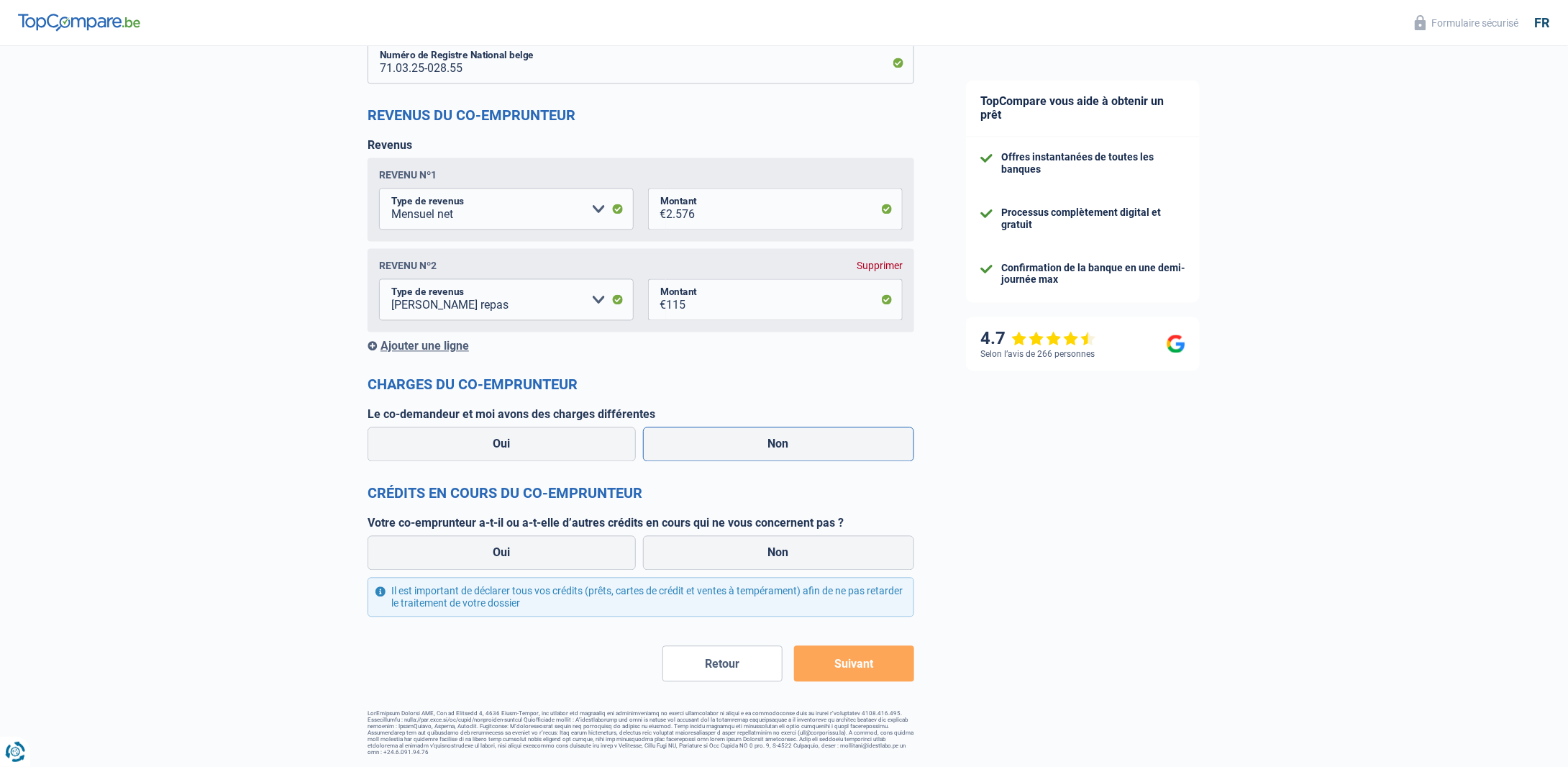
click at [815, 454] on label "Non" at bounding box center [779, 444] width 272 height 34
click at [815, 454] on input "Non" at bounding box center [779, 444] width 272 height 34
radio input "true"
click at [798, 562] on label "Non" at bounding box center [779, 553] width 272 height 34
click at [798, 562] on input "Non" at bounding box center [779, 553] width 272 height 34
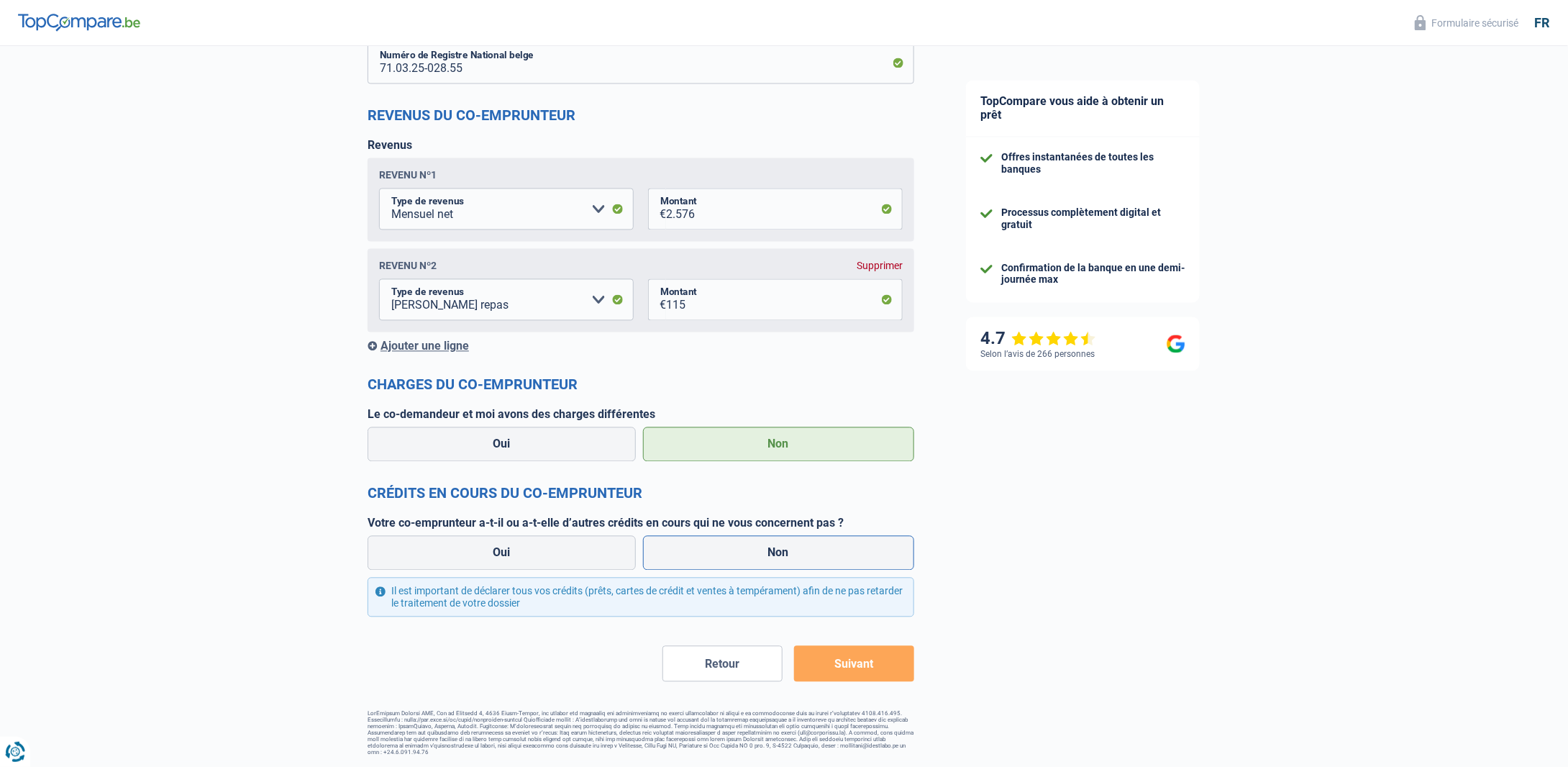
radio input "true"
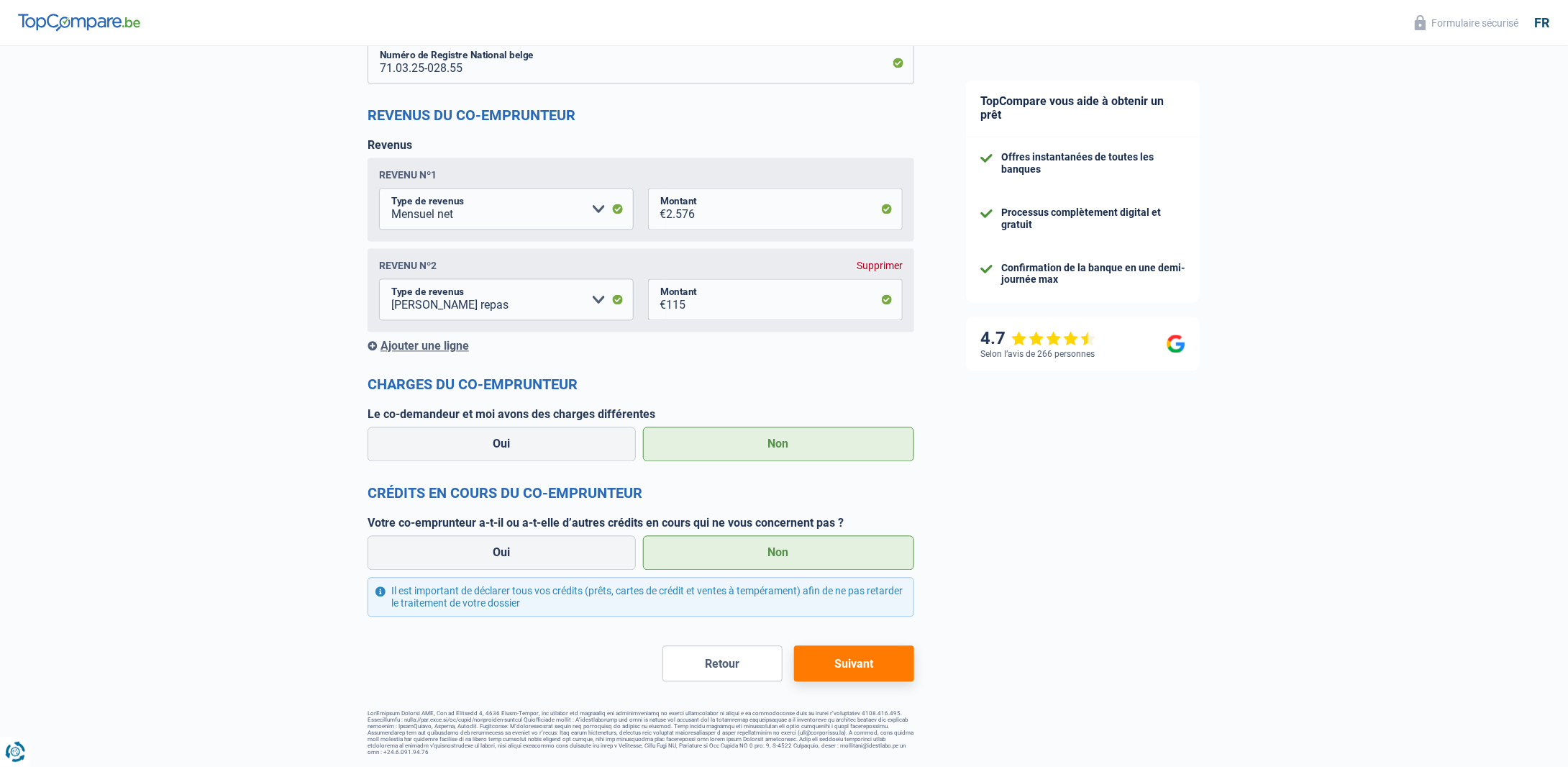
click at [860, 669] on button "Suivant" at bounding box center [854, 664] width 120 height 36
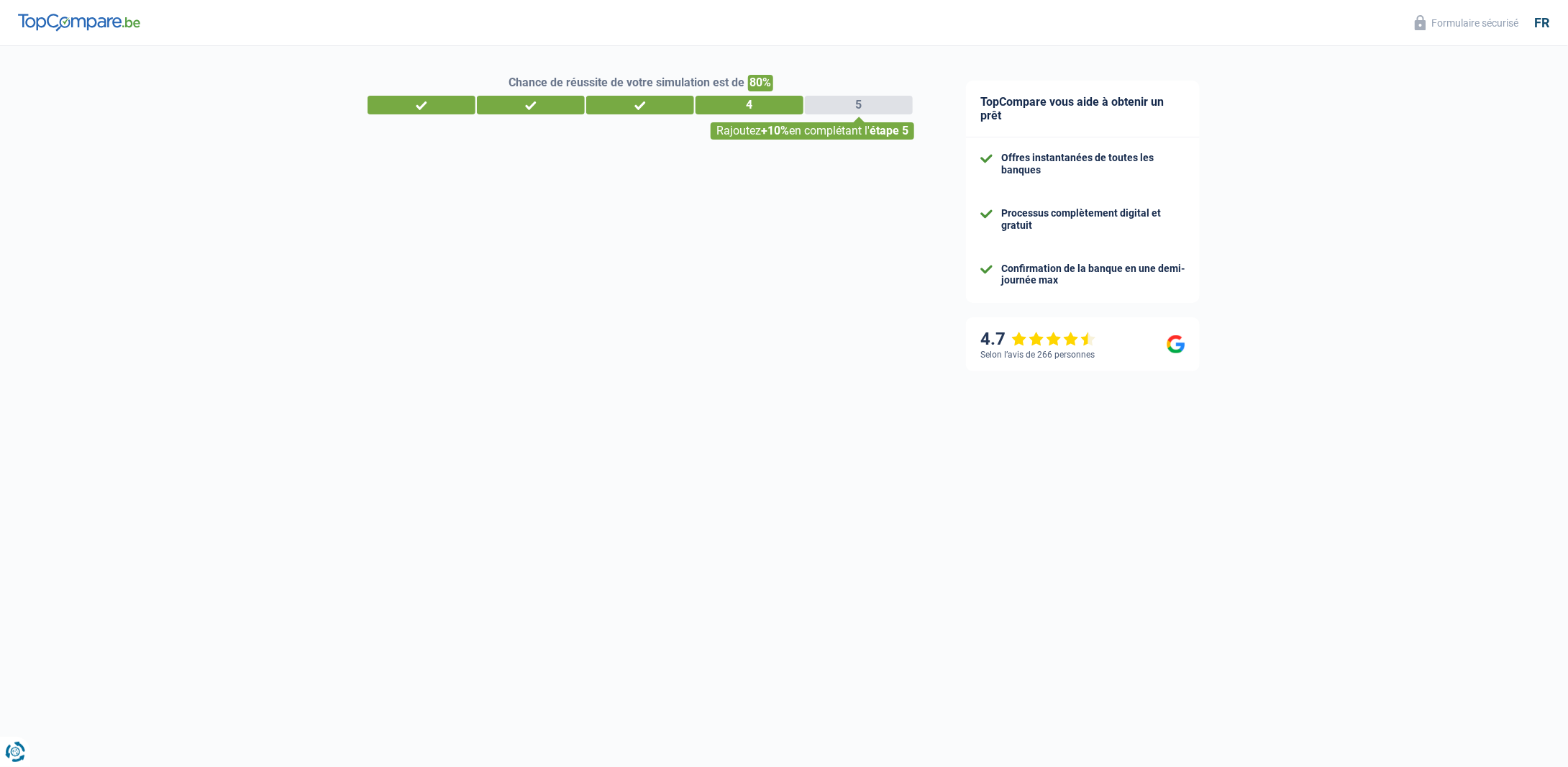
select select "refinancing"
select select "120"
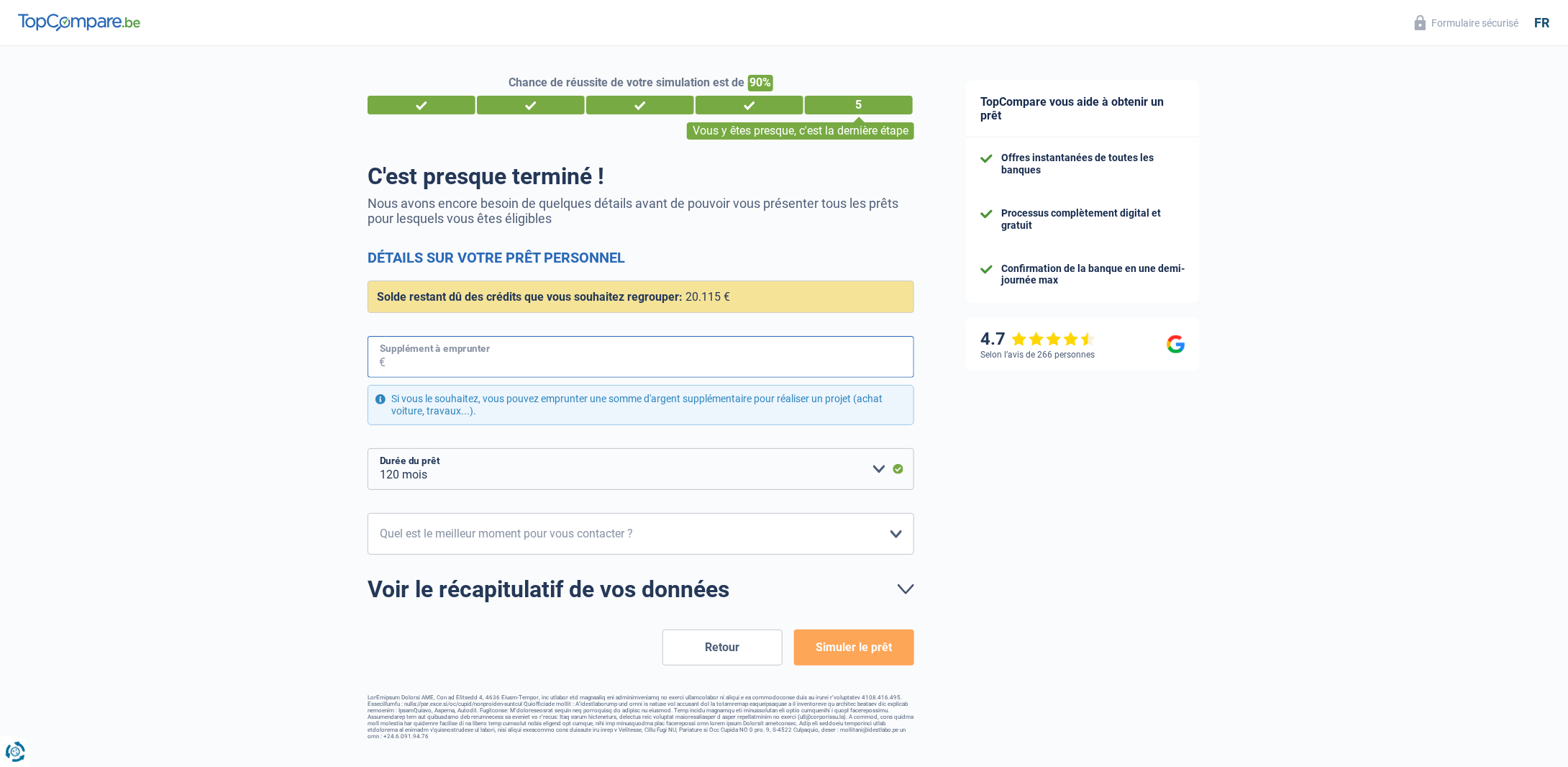
click at [513, 358] on input "Supplément à emprunter" at bounding box center [650, 356] width 529 height 42
click at [660, 352] on input "Supplément à emprunter" at bounding box center [650, 356] width 529 height 42
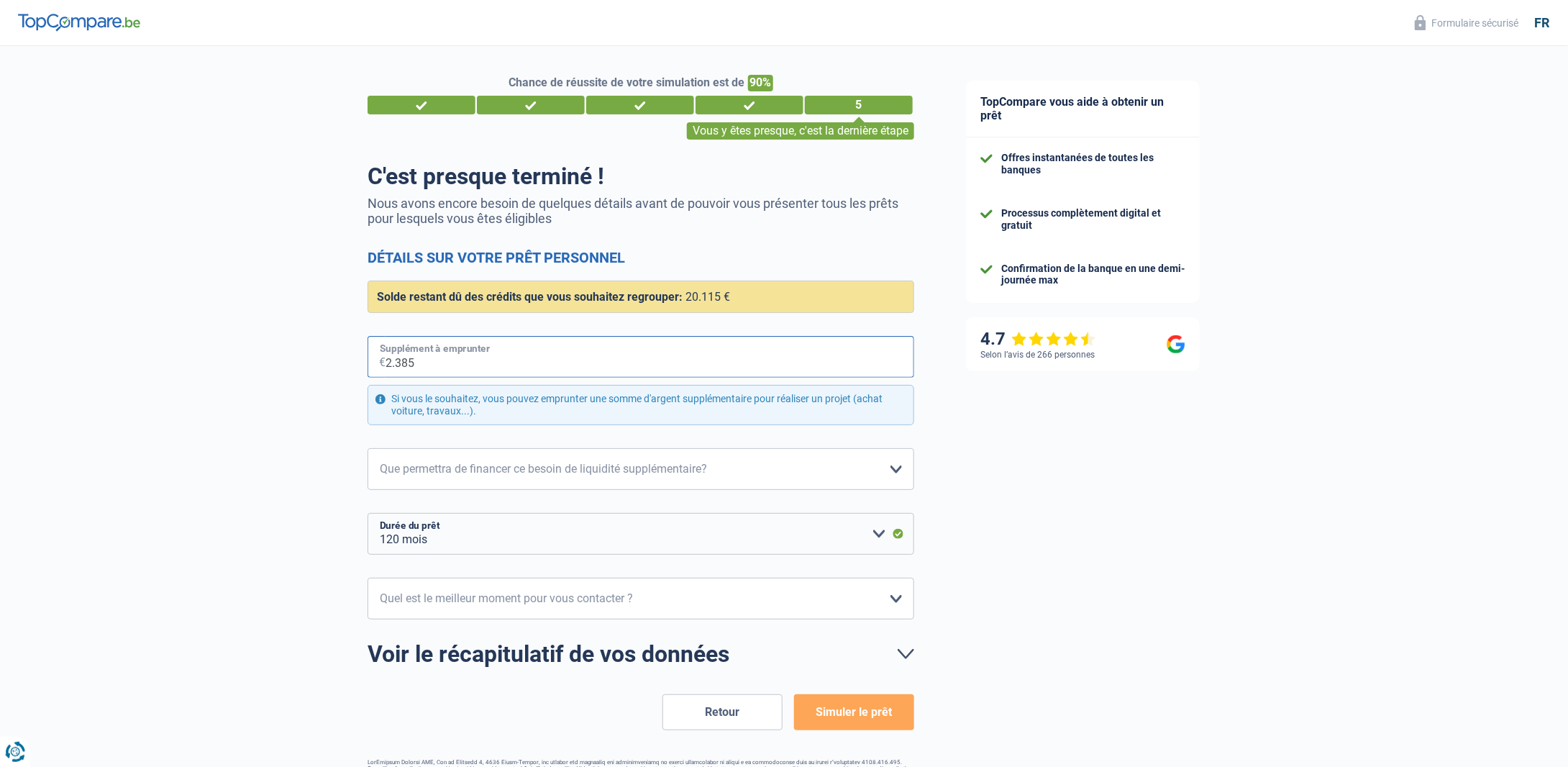
type input "2.385"
click at [1039, 460] on div "TopCompare vous aide à obtenir un prêt Offres instantanées de toutes les banque…" at bounding box center [1254, 431] width 628 height 769
click at [460, 466] on select "Confort maison: meubles, textile, peinture, électroménager, outillage non-profe…" at bounding box center [641, 468] width 547 height 42
select select "other"
click at [367, 448] on select "Confort maison: meubles, textile, peinture, électroménager, outillage non-profe…" at bounding box center [641, 468] width 547 height 42
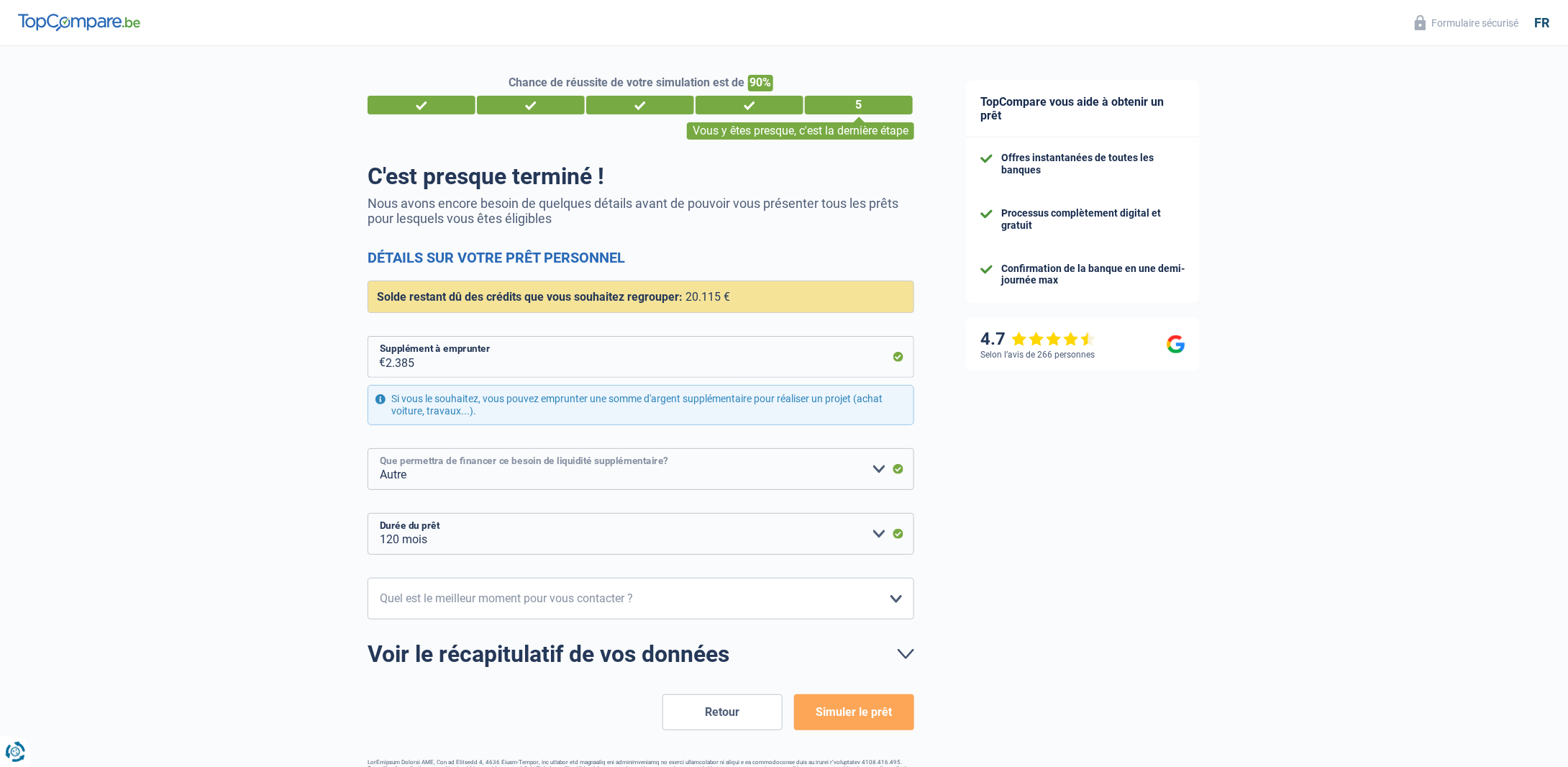
click at [506, 484] on select "Confort maison: meubles, textile, peinture, électroménager, outillage non-profe…" at bounding box center [641, 468] width 547 height 42
click at [367, 448] on select "Confort maison: meubles, textile, peinture, électroménager, outillage non-profe…" at bounding box center [641, 468] width 547 height 42
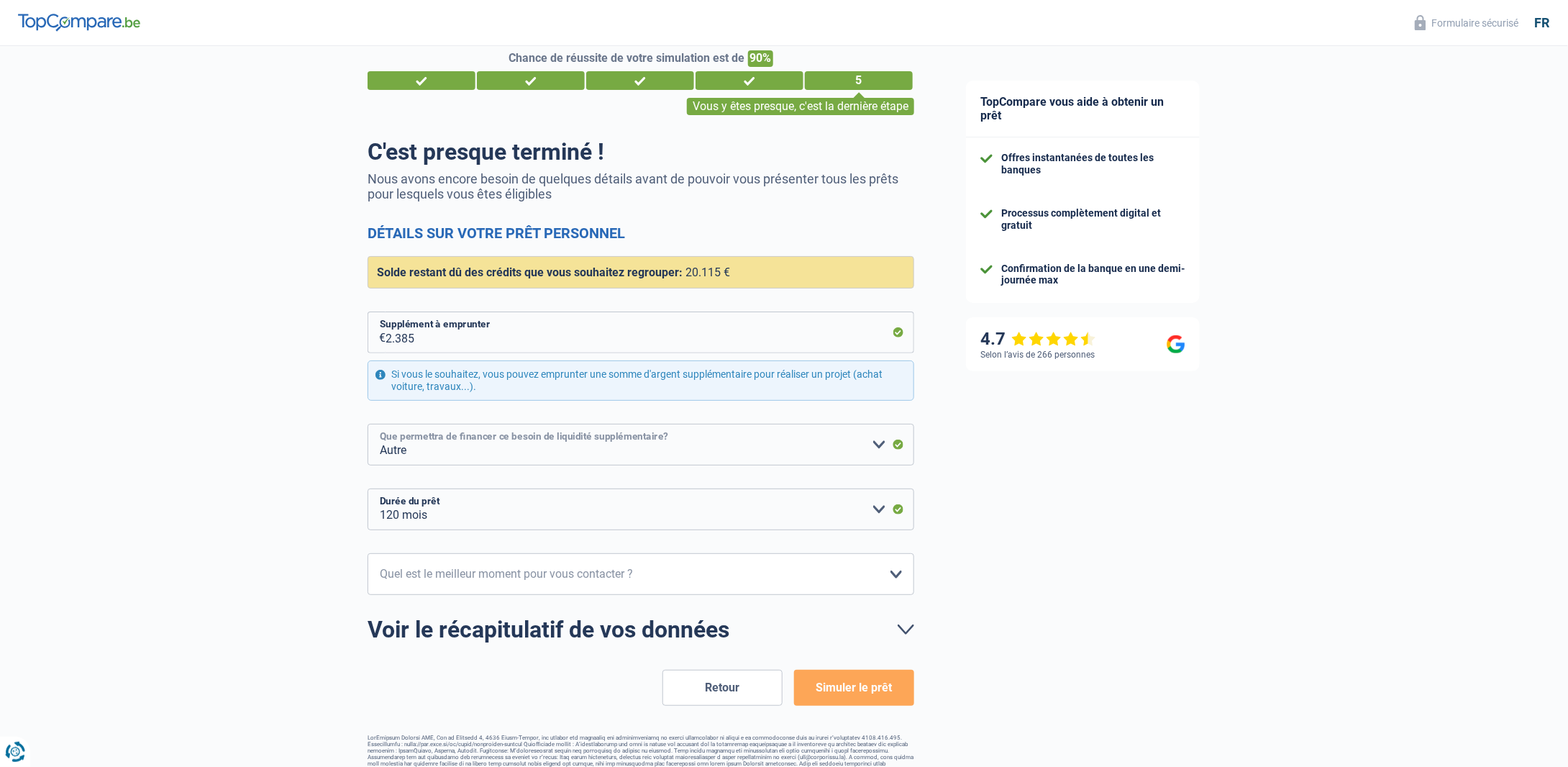
scroll to position [44, 0]
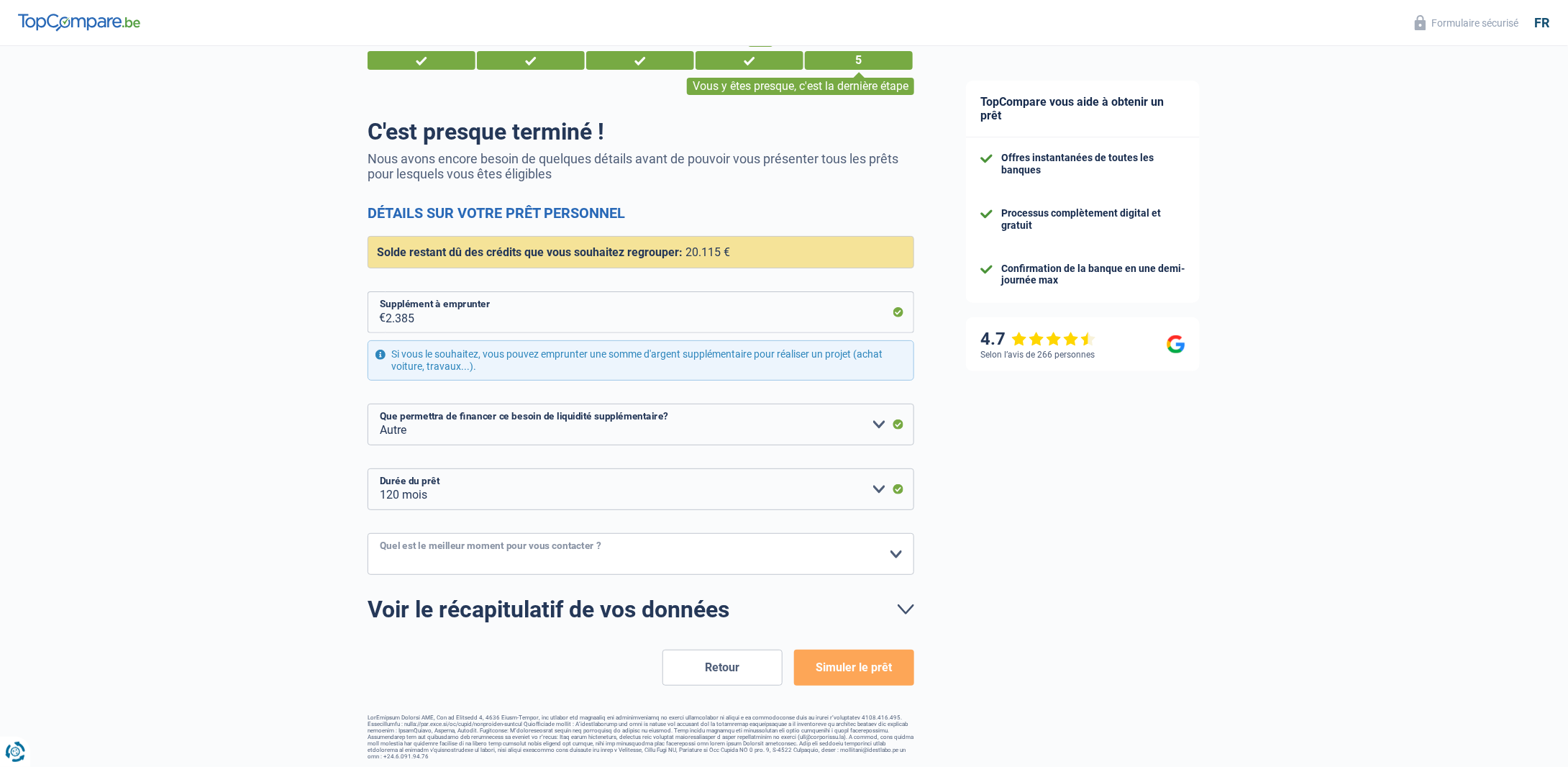
click at [717, 555] on select "10h-12h 12h-14h 14h-16h 16h-18h Veuillez sélectionner une option" at bounding box center [641, 553] width 547 height 42
select select "12-14"
click at [367, 533] on select "10h-12h 12h-14h 14h-16h 16h-18h Veuillez sélectionner une option" at bounding box center [641, 553] width 547 height 42
click at [903, 610] on link "Voir le récapitulatif de vos données" at bounding box center [641, 609] width 547 height 23
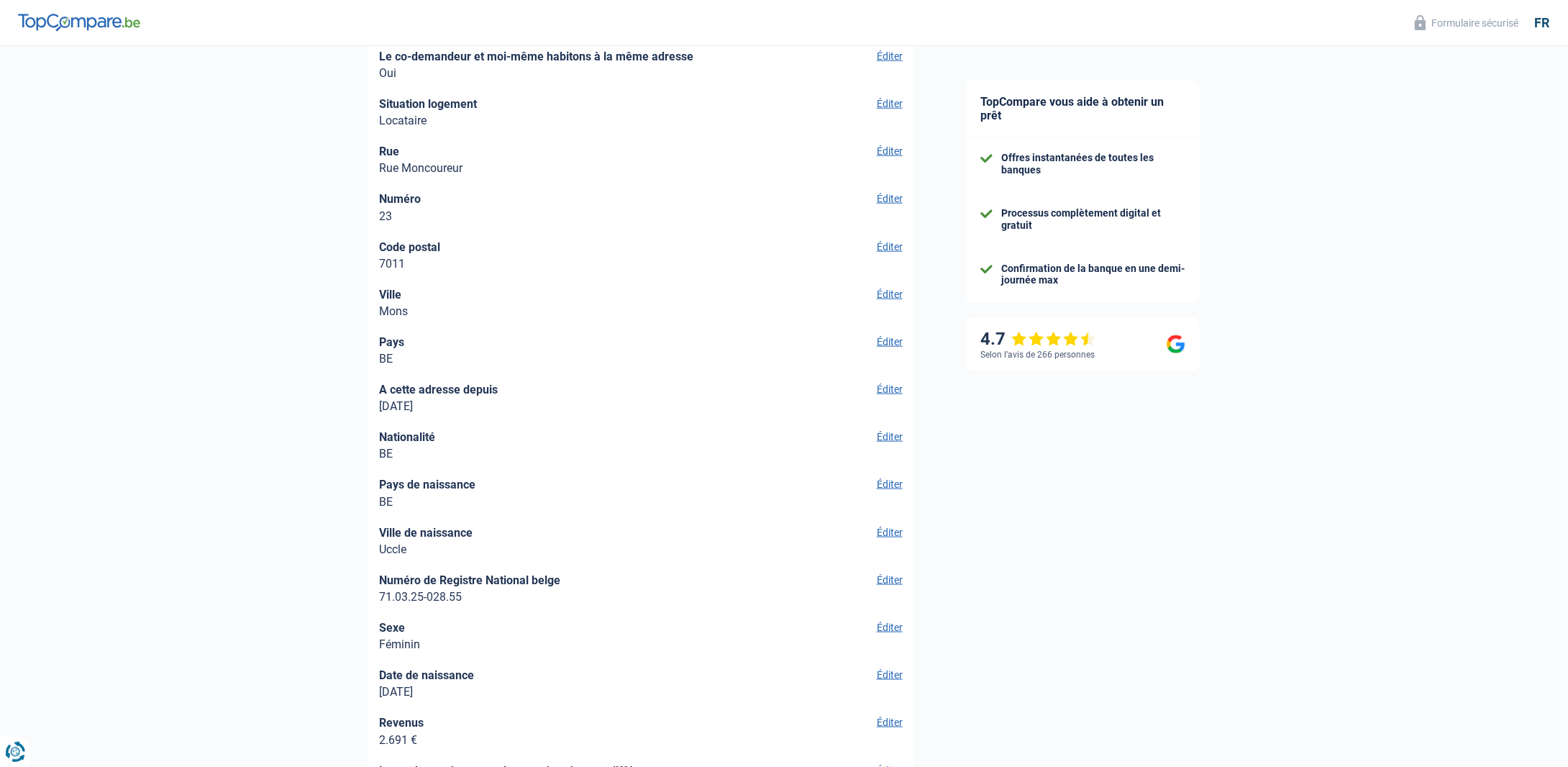
scroll to position [3731, 0]
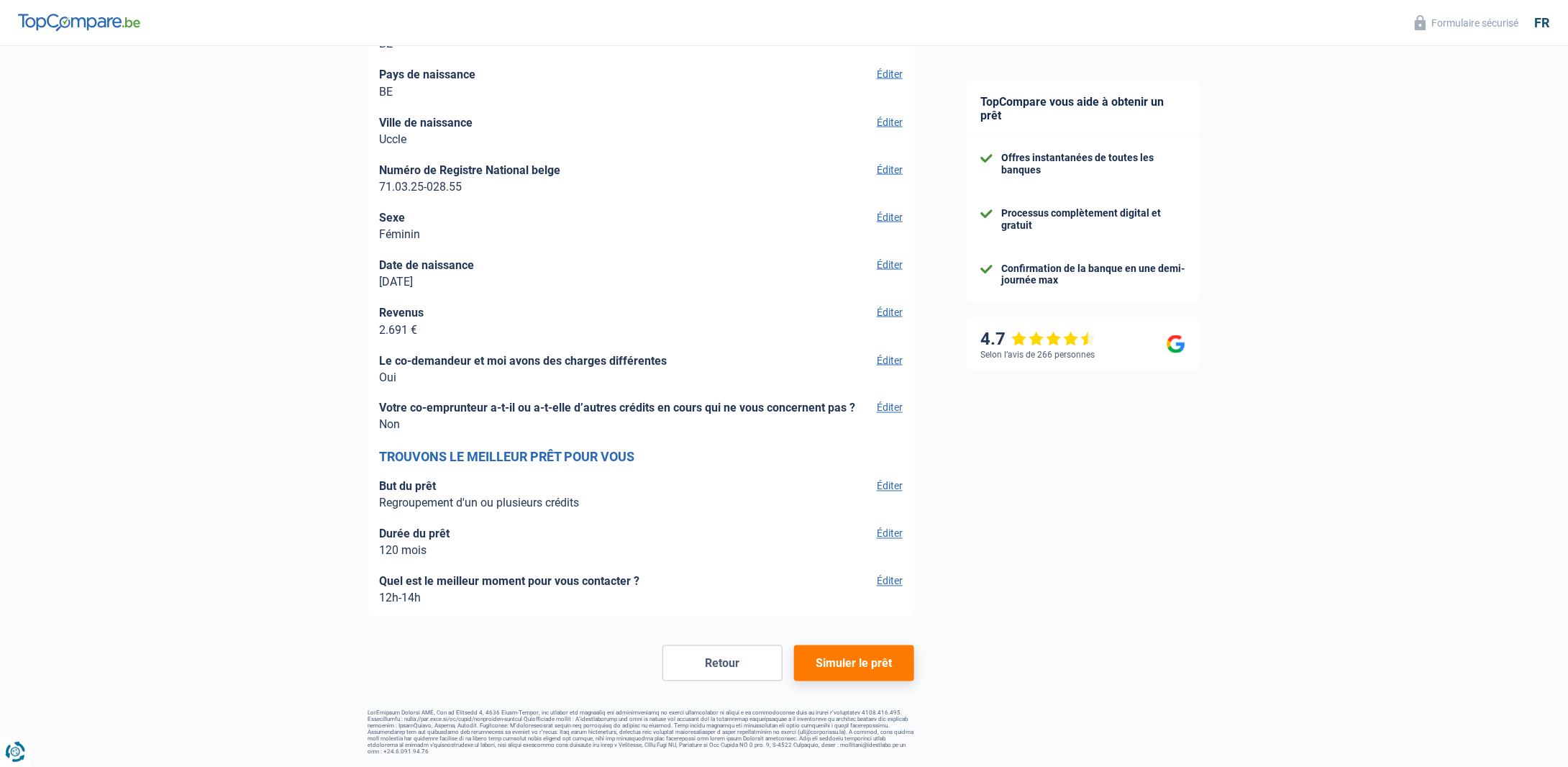
click at [861, 668] on button "Simuler le prêt" at bounding box center [854, 663] width 120 height 36
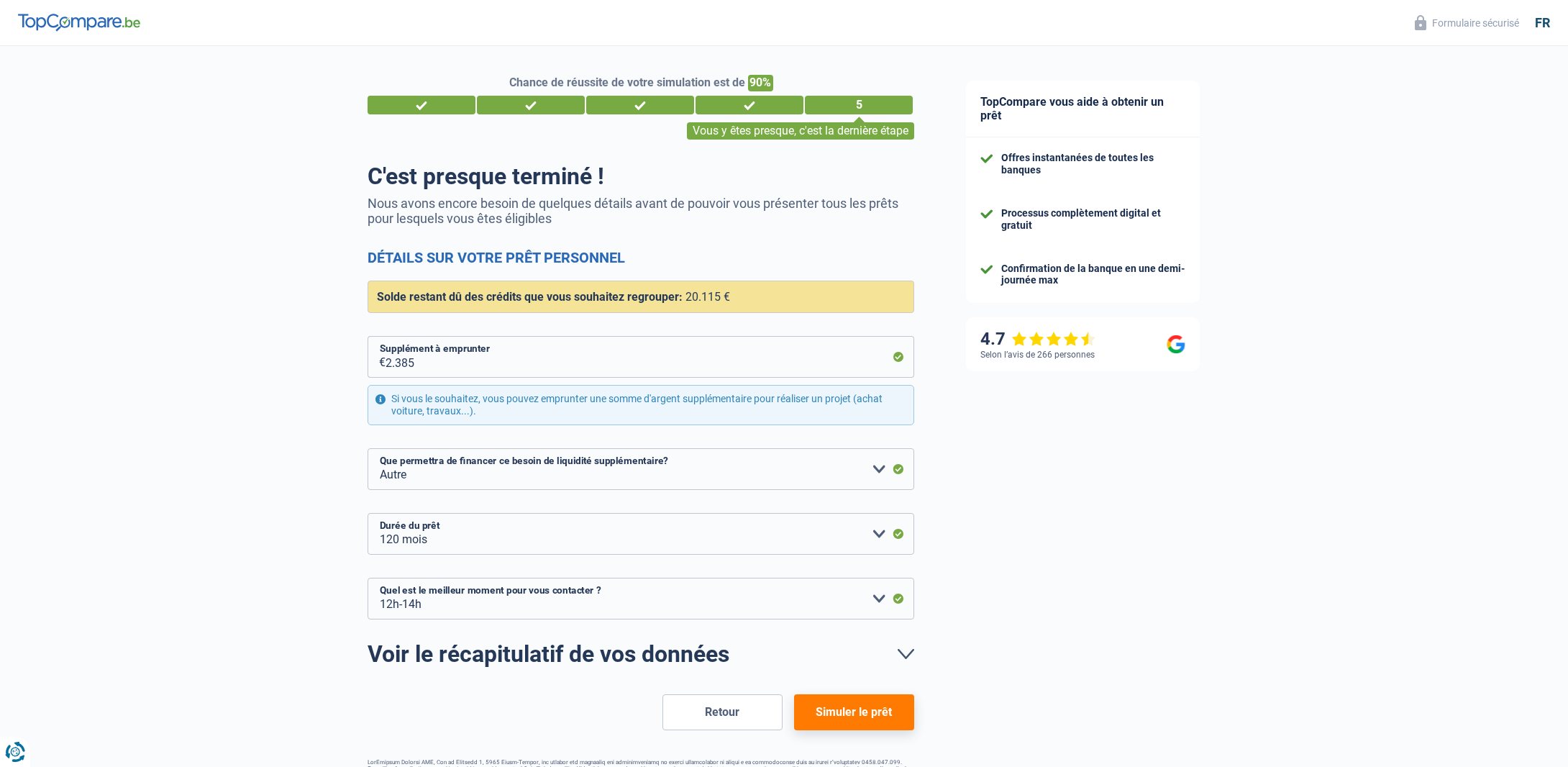
select select "refinancing"
select select "other"
select select "120"
select select "12-14"
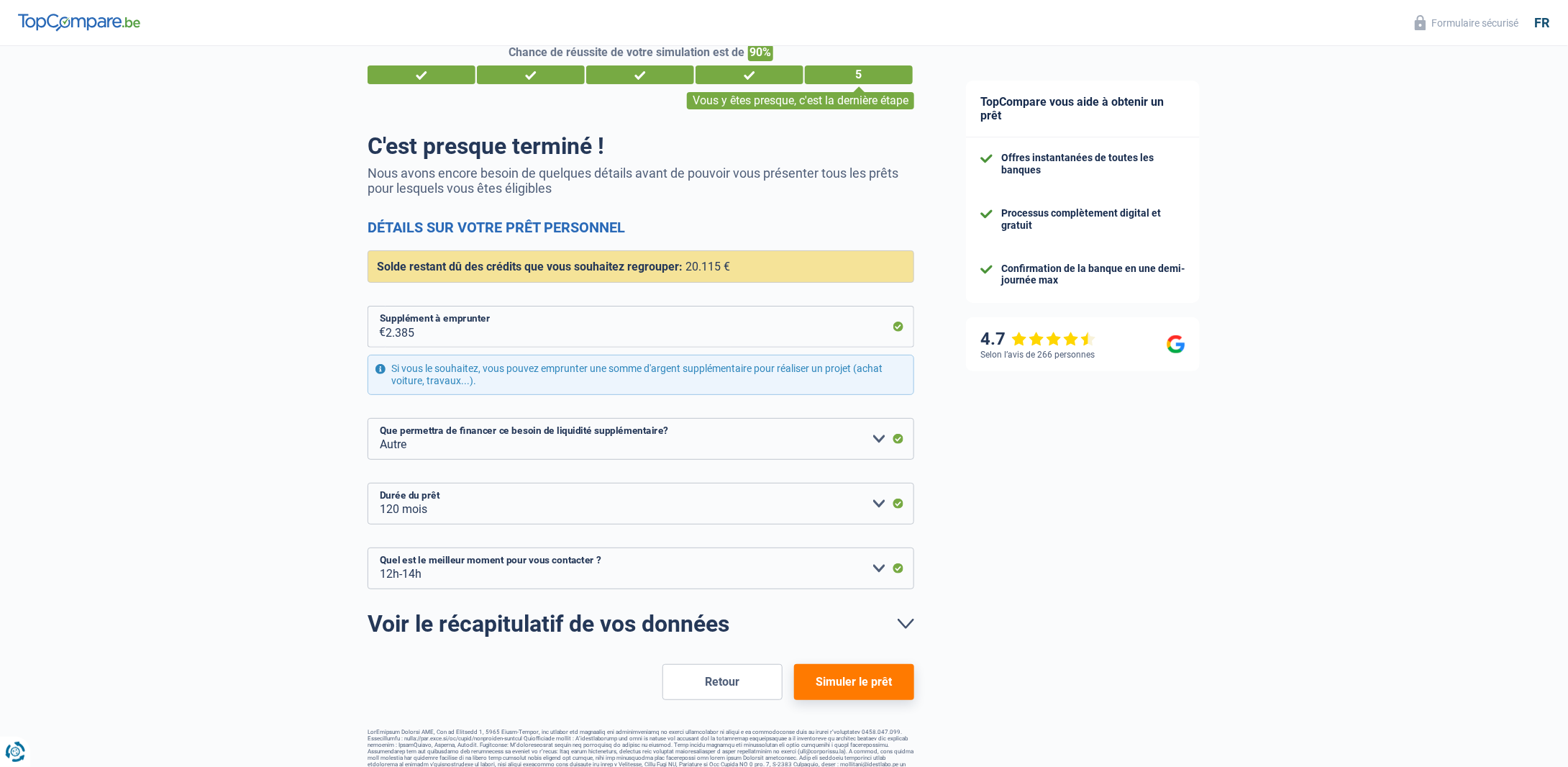
scroll to position [44, 0]
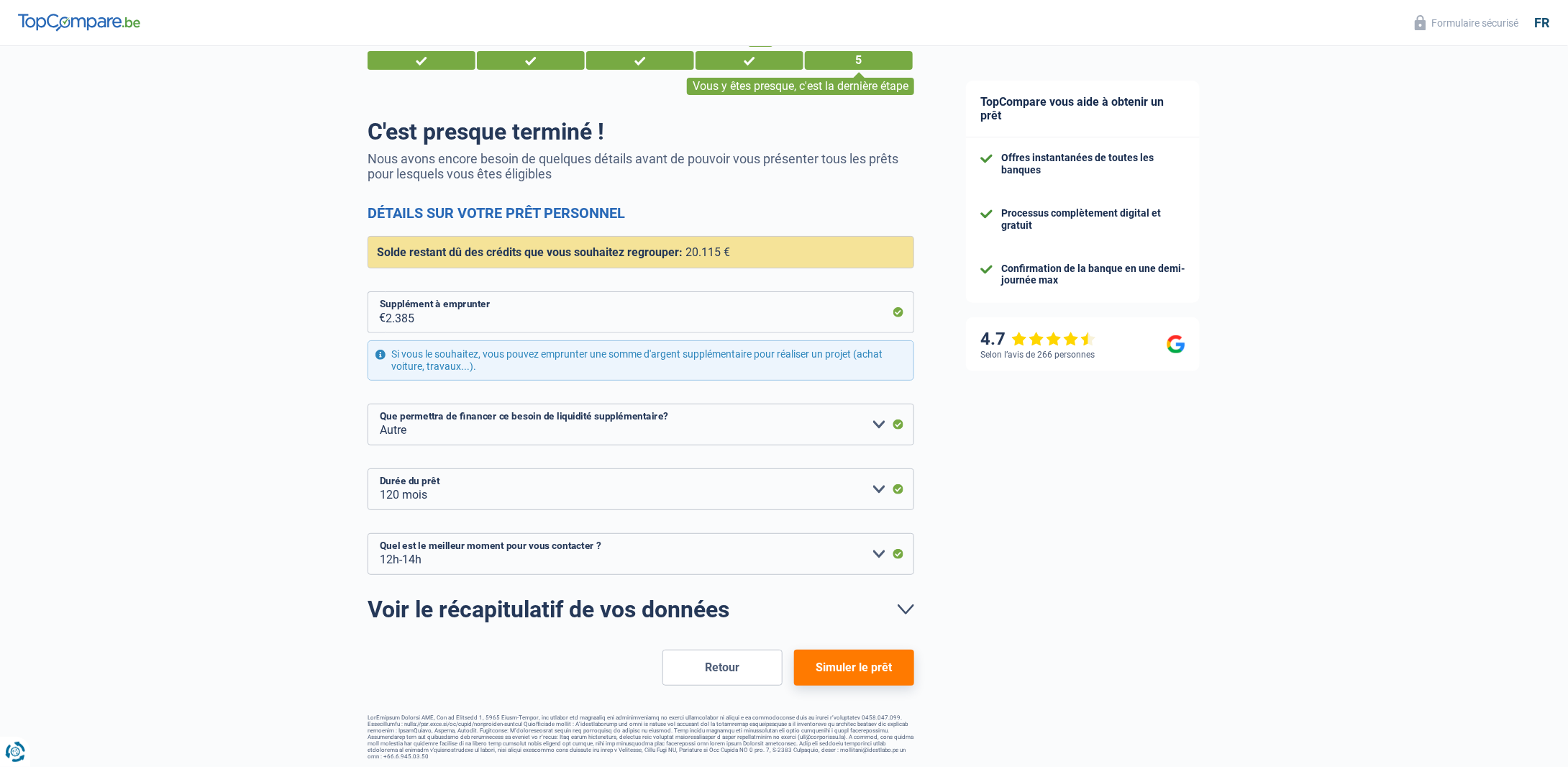
click at [841, 668] on button "Simuler le prêt" at bounding box center [854, 668] width 120 height 36
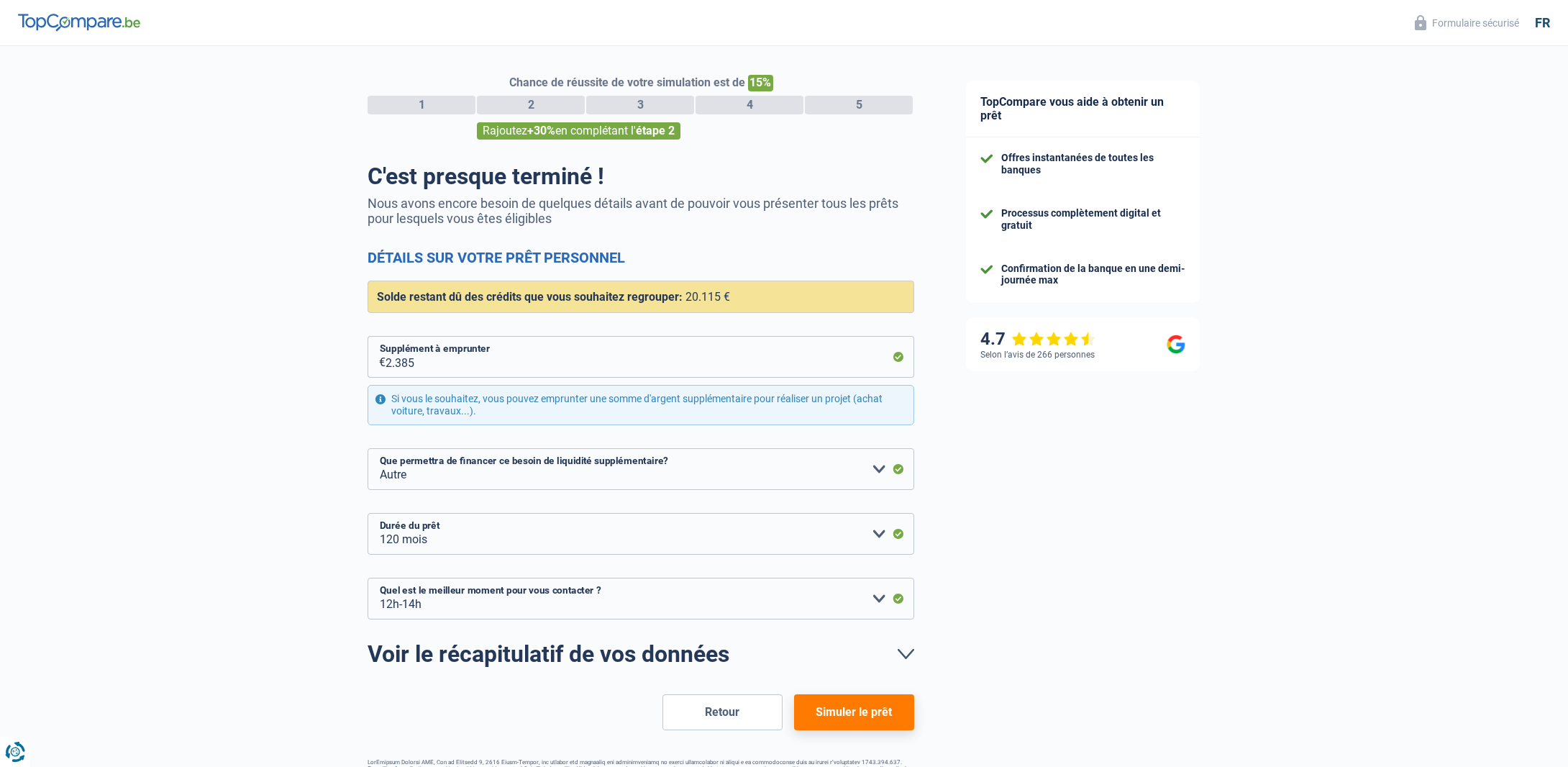
select select "refinancing"
select select "other"
select select "120"
select select "12-14"
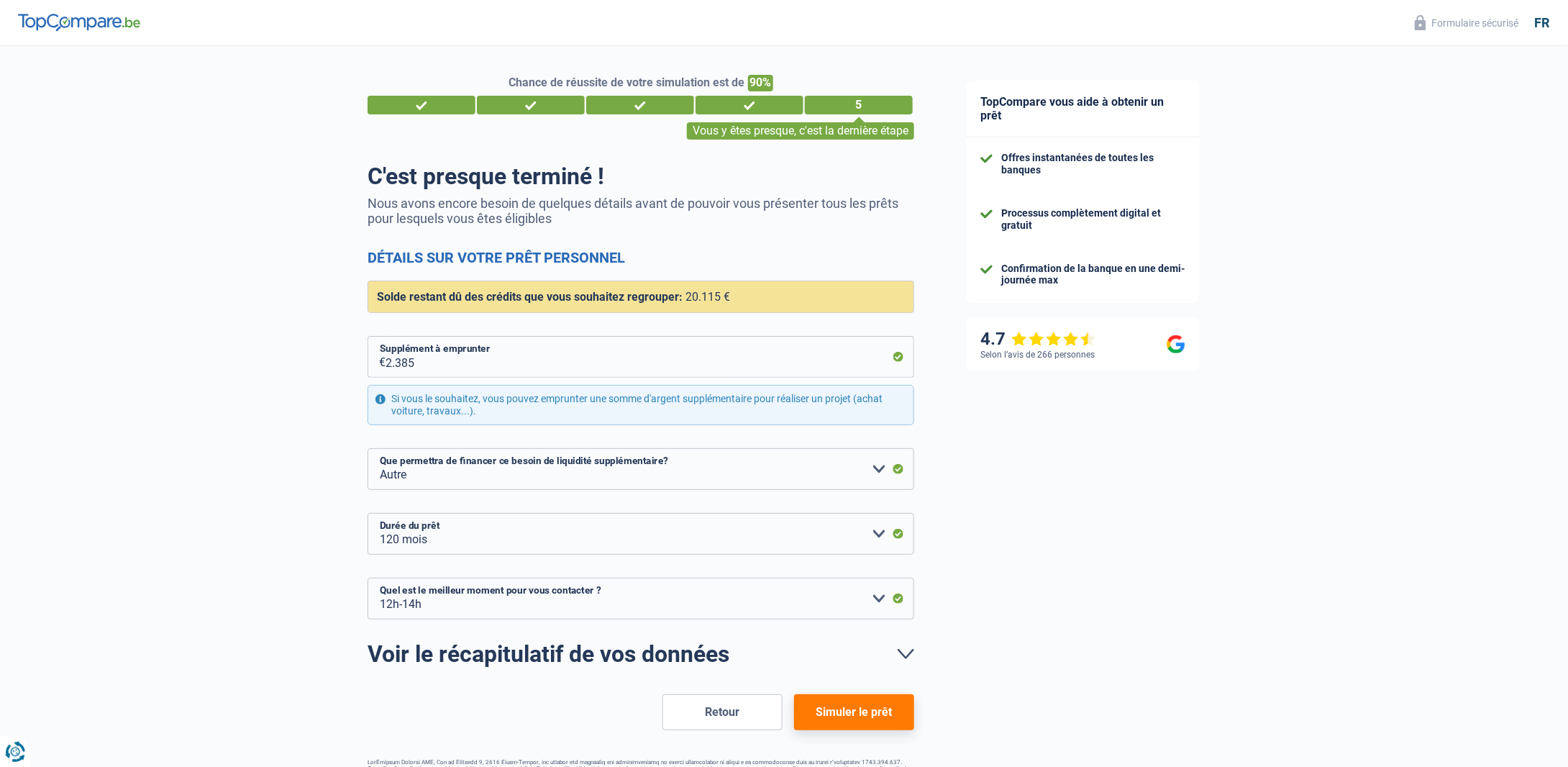
scroll to position [44, 0]
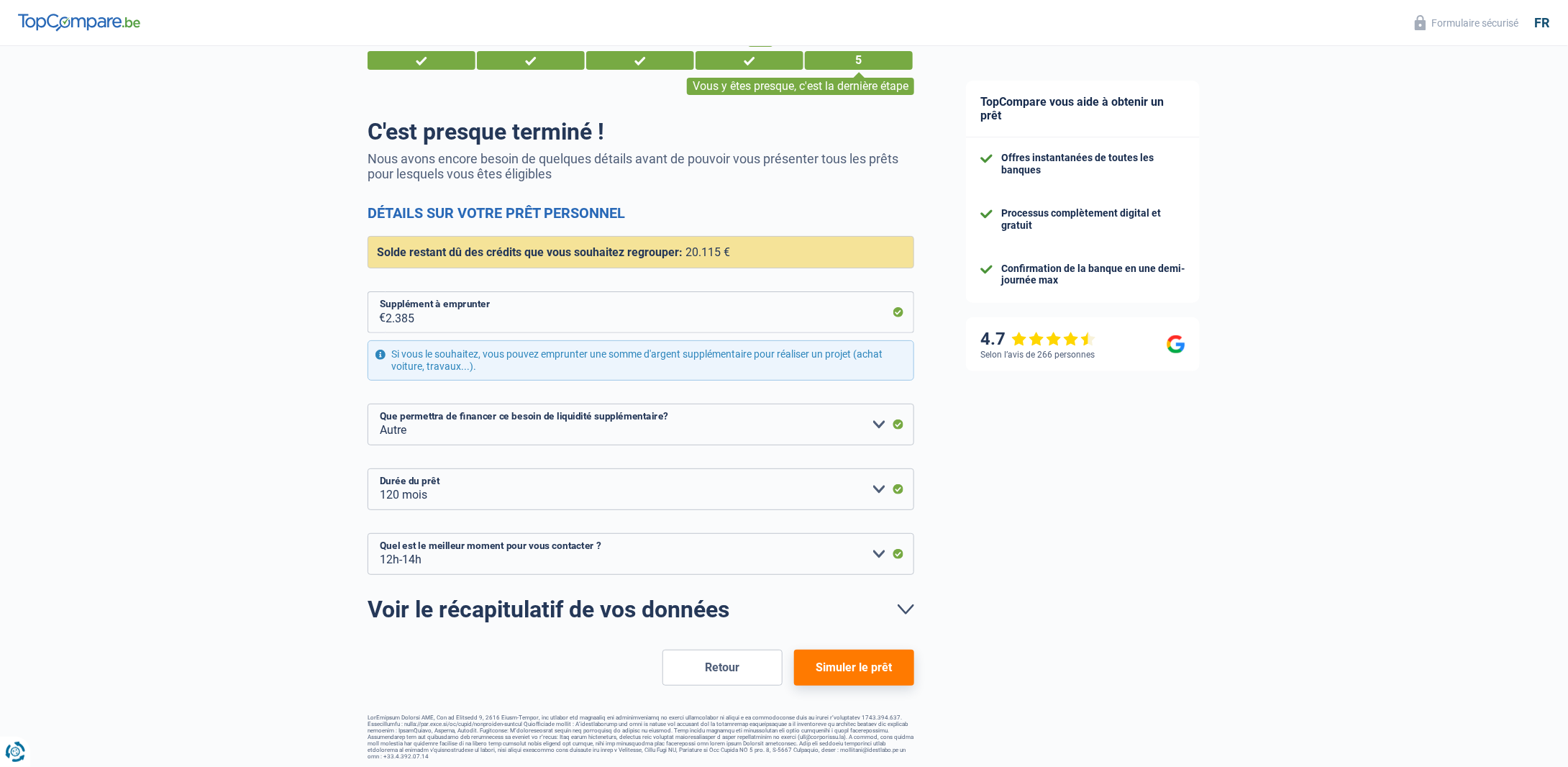
click at [909, 606] on link "Voir le récapitulatif de vos données" at bounding box center [641, 609] width 547 height 23
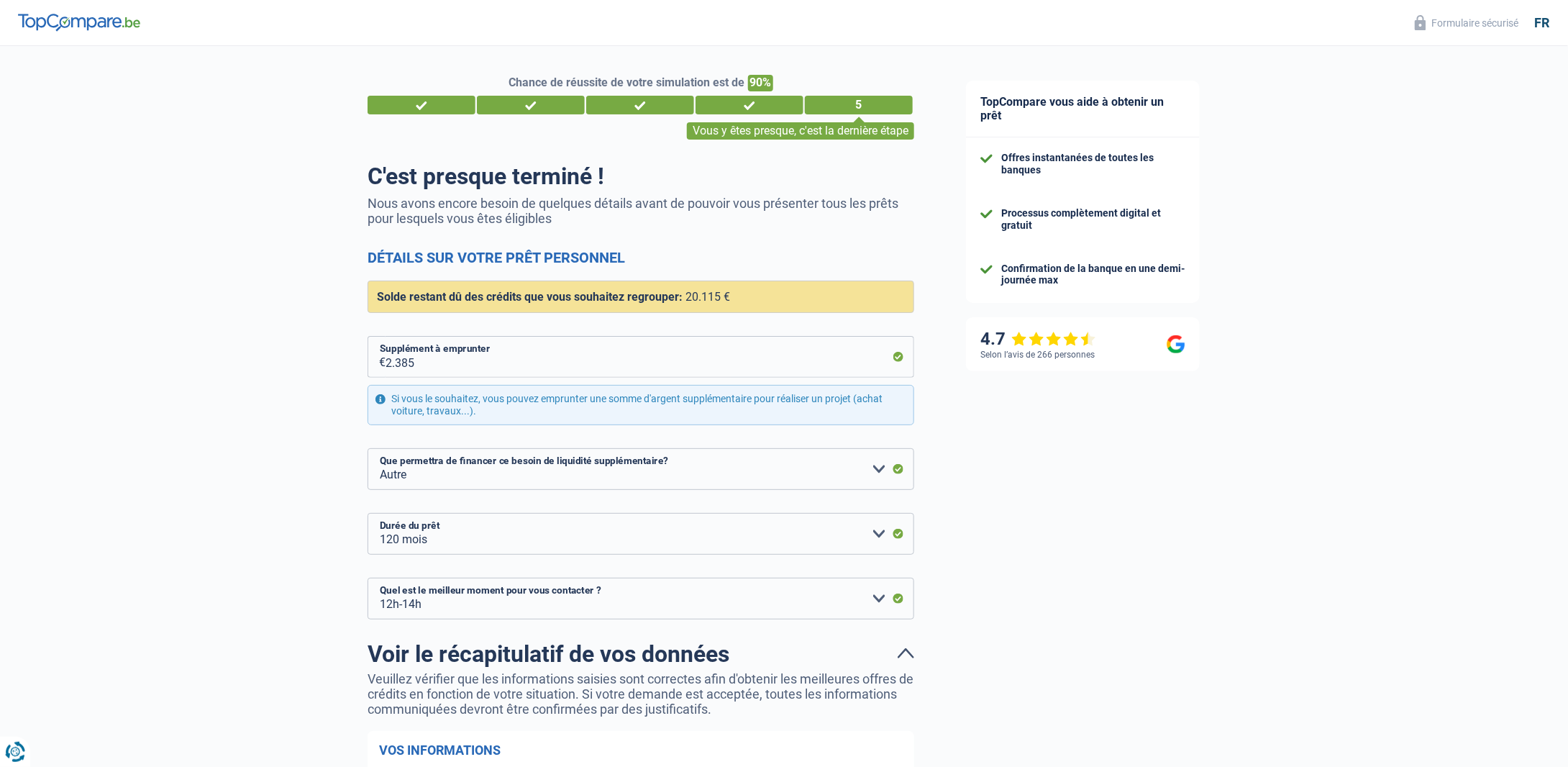
scroll to position [0, 0]
click at [0, 18] on header "Formulaire sécurisé fr" at bounding box center [784, 23] width 1568 height 46
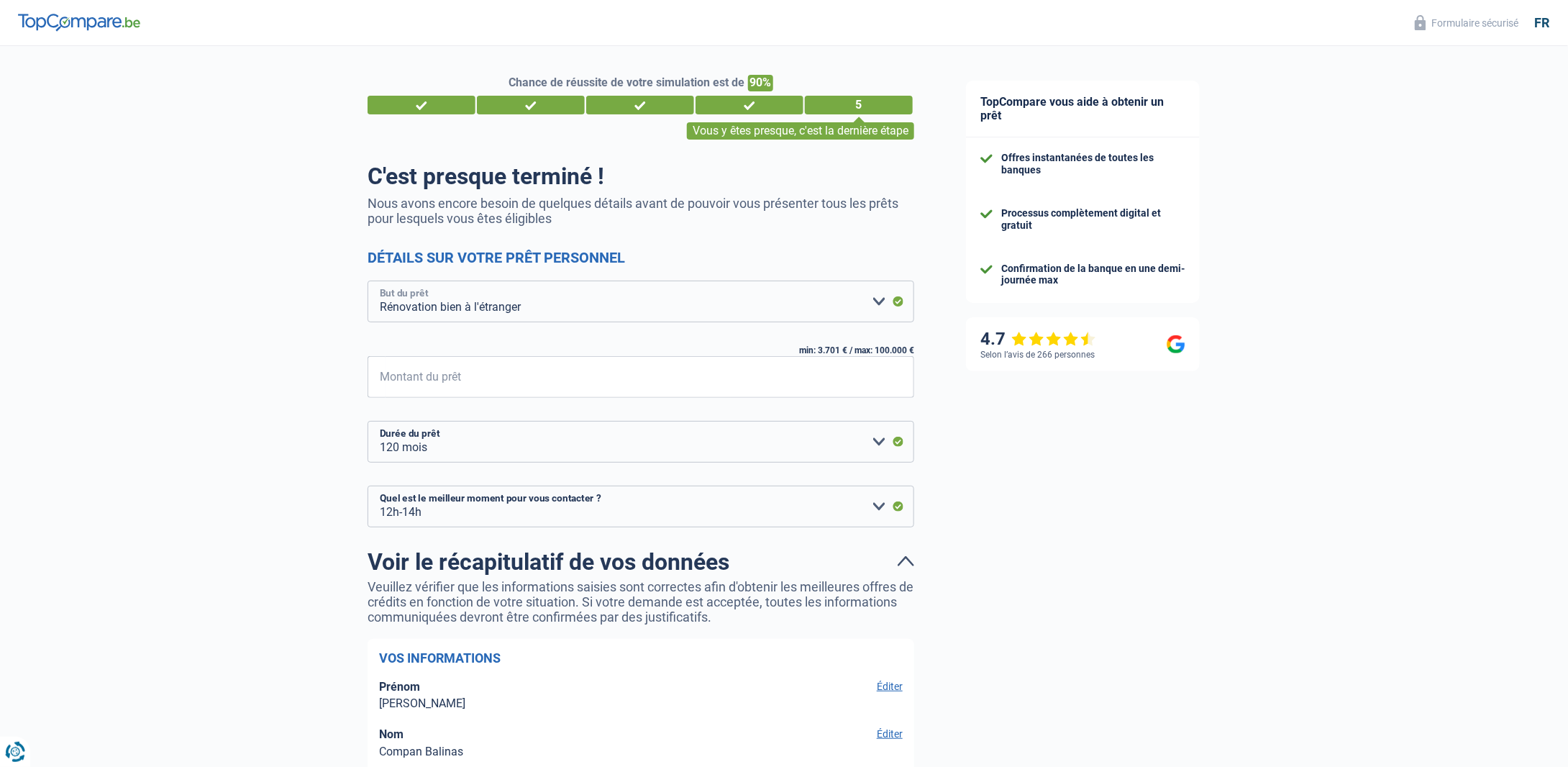
select select "other"
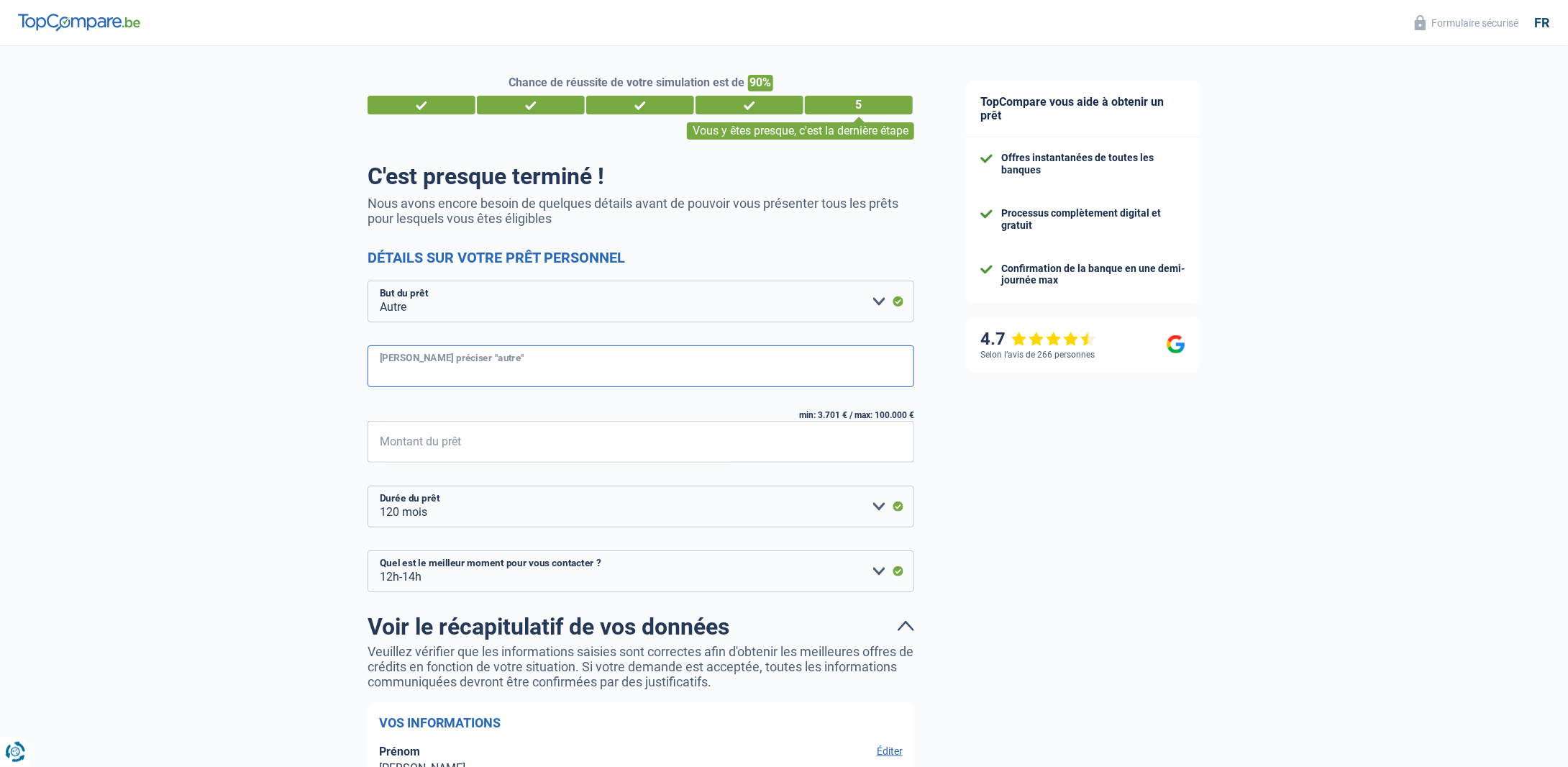
click at [450, 370] on input "Veuillez préciser "autre"" at bounding box center [641, 366] width 547 height 42
click at [435, 442] on input "Montant du prêt" at bounding box center [650, 441] width 529 height 42
click at [466, 453] on input "Montant du prêt" at bounding box center [650, 441] width 529 height 42
select select "24"
type input "2.385"
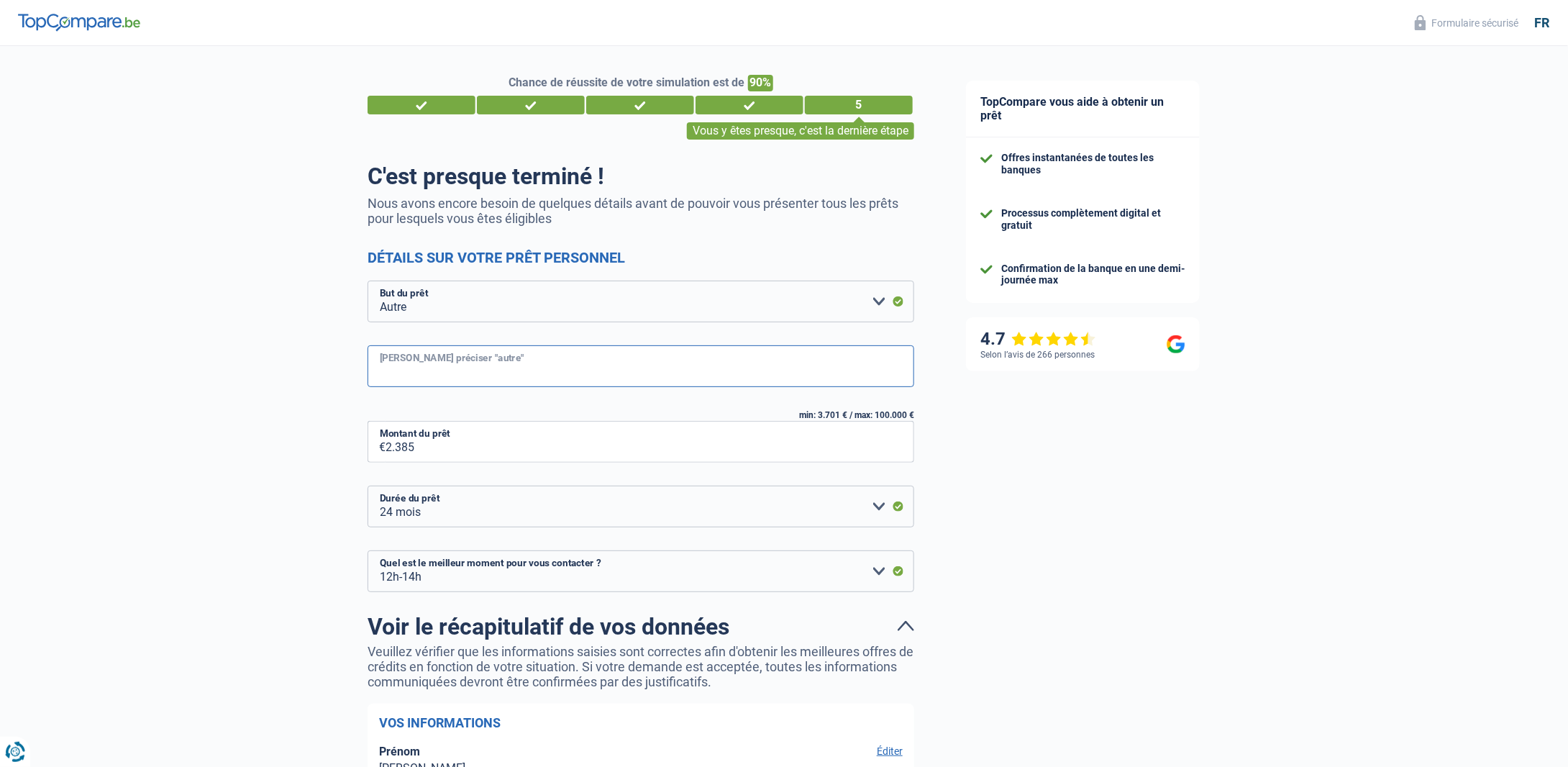
click at [475, 359] on input "Veuillez préciser "autre"" at bounding box center [641, 366] width 547 height 42
click at [543, 371] on input "impôts , réparation voiture" at bounding box center [641, 366] width 547 height 42
type input "impôts , réparation voiture,..."
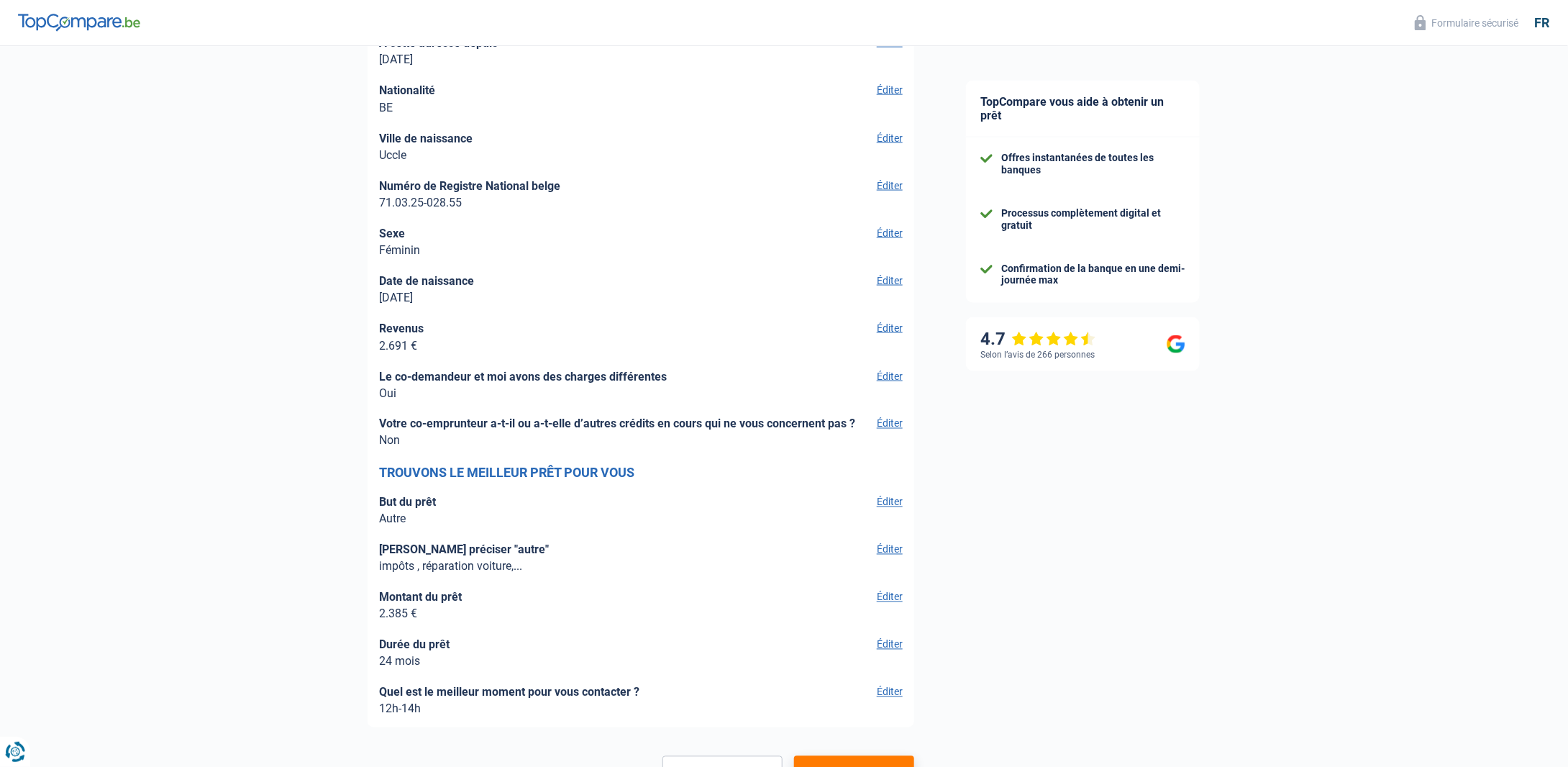
scroll to position [3849, 0]
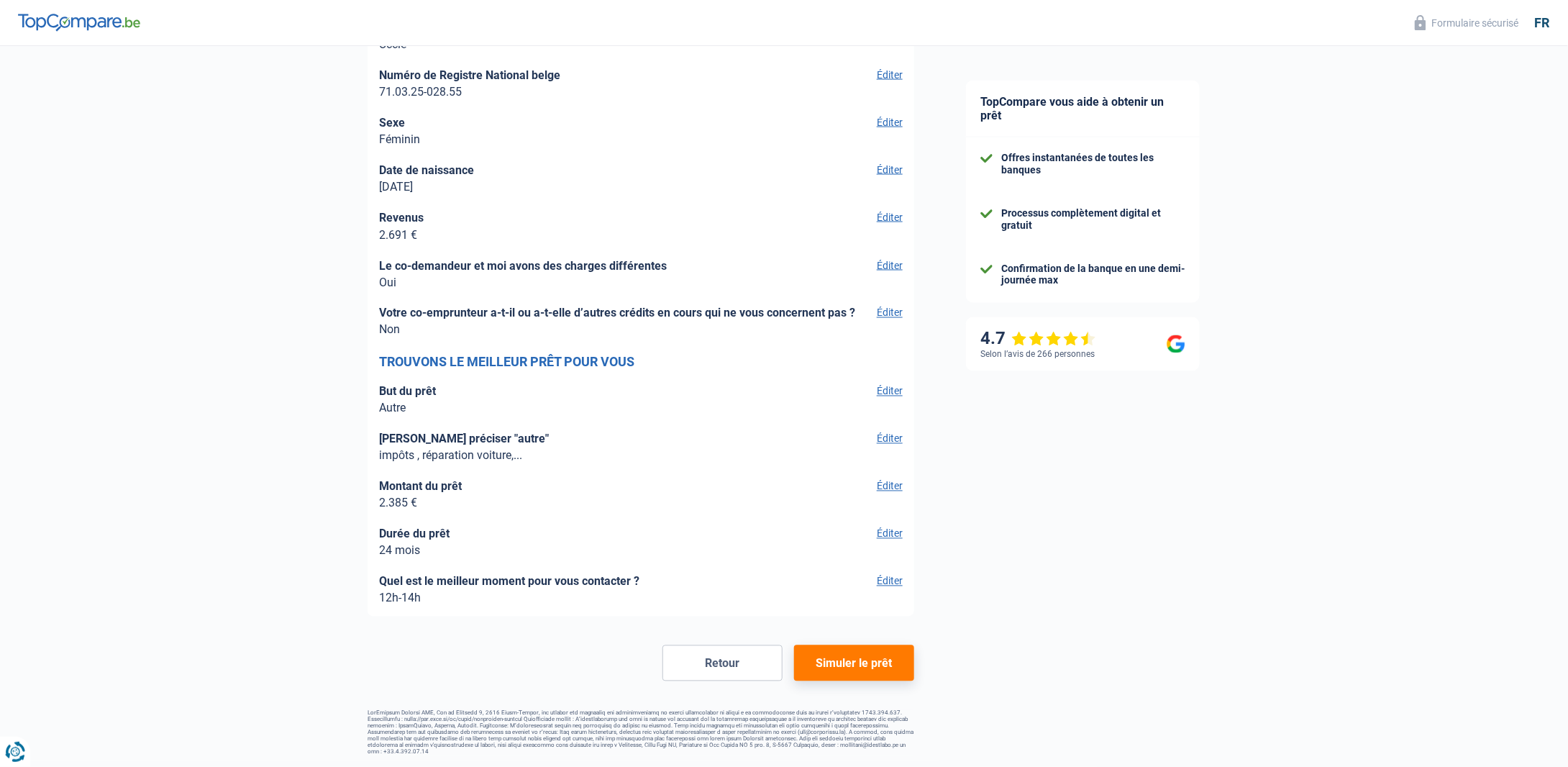
click at [877, 668] on button "Simuler le prêt" at bounding box center [854, 663] width 120 height 36
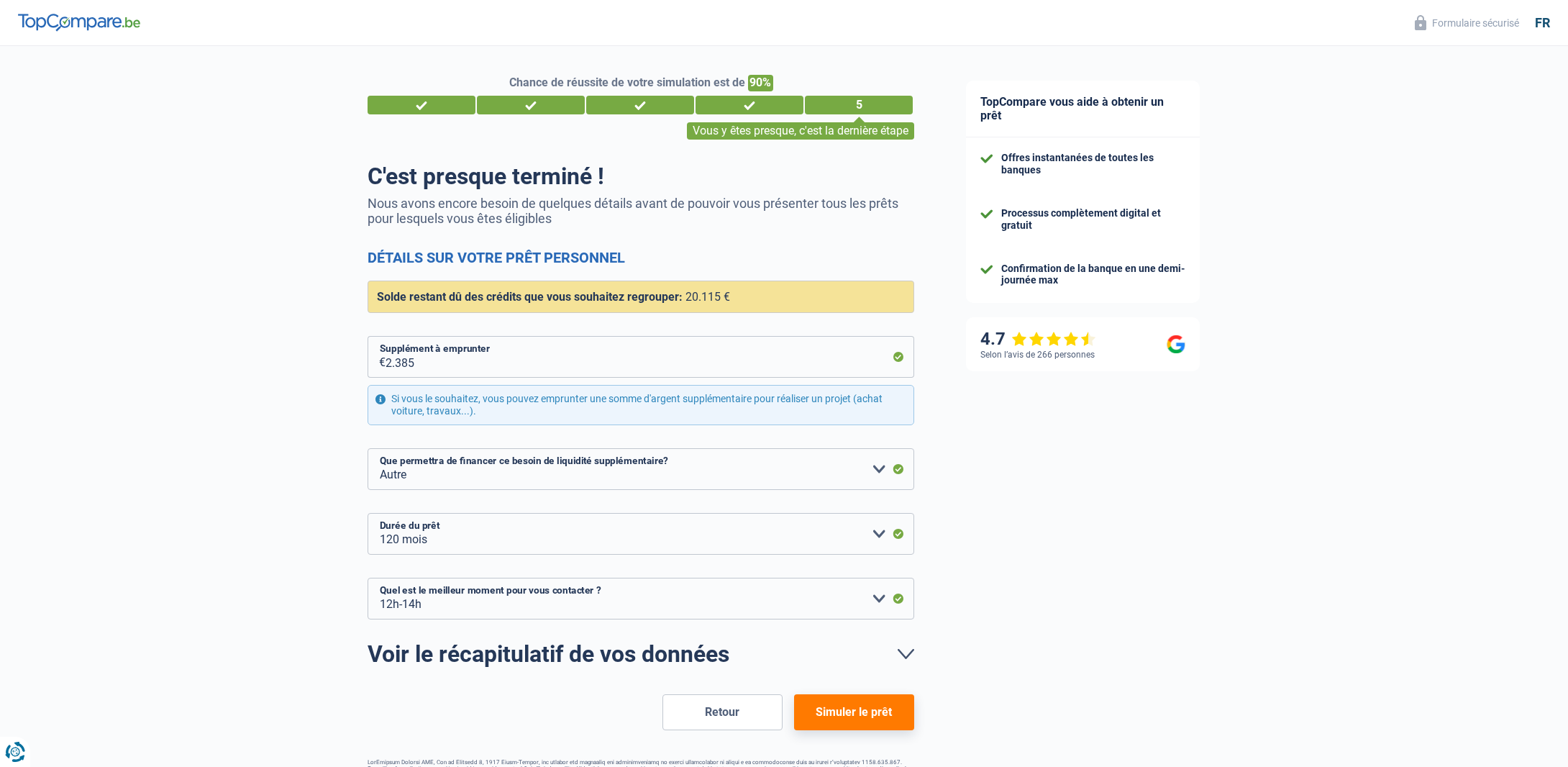
select select "refinancing"
select select "other"
select select "120"
select select "12-14"
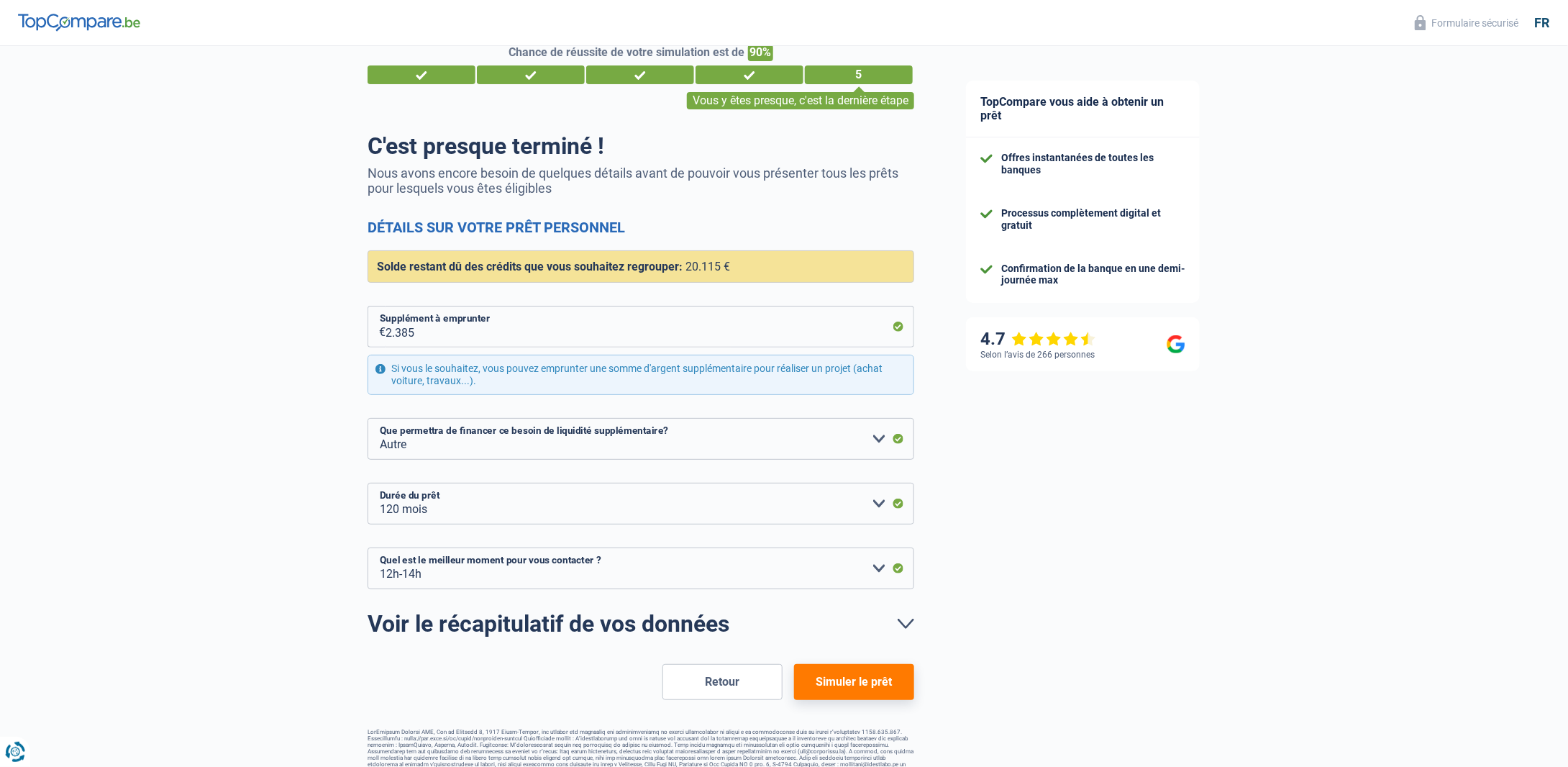
scroll to position [44, 0]
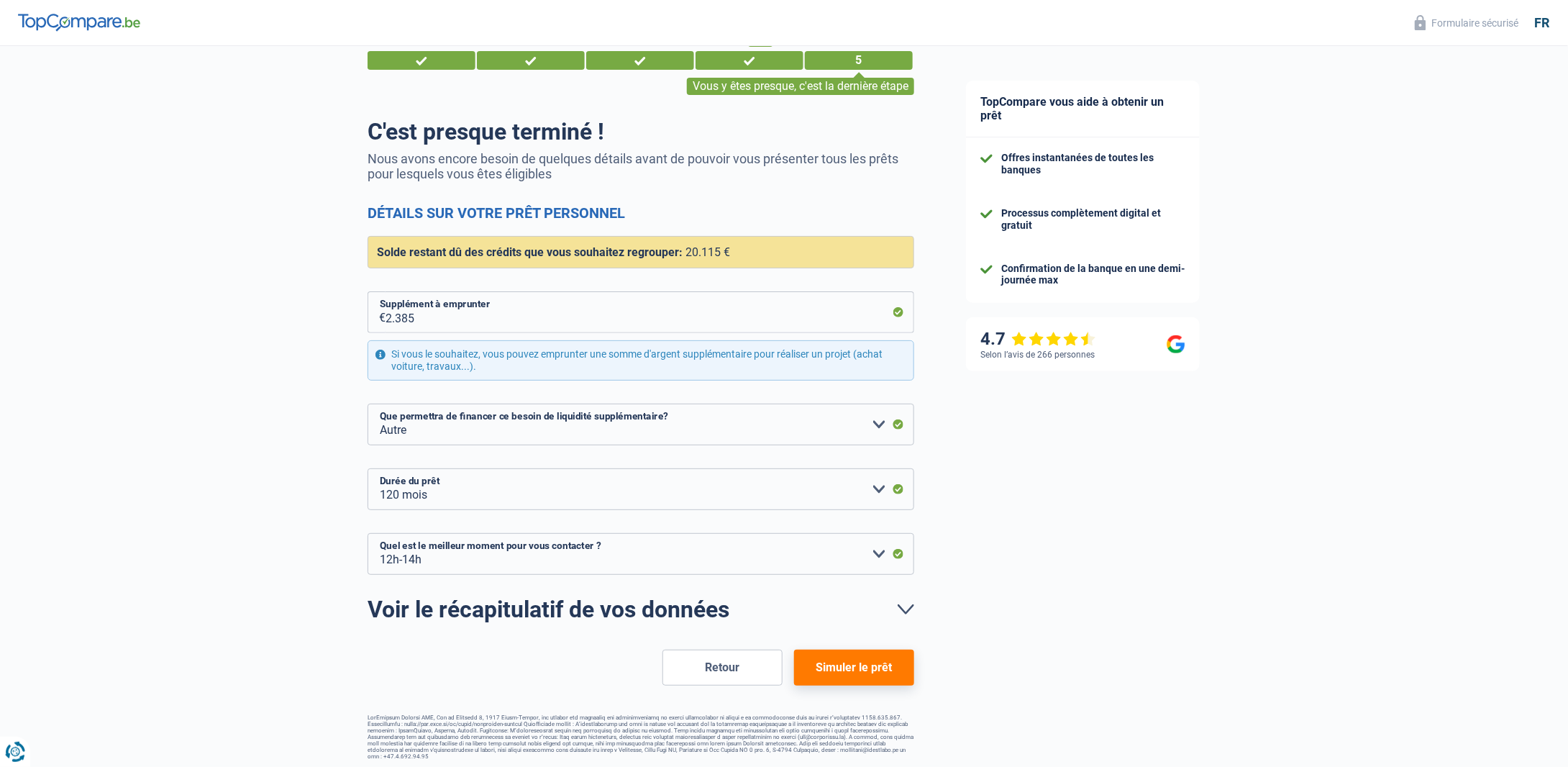
click at [582, 363] on div "Si vous le souhaitez, vous pouvez emprunter une somme d'argent supplémentaire p…" at bounding box center [641, 360] width 547 height 40
click at [893, 674] on button "Simuler le prêt" at bounding box center [854, 668] width 120 height 36
